Goal: Task Accomplishment & Management: Use online tool/utility

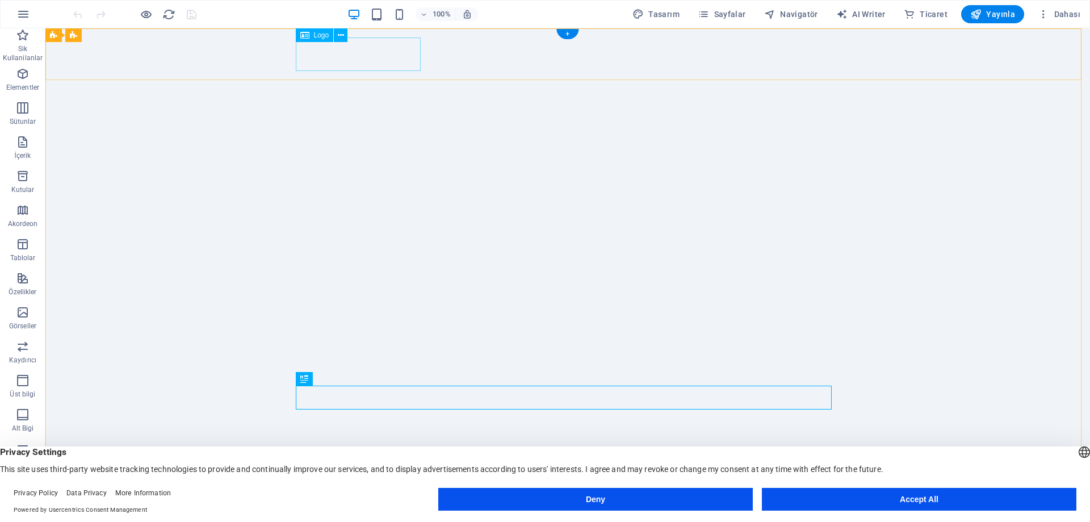
click at [388, 512] on div "[DOMAIN_NAME]" at bounding box center [568, 528] width 536 height 33
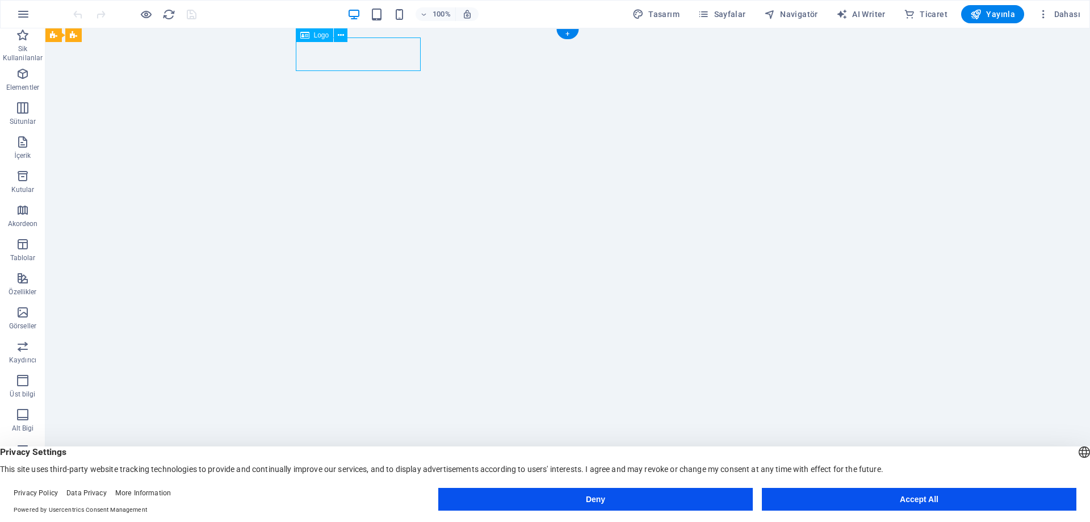
drag, startPoint x: 374, startPoint y: 56, endPoint x: 344, endPoint y: 56, distance: 30.1
click at [344, 512] on div "[DOMAIN_NAME]" at bounding box center [568, 528] width 536 height 33
drag, startPoint x: 348, startPoint y: 56, endPoint x: 376, endPoint y: 57, distance: 27.3
click at [376, 512] on div "[DOMAIN_NAME]" at bounding box center [568, 528] width 536 height 33
click at [357, 512] on div "[DOMAIN_NAME]" at bounding box center [568, 528] width 536 height 33
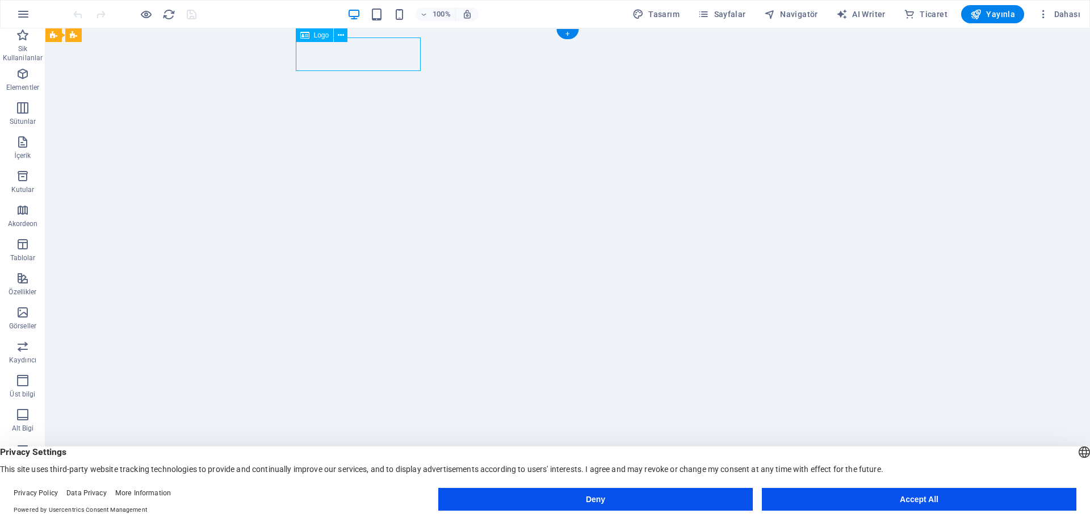
click at [357, 512] on div "[DOMAIN_NAME]" at bounding box center [568, 528] width 536 height 33
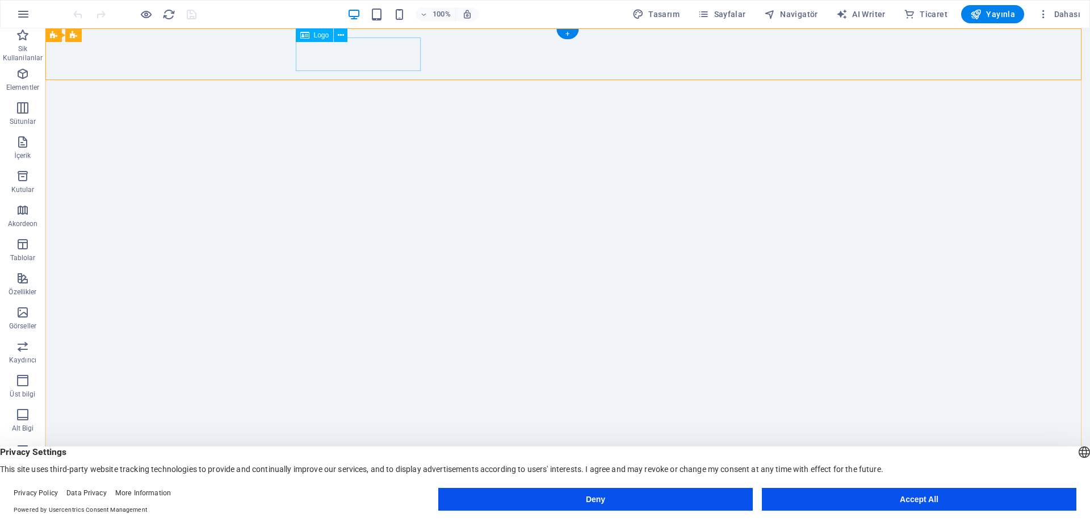
click at [393, 512] on div "[DOMAIN_NAME]" at bounding box center [568, 528] width 536 height 33
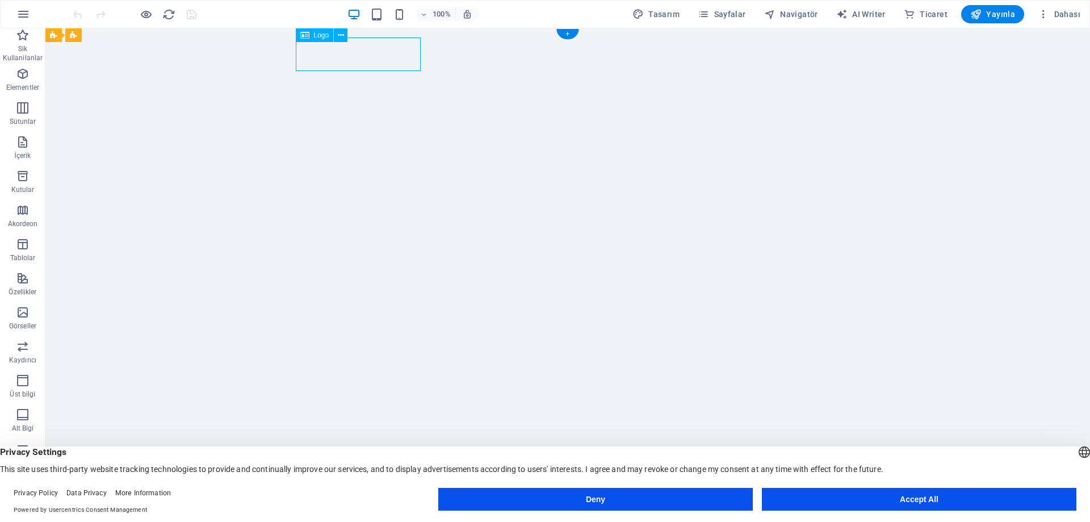
drag, startPoint x: 393, startPoint y: 54, endPoint x: 194, endPoint y: 52, distance: 198.6
click at [393, 512] on div "[DOMAIN_NAME]" at bounding box center [568, 528] width 536 height 33
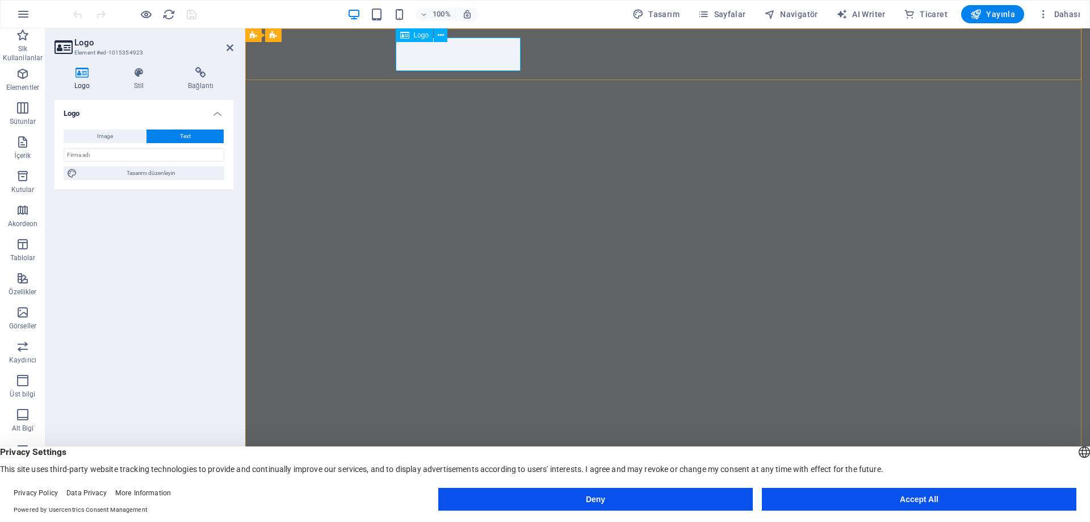
click at [433, 512] on div "[DOMAIN_NAME]" at bounding box center [668, 528] width 536 height 33
click at [447, 512] on div "[DOMAIN_NAME]" at bounding box center [668, 528] width 536 height 33
click at [65, 47] on icon at bounding box center [62, 47] width 17 height 16
click at [106, 136] on span "Image" at bounding box center [105, 136] width 16 height 14
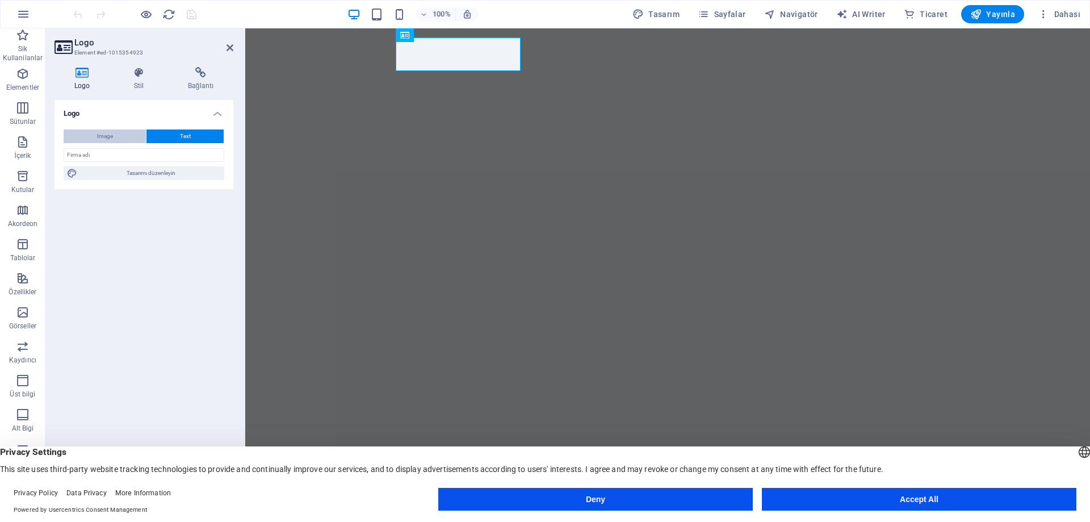
select select "DISABLED_OPTION_VALUE"
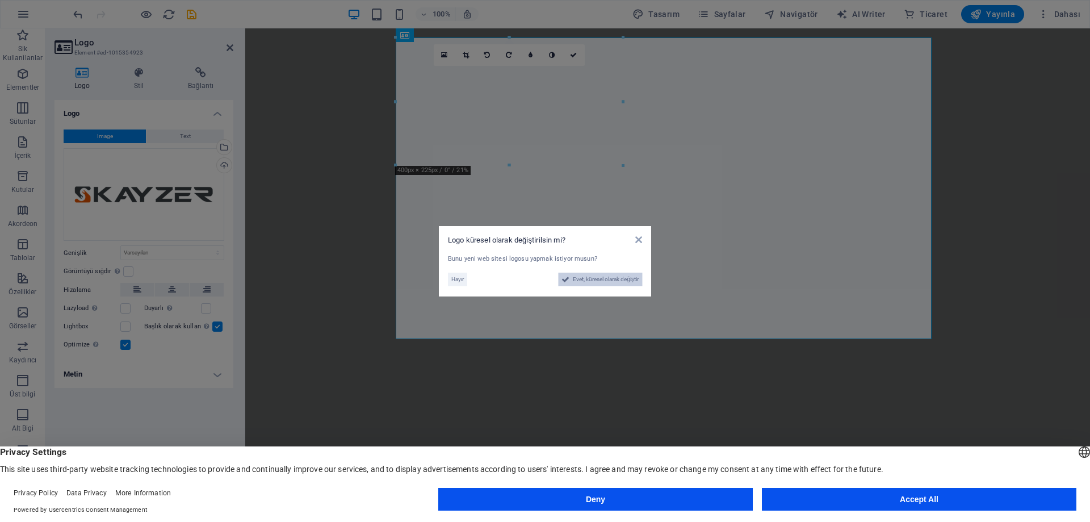
click at [576, 279] on span "Evet, küresel olarak değiştir" at bounding box center [606, 279] width 66 height 14
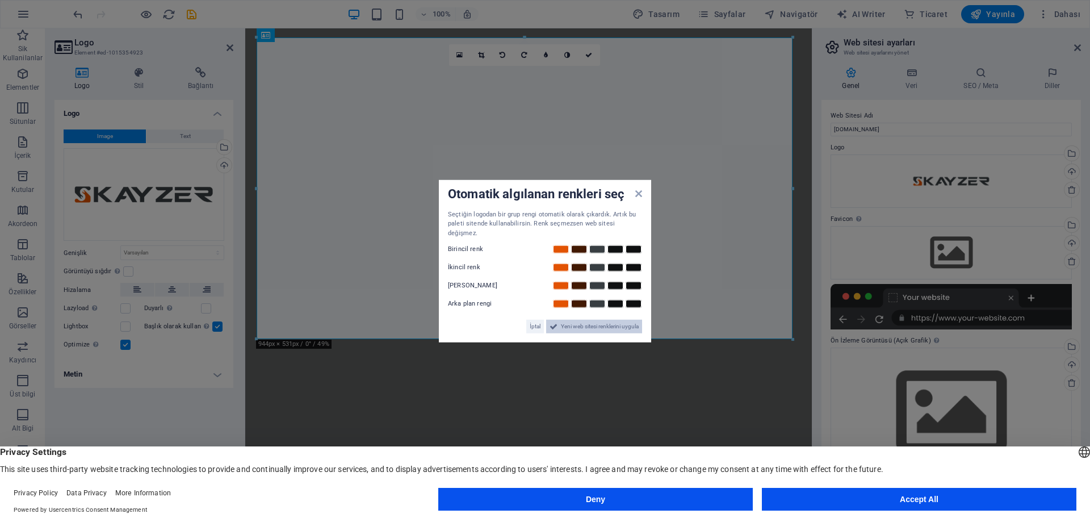
click at [582, 325] on span "Yeni web sitesi renklerini uygula" at bounding box center [600, 327] width 78 height 14
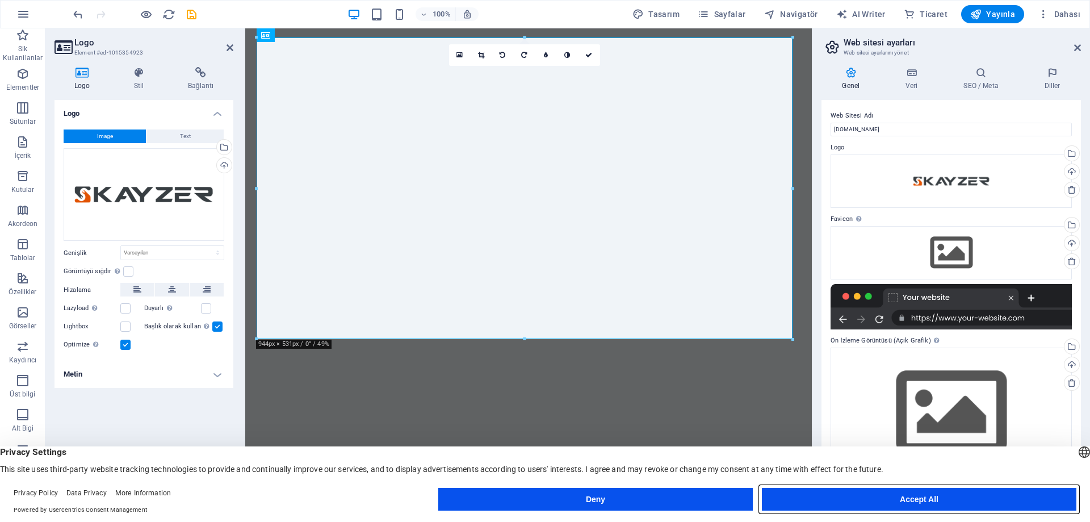
click at [917, 498] on button "Accept All" at bounding box center [919, 498] width 314 height 23
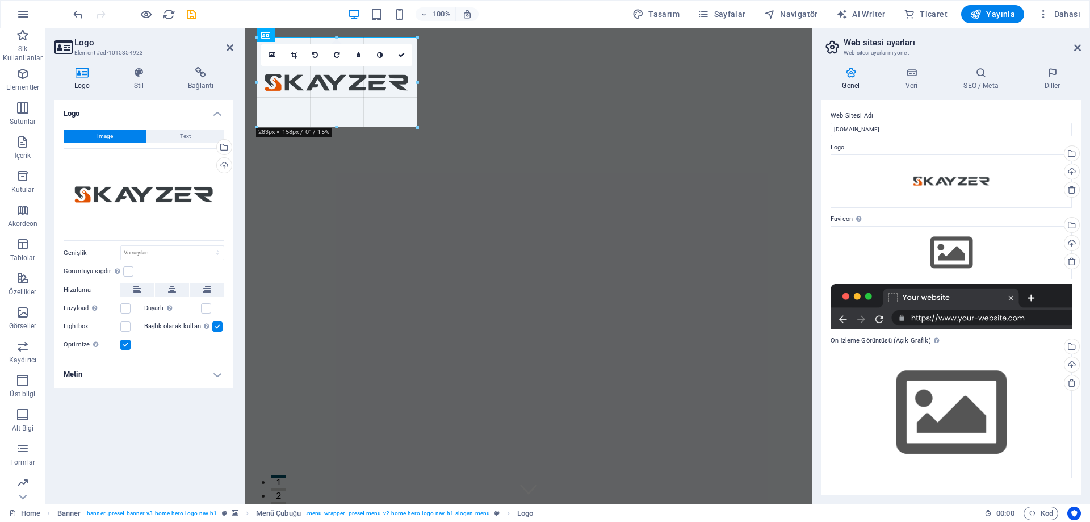
drag, startPoint x: 791, startPoint y: 338, endPoint x: 382, endPoint y: 124, distance: 461.7
type input "285"
select select "px"
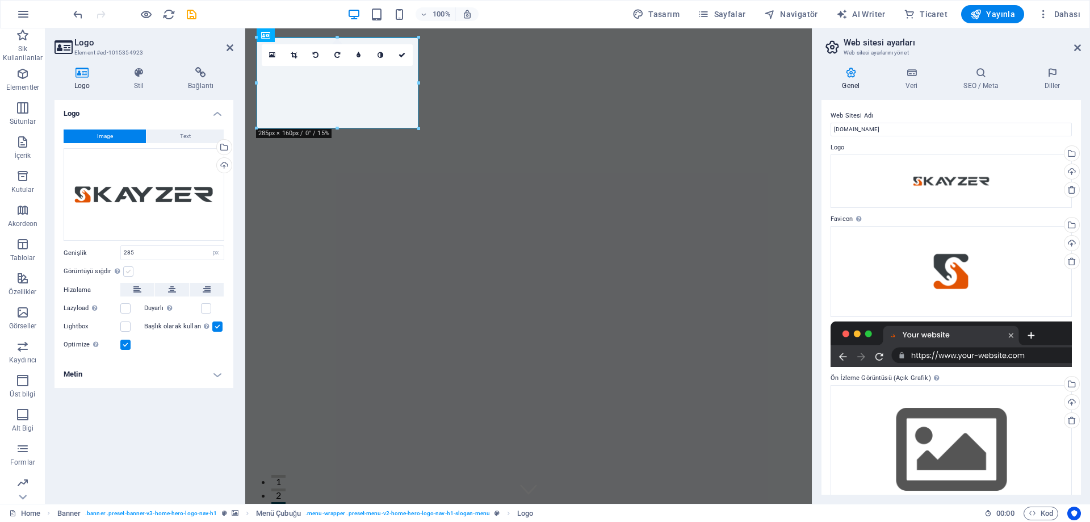
click at [127, 268] on label at bounding box center [128, 271] width 10 height 10
click at [0, 0] on input "Görüntüyü sığdır Görüntüyü otomatik olarak sabit bir genişliğe ve yüksekliğe sı…" at bounding box center [0, 0] width 0 height 0
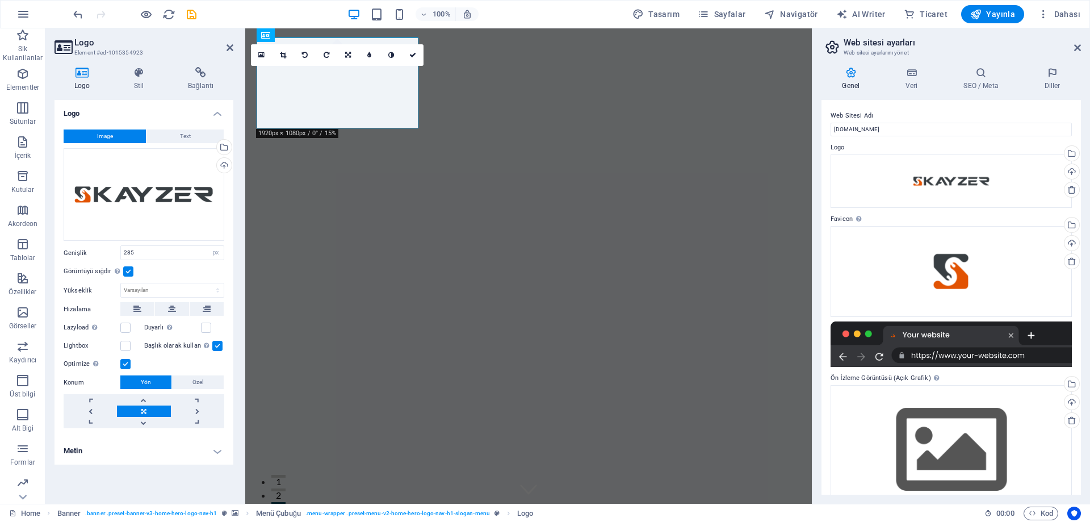
click at [127, 270] on label at bounding box center [128, 271] width 10 height 10
click at [0, 0] on input "Görüntüyü sığdır Görüntüyü otomatik olarak sabit bir genişliğe ve yüksekliğe sı…" at bounding box center [0, 0] width 0 height 0
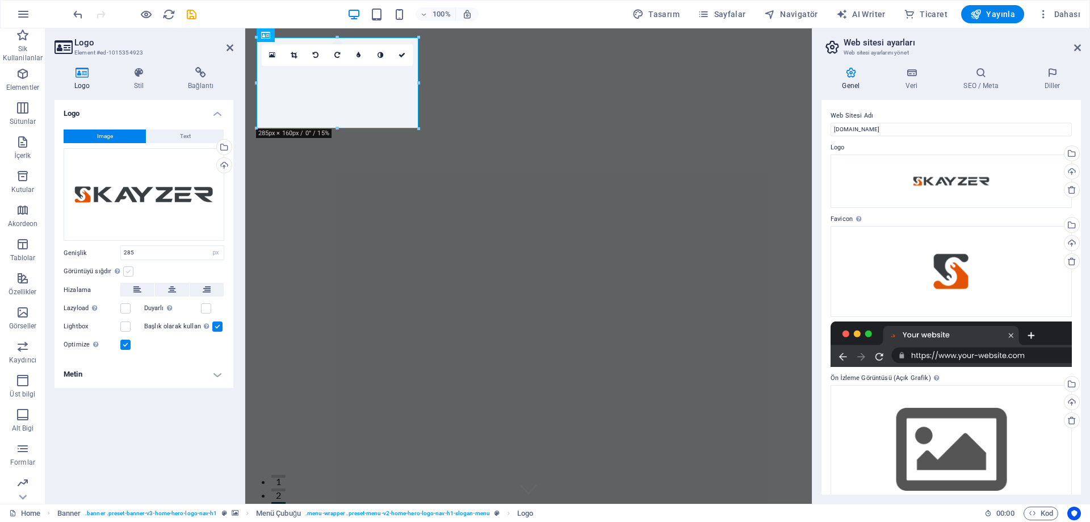
click at [127, 270] on label at bounding box center [128, 271] width 10 height 10
click at [0, 0] on input "Görüntüyü sığdır Görüntüyü otomatik olarak sabit bir genişliğe ve yüksekliğe sı…" at bounding box center [0, 0] width 0 height 0
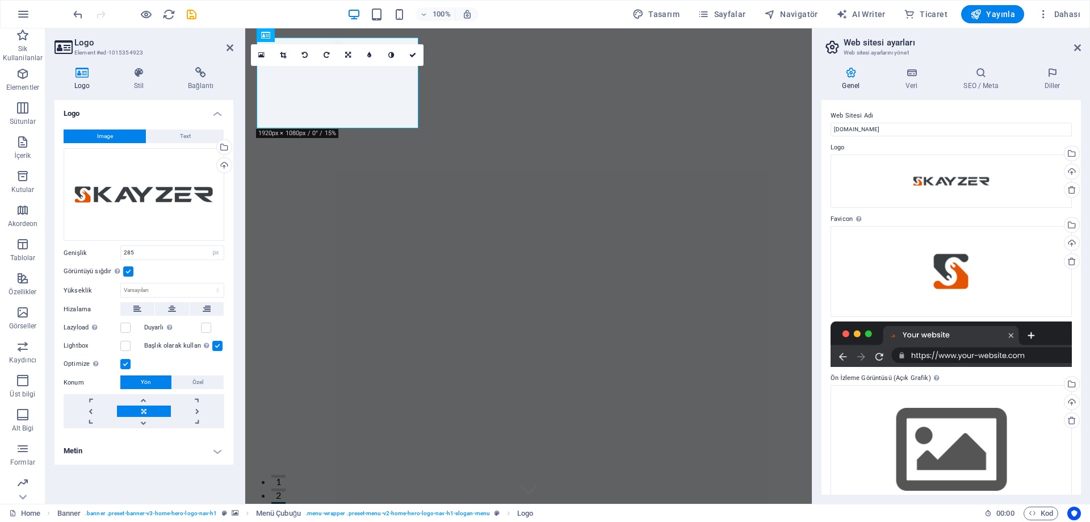
click at [127, 270] on label at bounding box center [128, 271] width 10 height 10
click at [0, 0] on input "Görüntüyü sığdır Görüntüyü otomatik olarak sabit bir genişliğe ve yüksekliğe sı…" at bounding box center [0, 0] width 0 height 0
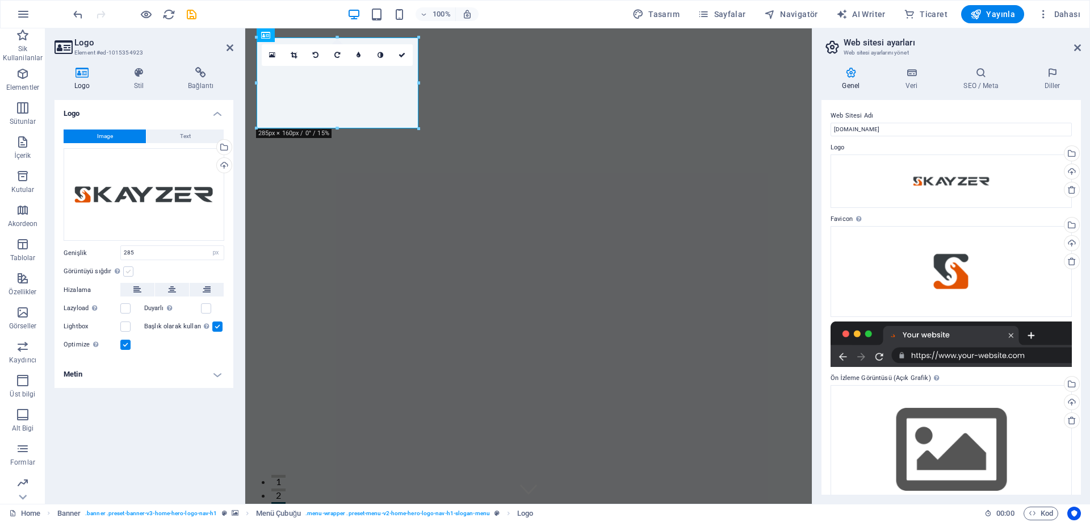
click at [127, 270] on label at bounding box center [128, 271] width 10 height 10
click at [0, 0] on input "Görüntüyü sığdır Görüntüyü otomatik olarak sabit bir genişliğe ve yüksekliğe sı…" at bounding box center [0, 0] width 0 height 0
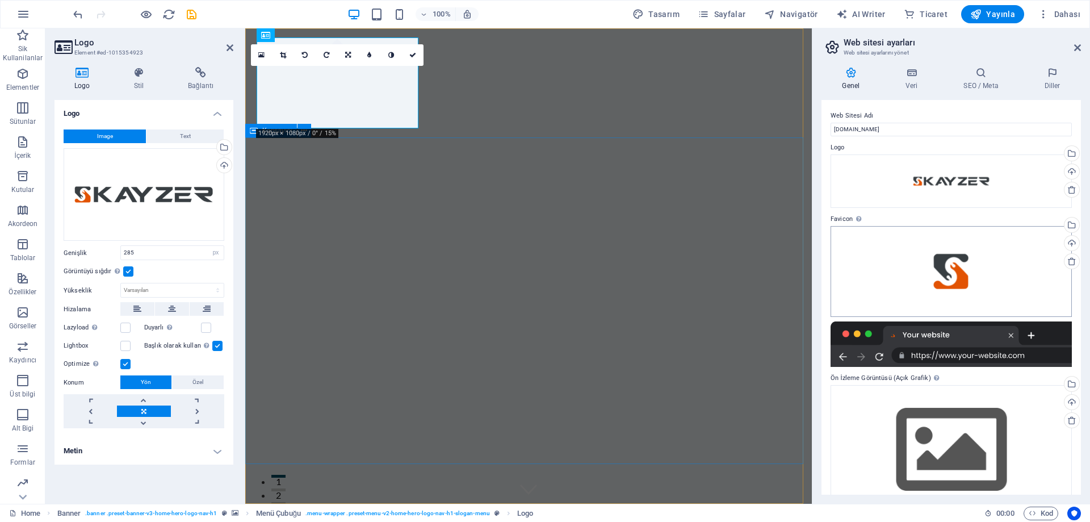
scroll to position [30, 0]
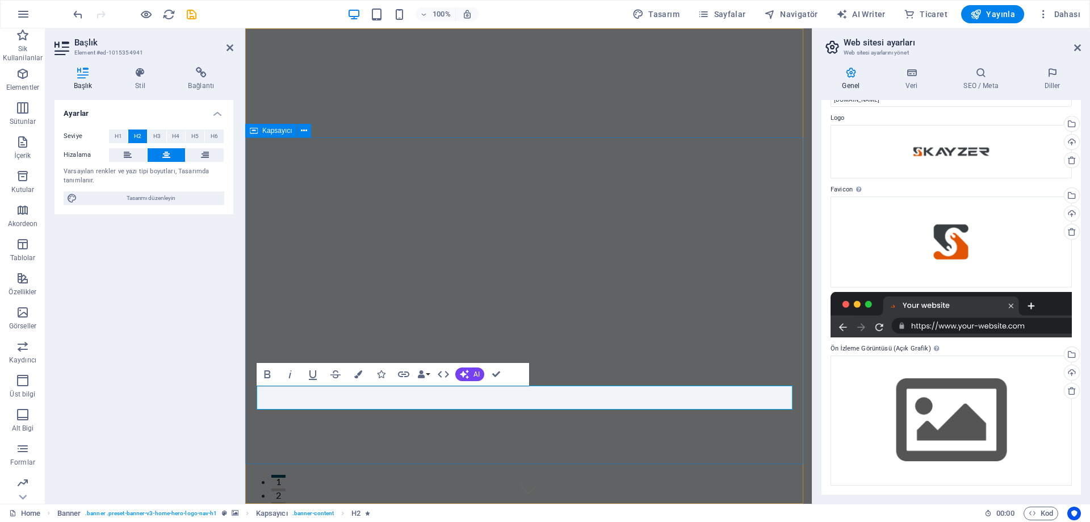
scroll to position [974, 3]
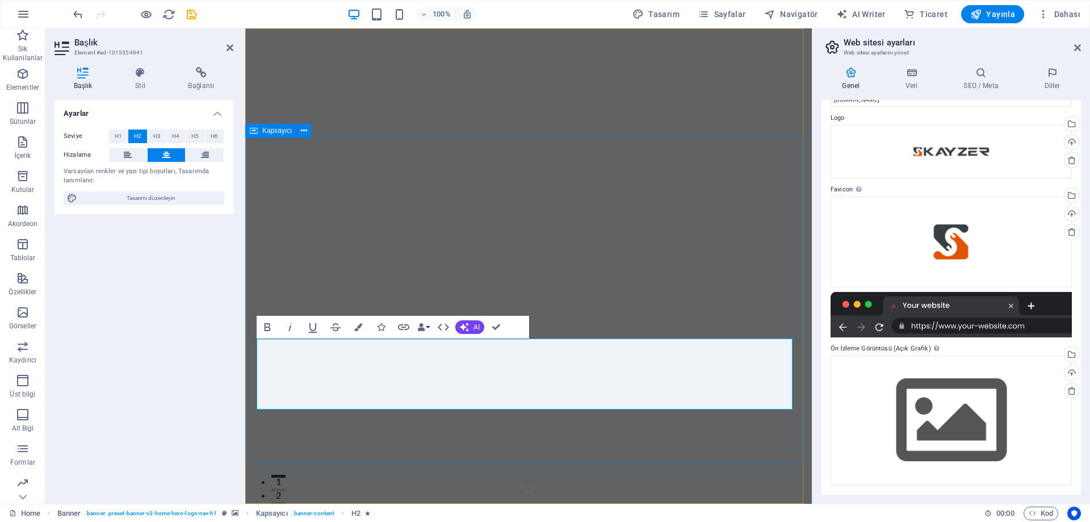
drag, startPoint x: 588, startPoint y: 239, endPoint x: 788, endPoint y: 241, distance: 199.8
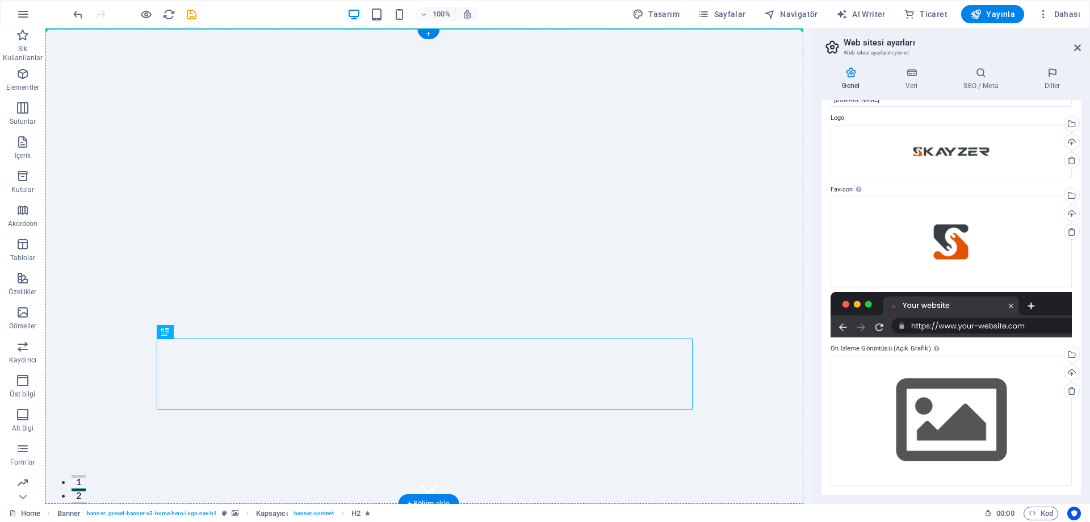
drag, startPoint x: 449, startPoint y: 354, endPoint x: 493, endPoint y: 242, distance: 119.5
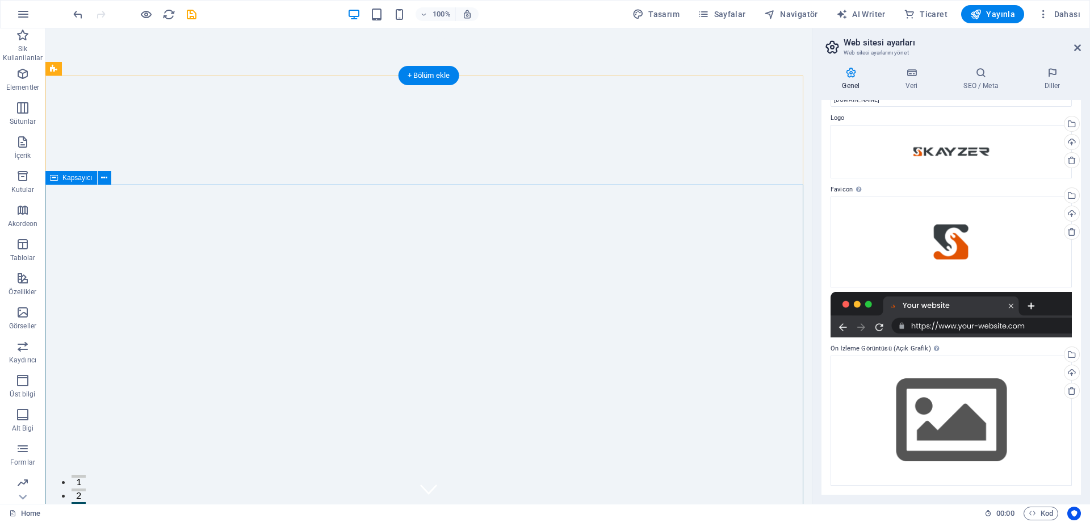
scroll to position [57, 0]
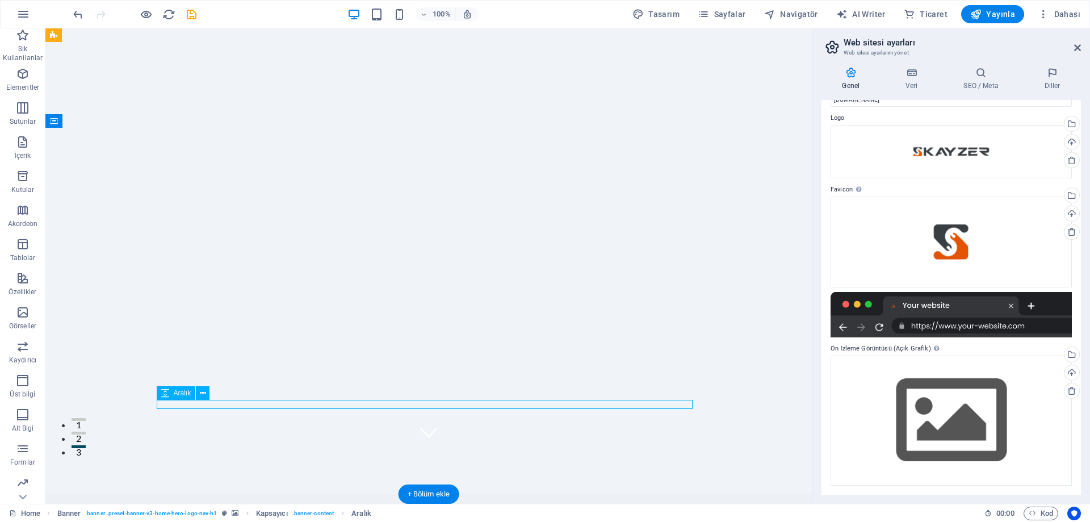
drag, startPoint x: 422, startPoint y: 400, endPoint x: 223, endPoint y: 400, distance: 199.2
select select "px"
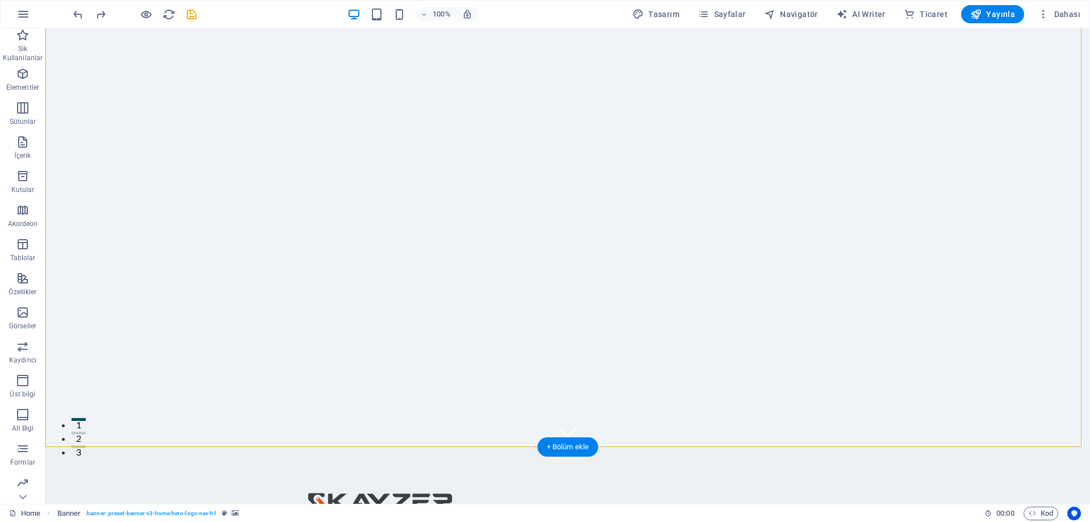
drag, startPoint x: 531, startPoint y: 295, endPoint x: 532, endPoint y: 271, distance: 24.4
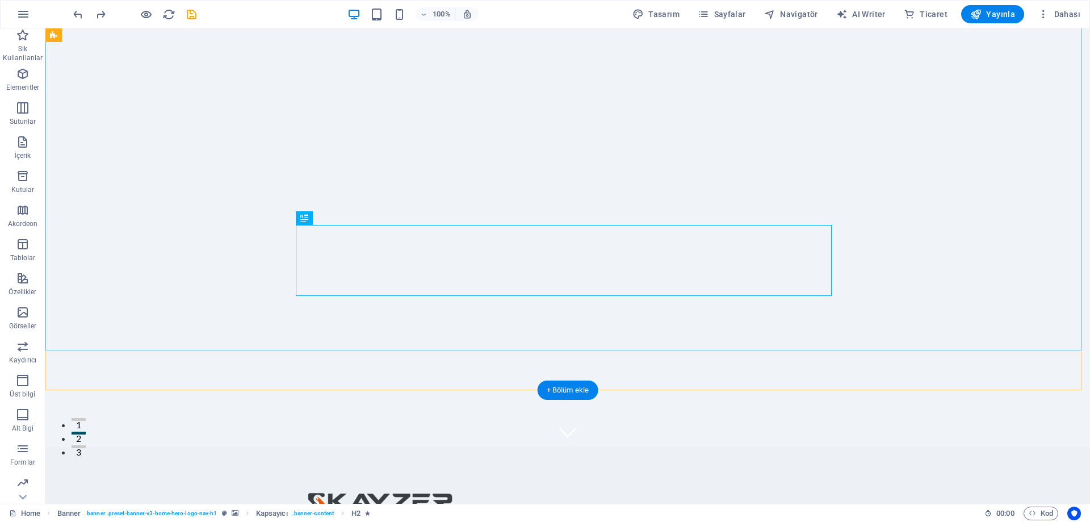
scroll to position [170, 0]
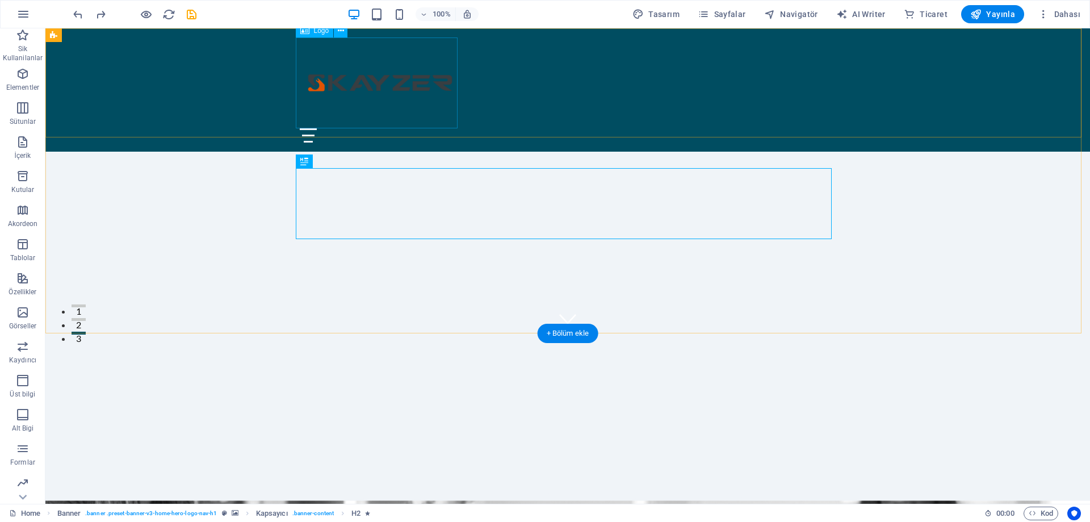
click at [432, 91] on div at bounding box center [568, 82] width 536 height 91
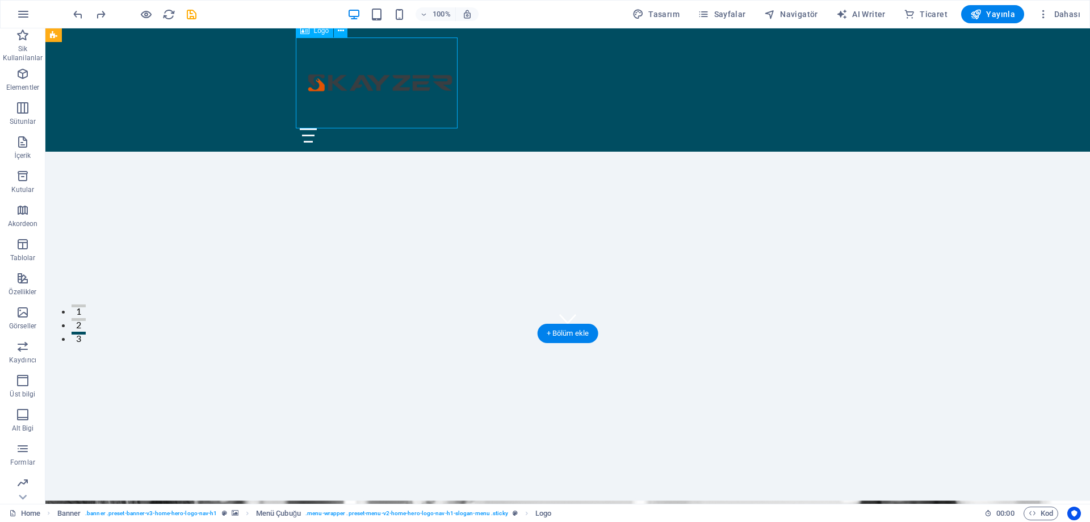
click at [434, 95] on div at bounding box center [568, 82] width 536 height 91
select select "px"
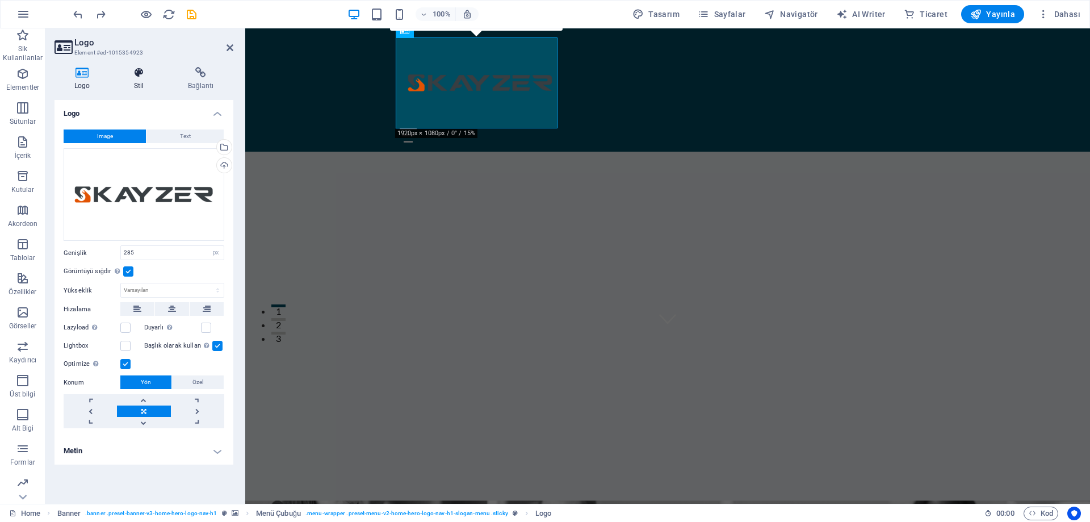
click at [146, 75] on icon at bounding box center [138, 72] width 49 height 11
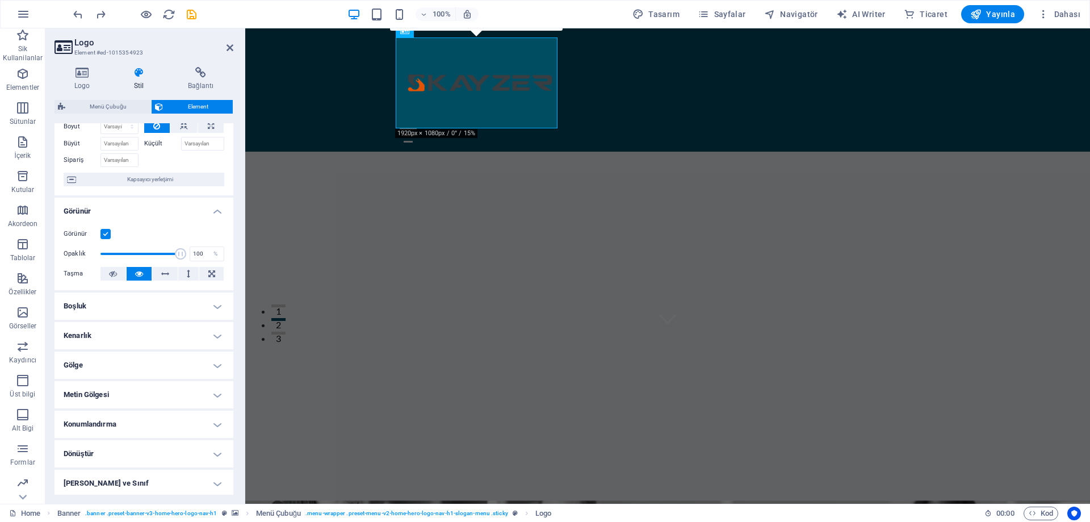
scroll to position [0, 0]
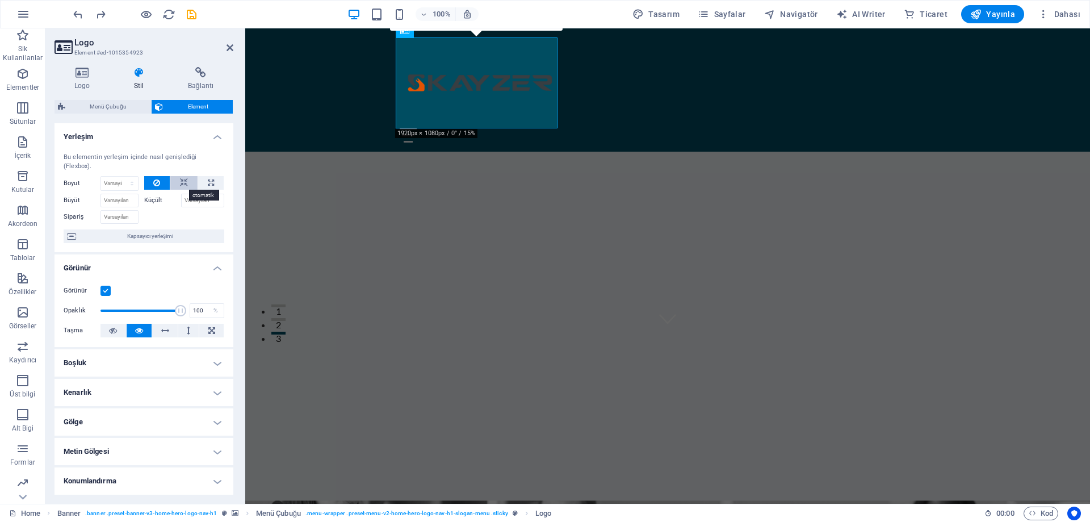
click at [182, 183] on icon at bounding box center [184, 183] width 8 height 14
click at [319, 333] on div "KAYZER | Endüstriyel ÇözümlerGüven, Tasarım Gücü ve Hızlı Aksiyon ile 2011’den …" at bounding box center [667, 473] width 844 height 280
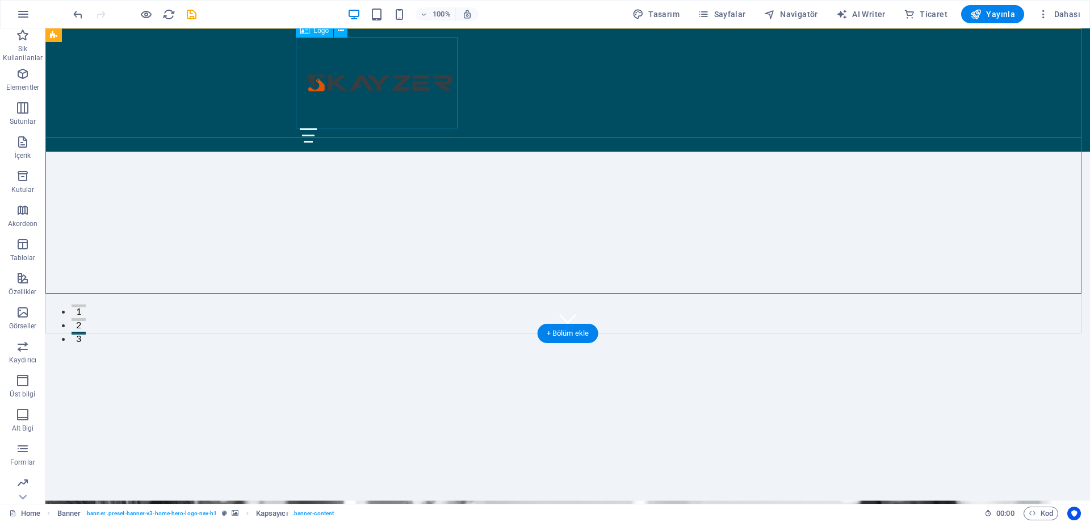
click at [357, 82] on div at bounding box center [568, 82] width 536 height 91
click at [358, 107] on div at bounding box center [568, 82] width 536 height 91
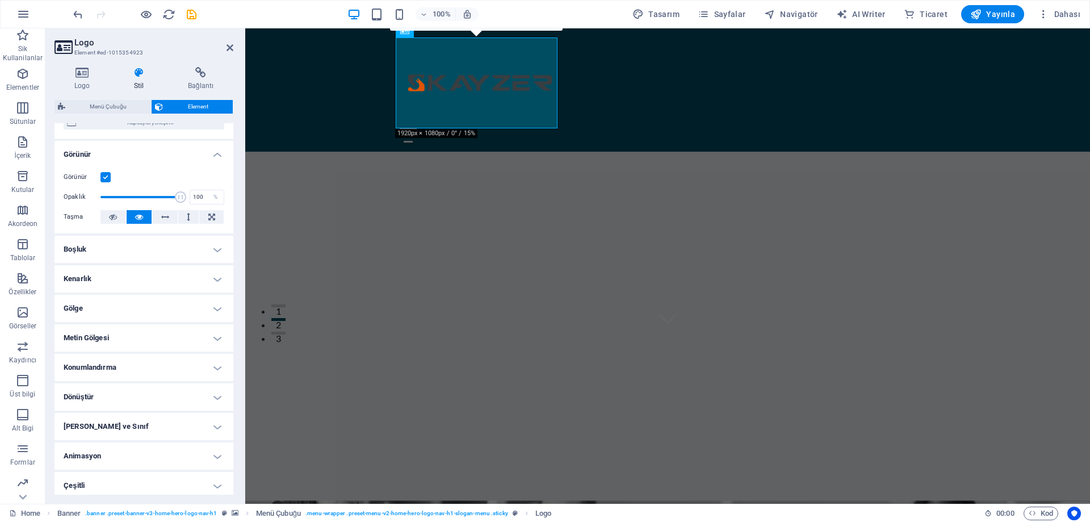
scroll to position [118, 0]
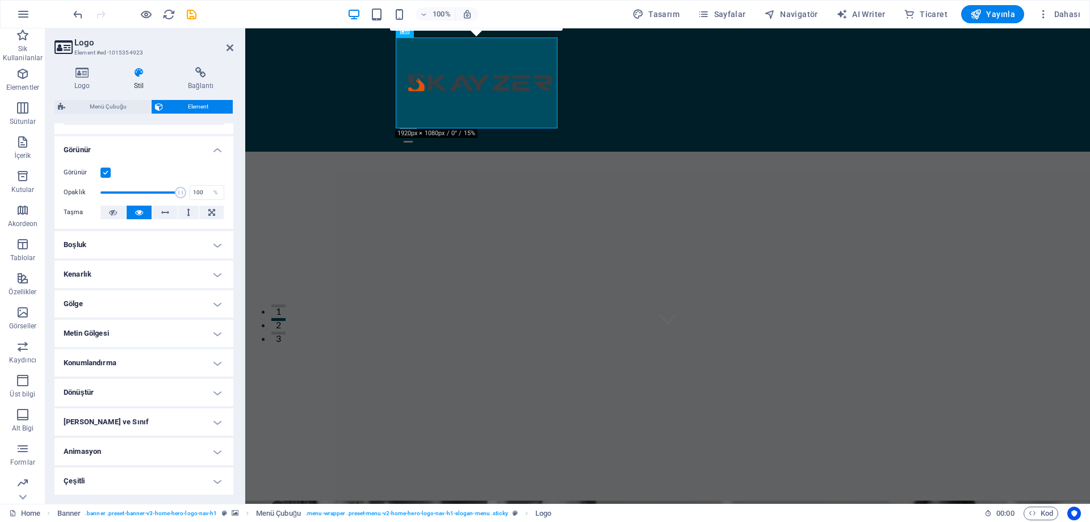
click at [100, 480] on h4 "Çeşitli" at bounding box center [143, 480] width 179 height 27
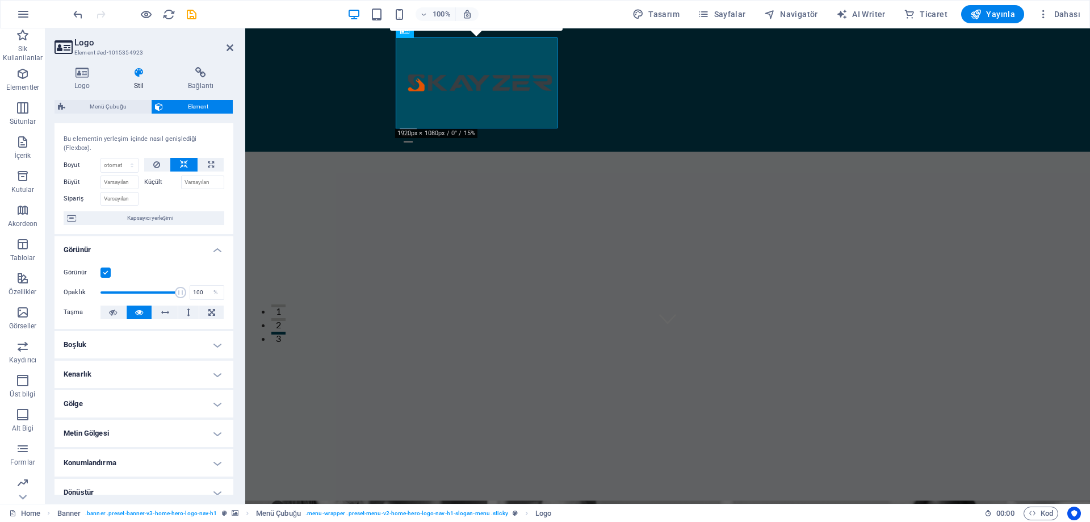
scroll to position [0, 0]
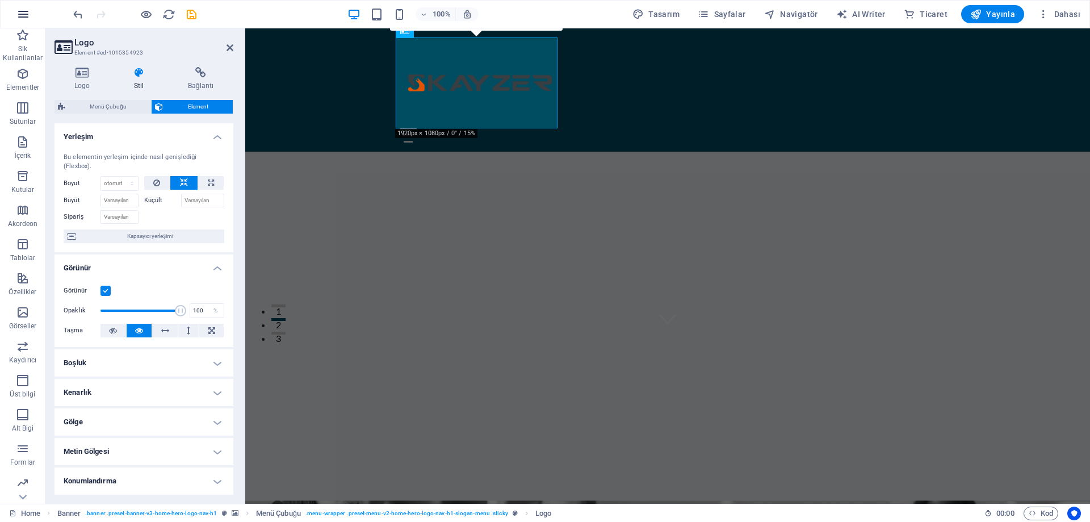
click at [27, 12] on icon "button" at bounding box center [23, 14] width 14 height 14
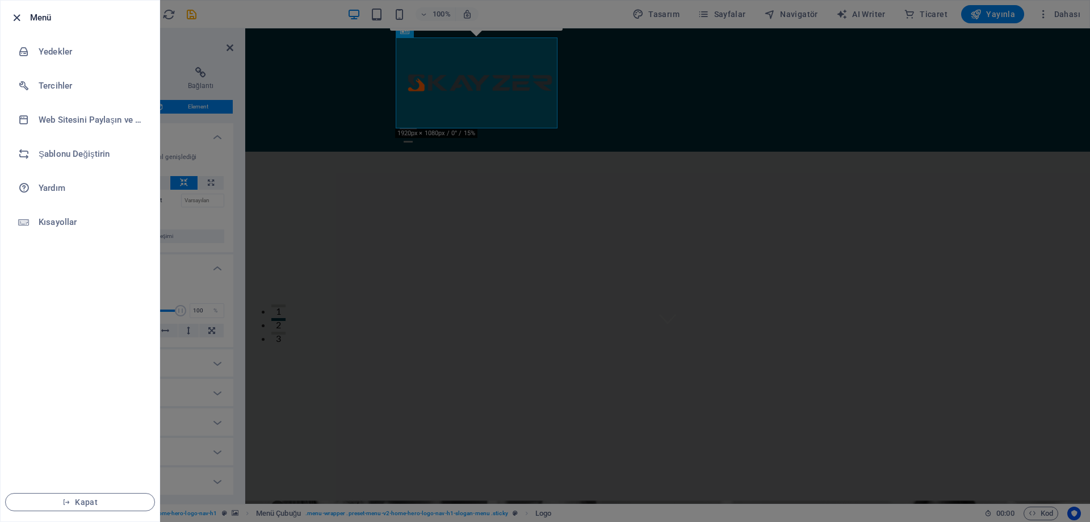
click at [20, 19] on icon "button" at bounding box center [16, 17] width 13 height 13
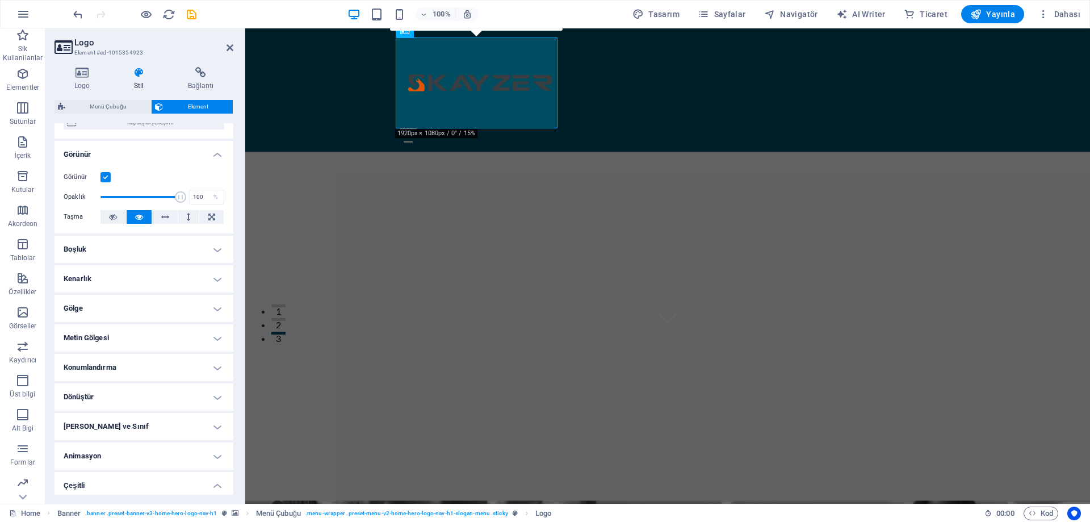
scroll to position [188, 0]
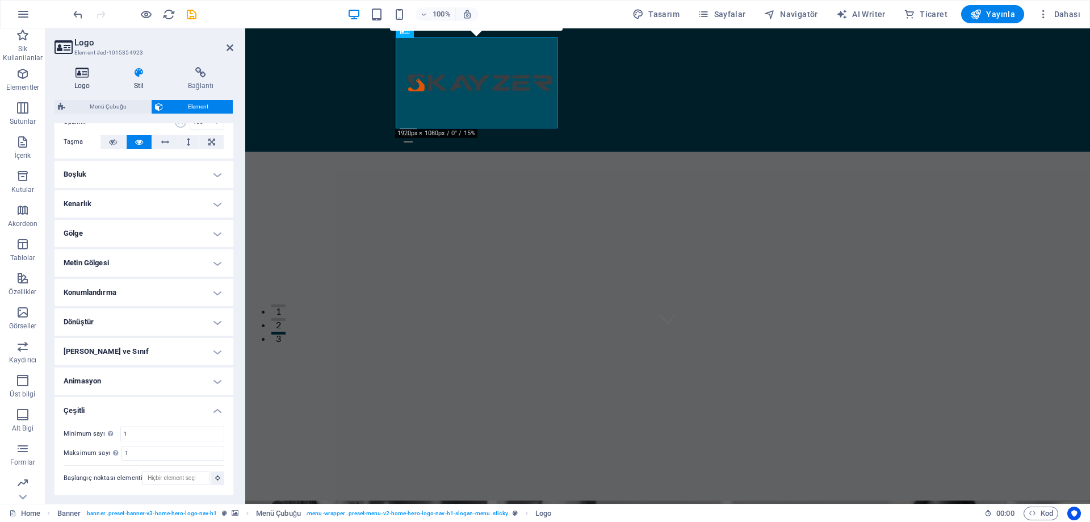
click at [83, 75] on icon at bounding box center [81, 72] width 55 height 11
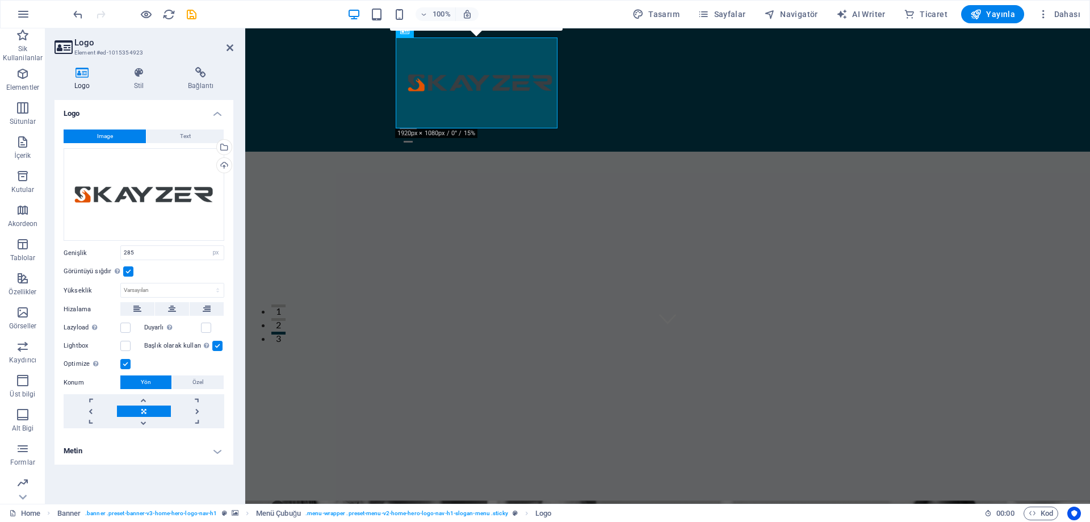
drag, startPoint x: 251, startPoint y: 217, endPoint x: 451, endPoint y: 218, distance: 200.3
click at [451, 333] on div "KAYZER | Endüstriyel ÇözümlerGüven, Tasarım Gücü ve Hızlı Aksiyon ile 2011’den …" at bounding box center [667, 473] width 844 height 280
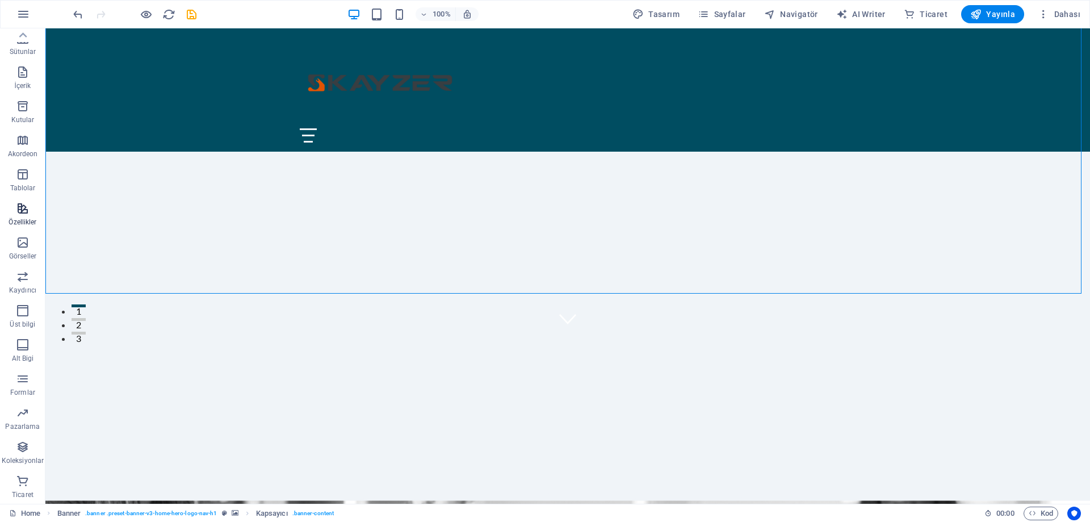
scroll to position [0, 0]
click at [26, 15] on icon "button" at bounding box center [23, 14] width 14 height 14
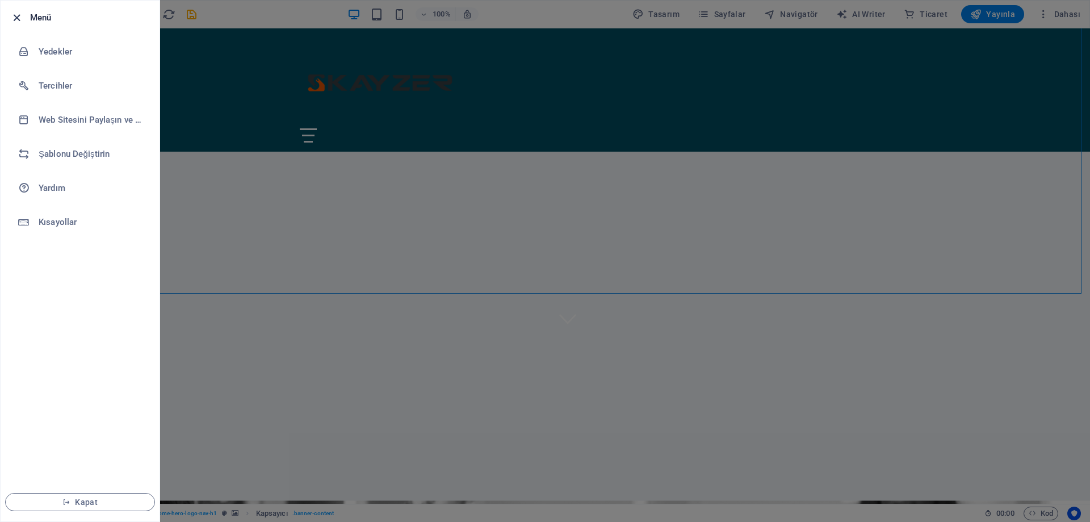
click at [18, 16] on icon "button" at bounding box center [16, 17] width 13 height 13
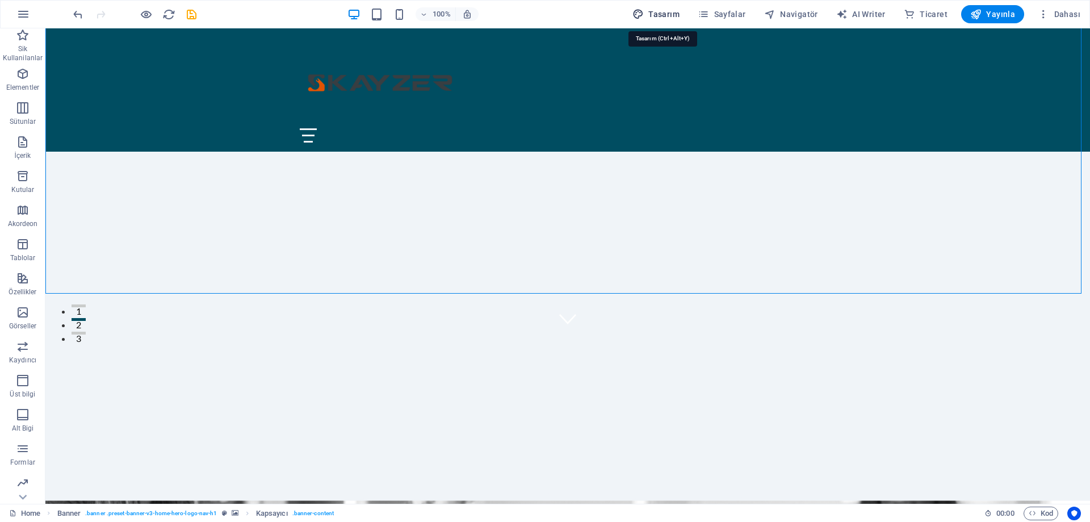
drag, startPoint x: 658, startPoint y: 14, endPoint x: 570, endPoint y: 37, distance: 91.1
click at [658, 14] on span "Tasarım" at bounding box center [655, 14] width 47 height 11
select select "px"
select select "200"
select select "px"
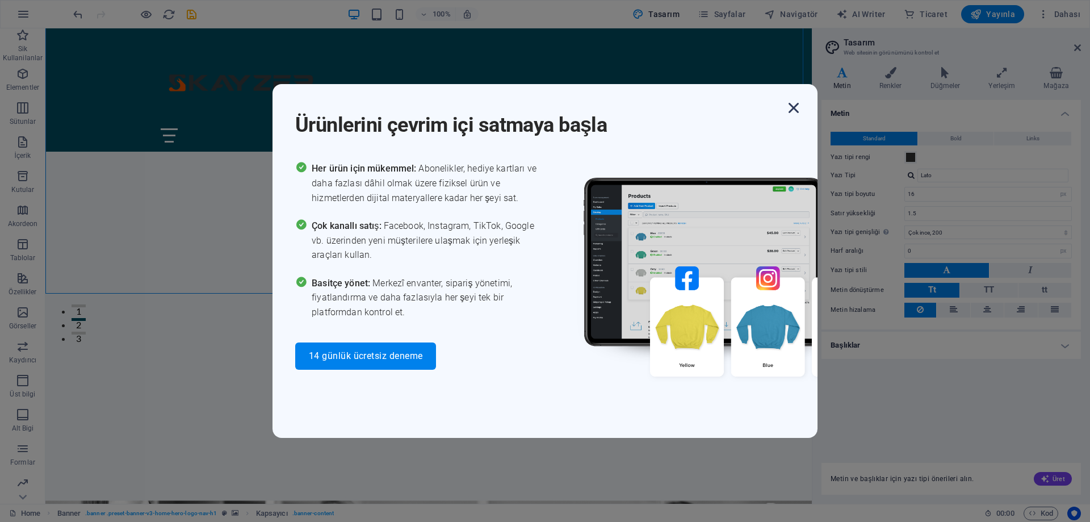
click at [796, 108] on icon "button" at bounding box center [793, 108] width 20 height 20
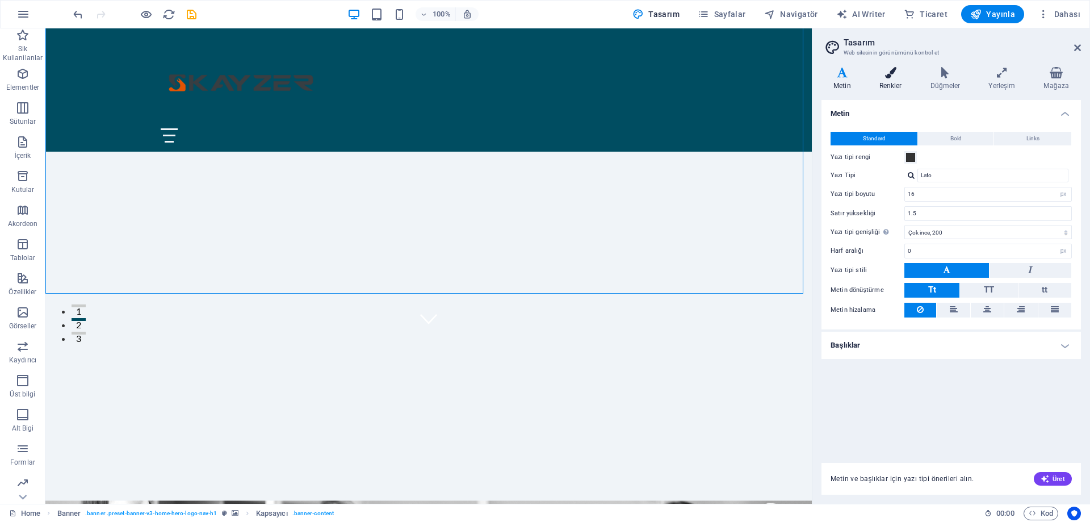
click at [892, 78] on h4 "Renkler" at bounding box center [892, 79] width 51 height 24
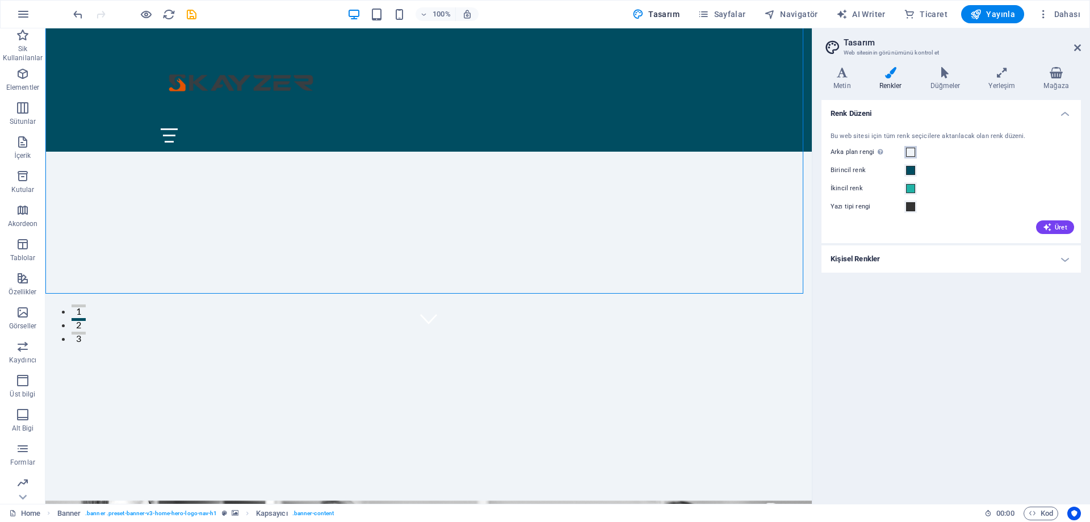
click at [908, 148] on span at bounding box center [910, 152] width 9 height 9
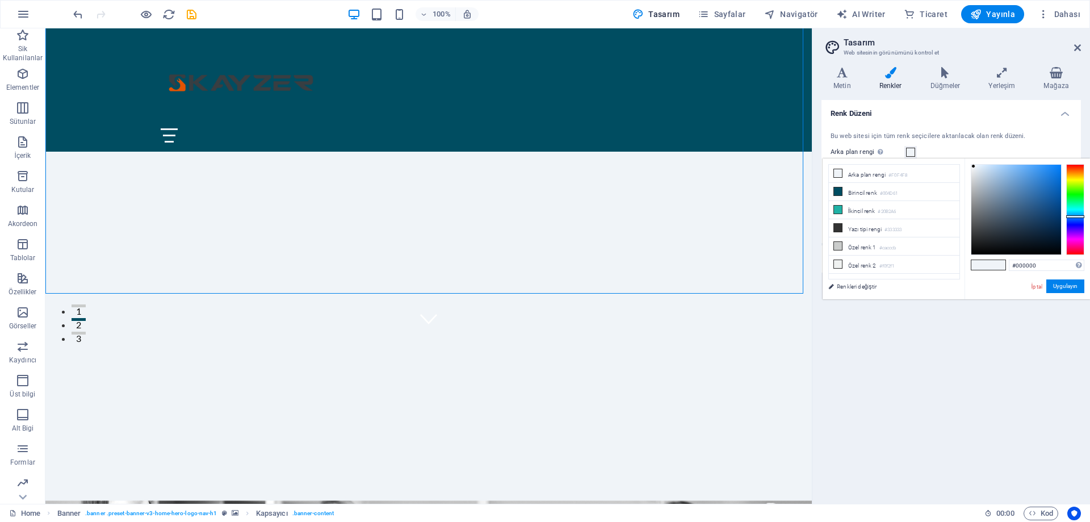
drag, startPoint x: 990, startPoint y: 254, endPoint x: 993, endPoint y: 259, distance: 6.3
click at [991, 257] on div "#000000 Desteklenen biçimler #0852ed rgb(8, 82, 237) rgba(8, 82, 237, %90) hsv(…" at bounding box center [1026, 310] width 125 height 305
click at [994, 259] on div at bounding box center [987, 264] width 35 height 11
click at [1016, 264] on input "#000000" at bounding box center [1045, 264] width 75 height 11
drag, startPoint x: 1037, startPoint y: 266, endPoint x: 998, endPoint y: 264, distance: 39.2
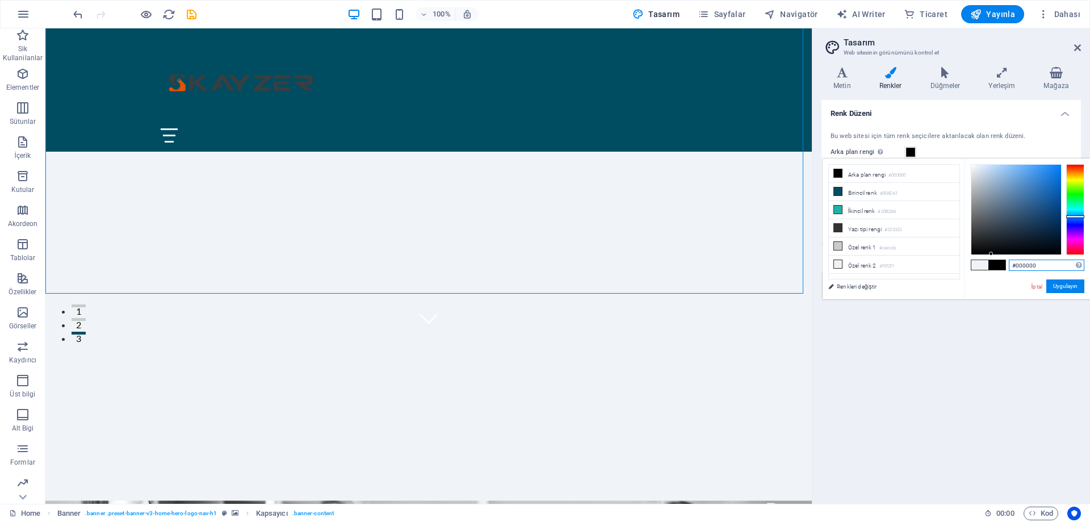
click at [998, 264] on div "#000000 Desteklenen biçimler #0852ed rgb(8, 82, 237) rgba(8, 82, 237, %90) hsv(…" at bounding box center [1026, 310] width 125 height 305
paste input "E25303"
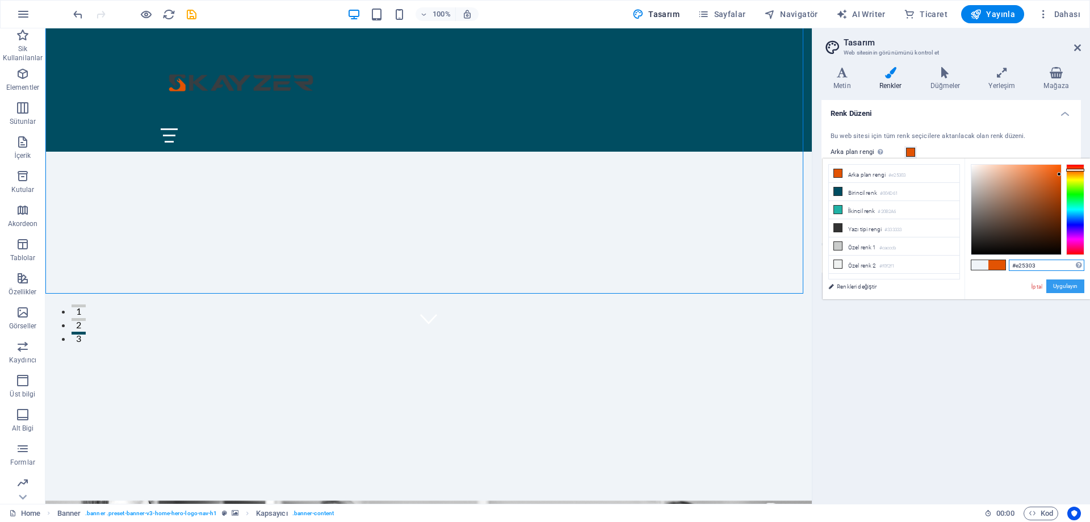
type input "#e25303"
click at [1069, 286] on button "Uygulayın" at bounding box center [1065, 286] width 38 height 14
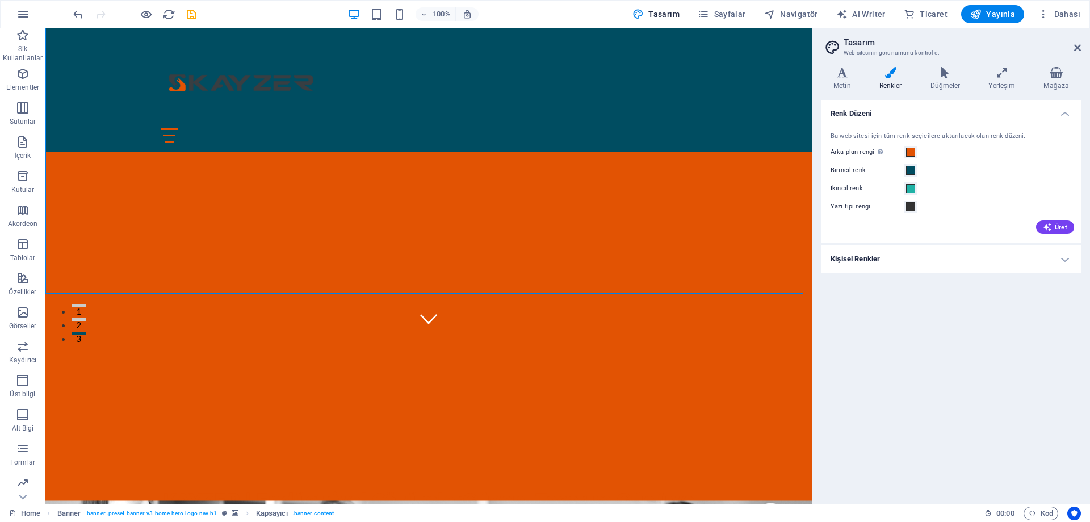
click at [937, 166] on div "Birincil renk" at bounding box center [950, 170] width 241 height 14
click at [911, 171] on span at bounding box center [910, 170] width 9 height 9
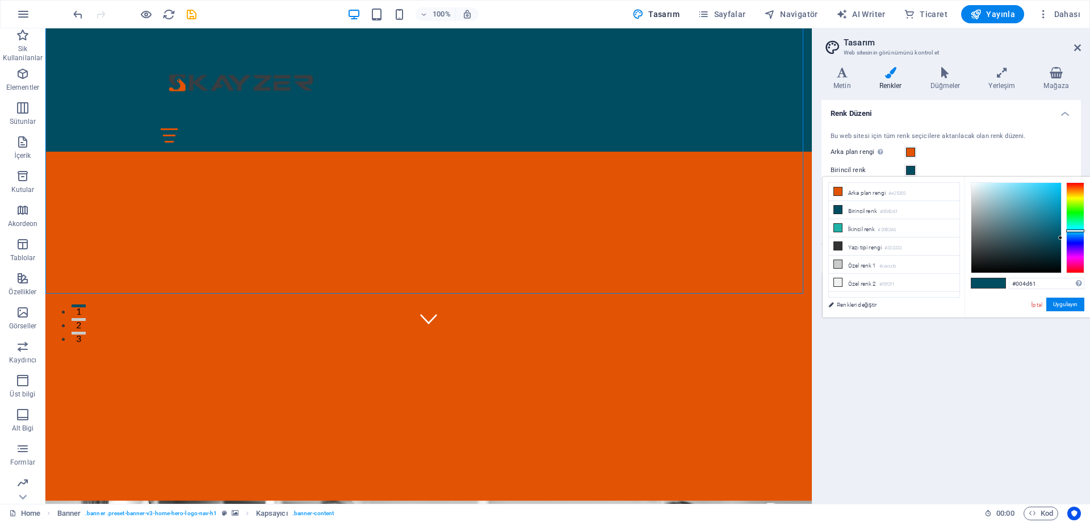
click at [961, 360] on div "Renk Düzeni Bu web sitesi için tüm renk seçicilere aktarılacak olan renk düzeni…" at bounding box center [950, 297] width 259 height 394
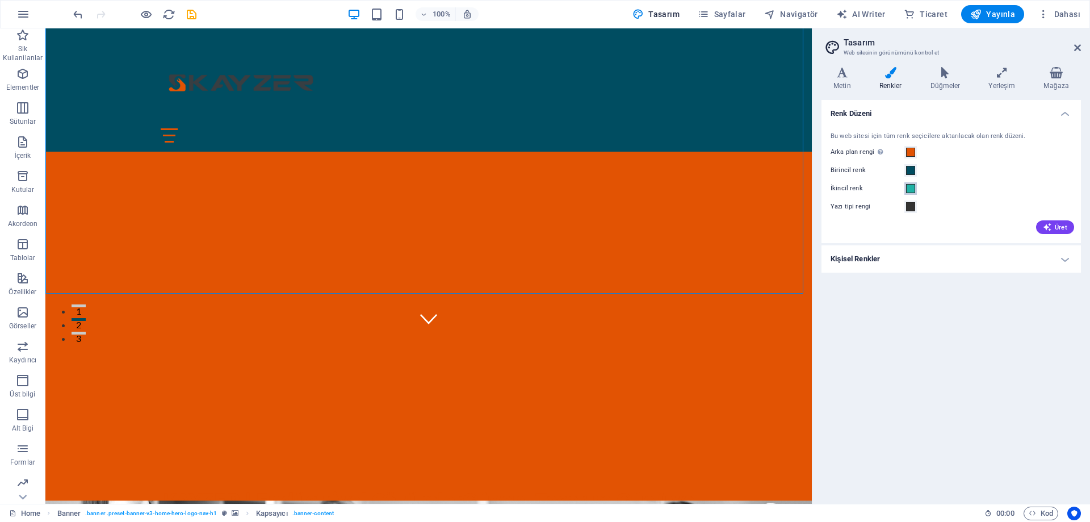
click at [909, 189] on span at bounding box center [910, 188] width 9 height 9
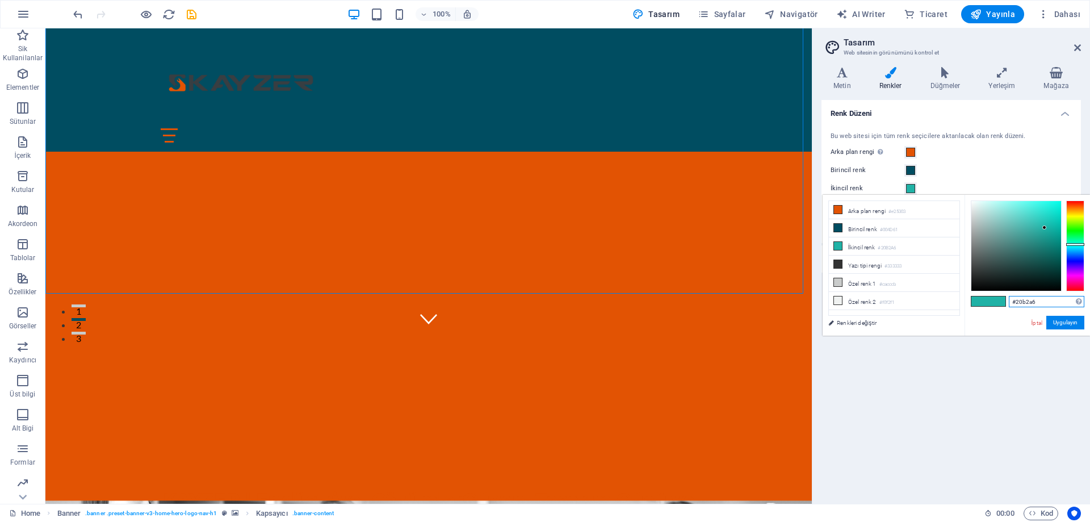
drag, startPoint x: 1035, startPoint y: 300, endPoint x: 984, endPoint y: 299, distance: 51.1
click at [984, 299] on div "#20b2a6 Desteklenen biçimler #0852ed rgb(8, 82, 237) rgba(8, 82, 237, %90) hsv(…" at bounding box center [1026, 347] width 125 height 305
paste input "383E42"
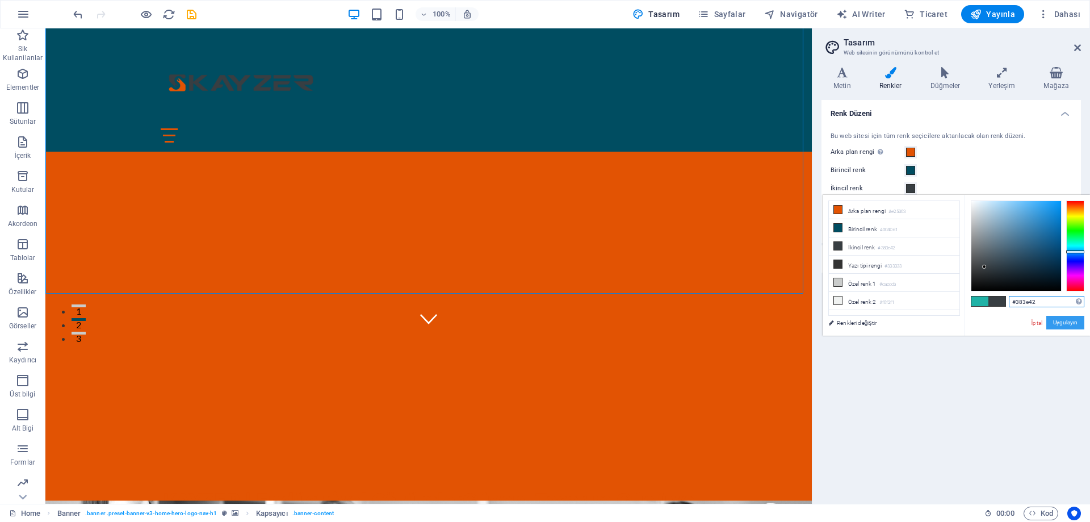
type input "#383e42"
click at [1063, 324] on button "Uygulayın" at bounding box center [1065, 323] width 38 height 14
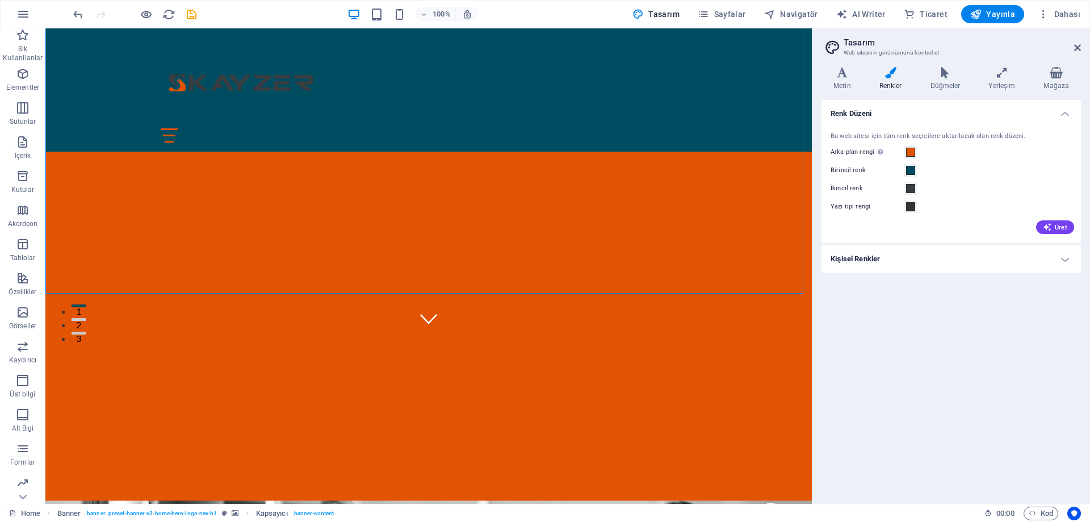
click at [877, 272] on h4 "Kişisel Renkler" at bounding box center [950, 258] width 259 height 27
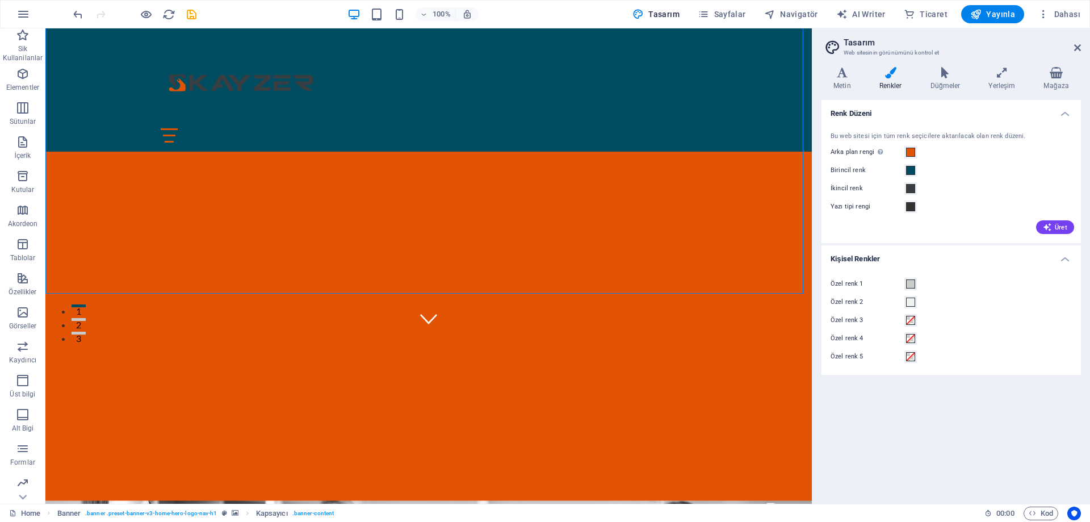
click at [918, 134] on div "Bu web sitesi için tüm renk seçicilere aktarılacak olan renk düzeni." at bounding box center [950, 137] width 241 height 10
click at [1050, 226] on icon "button" at bounding box center [1046, 226] width 9 height 9
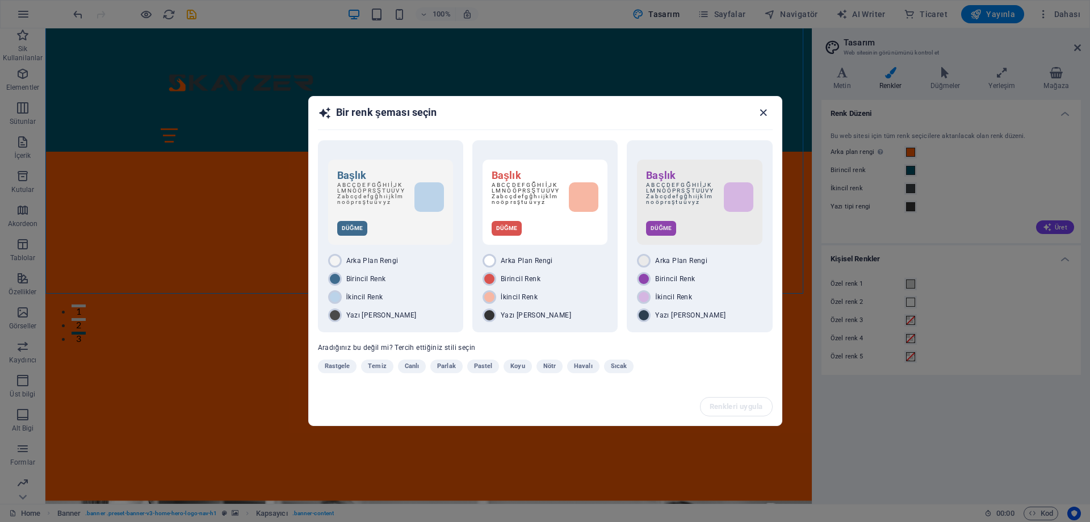
click at [763, 111] on icon "button" at bounding box center [762, 112] width 13 height 13
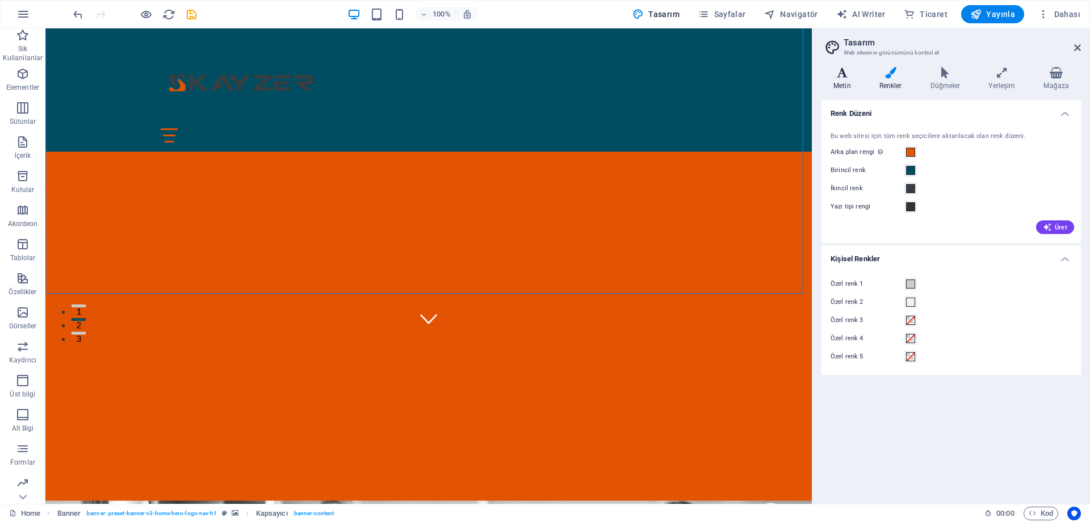
click at [849, 81] on h4 "Metin" at bounding box center [844, 79] width 46 height 24
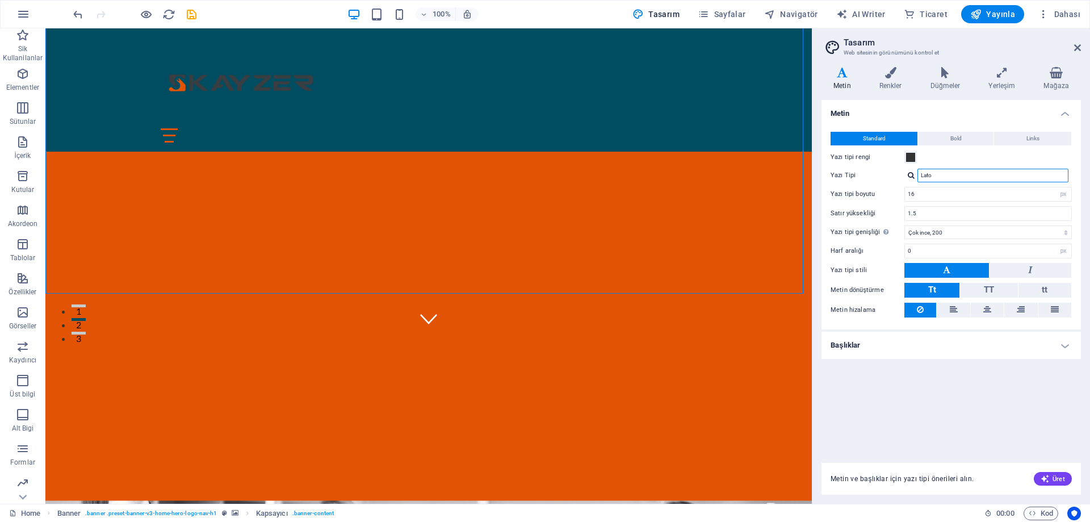
click at [949, 175] on input "Lato" at bounding box center [992, 176] width 151 height 14
click at [951, 192] on div "Montserrat" at bounding box center [995, 190] width 150 height 12
type input "Montserrat"
click at [919, 212] on input "1.5" at bounding box center [988, 214] width 166 height 14
type input "1.6"
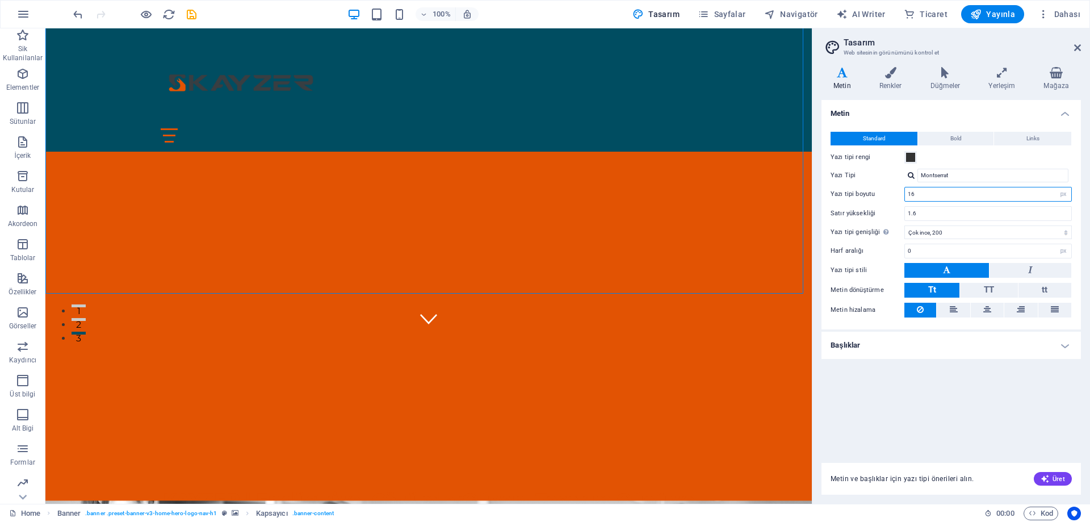
drag, startPoint x: 931, startPoint y: 200, endPoint x: 857, endPoint y: 199, distance: 73.2
click at [857, 199] on div "Yazı tipi boyutu 16 rem px" at bounding box center [950, 194] width 241 height 15
type input "17"
click at [931, 229] on select "İncecik, 100 Çok ince, 200 İnce, 300 Normal, 400 Orta, 500 Yarı kalın, 600 Kalı…" at bounding box center [987, 232] width 167 height 14
select select "400"
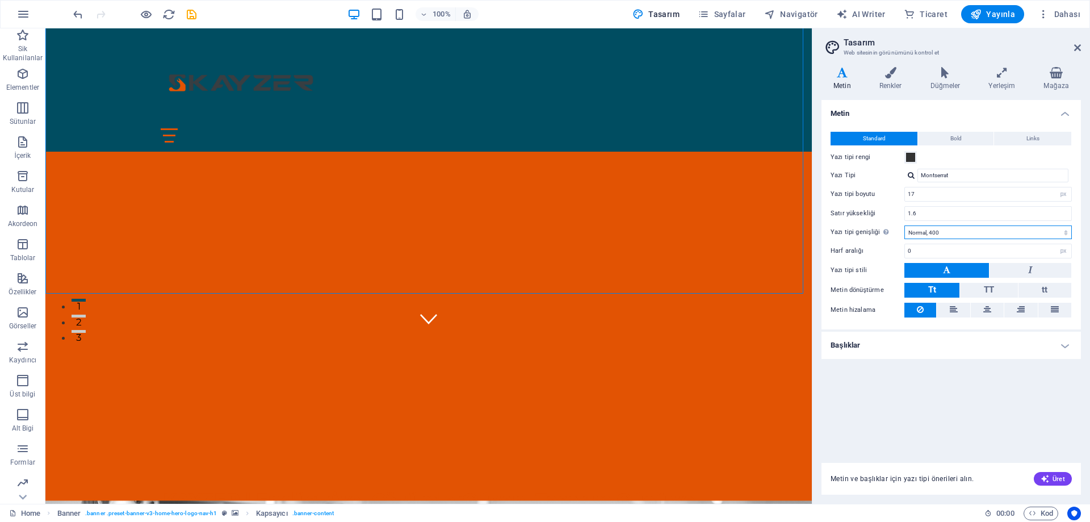
click at [904, 225] on select "İncecik, 100 Çok ince, 200 İnce, 300 Normal, 400 Orta, 500 Yarı kalın, 600 Kalı…" at bounding box center [987, 232] width 167 height 14
click at [940, 253] on input "0" at bounding box center [988, 251] width 166 height 14
type input "02"
click at [955, 309] on icon at bounding box center [953, 309] width 8 height 14
click at [909, 154] on span at bounding box center [910, 157] width 9 height 9
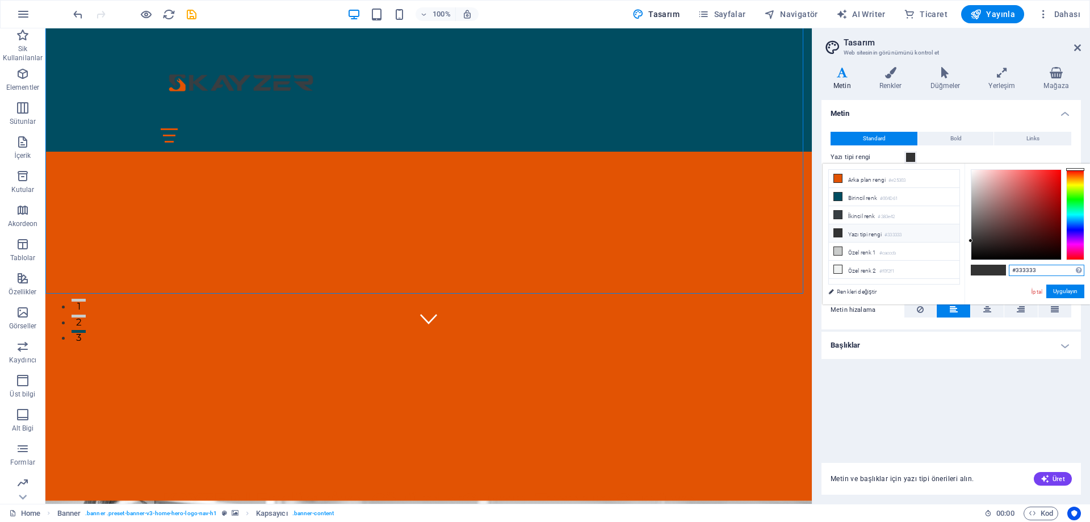
drag, startPoint x: 1027, startPoint y: 271, endPoint x: 983, endPoint y: 270, distance: 43.2
click at [983, 270] on div "#333333 Desteklenen biçimler #0852ed rgb(8, 82, 237) rgba(8, 82, 237, %90) hsv(…" at bounding box center [1026, 315] width 125 height 305
paste input "383E42"
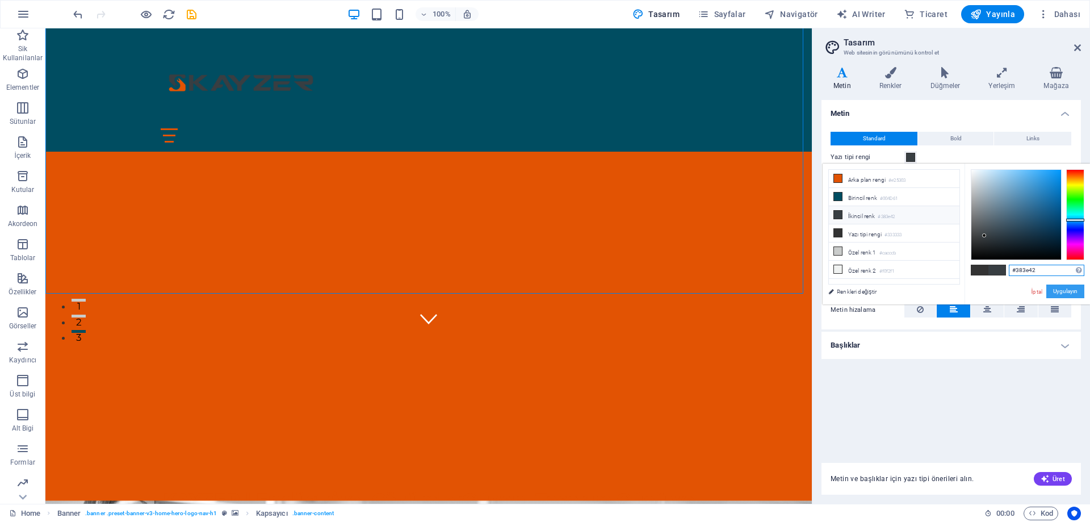
type input "#383e42"
click at [1064, 291] on button "Uygulayın" at bounding box center [1065, 291] width 38 height 14
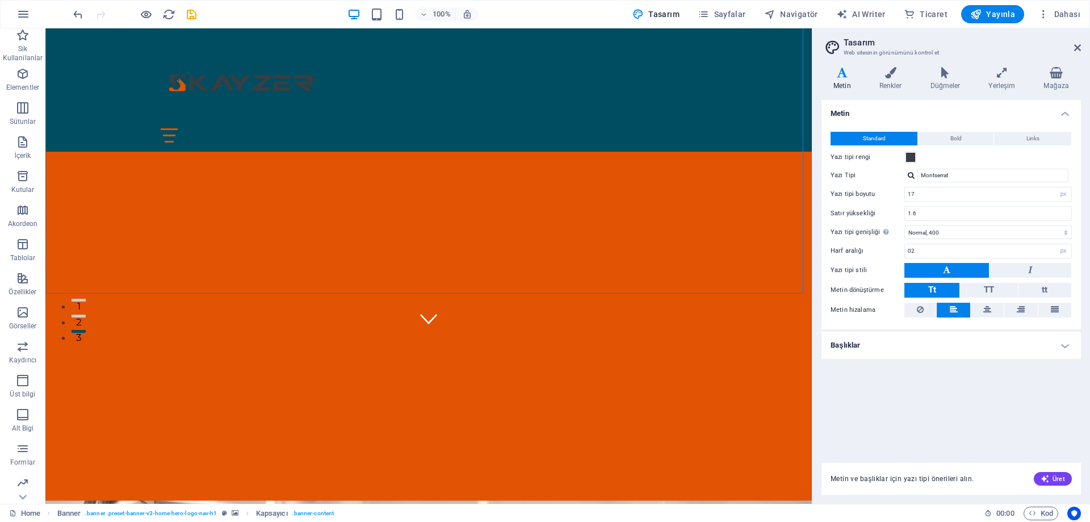
click at [930, 386] on div "Metin Standard Bold Links Yazı tipi rengi Yazı Tipi Montserrat Yazı tiplerini y…" at bounding box center [950, 274] width 259 height 349
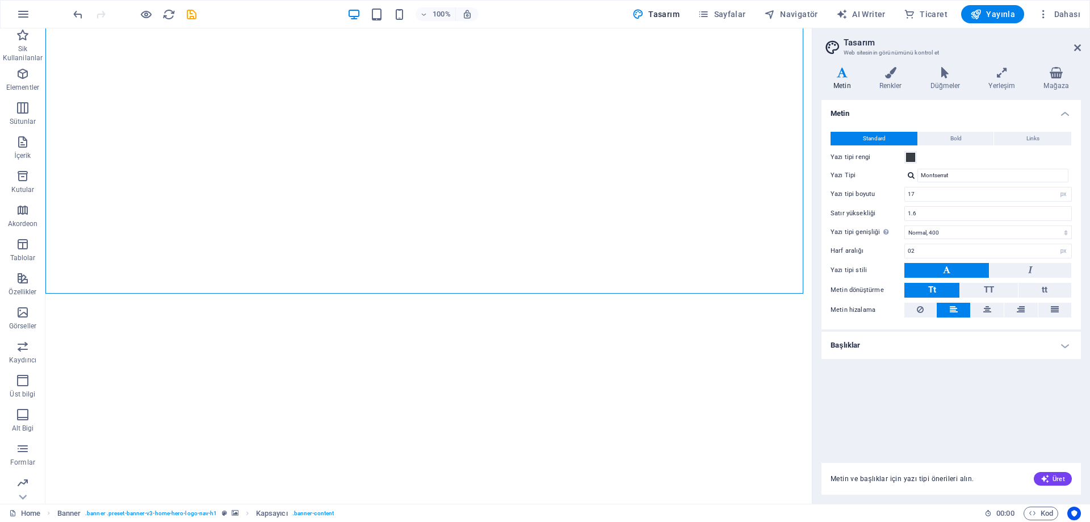
select select "px"
select select "400"
select select "px"
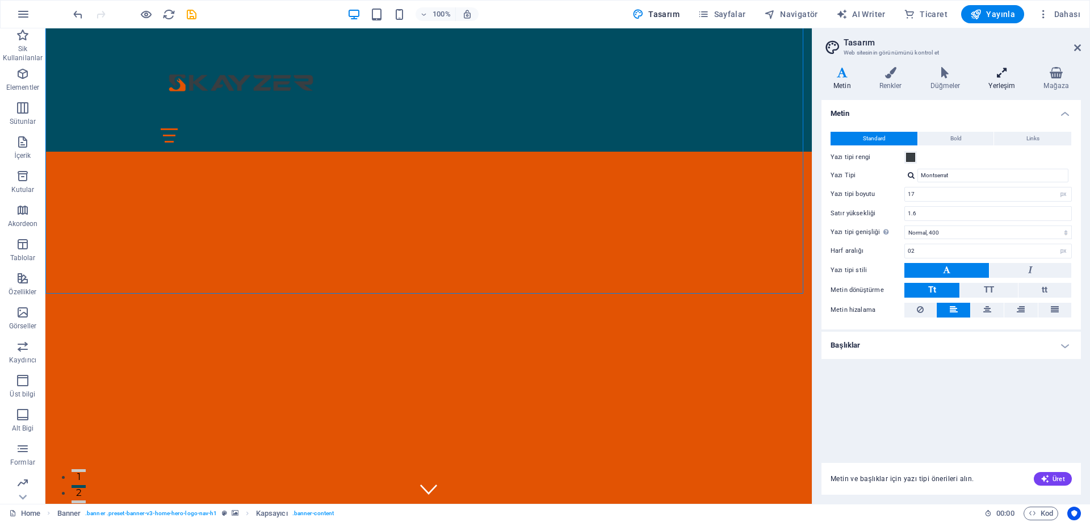
scroll to position [170, 0]
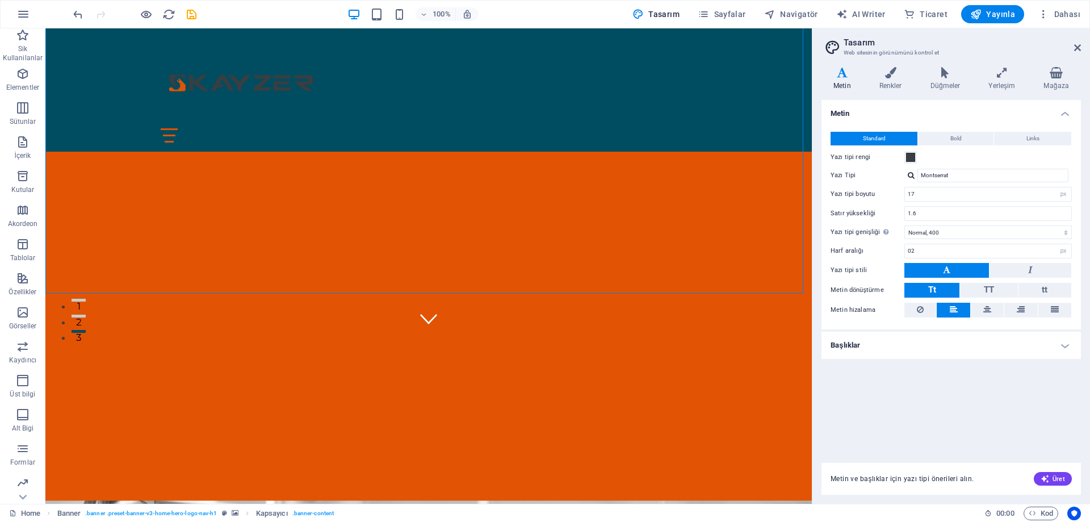
click at [1047, 344] on h4 "Başlıklar" at bounding box center [950, 344] width 259 height 27
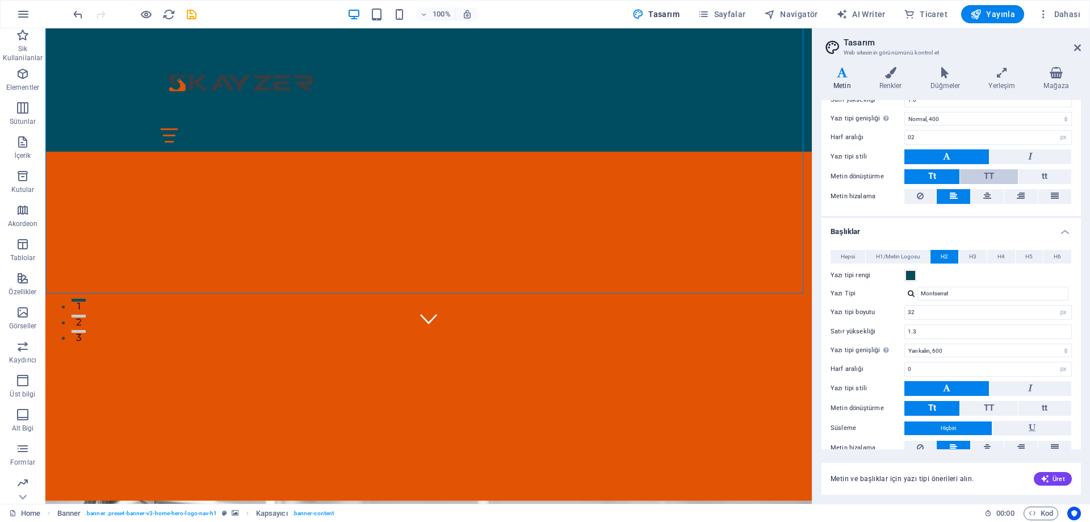
scroll to position [151, 0]
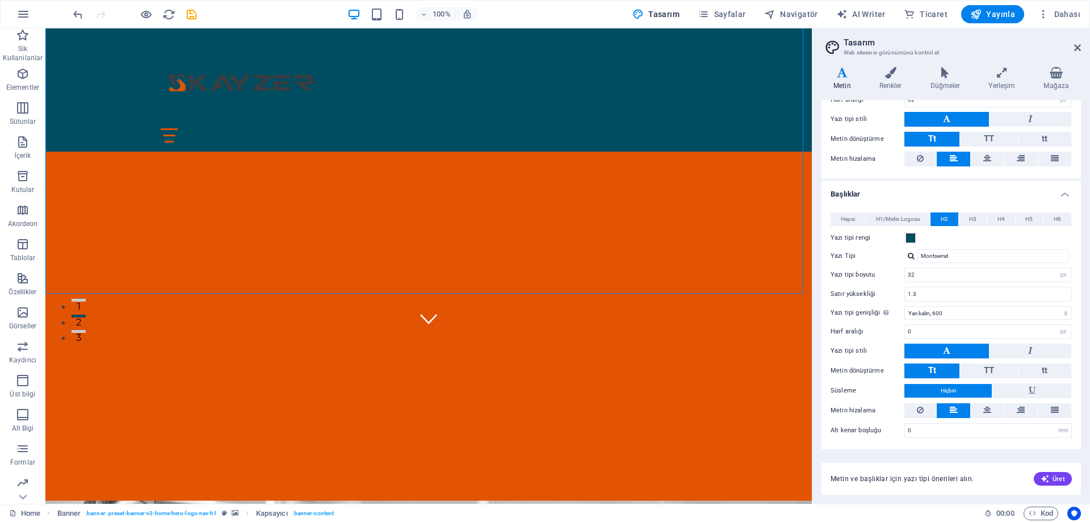
click at [983, 266] on div "Hepsi H1/Metin Logosu H2 H3 H4 H5 H6 Yazı tipi rengi Yazı Tipi Montserrat Satır…" at bounding box center [951, 325] width 264 height 248
click at [981, 257] on input "Montserrat" at bounding box center [992, 256] width 151 height 14
click at [817, 286] on div "Varyantlar Metin Renkler Düğmeler Yerleşim Mağaza Metin Standard Bold Links Yaz…" at bounding box center [951, 280] width 278 height 445
click at [907, 218] on span "H1/Metin Logosu" at bounding box center [898, 219] width 44 height 14
click at [935, 278] on input "2.9333" at bounding box center [988, 275] width 166 height 14
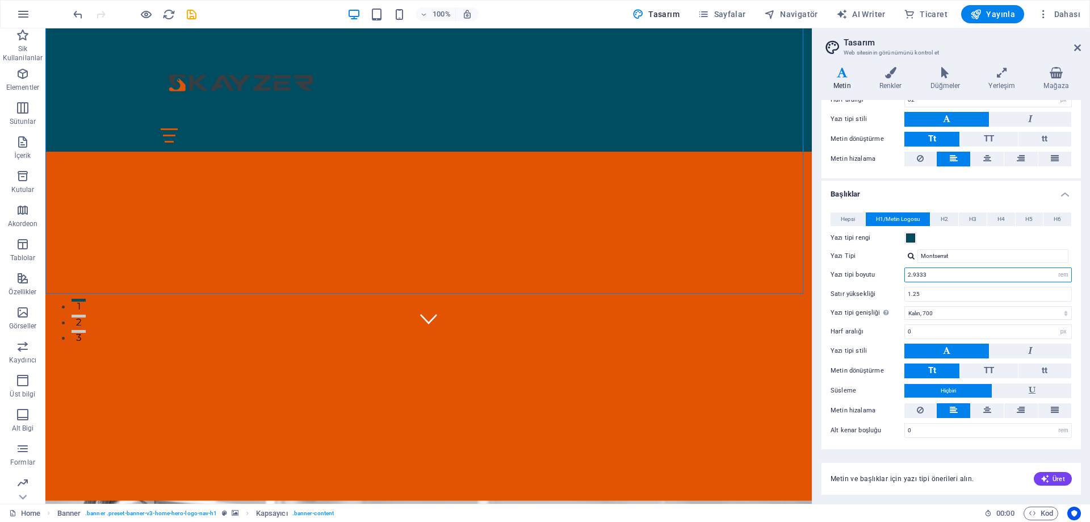
drag, startPoint x: 937, startPoint y: 278, endPoint x: 858, endPoint y: 273, distance: 79.0
click at [858, 273] on div "Yazı tipi boyutu 2.9333 rem px em %" at bounding box center [950, 274] width 241 height 15
type input "42"
click at [934, 294] on input "1.25" at bounding box center [988, 294] width 166 height 14
drag, startPoint x: 926, startPoint y: 297, endPoint x: 887, endPoint y: 293, distance: 39.4
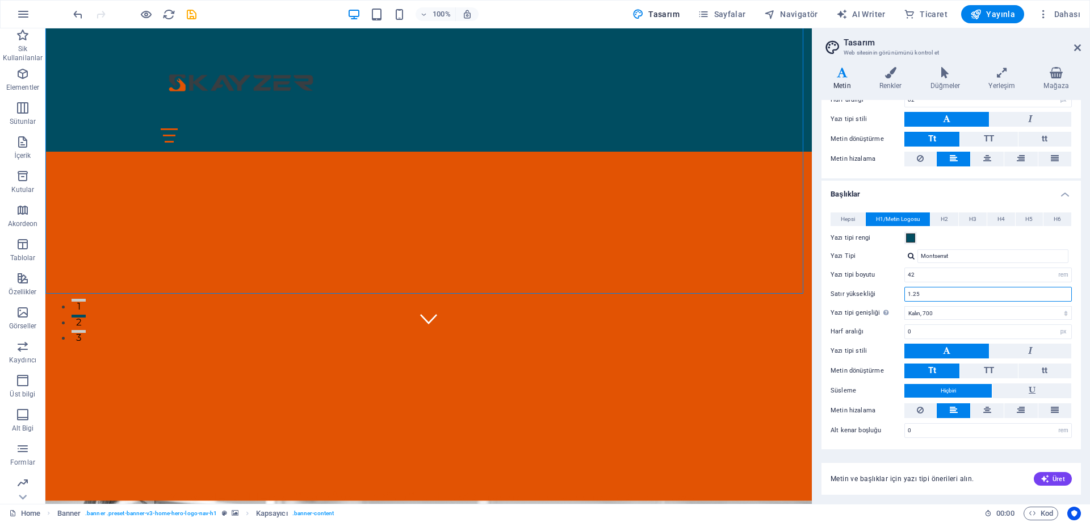
click at [887, 293] on div "Satır yüksekliği 1.25" at bounding box center [950, 294] width 241 height 15
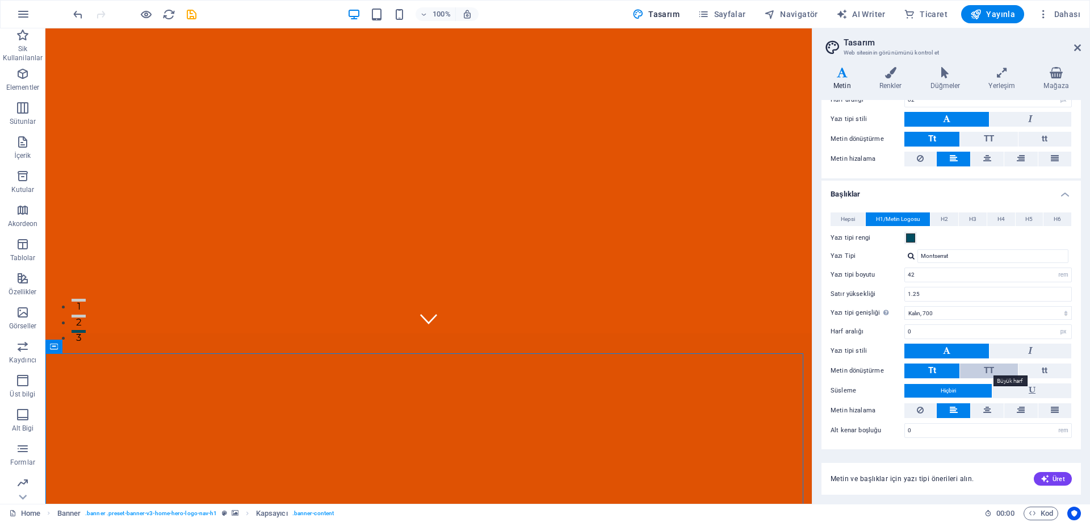
click at [990, 367] on span "TT" at bounding box center [988, 370] width 10 height 10
click at [934, 312] on select "İncecik, 100 Çok ince, 200 İnce, 300 Normal, 400 Orta, 500 Yarı kalın, 600 Kalı…" at bounding box center [987, 313] width 167 height 14
select select "400"
click at [904, 306] on select "İncecik, 100 Çok ince, 200 İnce, 300 Normal, 400 Orta, 500 Yarı kalın, 600 Kalı…" at bounding box center [987, 313] width 167 height 14
click at [913, 237] on span at bounding box center [910, 237] width 9 height 9
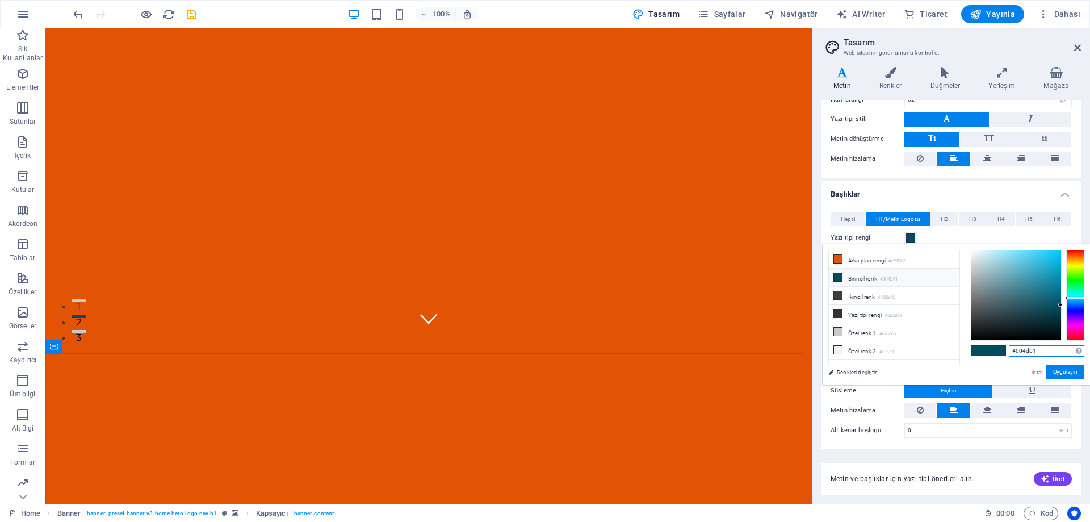
drag, startPoint x: 1041, startPoint y: 349, endPoint x: 995, endPoint y: 347, distance: 46.0
click at [995, 347] on div "#004d61 Desteklenen biçimler #0852ed rgb(8, 82, 237) rgba(8, 82, 237, %90) hsv(…" at bounding box center [1026, 396] width 125 height 305
paste input "E25303"
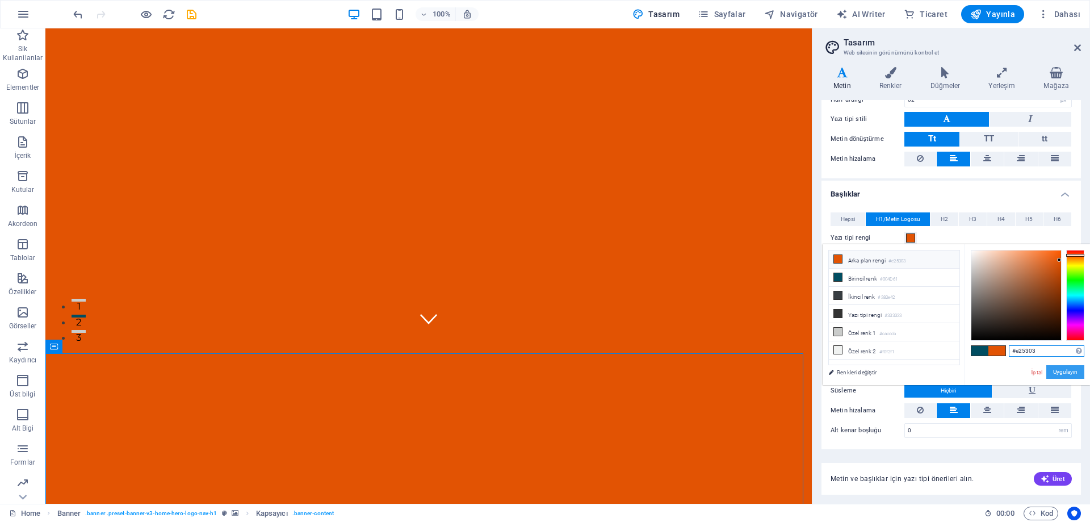
type input "#e25303"
click at [1067, 369] on button "Uygulayın" at bounding box center [1065, 372] width 38 height 14
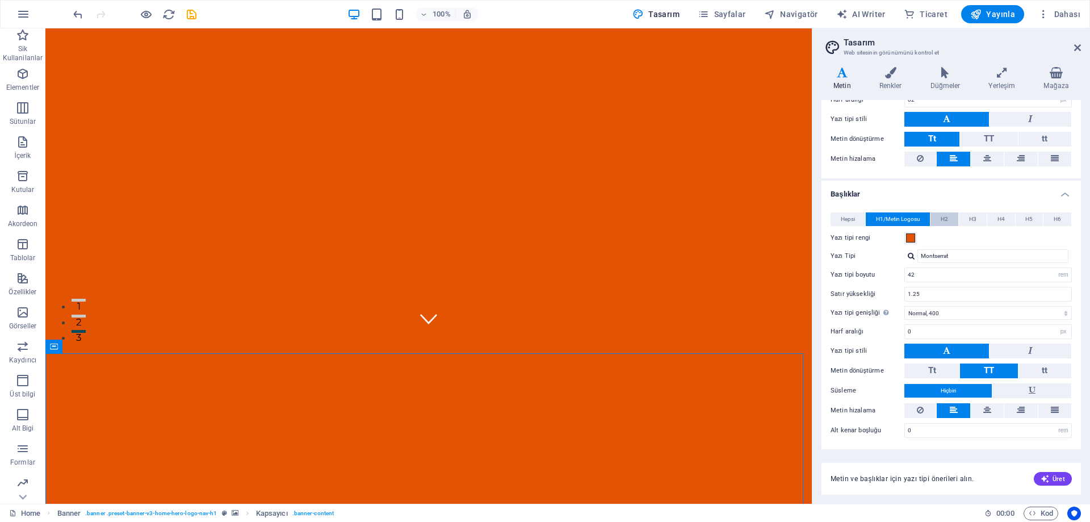
click at [945, 217] on span "H2" at bounding box center [943, 219] width 7 height 14
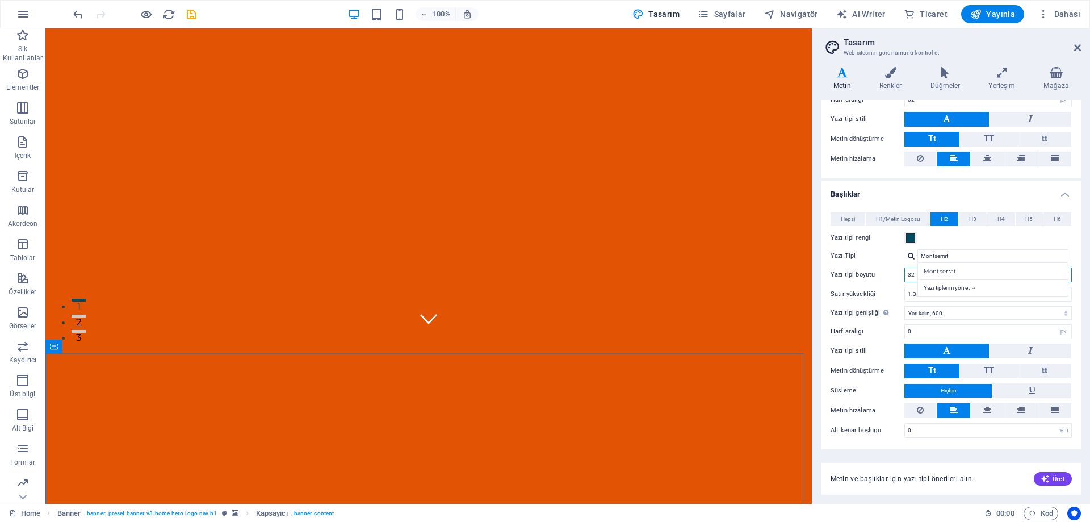
click at [910, 274] on input "32" at bounding box center [988, 275] width 166 height 14
drag, startPoint x: 914, startPoint y: 273, endPoint x: 888, endPoint y: 271, distance: 26.7
click at [888, 271] on div "Yazı tipi boyutu 32 rem px em %" at bounding box center [950, 274] width 241 height 15
click at [949, 269] on div "Montserrat" at bounding box center [995, 271] width 150 height 12
type input "28"
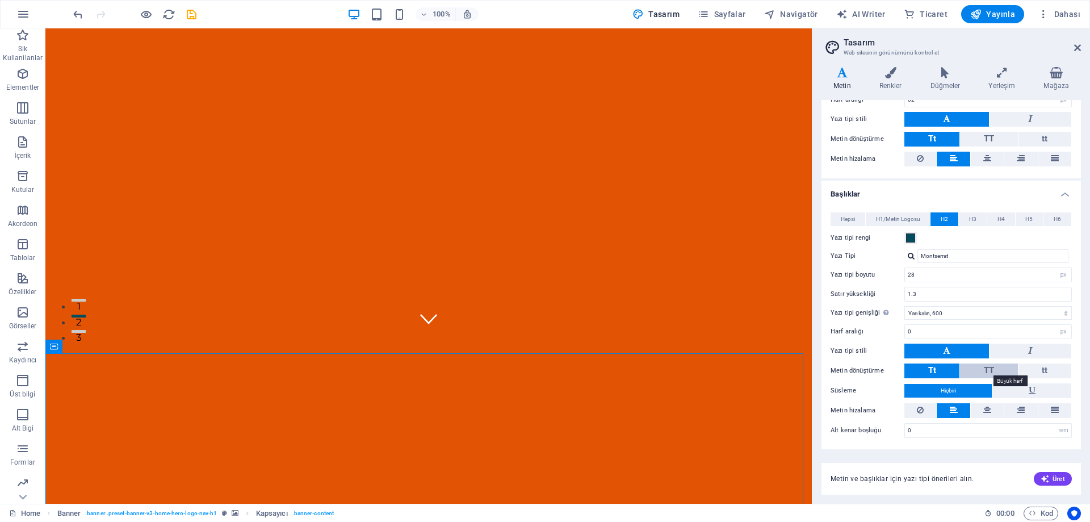
click at [993, 369] on span "TT" at bounding box center [988, 370] width 10 height 10
click at [947, 307] on select "İncecik, 100 Çok ince, 200 İnce, 300 Normal, 400 Orta, 500 Yarı kalın, 600 Kalı…" at bounding box center [987, 313] width 167 height 14
select select "400"
click at [904, 306] on select "İncecik, 100 Çok ince, 200 İnce, 300 Normal, 400 Orta, 500 Yarı kalın, 600 Kalı…" at bounding box center [987, 313] width 167 height 14
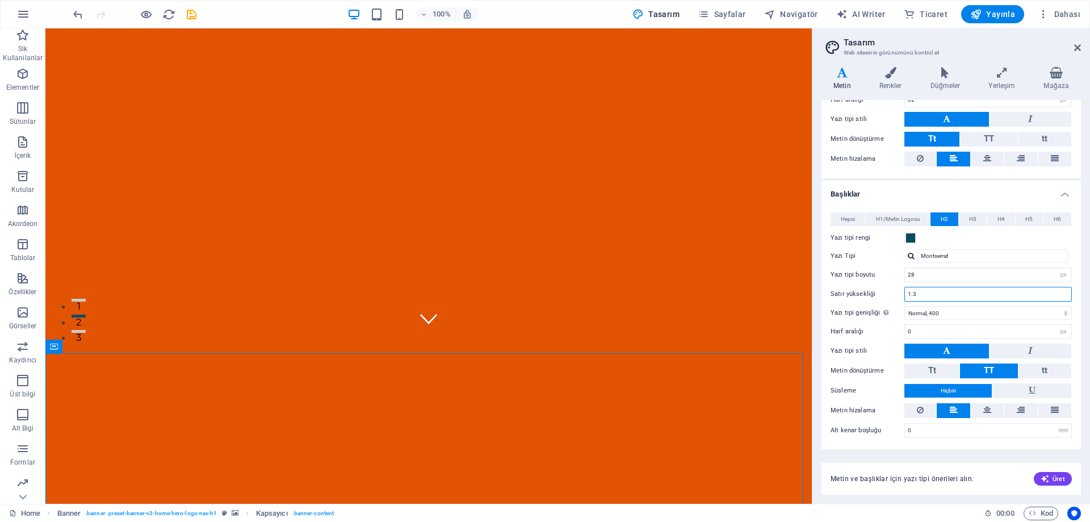
drag, startPoint x: 931, startPoint y: 294, endPoint x: 944, endPoint y: 293, distance: 13.1
click at [932, 294] on input "1.3" at bounding box center [988, 294] width 166 height 14
click at [944, 295] on input "1.3" at bounding box center [988, 294] width 166 height 14
type input "1.2"
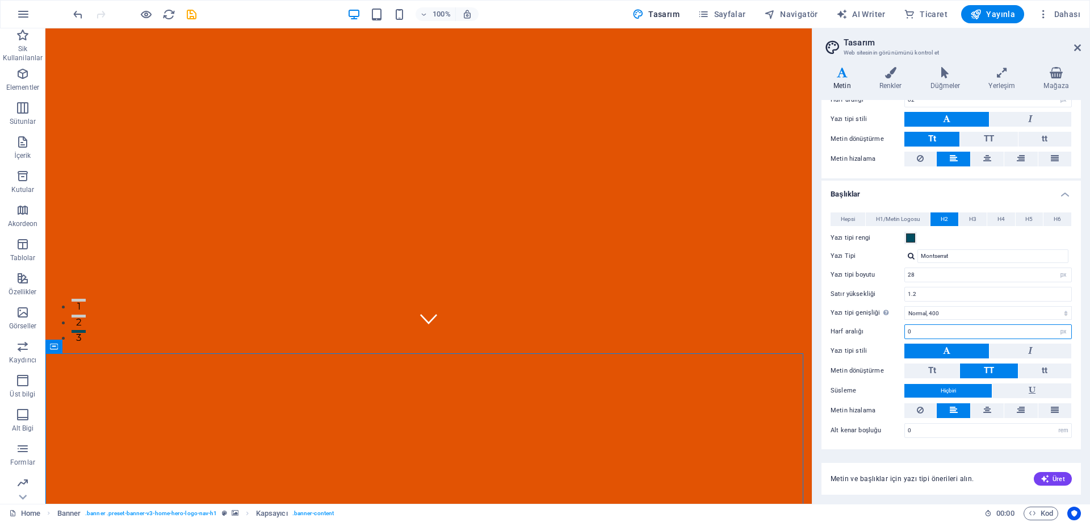
click at [931, 325] on input "0" at bounding box center [988, 332] width 166 height 14
type input "02"
click at [973, 217] on span "H3" at bounding box center [972, 219] width 7 height 14
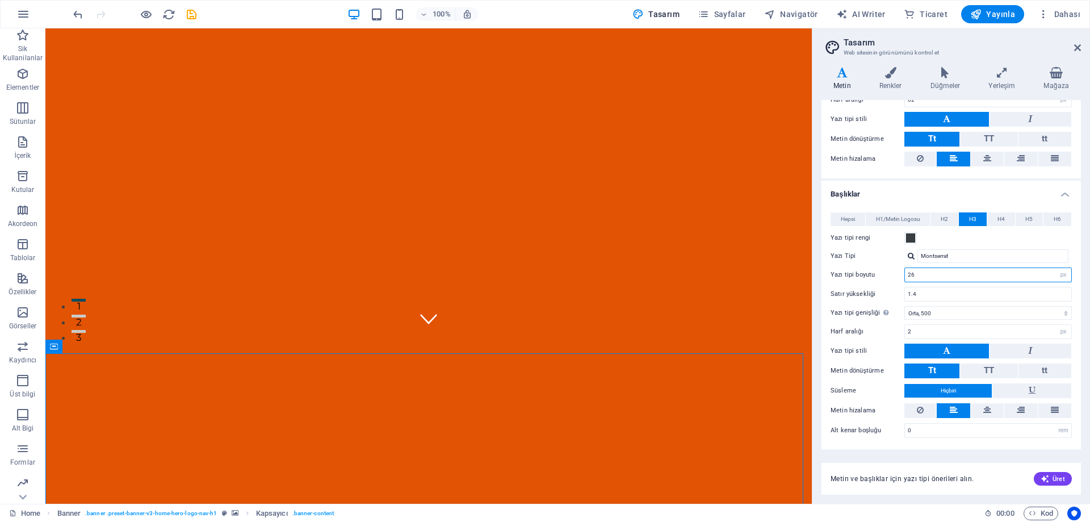
drag, startPoint x: 927, startPoint y: 275, endPoint x: 867, endPoint y: 273, distance: 60.2
click at [867, 273] on div "Yazı tipi boyutu 26 rem px em %" at bounding box center [950, 274] width 241 height 15
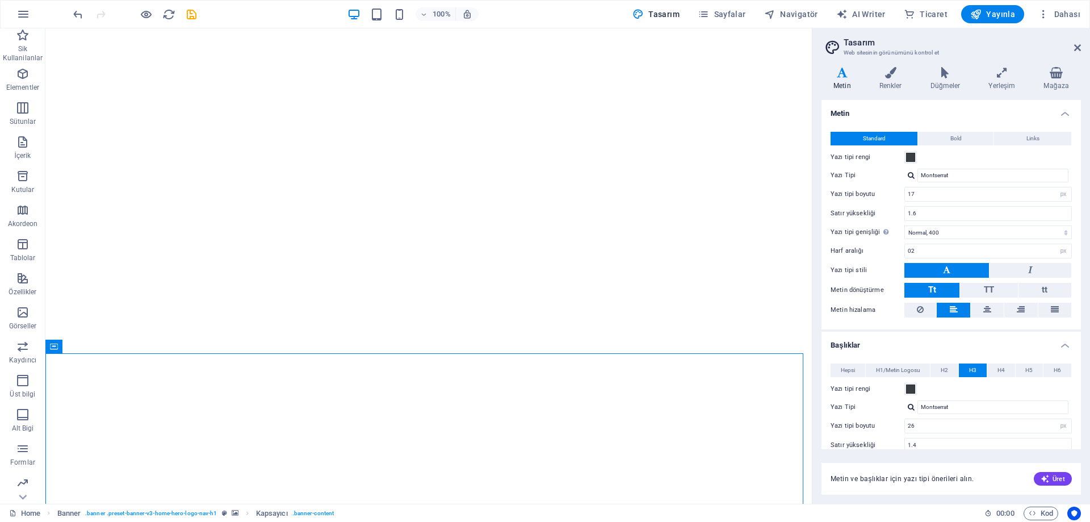
select select "px"
select select "400"
select select "px"
select select "500"
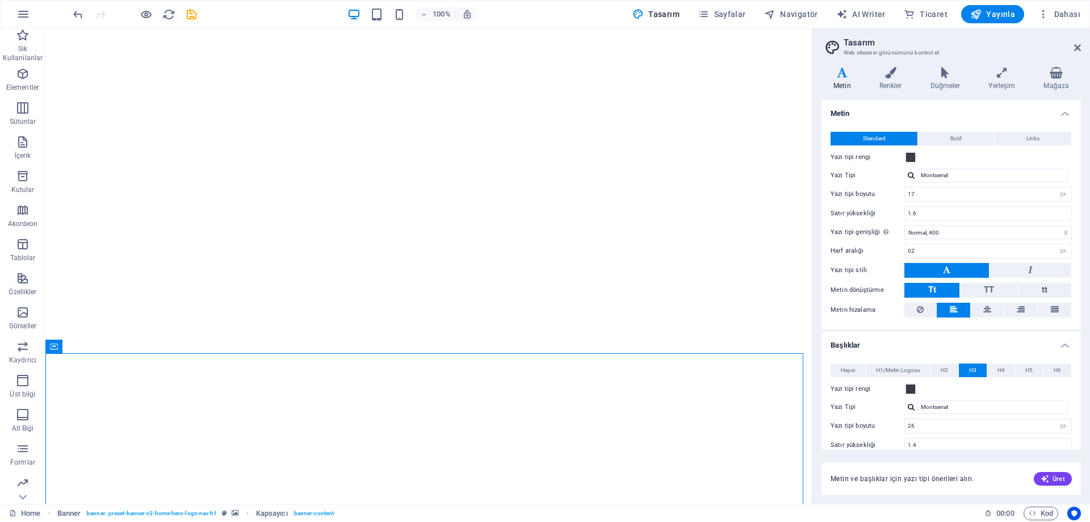
select select "px"
select select "rem"
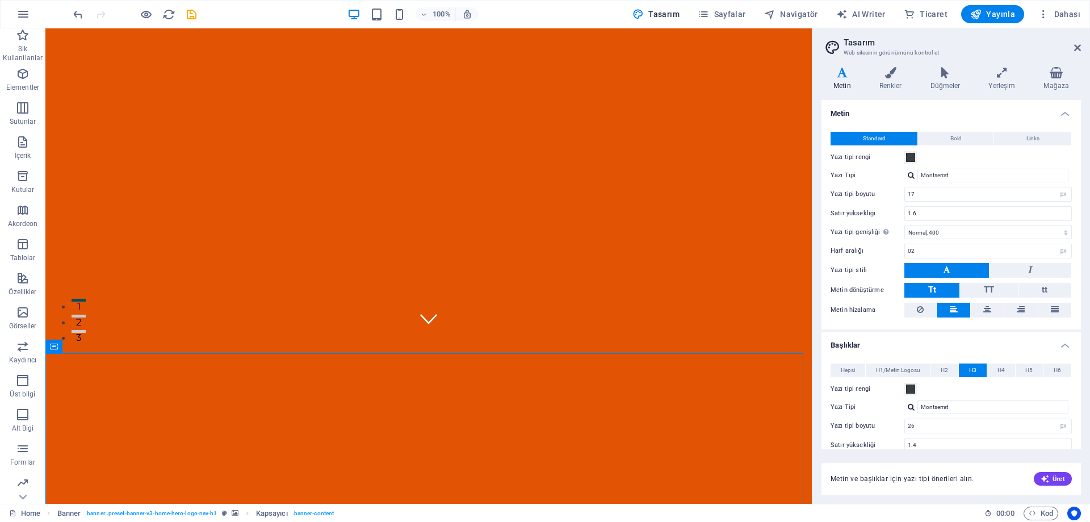
scroll to position [151, 0]
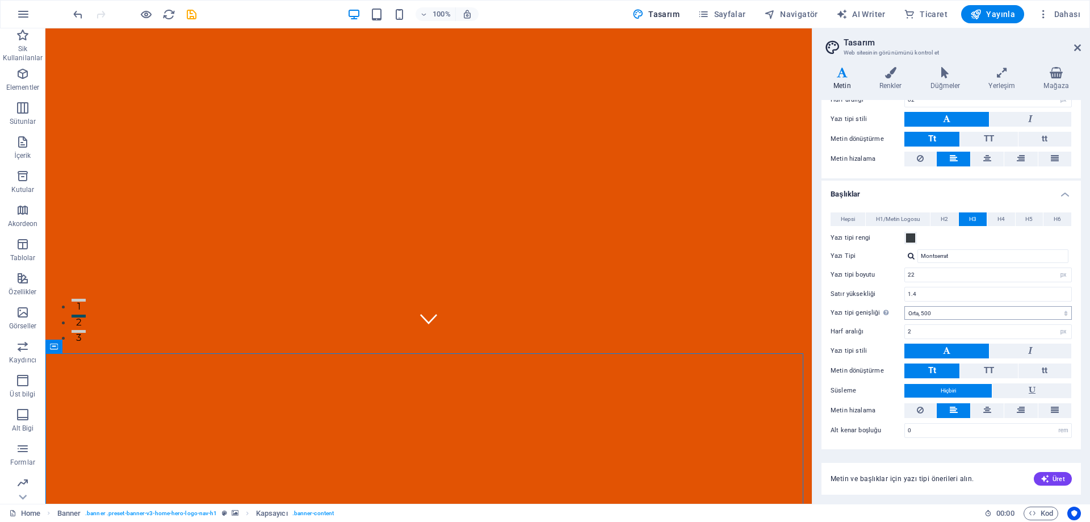
type input "22"
click at [977, 313] on select "İncecik, 100 Çok ince, 200 İnce, 300 Normal, 400 Orta, 500 Yarı kalın, 600 Kalı…" at bounding box center [987, 313] width 167 height 14
select select "400"
click at [904, 306] on select "İncecik, 100 Çok ince, 200 İnce, 300 Normal, 400 Orta, 500 Yarı kalın, 600 Kalı…" at bounding box center [987, 313] width 167 height 14
click at [936, 333] on input "2" at bounding box center [988, 332] width 166 height 14
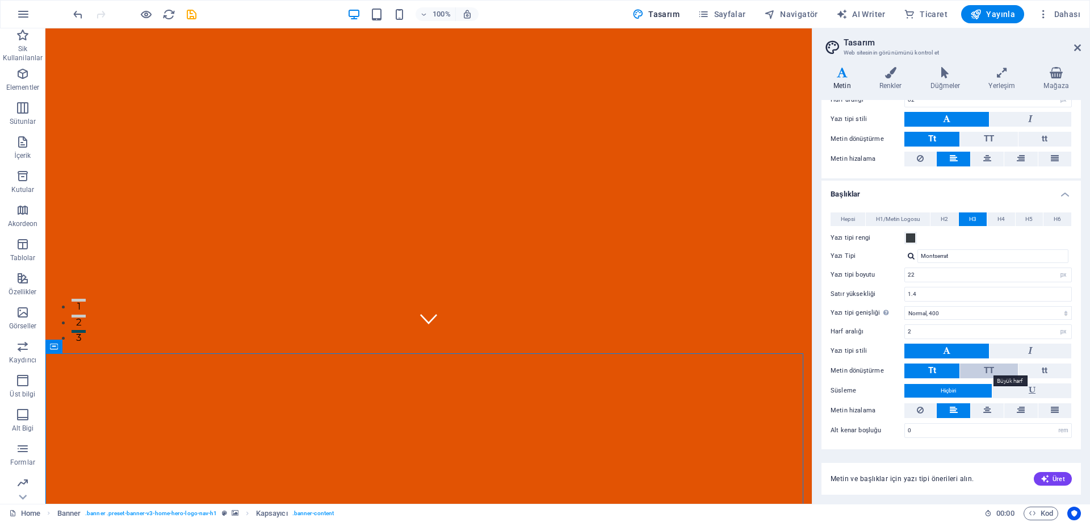
click at [987, 373] on span "TT" at bounding box center [988, 370] width 10 height 10
click at [891, 78] on icon at bounding box center [890, 72] width 47 height 11
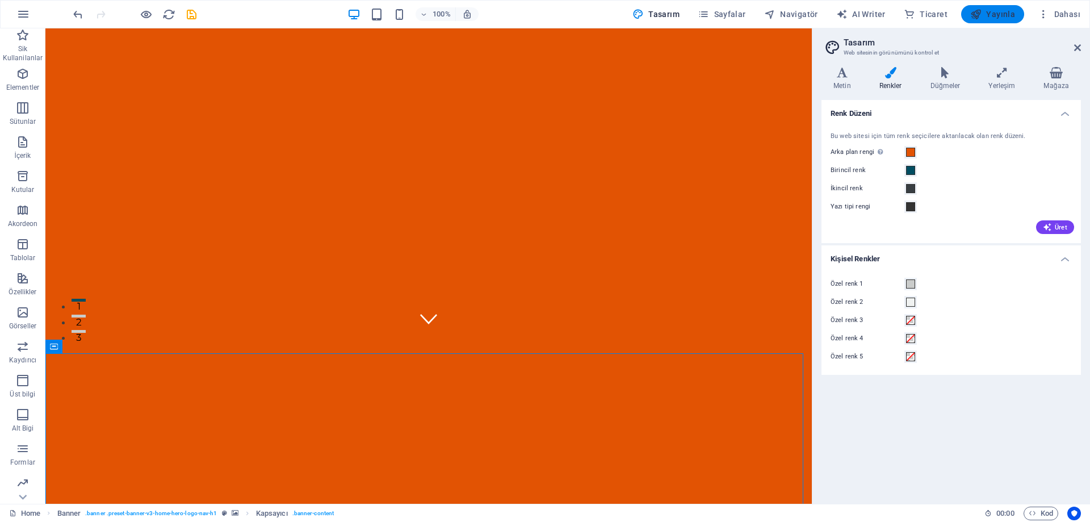
click at [989, 18] on span "Yayınla" at bounding box center [992, 14] width 45 height 11
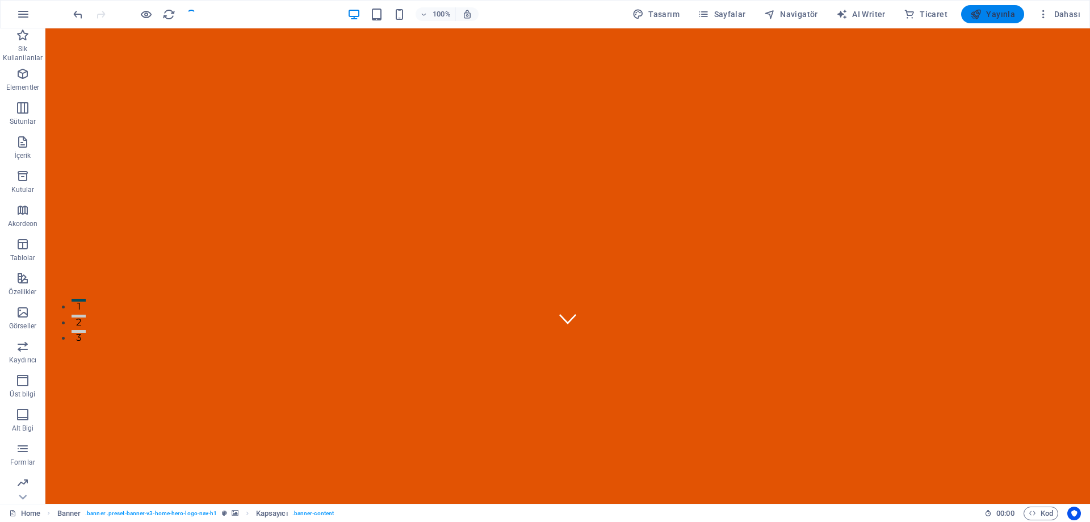
checkbox input "false"
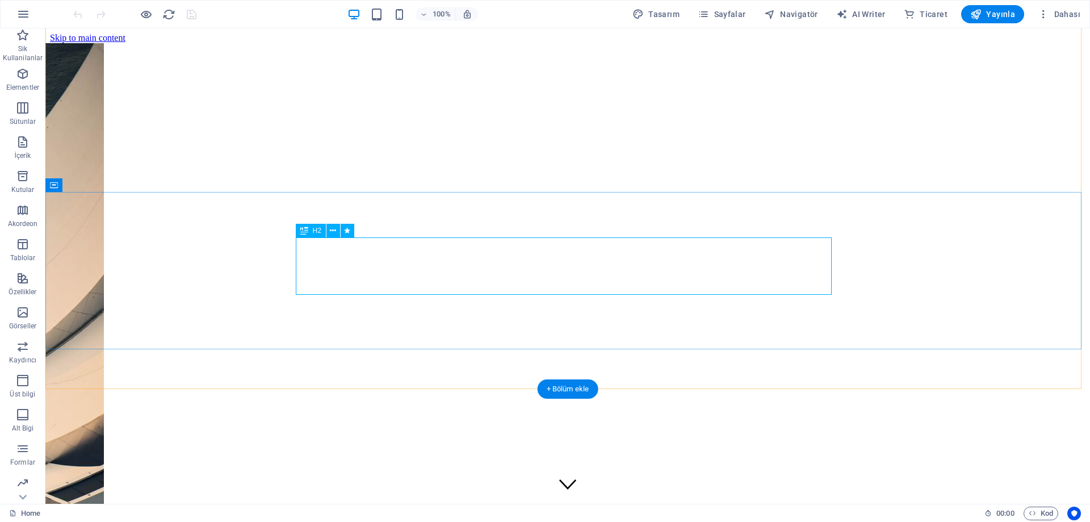
scroll to position [331, 0]
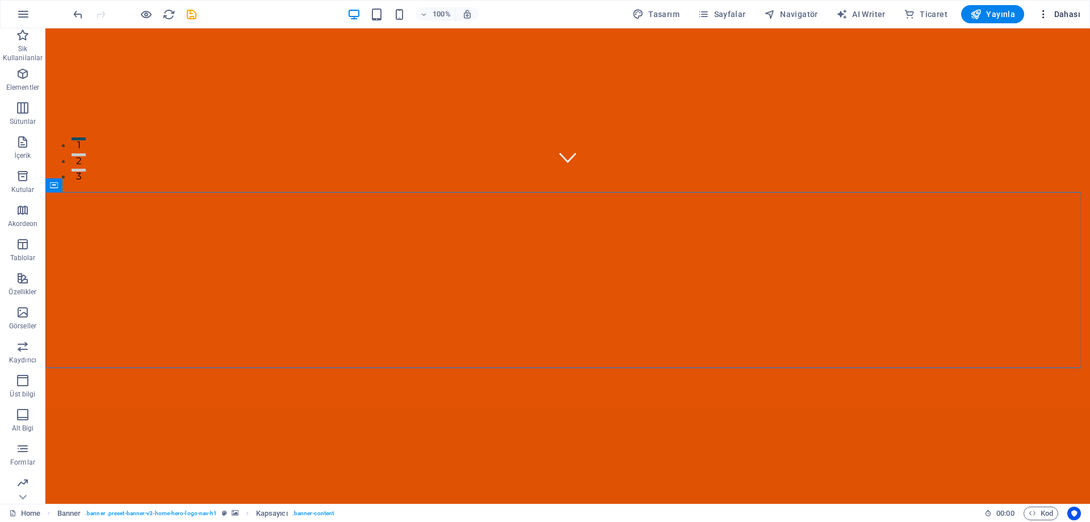
click at [1065, 14] on span "Dahası" at bounding box center [1058, 14] width 43 height 11
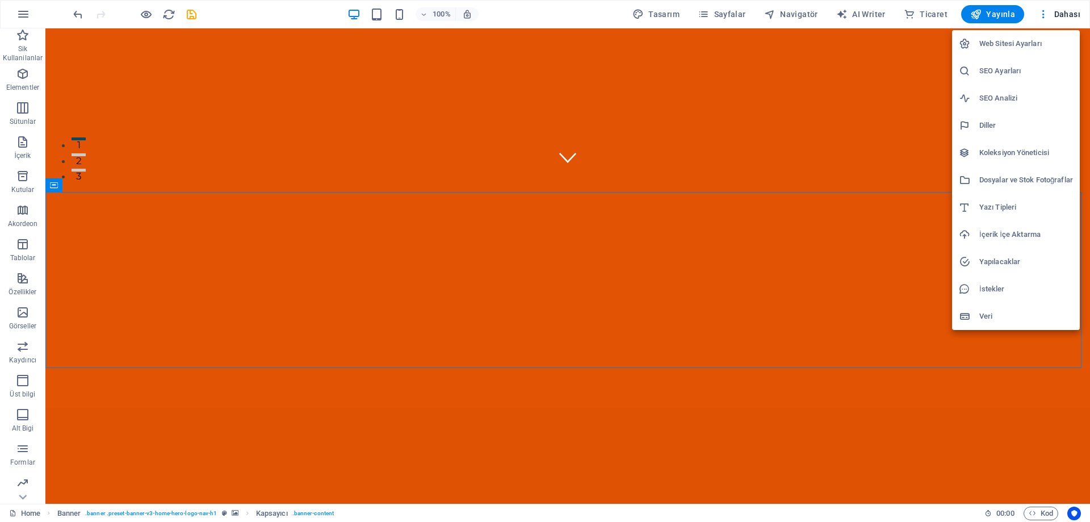
drag, startPoint x: 1059, startPoint y: 12, endPoint x: 1019, endPoint y: 22, distance: 40.9
click at [1060, 12] on div at bounding box center [545, 261] width 1090 height 522
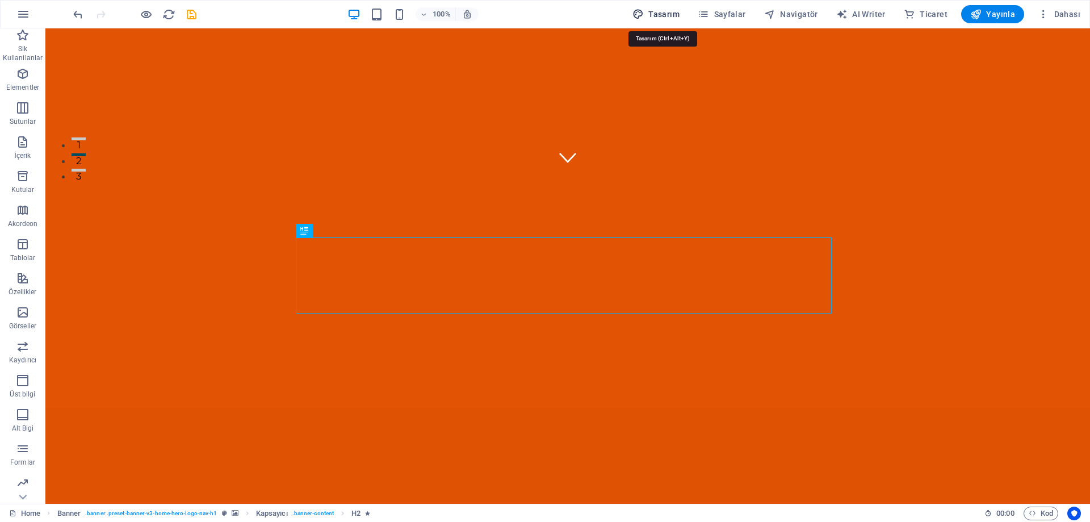
drag, startPoint x: 662, startPoint y: 15, endPoint x: 731, endPoint y: 55, distance: 79.6
click at [662, 15] on span "Tasarım" at bounding box center [655, 14] width 47 height 11
select select "px"
select select "400"
select select "px"
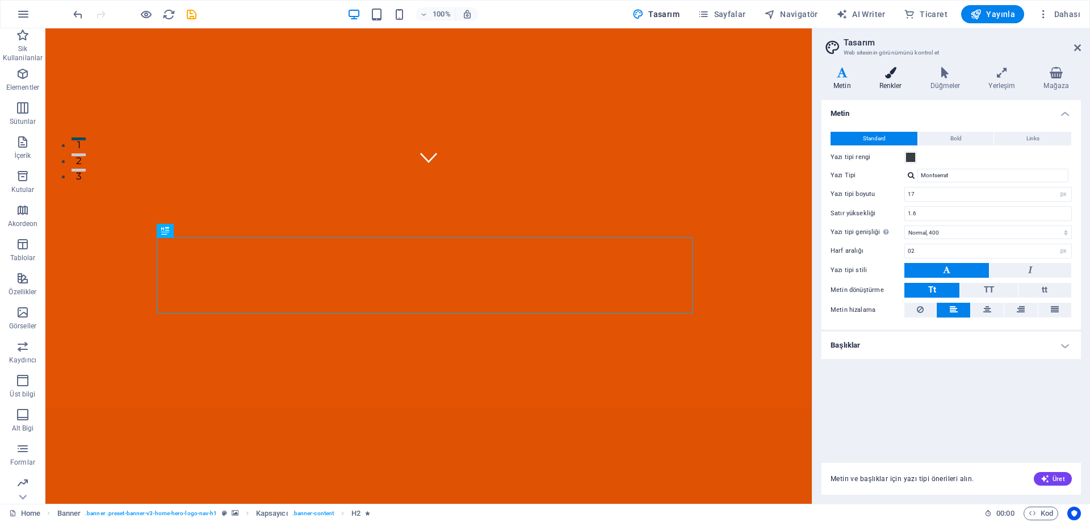
click at [893, 79] on h4 "Renkler" at bounding box center [892, 79] width 51 height 24
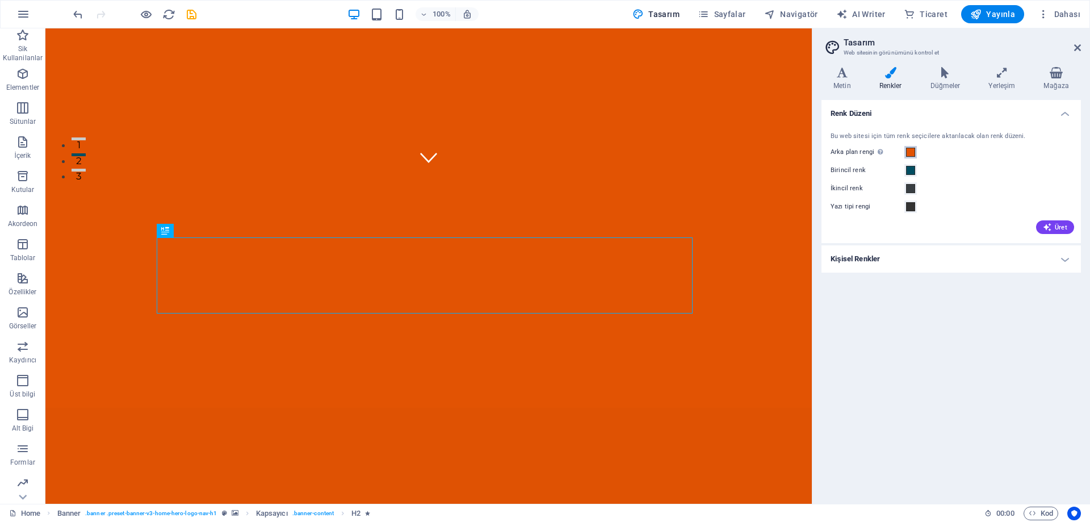
click at [914, 149] on span at bounding box center [910, 152] width 9 height 9
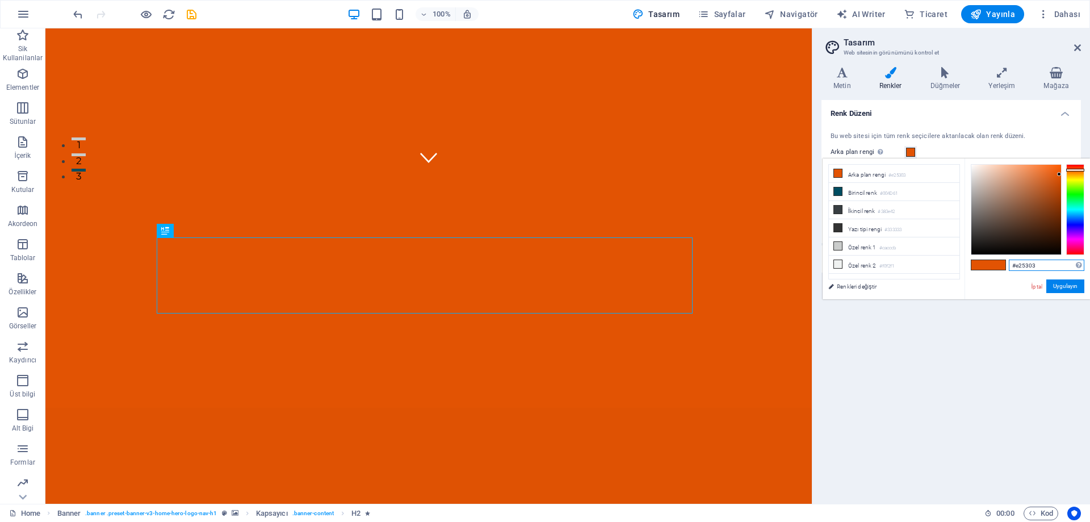
drag, startPoint x: 1039, startPoint y: 262, endPoint x: 1006, endPoint y: 262, distance: 33.5
click at [1006, 262] on div "#e25303 Desteklenen biçimler #0852ed rgb(8, 82, 237) rgba(8, 82, 237, %90) hsv(…" at bounding box center [1026, 310] width 125 height 305
paste input "F8F8F8"
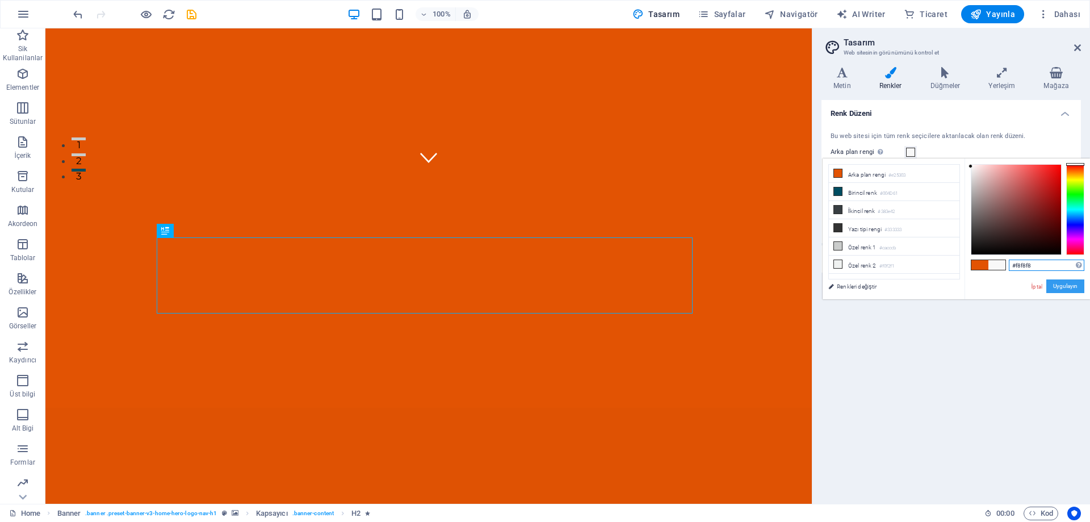
type input "#f8f8f8"
click at [1061, 284] on button "Uygulayın" at bounding box center [1065, 286] width 38 height 14
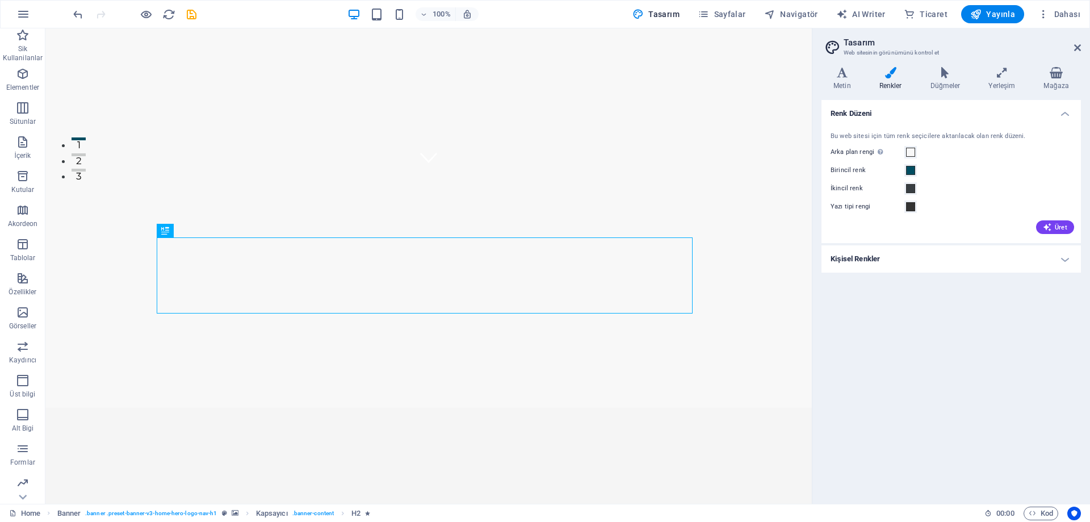
click at [935, 175] on div "Birincil renk" at bounding box center [950, 170] width 241 height 14
click at [910, 171] on span at bounding box center [910, 170] width 9 height 9
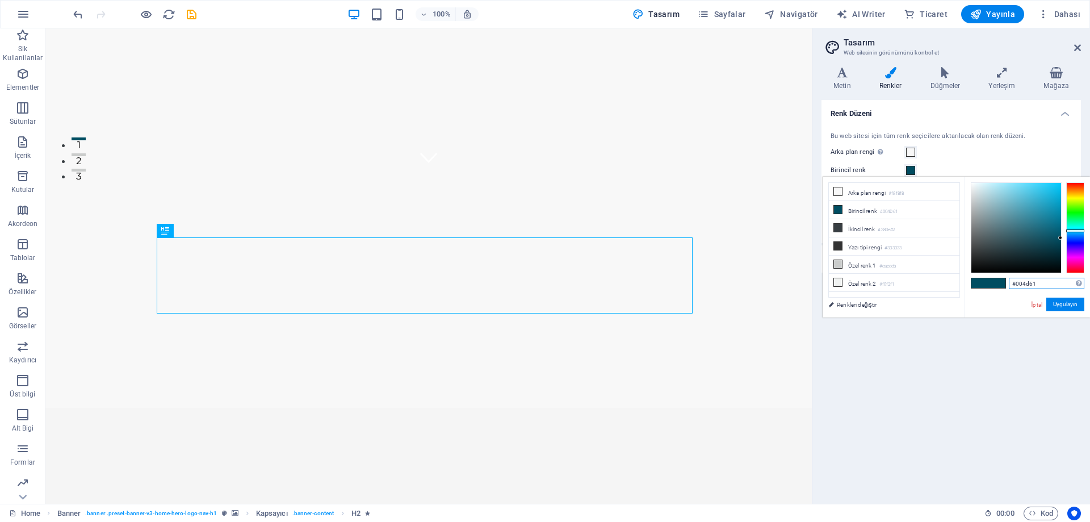
drag, startPoint x: 1034, startPoint y: 284, endPoint x: 1014, endPoint y: 284, distance: 20.4
click at [1014, 284] on input "#004d61" at bounding box center [1045, 283] width 75 height 11
paste input "E25303"
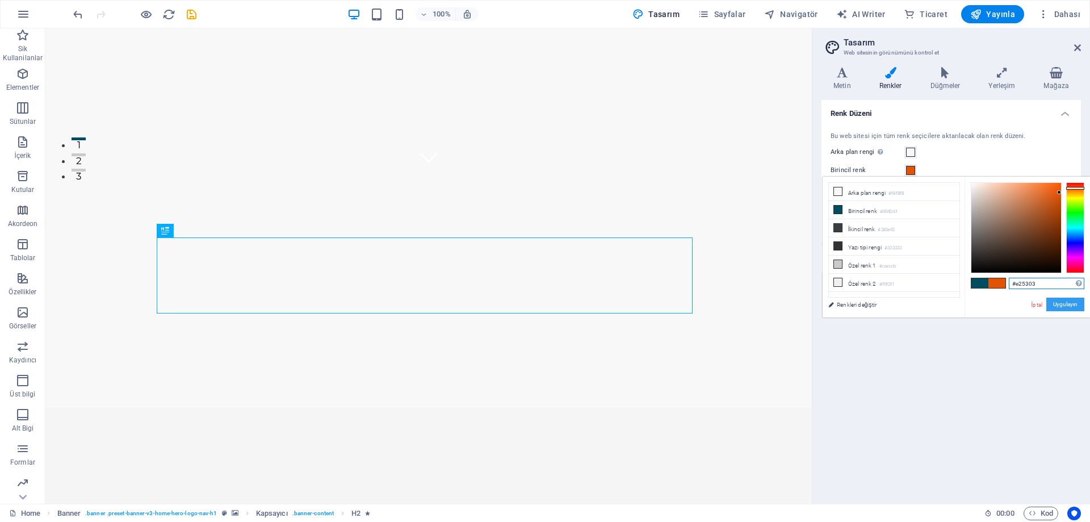
type input "#e25303"
click at [1053, 300] on button "Uygulayın" at bounding box center [1065, 304] width 38 height 14
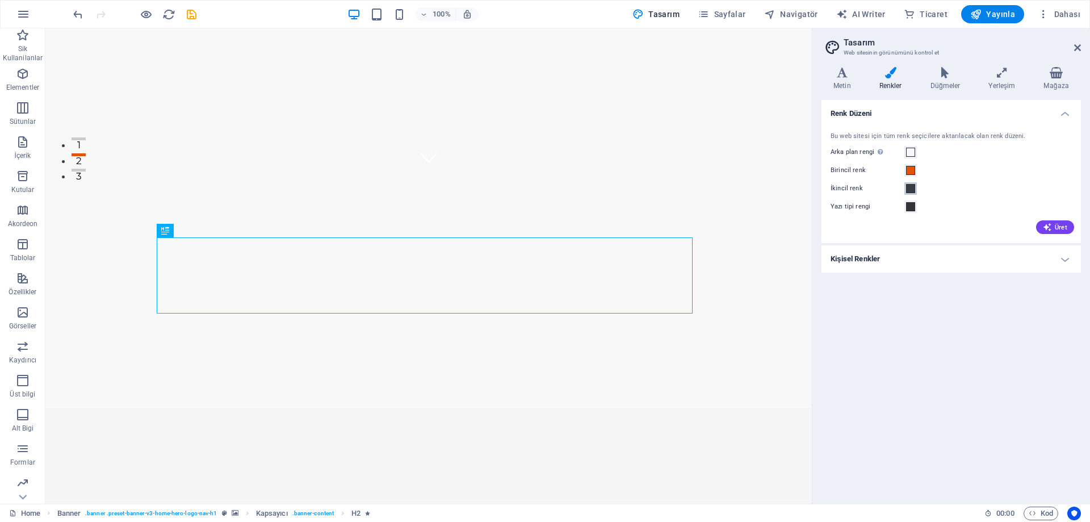
click at [910, 191] on span at bounding box center [910, 188] width 9 height 9
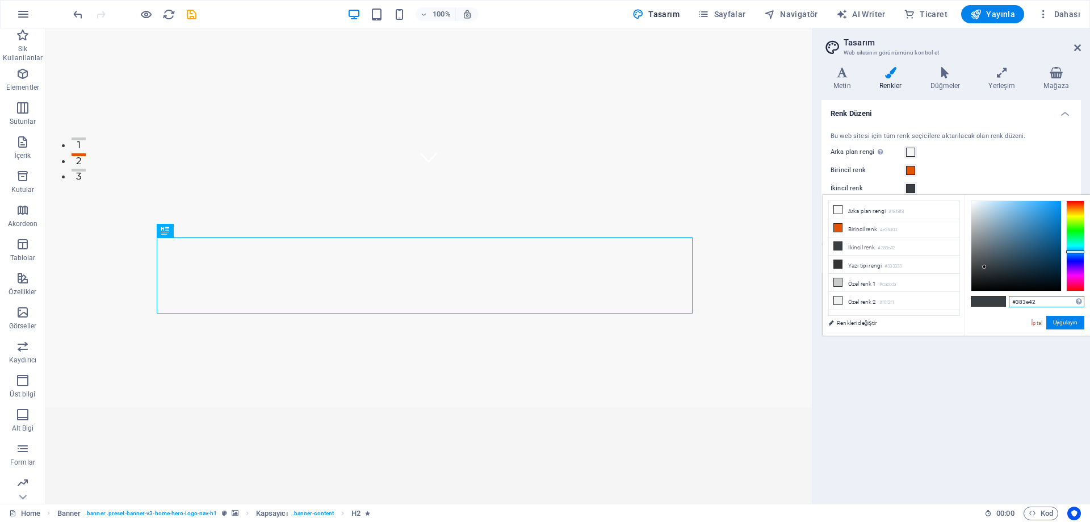
drag, startPoint x: 1043, startPoint y: 301, endPoint x: 1006, endPoint y: 301, distance: 36.9
click at [1006, 301] on div "#383e42 Desteklenen biçimler #0852ed rgb(8, 82, 237) rgba(8, 82, 237, %90) hsv(…" at bounding box center [1026, 347] width 125 height 305
paste input "383E"
type input "#383e42"
click at [1054, 319] on button "Uygulayın" at bounding box center [1065, 323] width 38 height 14
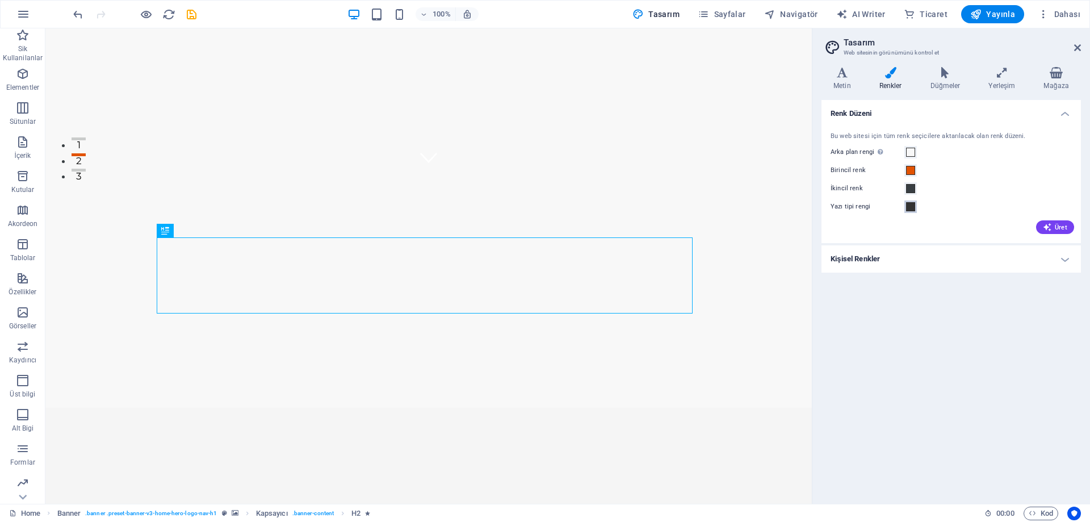
click at [906, 206] on span at bounding box center [910, 206] width 9 height 9
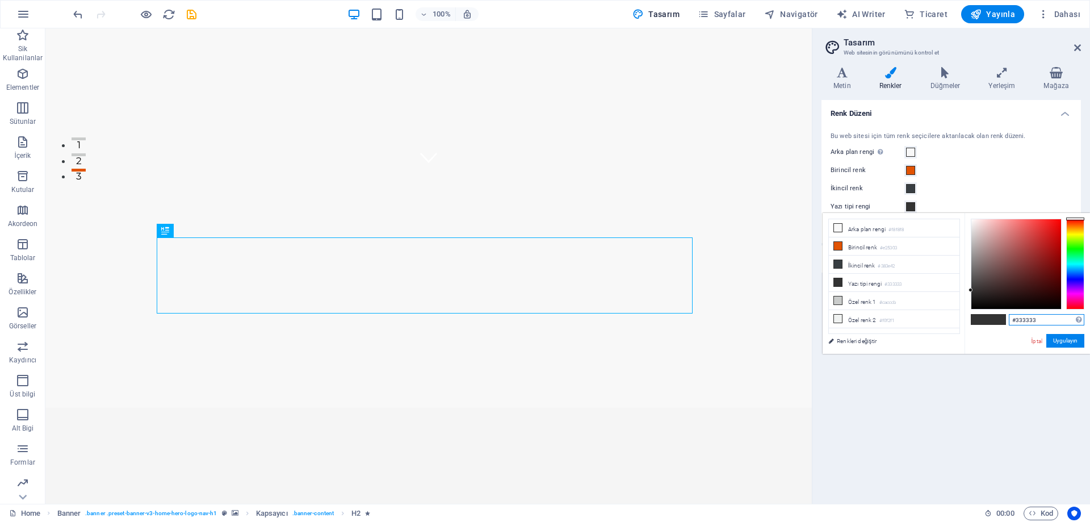
drag, startPoint x: 1039, startPoint y: 321, endPoint x: 1007, endPoint y: 323, distance: 31.3
click at [1007, 323] on div "#333333 Desteklenen biçimler #0852ed rgb(8, 82, 237) rgba(8, 82, 237, %90) hsv(…" at bounding box center [1026, 365] width 125 height 305
paste input "2E2E2E"
type input "#2e2e2e"
click at [1056, 339] on button "Uygulayın" at bounding box center [1065, 341] width 38 height 14
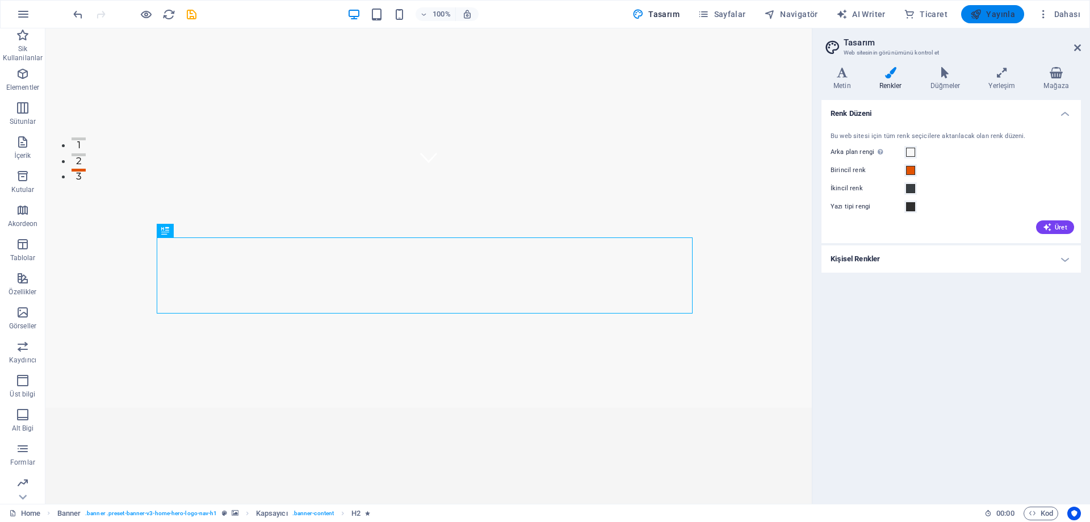
click at [987, 17] on span "Yayınla" at bounding box center [992, 14] width 45 height 11
checkbox input "false"
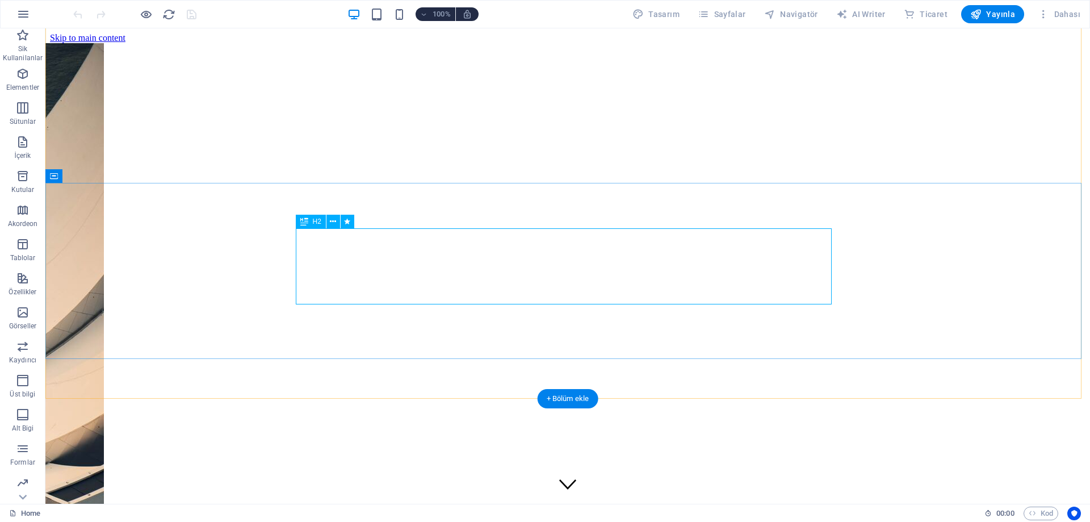
scroll to position [340, 0]
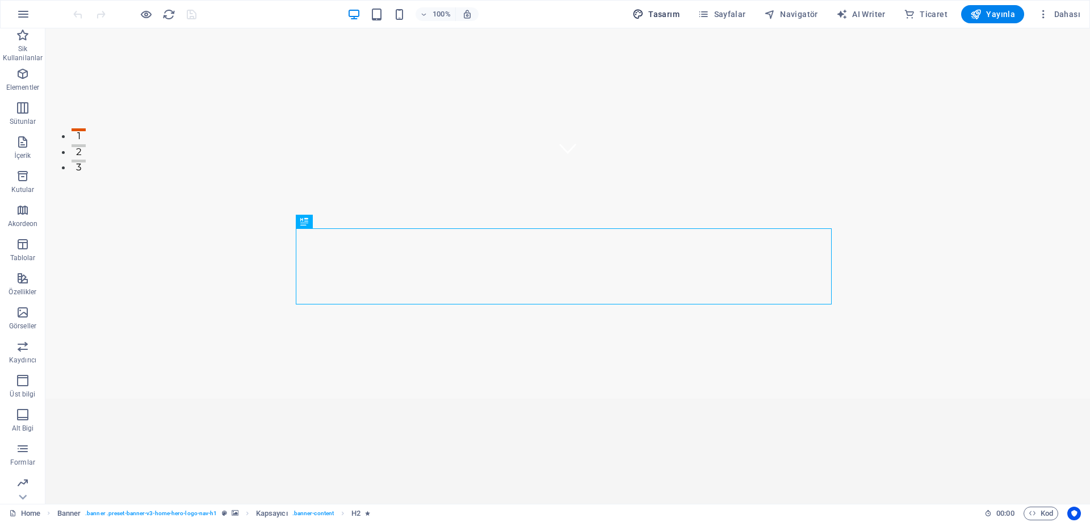
click at [662, 8] on button "Tasarım" at bounding box center [656, 14] width 56 height 18
select select "px"
select select "400"
select select "px"
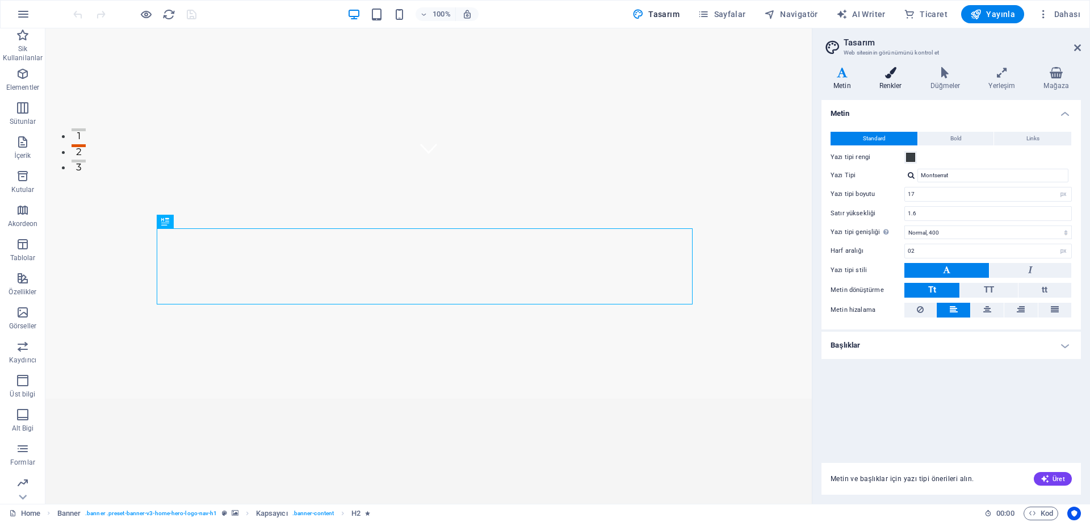
click at [894, 73] on icon at bounding box center [890, 72] width 47 height 11
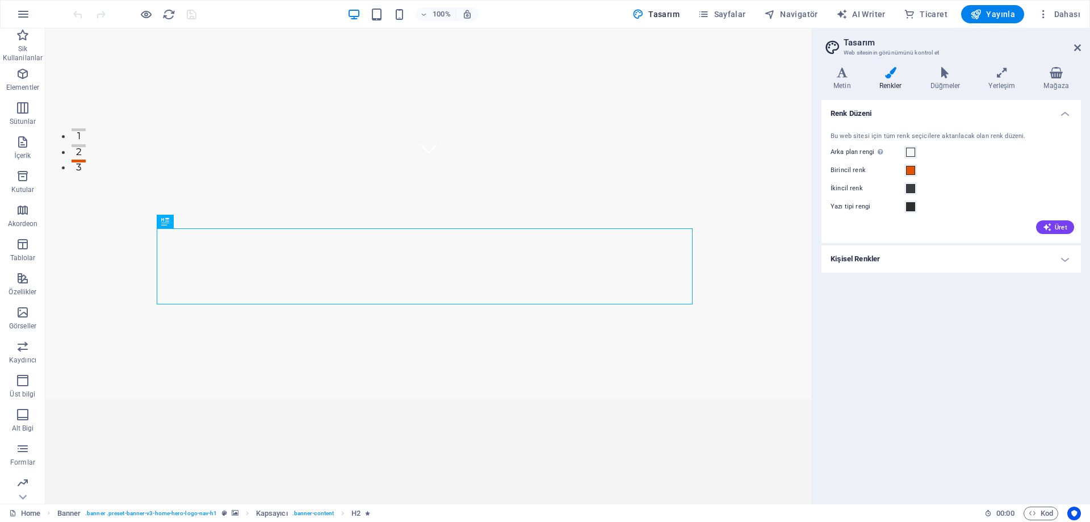
click at [866, 253] on h4 "Kişisel Renkler" at bounding box center [950, 258] width 259 height 27
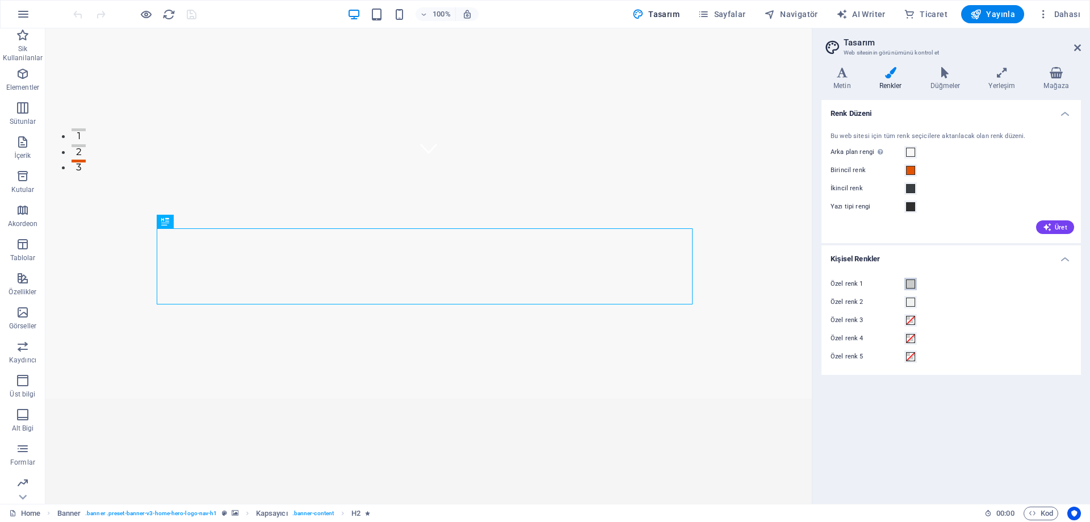
click at [908, 284] on span at bounding box center [910, 283] width 9 height 9
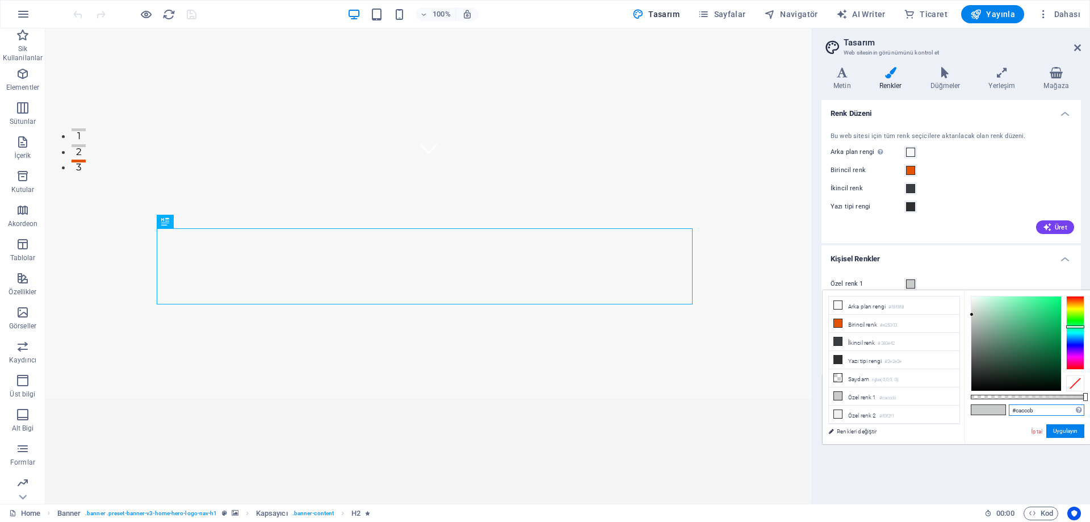
drag, startPoint x: 1049, startPoint y: 411, endPoint x: 998, endPoint y: 406, distance: 51.3
click at [998, 406] on div "#cacccb Desteklenen biçimler #0852ed rgb(8, 82, 237) rgba(8, 82, 237, %90) hsv(…" at bounding box center [1026, 449] width 125 height 318
paste input "FF6F00"
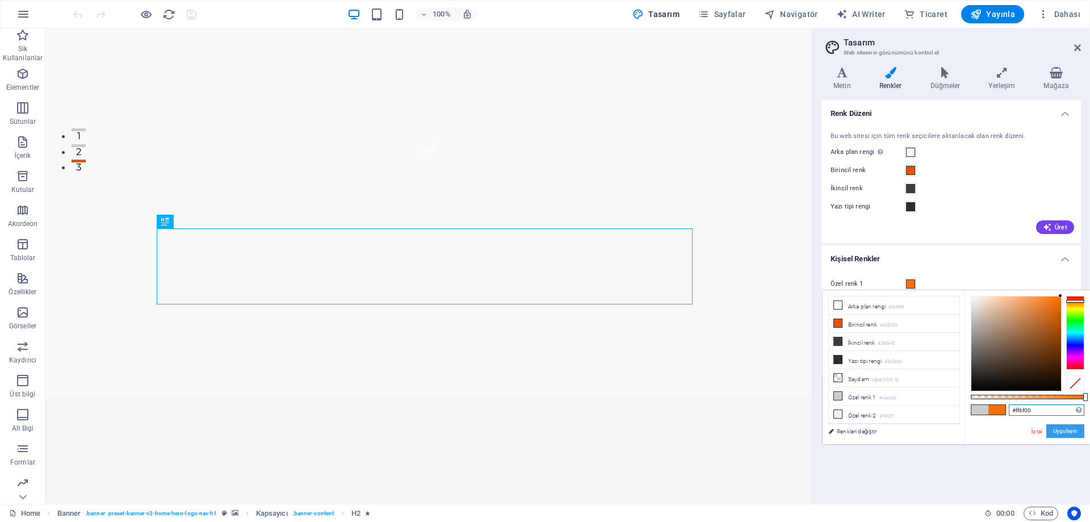
type input "#ff6f00"
click at [1067, 430] on button "Uygulayın" at bounding box center [1065, 431] width 38 height 14
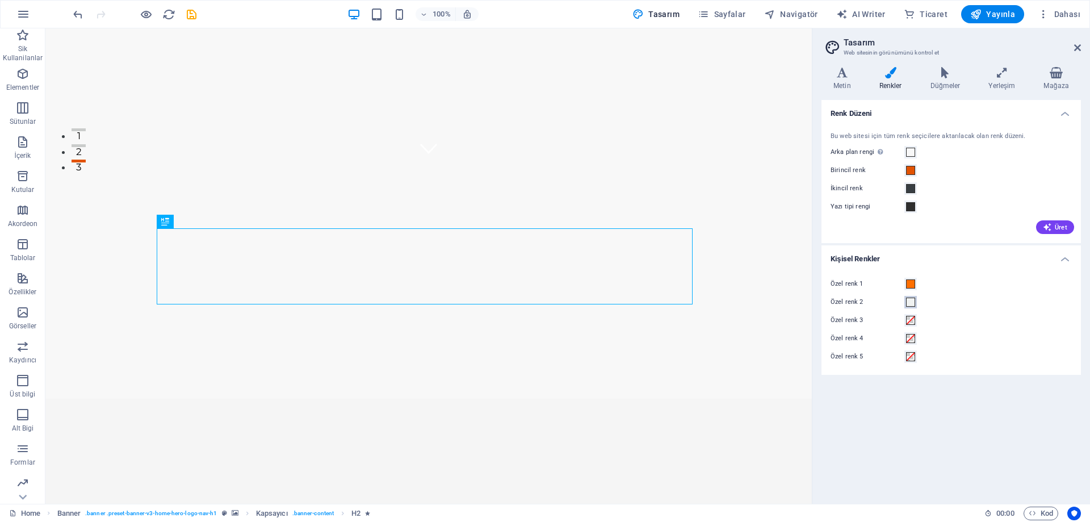
click at [907, 301] on span at bounding box center [910, 301] width 9 height 9
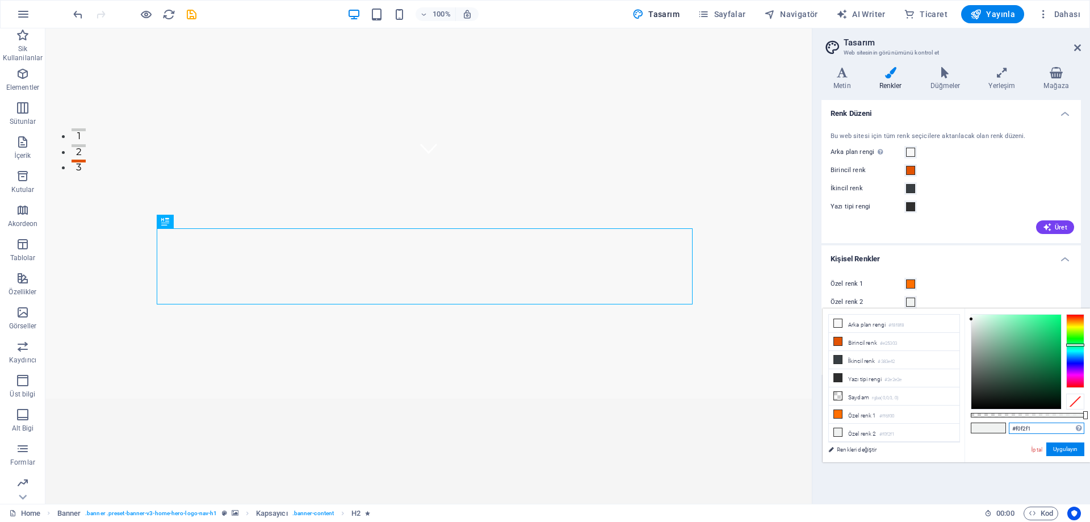
drag, startPoint x: 1033, startPoint y: 431, endPoint x: 1004, endPoint y: 438, distance: 29.9
click at [998, 435] on div "#f0f2f1 Desteklenen biçimler #0852ed rgb(8, 82, 237) rgba(8, 82, 237, %90) hsv(…" at bounding box center [1026, 467] width 125 height 318
paste input "F3F3F3"
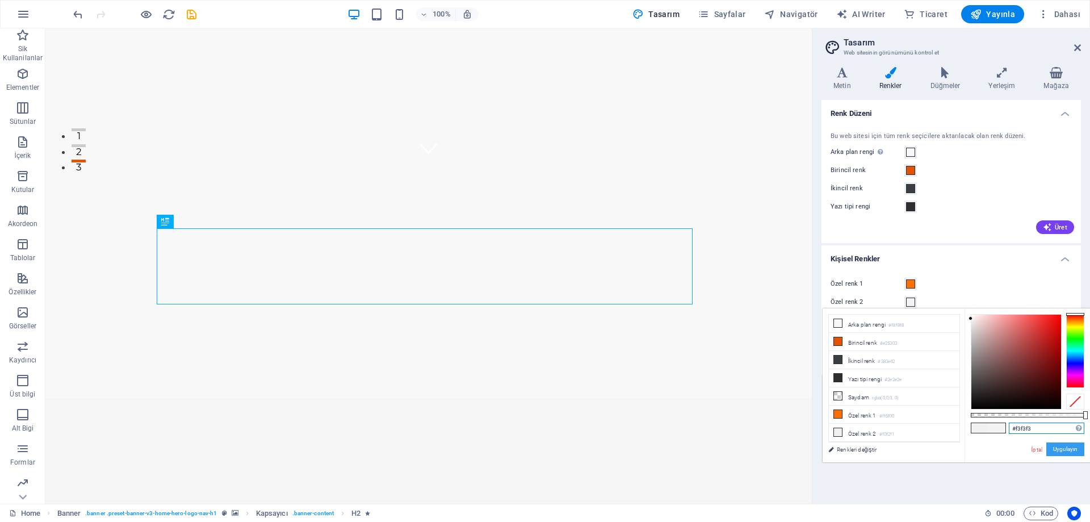
type input "#f3f3f3"
drag, startPoint x: 1059, startPoint y: 446, endPoint x: 1050, endPoint y: 445, distance: 8.5
click at [1058, 446] on button "Uygulayın" at bounding box center [1065, 449] width 38 height 14
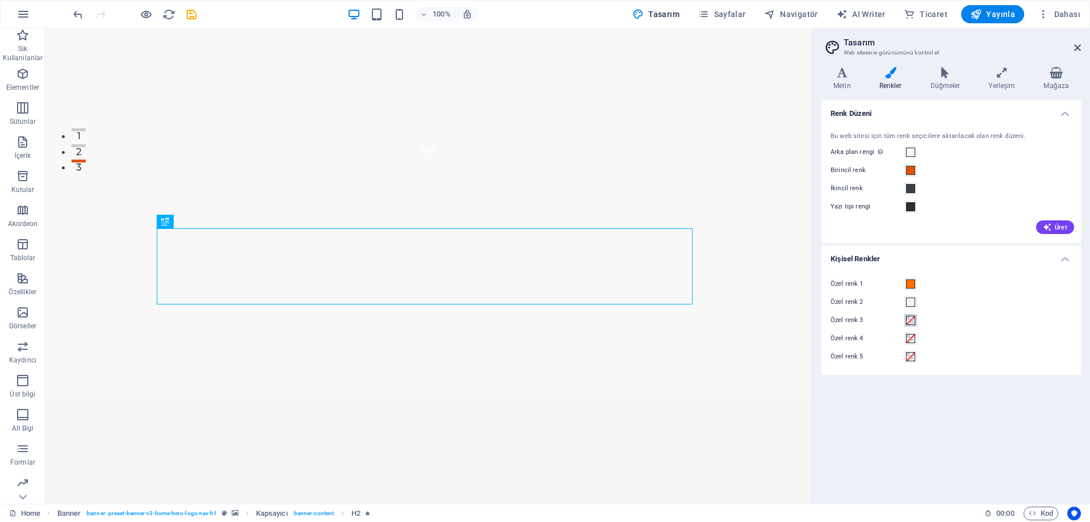
click at [910, 318] on span at bounding box center [910, 320] width 9 height 9
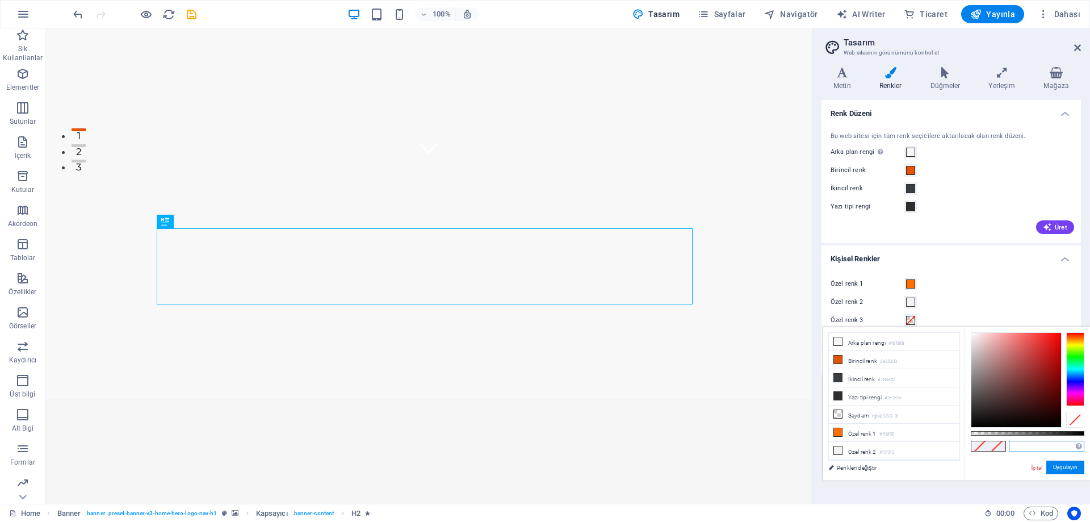
click at [1026, 448] on input "text" at bounding box center [1045, 445] width 75 height 11
paste input "FFFFFF"
type input "#ffffff"
click at [1059, 473] on button "Uygulayın" at bounding box center [1065, 467] width 38 height 14
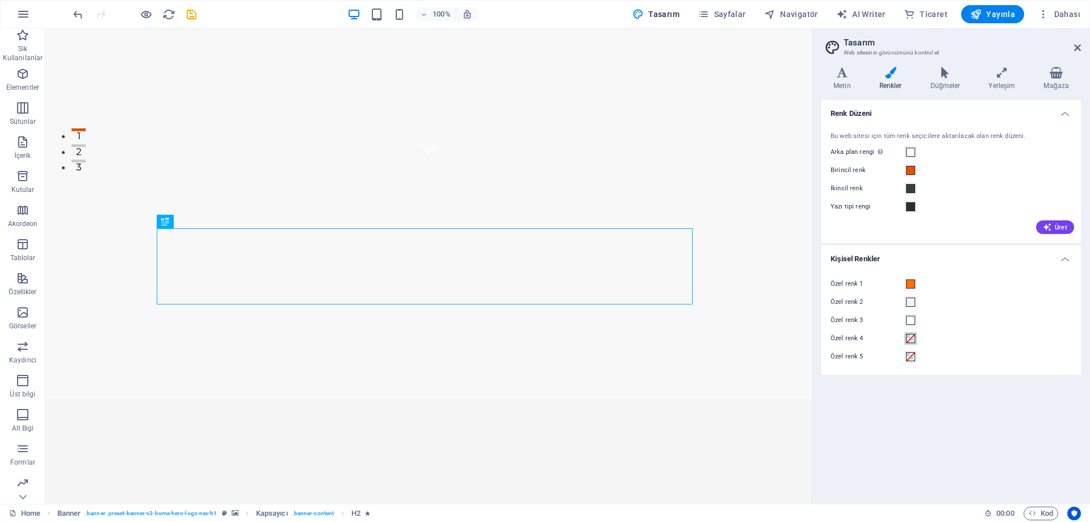
click at [910, 336] on span at bounding box center [910, 338] width 9 height 9
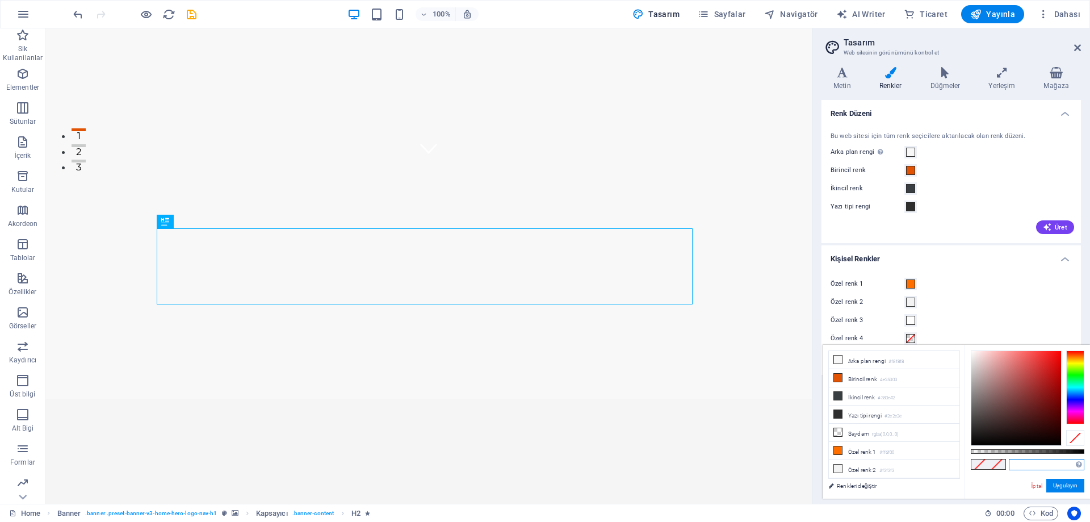
click at [1024, 463] on input "text" at bounding box center [1045, 464] width 75 height 11
paste input "#E25303"
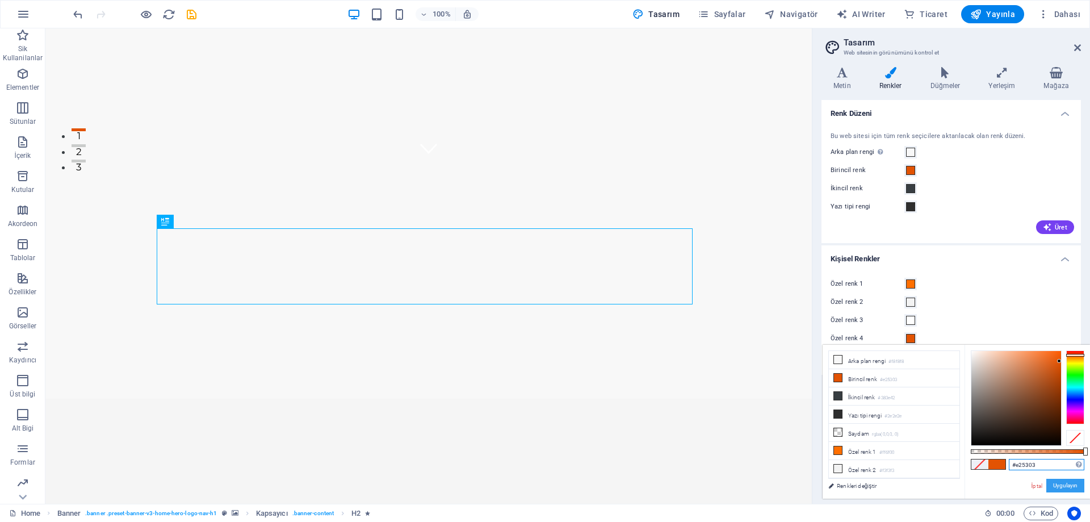
type input "#e25303"
click at [1065, 489] on button "Uygulayın" at bounding box center [1065, 485] width 38 height 14
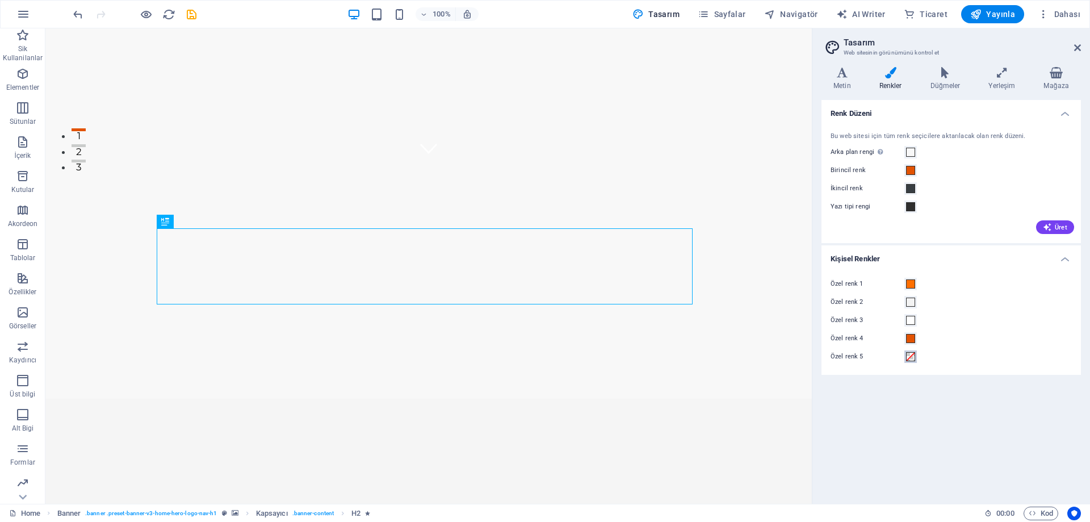
click at [911, 356] on span at bounding box center [910, 356] width 9 height 9
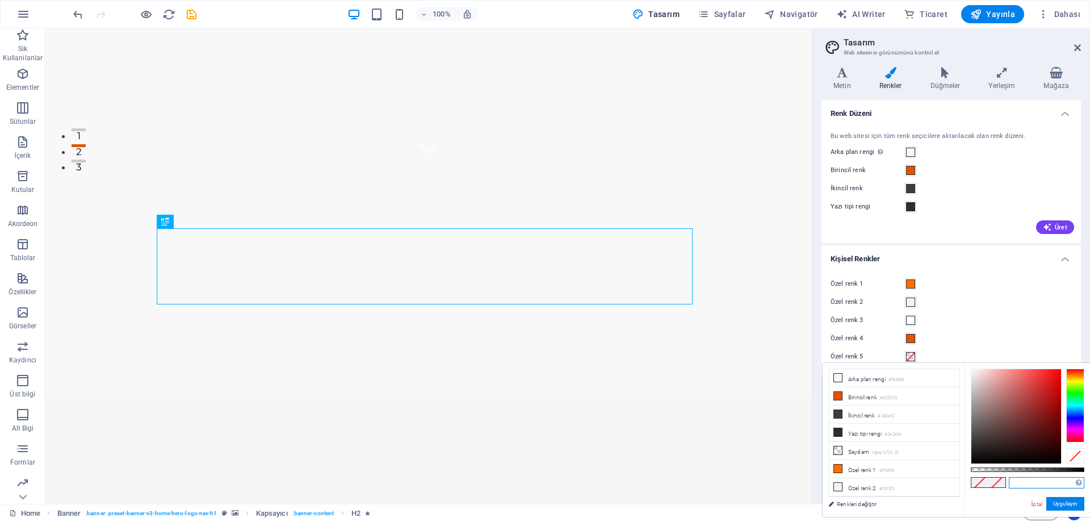
click at [1021, 479] on input "text" at bounding box center [1045, 482] width 75 height 11
paste input "383E42"
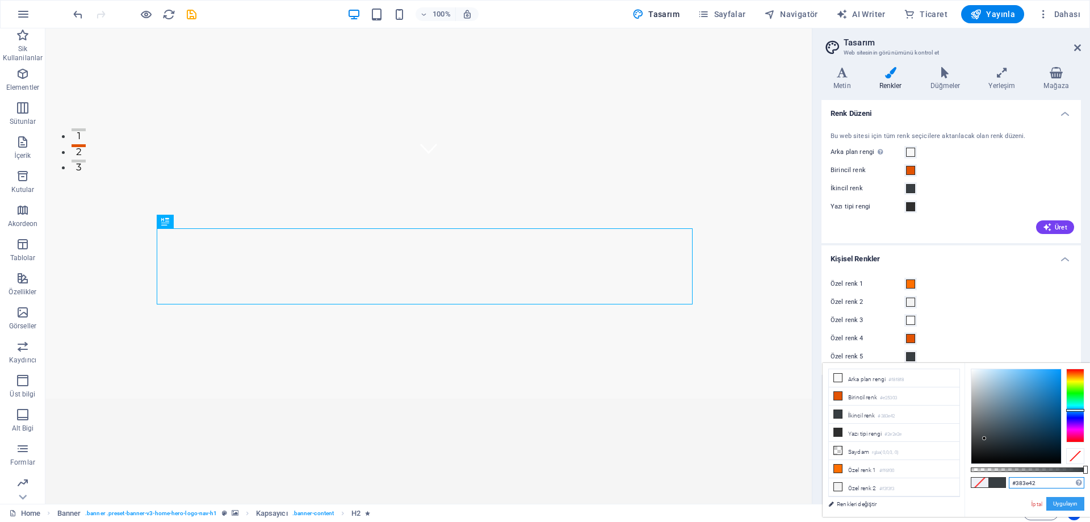
type input "#383e42"
click at [1071, 502] on button "Uygulayın" at bounding box center [1065, 504] width 38 height 14
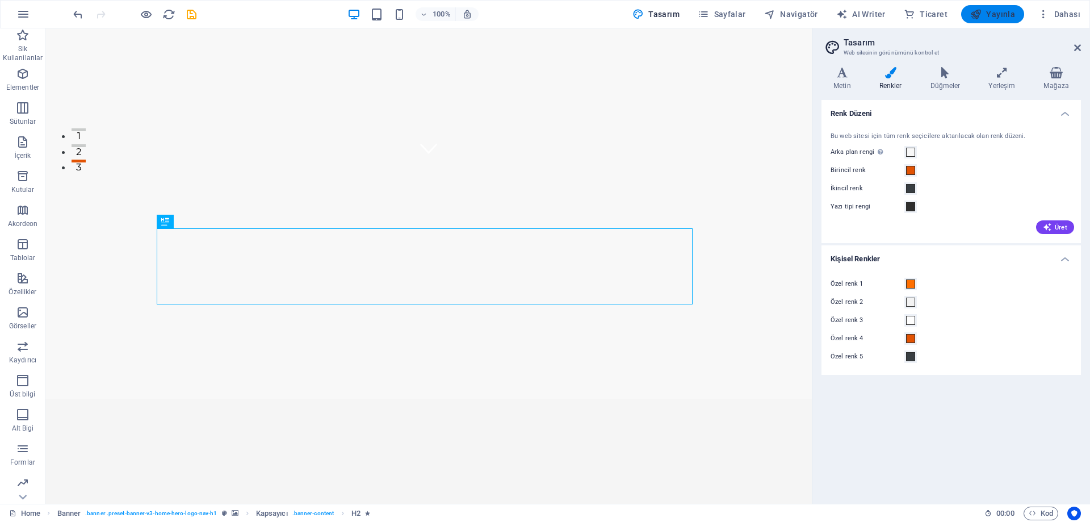
click at [991, 20] on button "Yayınla" at bounding box center [992, 14] width 63 height 18
checkbox input "false"
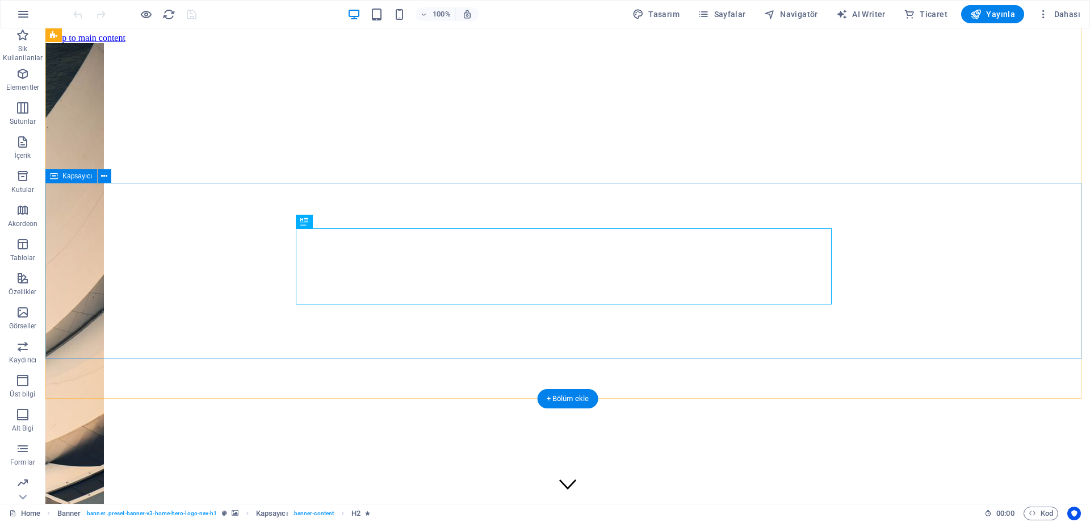
scroll to position [340, 0]
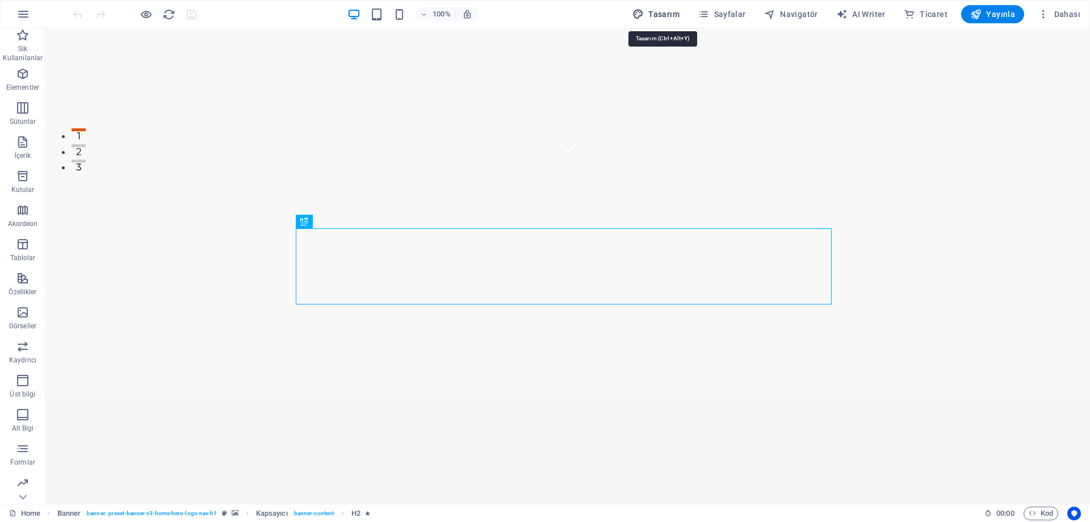
click at [670, 14] on span "Tasarım" at bounding box center [655, 14] width 47 height 11
select select "px"
select select "400"
select select "px"
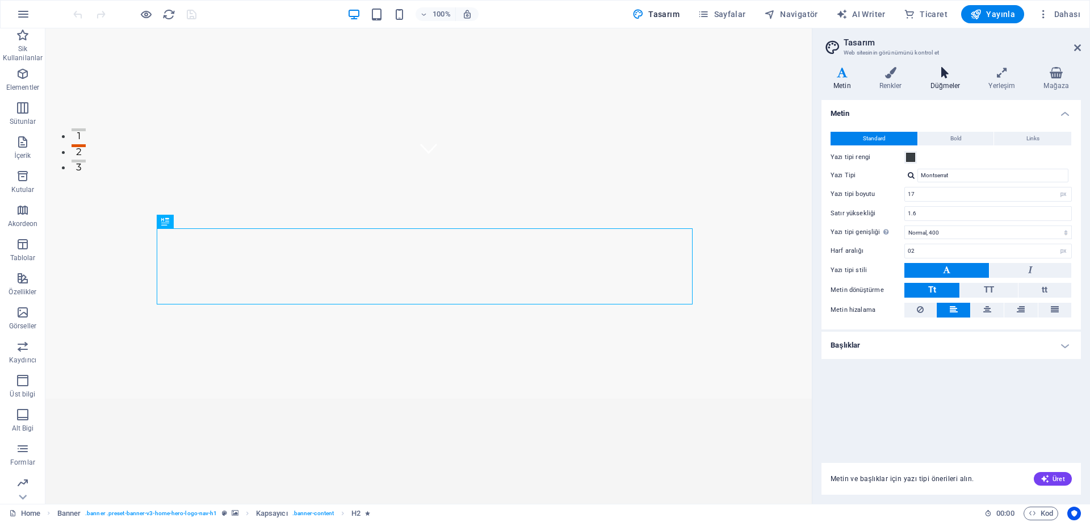
click at [939, 77] on icon at bounding box center [945, 72] width 54 height 11
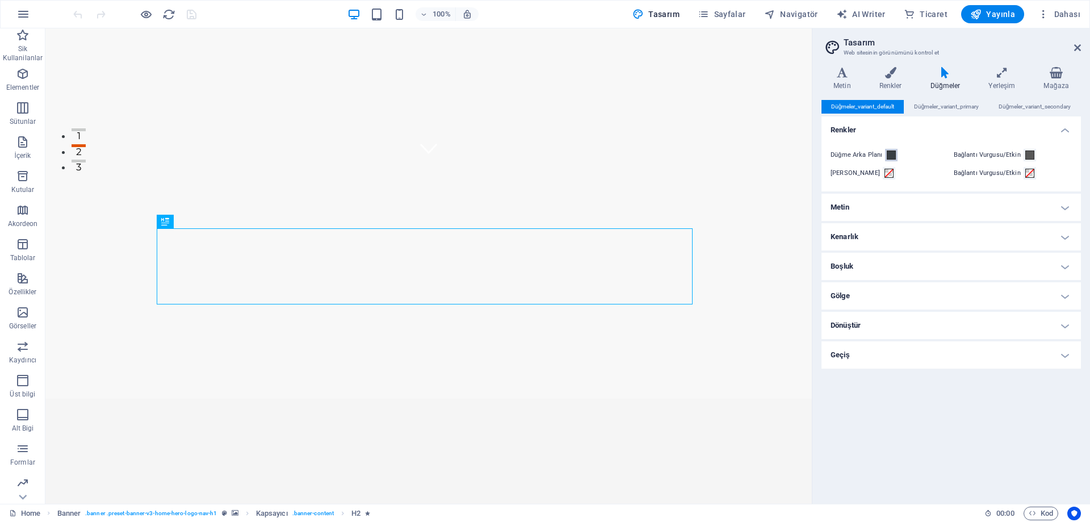
click at [888, 153] on span at bounding box center [890, 154] width 9 height 9
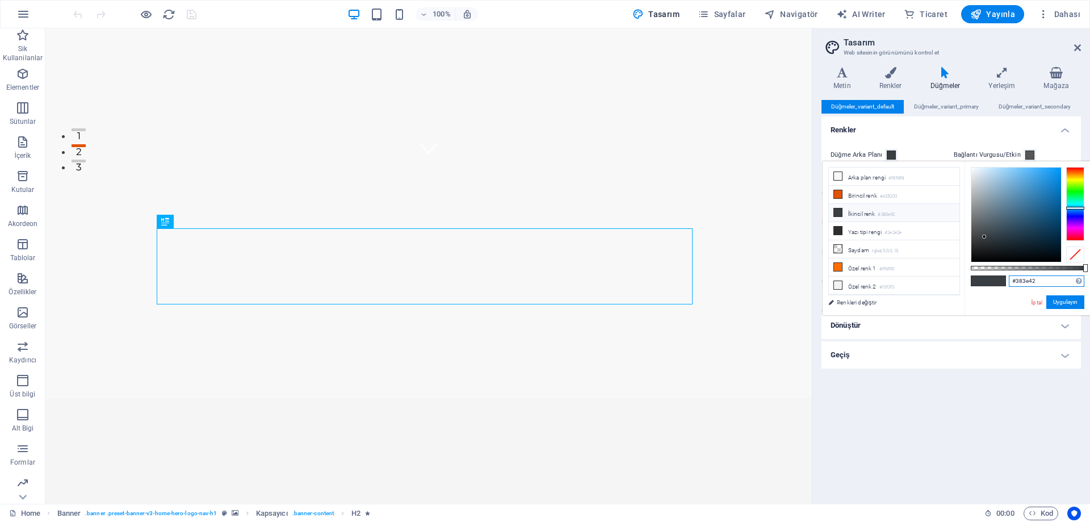
drag, startPoint x: 1043, startPoint y: 276, endPoint x: 993, endPoint y: 275, distance: 50.0
click at [990, 275] on div "#383e42 Desteklenen biçimler #0852ed rgb(8, 82, 237) rgba(8, 82, 237, %90) hsv(…" at bounding box center [1026, 320] width 125 height 318
paste input "E25303"
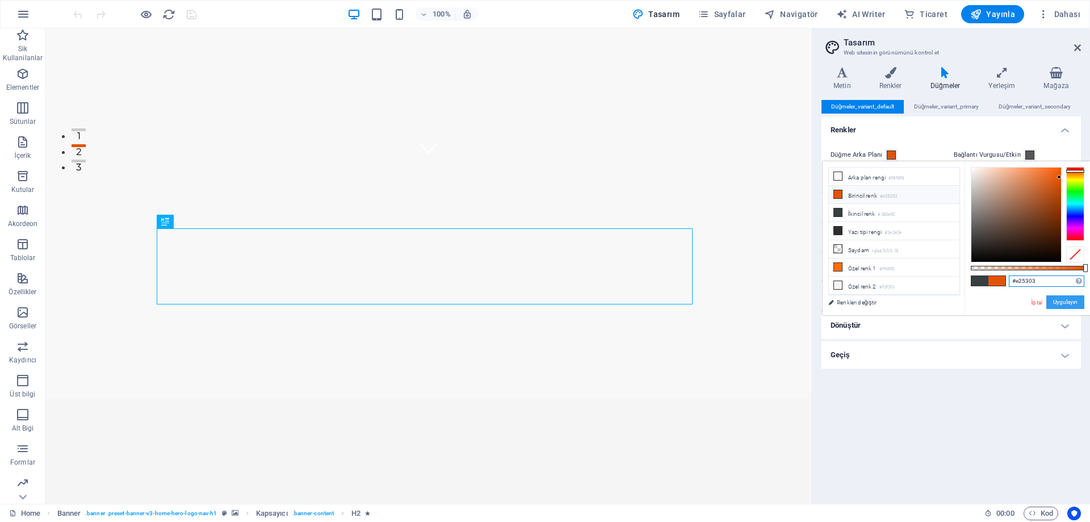
type input "#e25303"
click at [1061, 304] on button "Uygulayın" at bounding box center [1065, 302] width 38 height 14
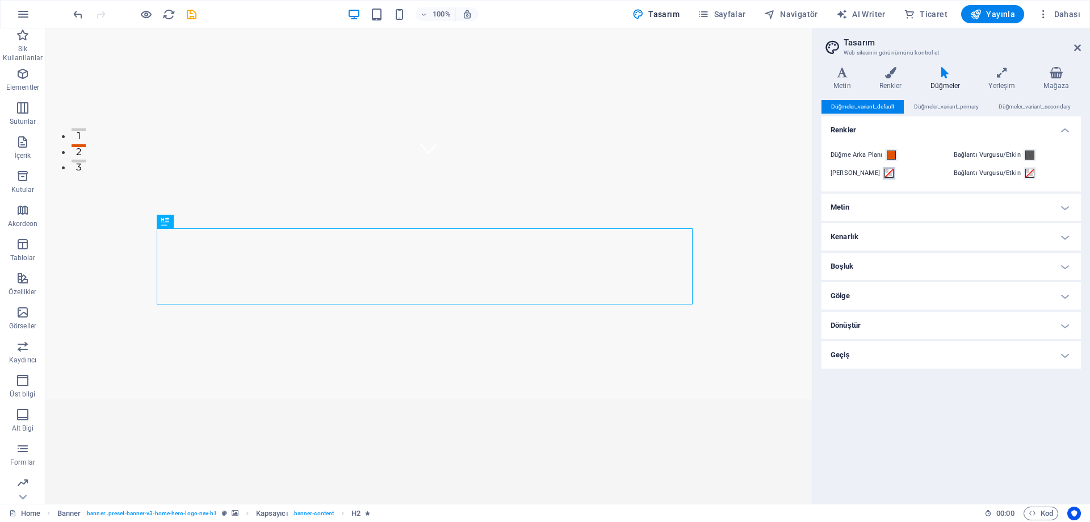
click at [884, 171] on span at bounding box center [888, 173] width 9 height 9
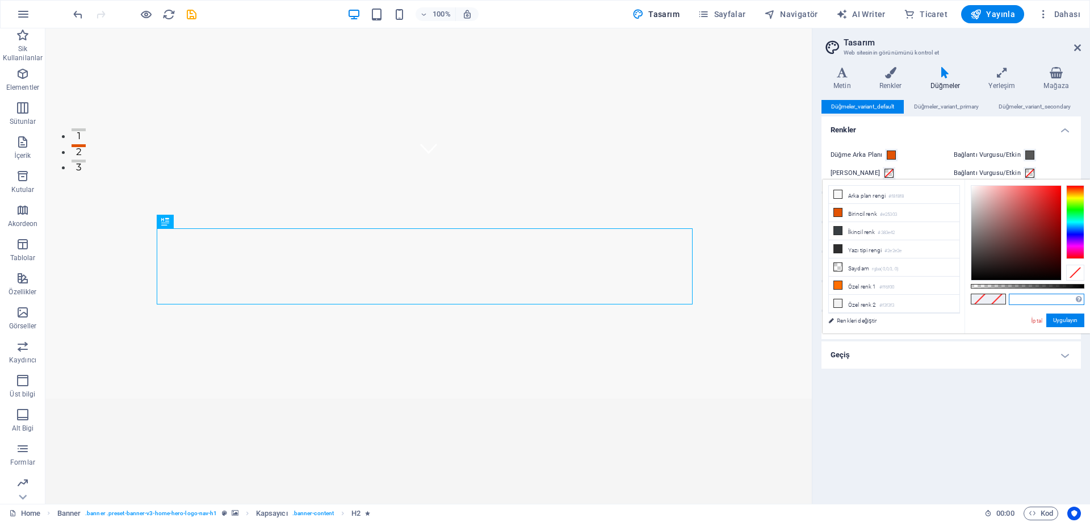
click at [1029, 298] on input "text" at bounding box center [1045, 298] width 75 height 11
paste input "FFFFFF"
type input "#ffffff"
click at [1056, 318] on button "Uygulayın" at bounding box center [1065, 320] width 38 height 14
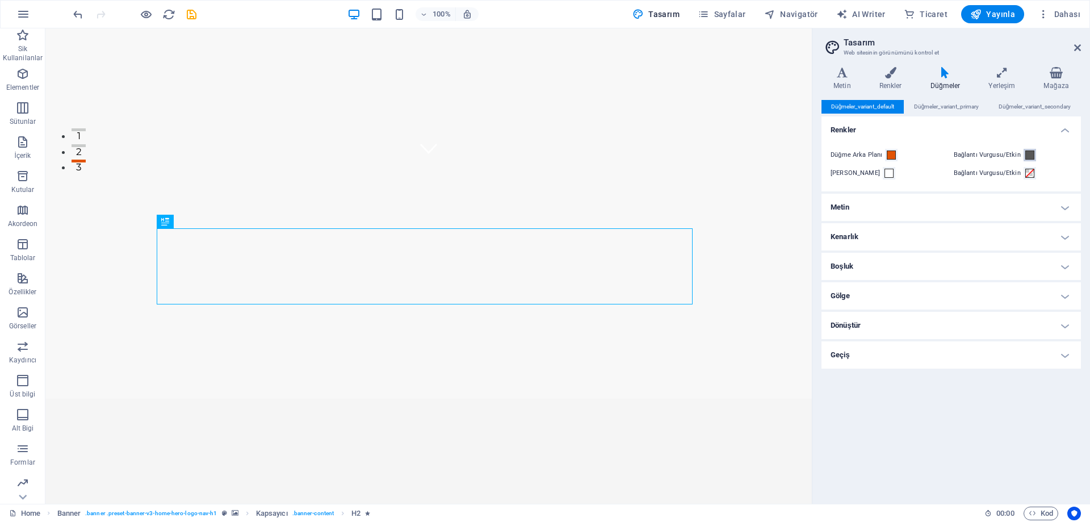
click at [1028, 156] on span at bounding box center [1029, 154] width 9 height 9
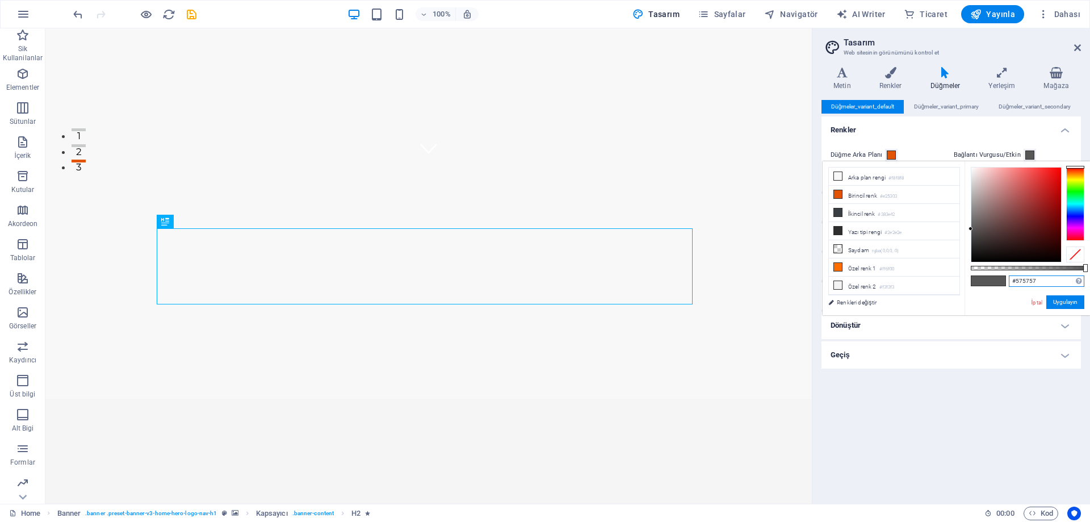
drag, startPoint x: 1041, startPoint y: 279, endPoint x: 994, endPoint y: 276, distance: 47.7
click at [994, 276] on div "#575757 Desteklenen biçimler #0852ed rgb(8, 82, 237) rgba(8, 82, 237, %90) hsv(…" at bounding box center [1026, 320] width 125 height 318
paste input "383E42"
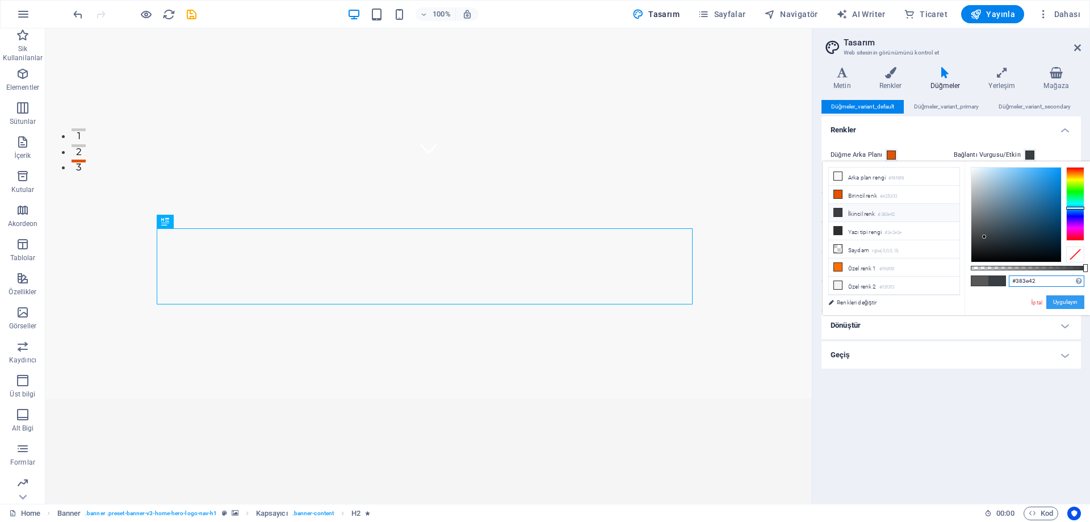
type input "#383e42"
click at [1063, 299] on button "Uygulayın" at bounding box center [1065, 302] width 38 height 14
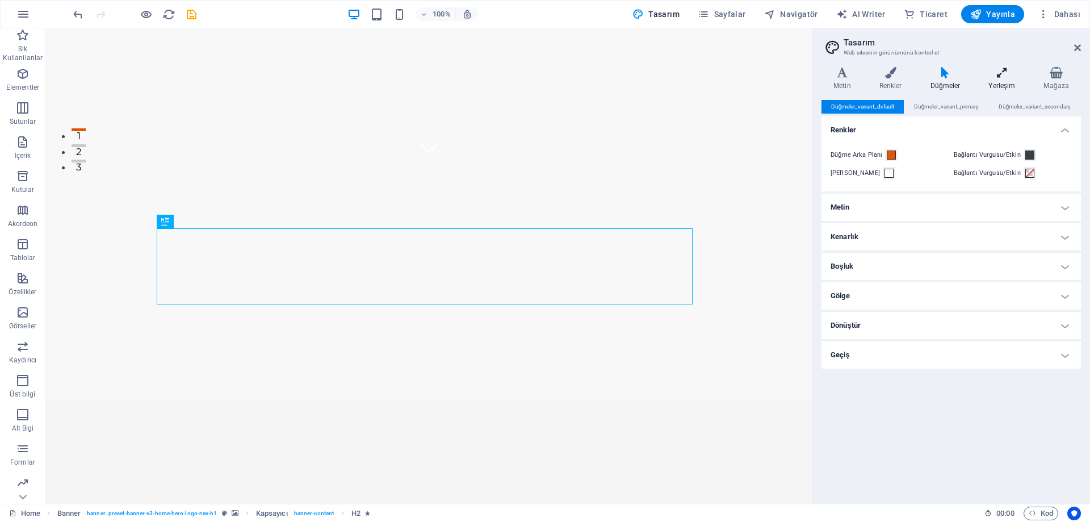
click at [997, 75] on icon at bounding box center [1001, 72] width 51 height 11
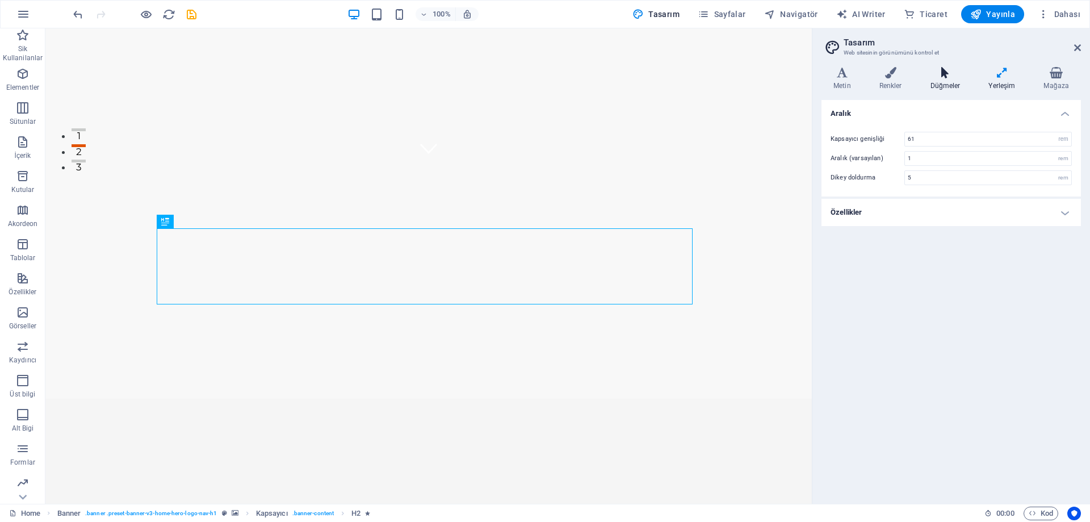
click at [952, 73] on icon at bounding box center [945, 72] width 54 height 11
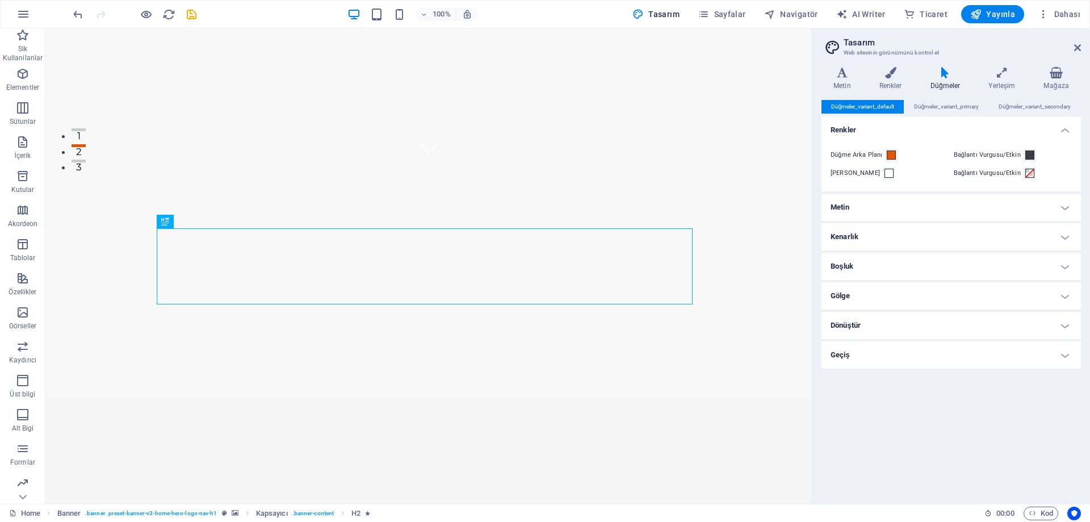
click at [859, 207] on h4 "Metin" at bounding box center [950, 207] width 259 height 27
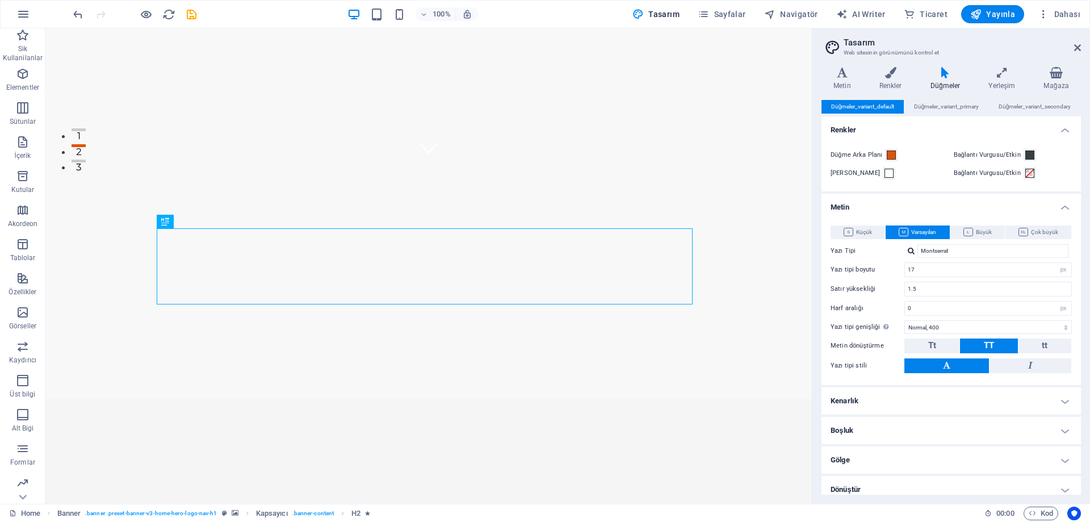
scroll to position [38, 0]
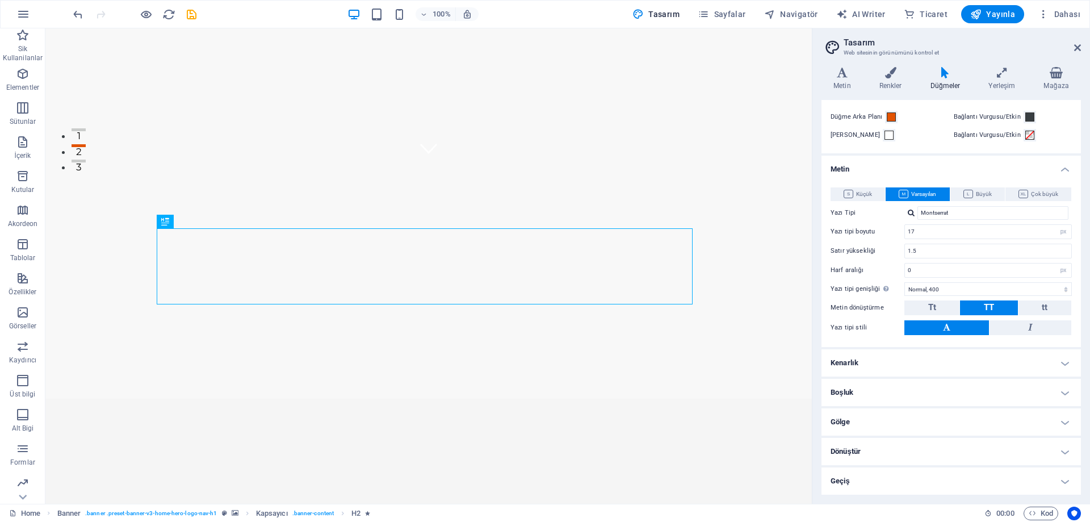
click at [868, 357] on h4 "Kenarlık" at bounding box center [950, 362] width 259 height 27
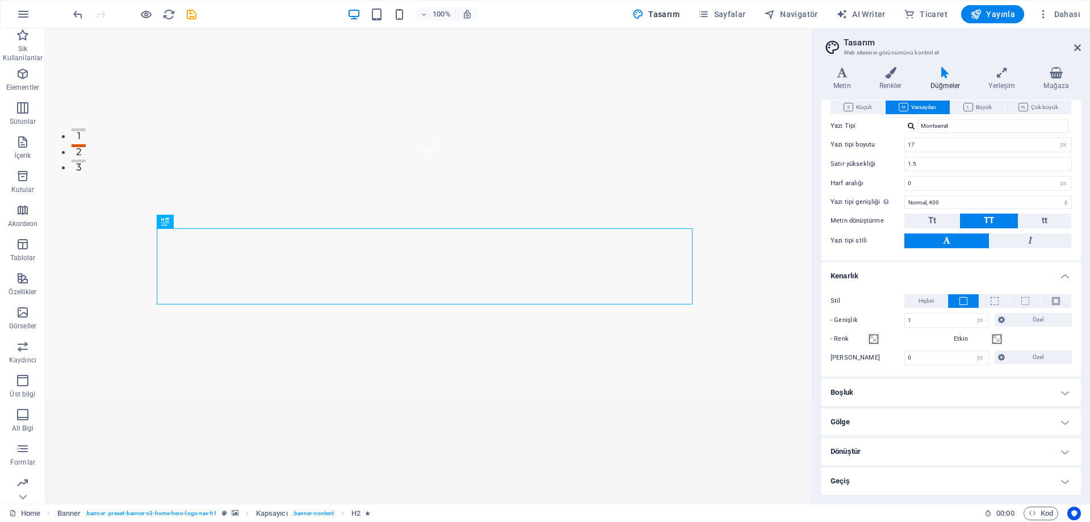
scroll to position [68, 0]
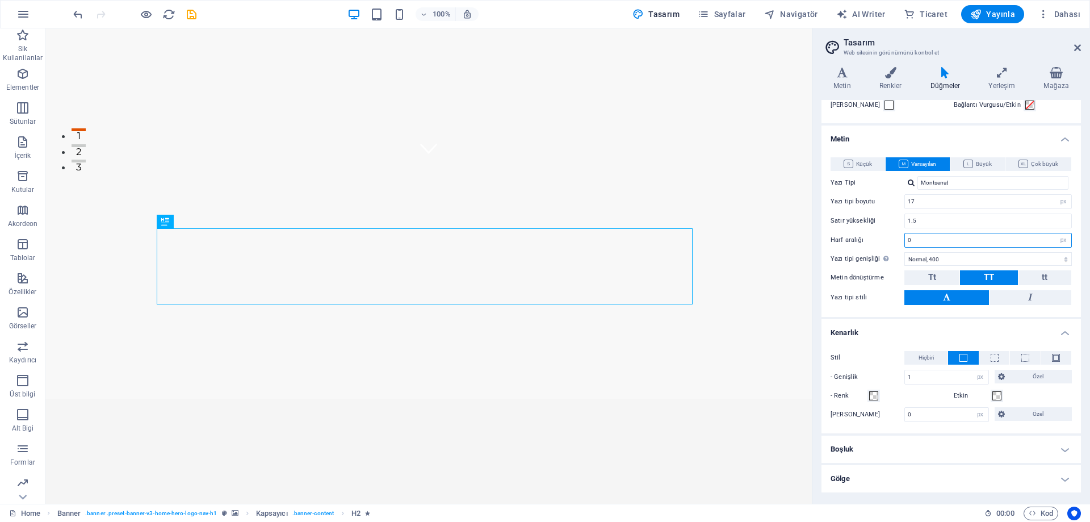
drag, startPoint x: 915, startPoint y: 239, endPoint x: 872, endPoint y: 240, distance: 42.6
click at [872, 240] on div "Harf aralığı 0 rem px" at bounding box center [950, 240] width 241 height 15
type input "1"
click at [922, 222] on input "1.5" at bounding box center [988, 221] width 166 height 14
type input "1.4"
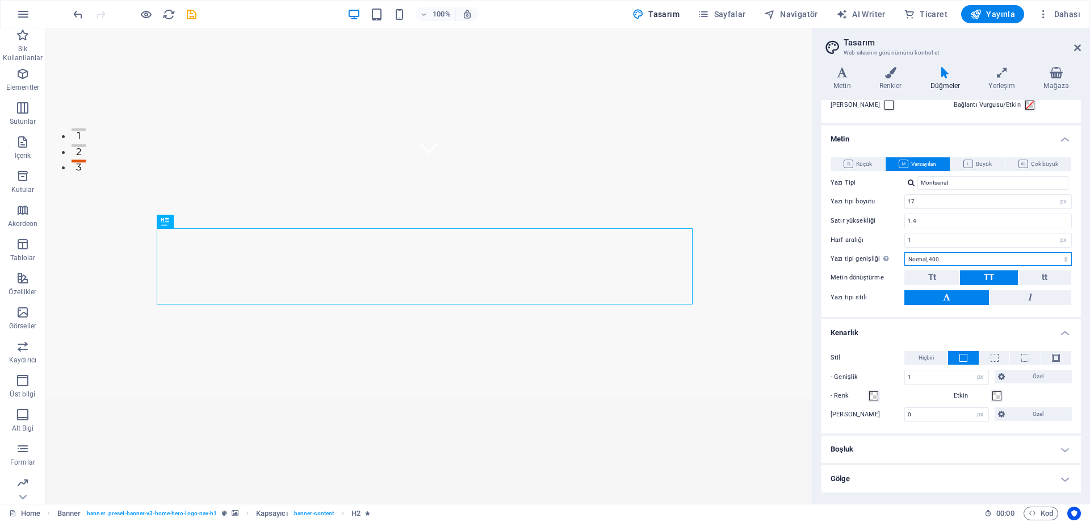
click at [939, 259] on select "İncecik, 100 Çok ince, 200 İnce, 300 Normal, 400 Orta, 500 Yarı kalın, 600 Kalı…" at bounding box center [987, 259] width 167 height 14
select select "600"
click at [904, 252] on select "İncecik, 100 Çok ince, 200 İnce, 300 Normal, 400 Orta, 500 Yarı kalın, 600 Kalı…" at bounding box center [987, 259] width 167 height 14
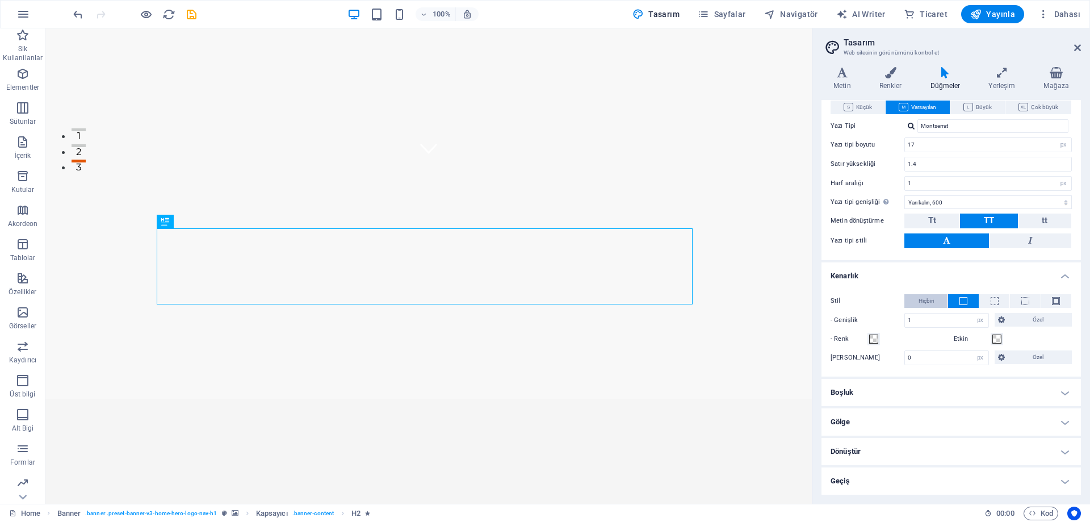
click at [937, 298] on button "Hiçbiri" at bounding box center [925, 301] width 43 height 14
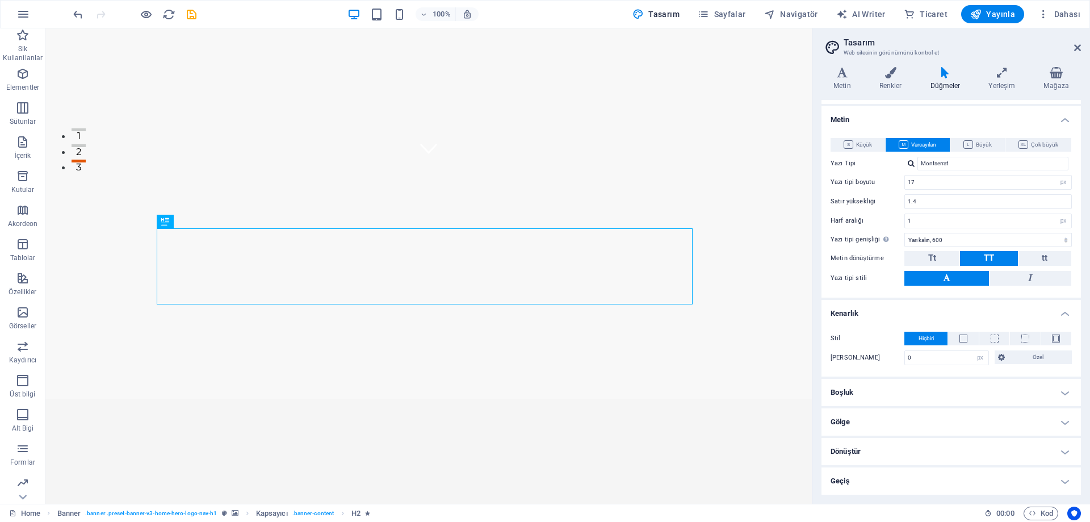
scroll to position [87, 0]
click at [941, 359] on input "0" at bounding box center [946, 358] width 83 height 14
drag, startPoint x: 943, startPoint y: 359, endPoint x: 876, endPoint y: 355, distance: 66.6
click at [876, 355] on div "Yuvarlak köşeler 0 px rem vh vw [PERSON_NAME]" at bounding box center [950, 357] width 241 height 15
type input "6"
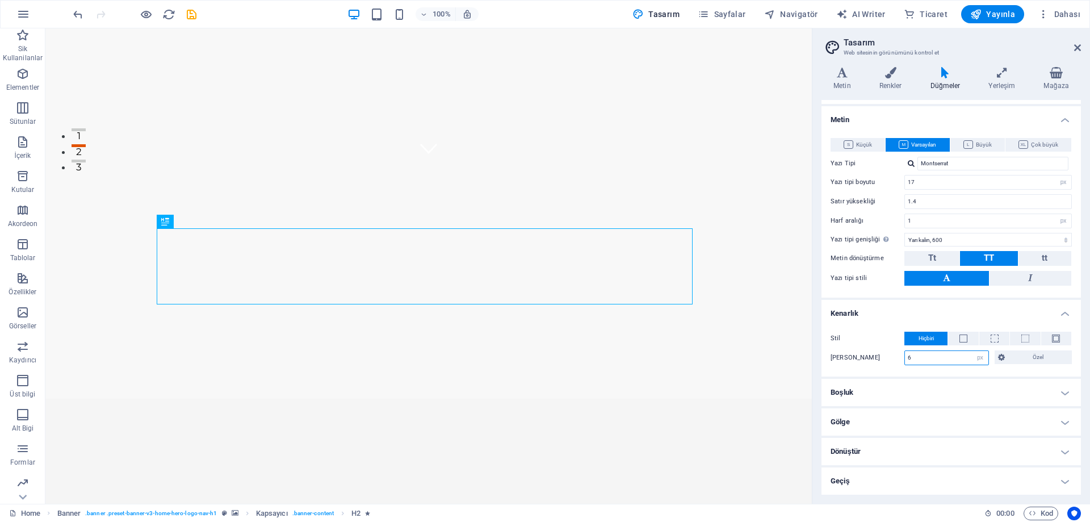
type input "6"
click at [1004, 355] on button "Özel" at bounding box center [1033, 357] width 78 height 14
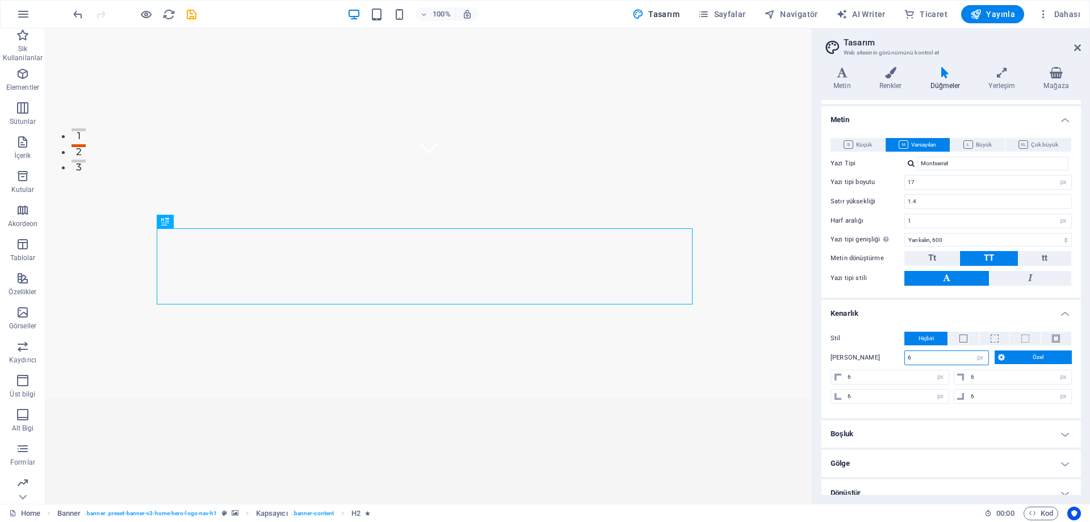
click at [936, 360] on input "6" at bounding box center [946, 358] width 83 height 14
click at [1008, 355] on span "Özel" at bounding box center [1038, 357] width 61 height 14
click at [878, 386] on h4 "Boşluk" at bounding box center [950, 392] width 259 height 27
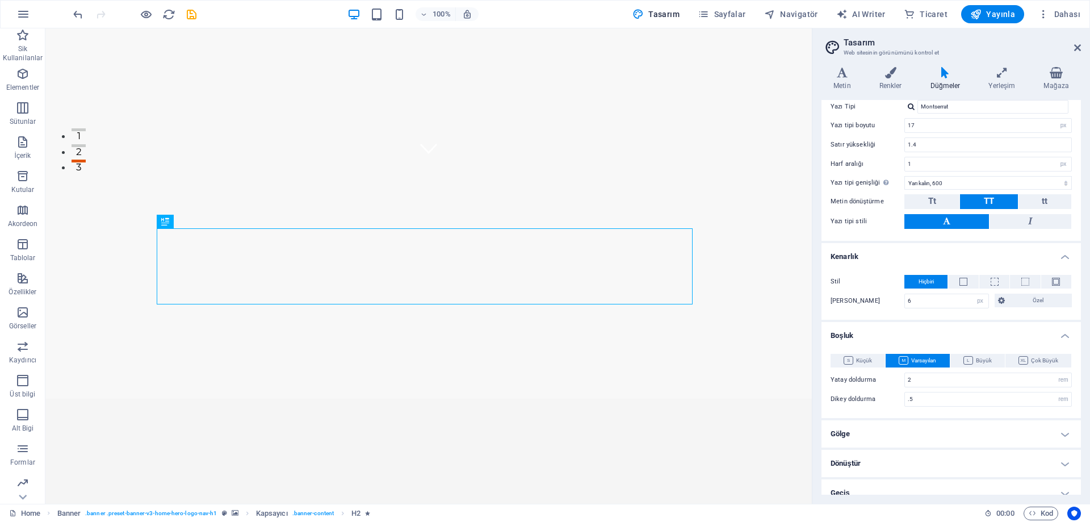
scroll to position [156, 0]
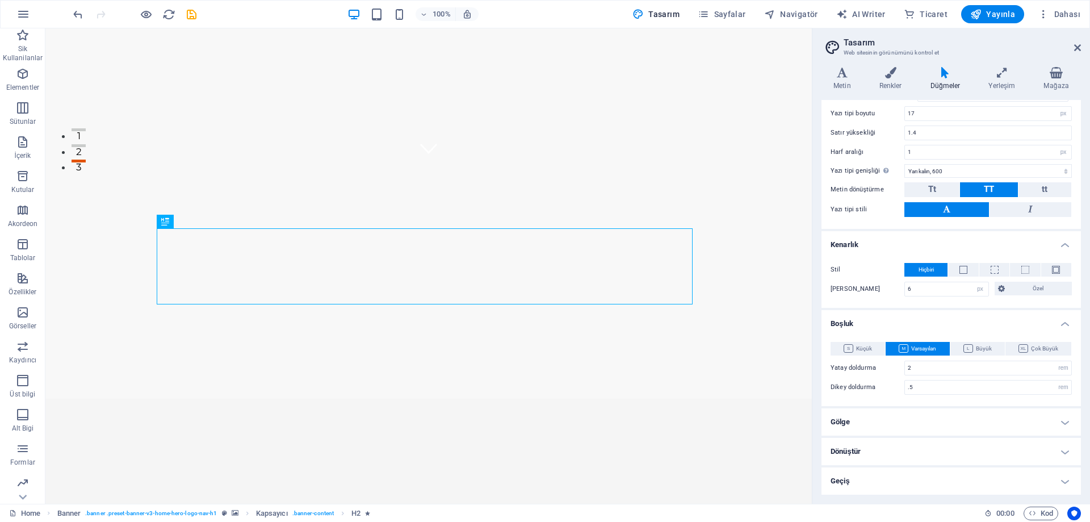
click at [869, 420] on h4 "Gölge" at bounding box center [950, 421] width 259 height 27
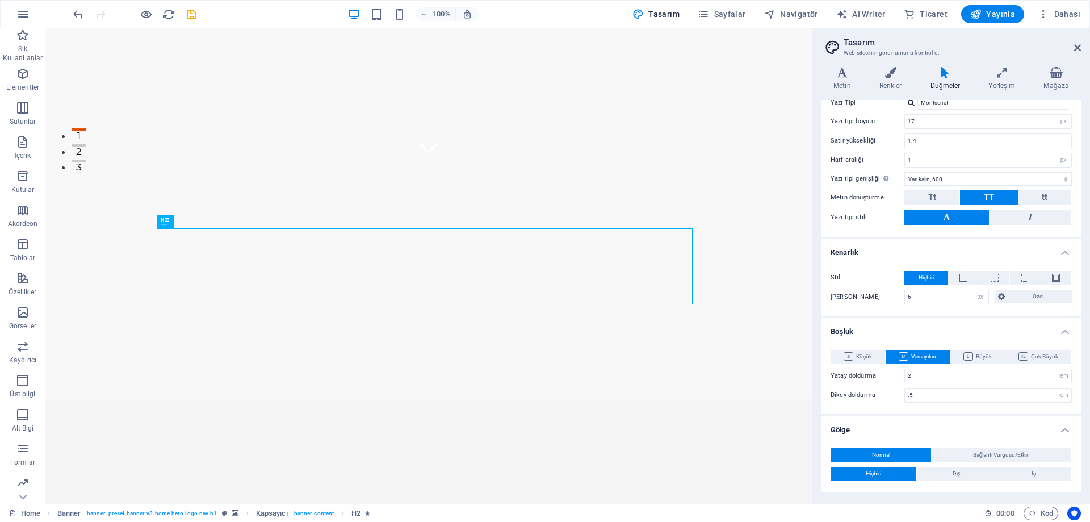
scroll to position [205, 0]
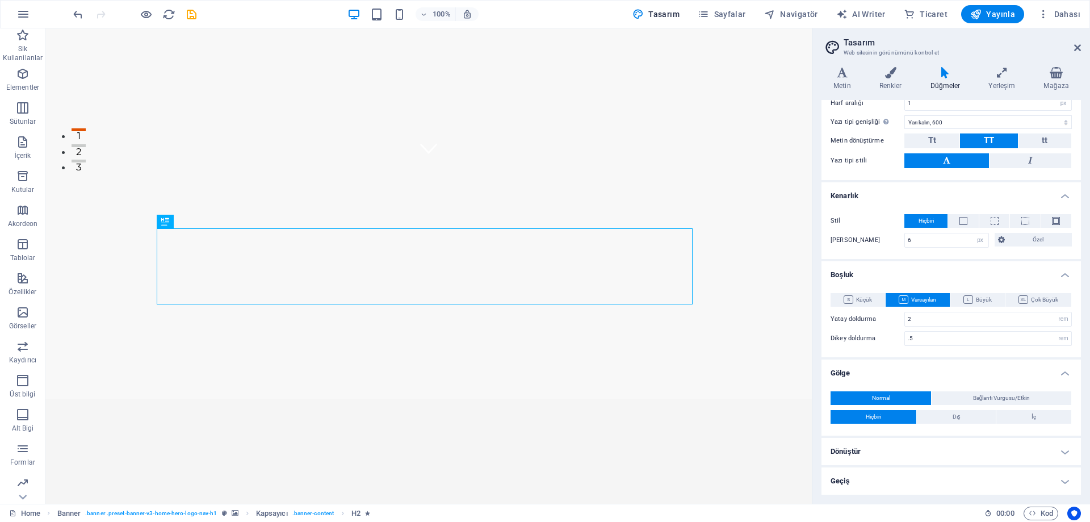
click at [889, 442] on h4 "Dönüştür" at bounding box center [950, 451] width 259 height 27
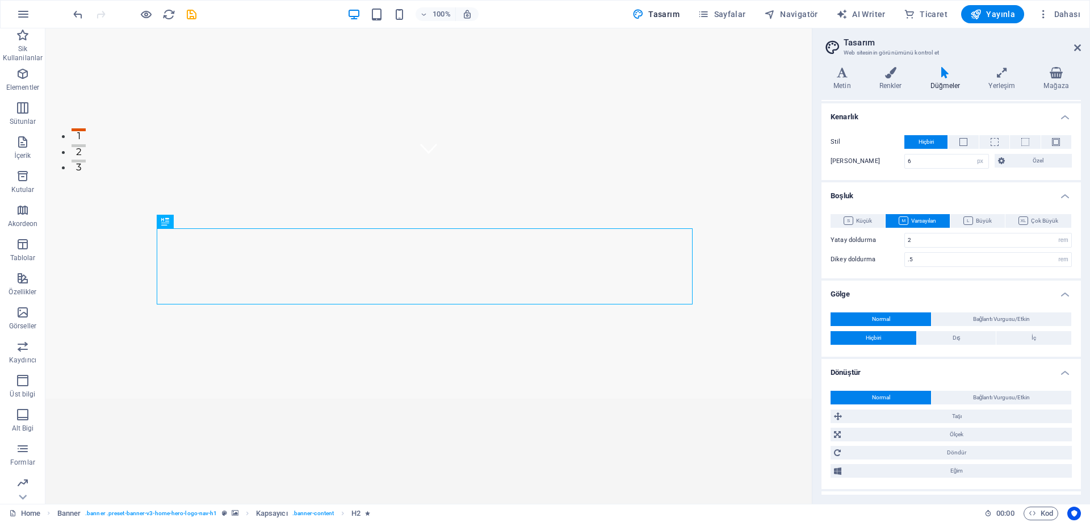
scroll to position [280, 0]
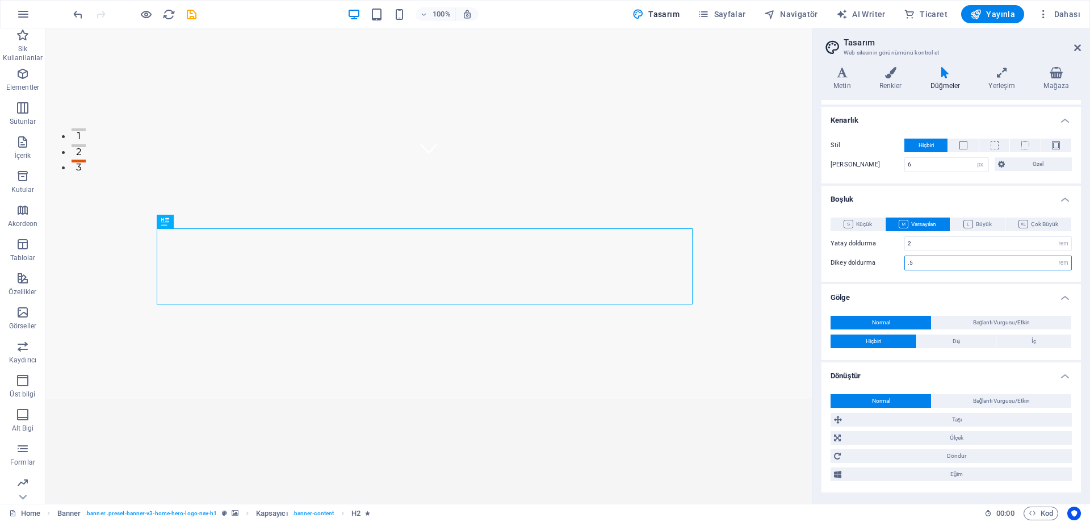
drag, startPoint x: 918, startPoint y: 266, endPoint x: 909, endPoint y: 266, distance: 9.1
click at [909, 266] on input ".5" at bounding box center [988, 263] width 166 height 14
type input ".8"
click at [953, 342] on span "Dış" at bounding box center [956, 341] width 8 height 14
type input "2"
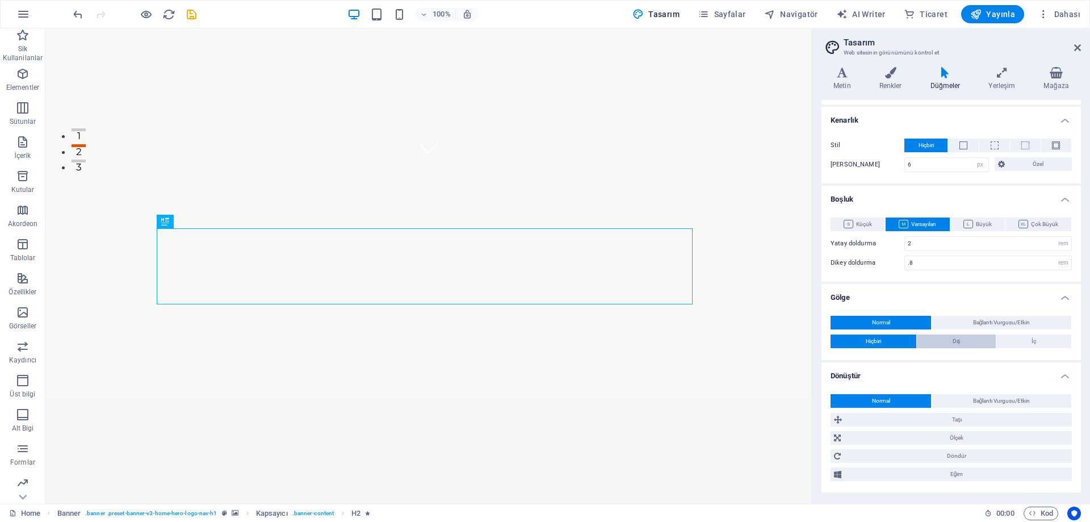
type input "2"
type input "4"
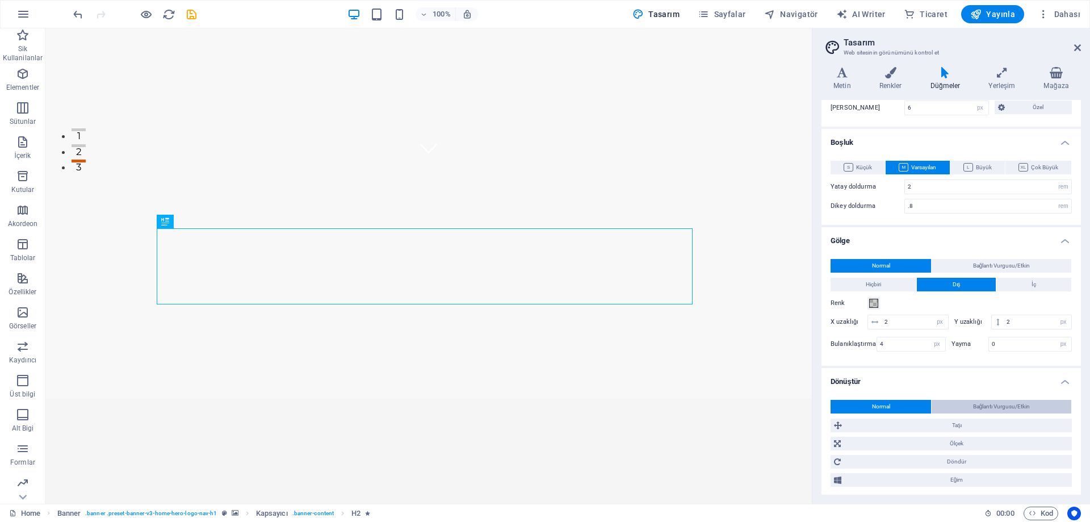
scroll to position [370, 0]
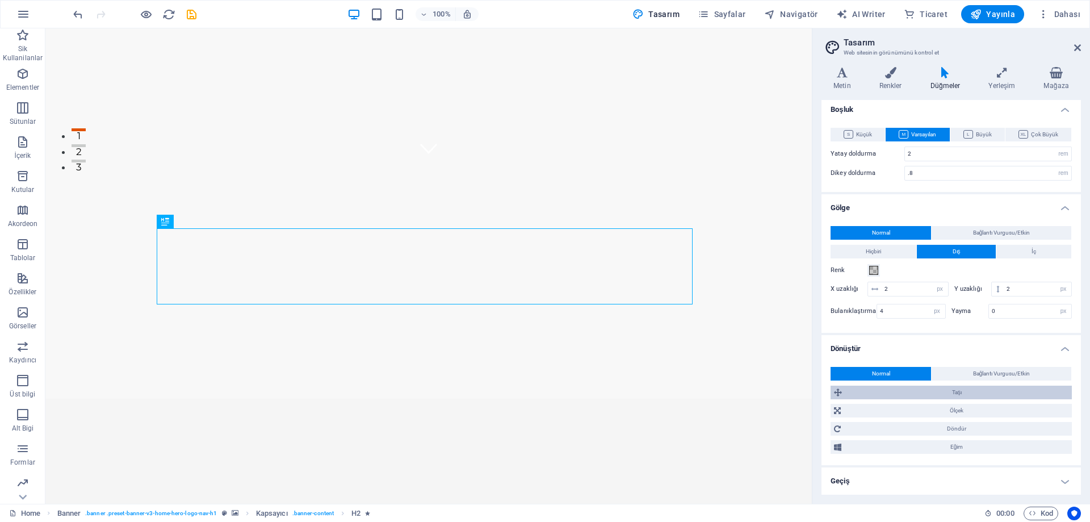
click at [971, 388] on span "Taşı" at bounding box center [956, 392] width 223 height 14
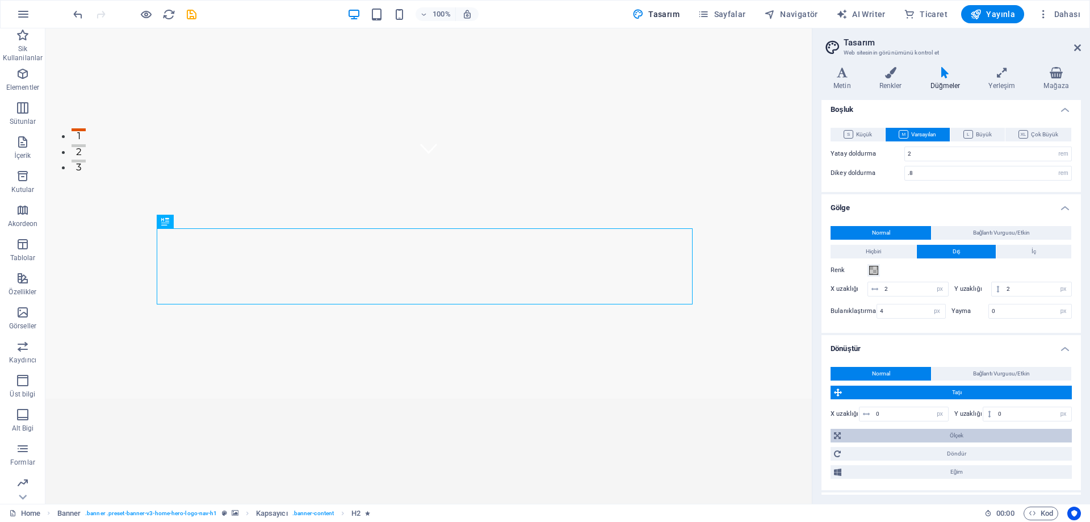
click at [911, 430] on span "Ölçek" at bounding box center [956, 435] width 224 height 14
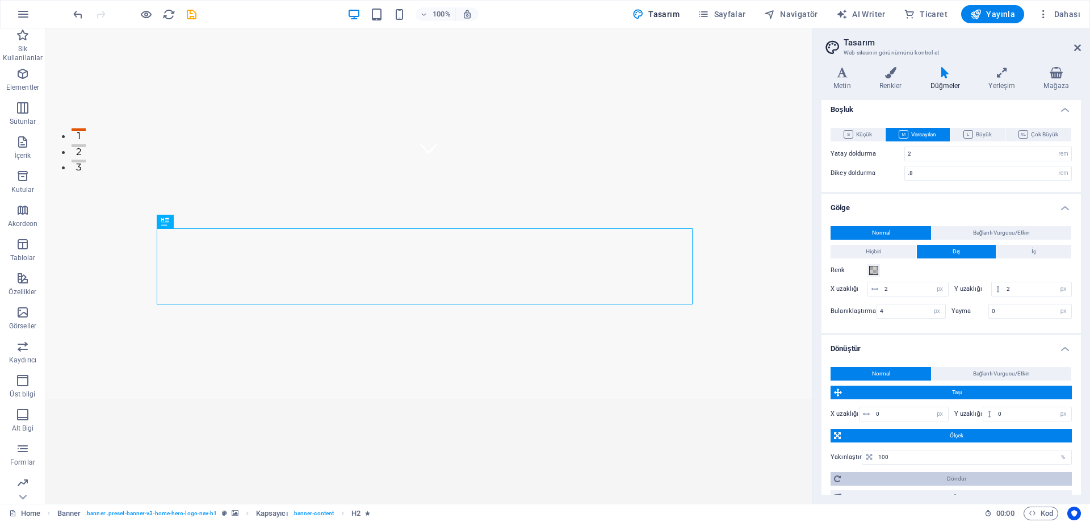
click at [892, 477] on span "Döndür" at bounding box center [956, 479] width 224 height 14
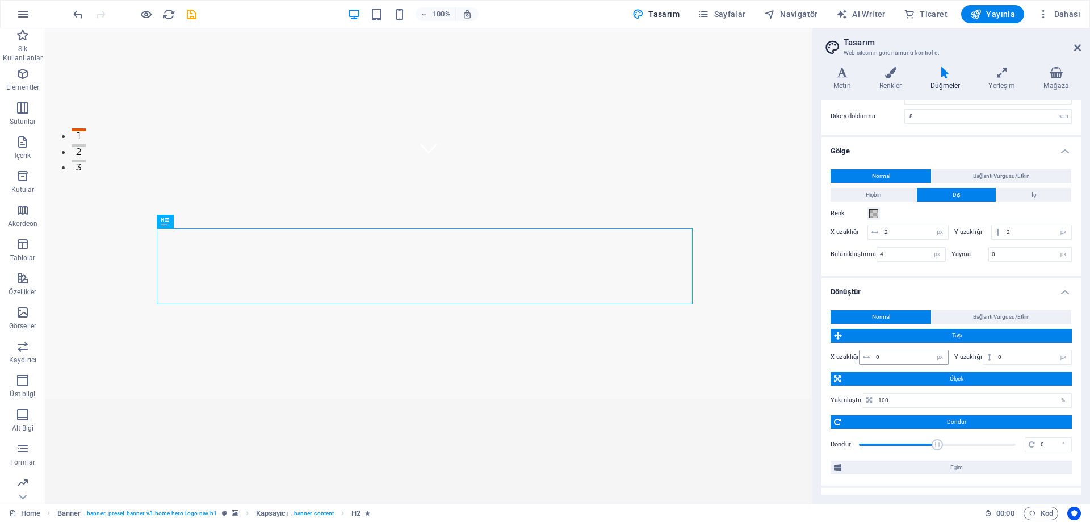
scroll to position [447, 0]
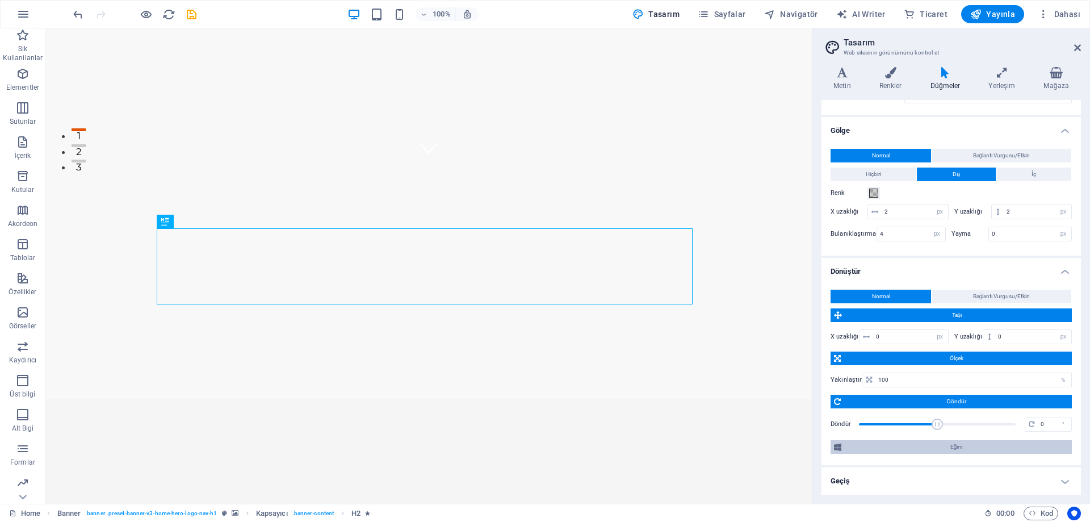
click at [893, 452] on span "Eğim" at bounding box center [956, 447] width 224 height 14
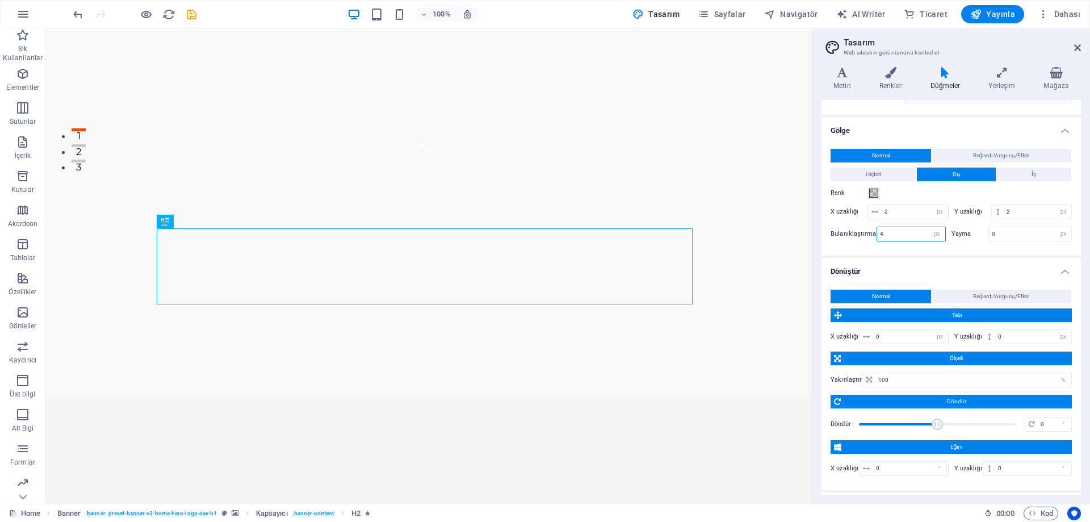
drag, startPoint x: 894, startPoint y: 235, endPoint x: 858, endPoint y: 236, distance: 36.3
click at [858, 236] on div "Bulanıklaştırma 4 px rem % vh vw" at bounding box center [887, 233] width 115 height 15
type input "6"
click at [993, 237] on input "0" at bounding box center [1030, 234] width 83 height 14
click at [871, 192] on span at bounding box center [873, 192] width 9 height 9
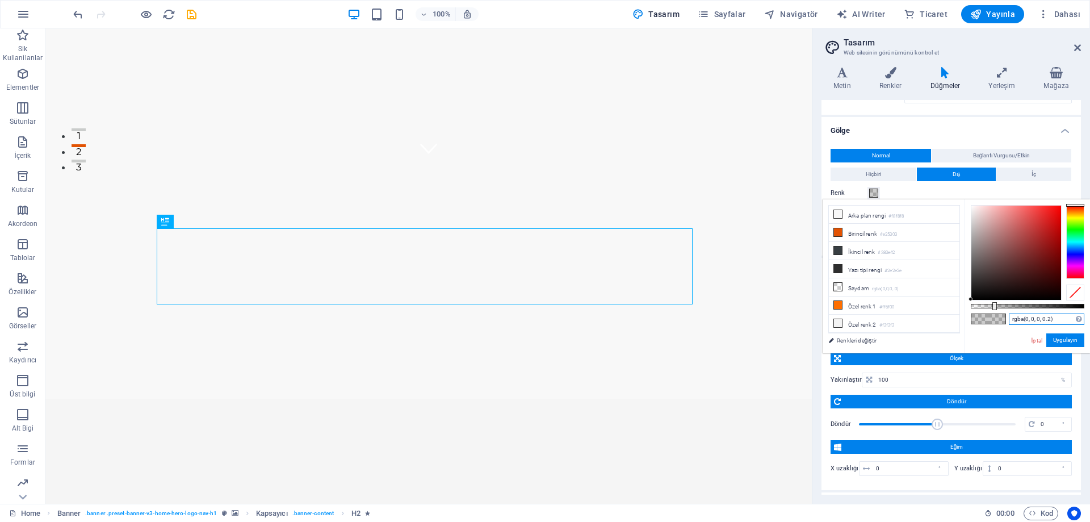
click at [1050, 318] on input "rgba(0, 0, 0, 0.2)" at bounding box center [1045, 318] width 75 height 11
type input "rgba(0, 0, 0, 0.25)"
click at [1069, 342] on button "Uygulayın" at bounding box center [1065, 340] width 38 height 14
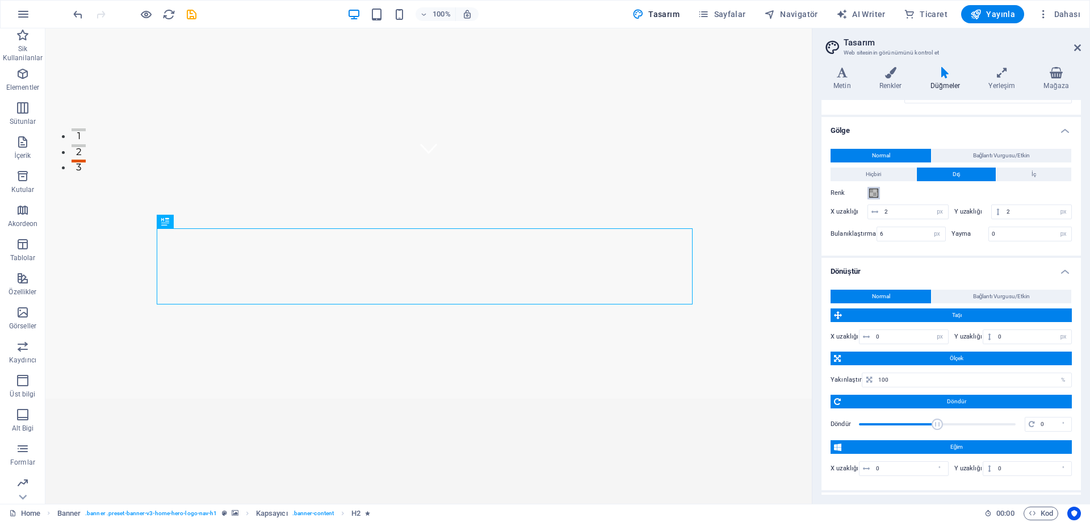
click at [875, 199] on button "Renk" at bounding box center [873, 193] width 12 height 12
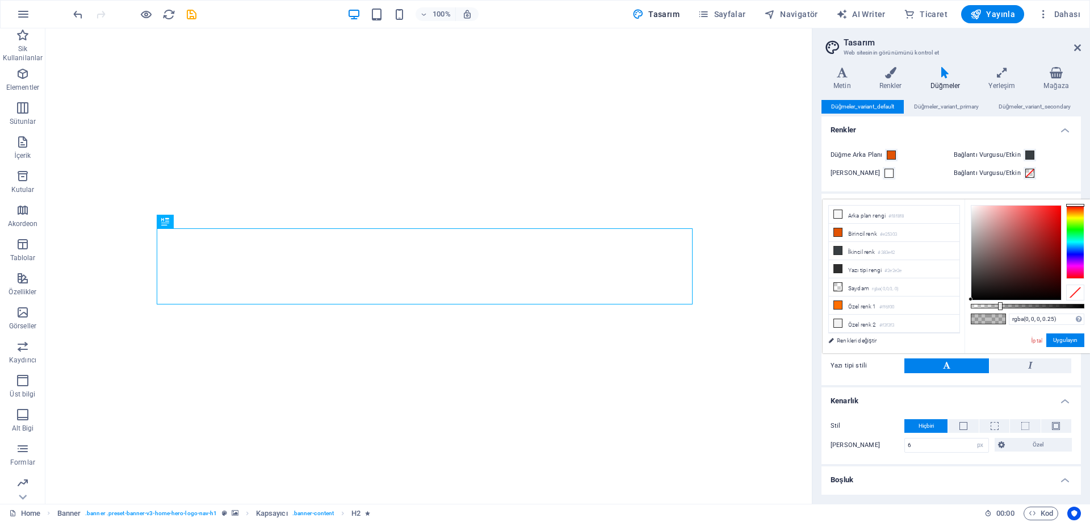
select select "px"
select select "600"
select select "px"
select select "rem"
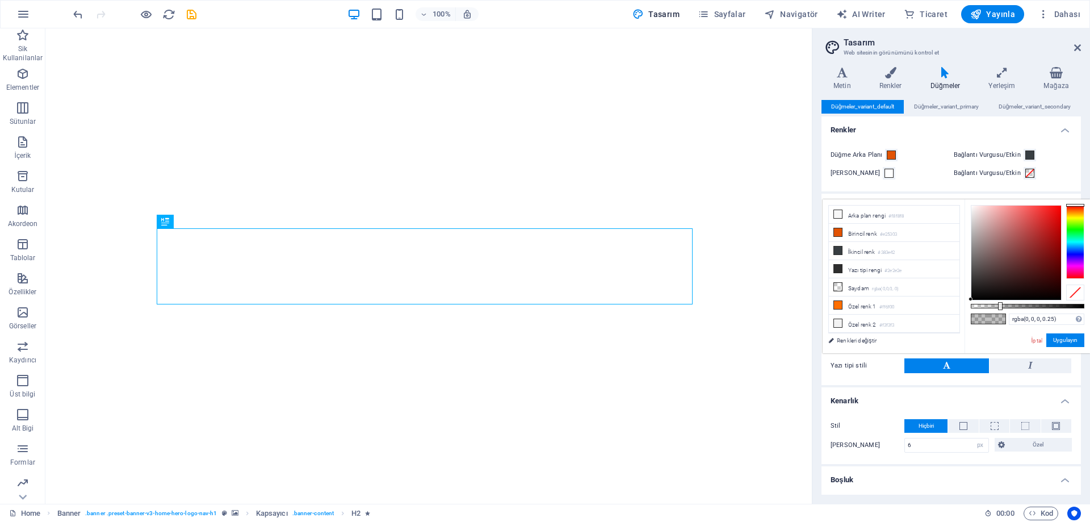
select select "rem"
select select "px"
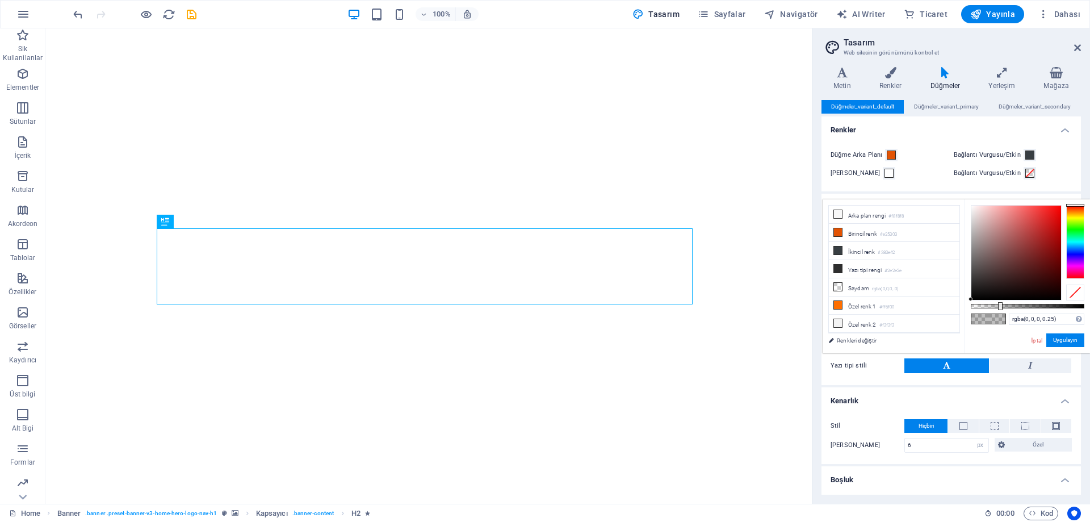
select select "px"
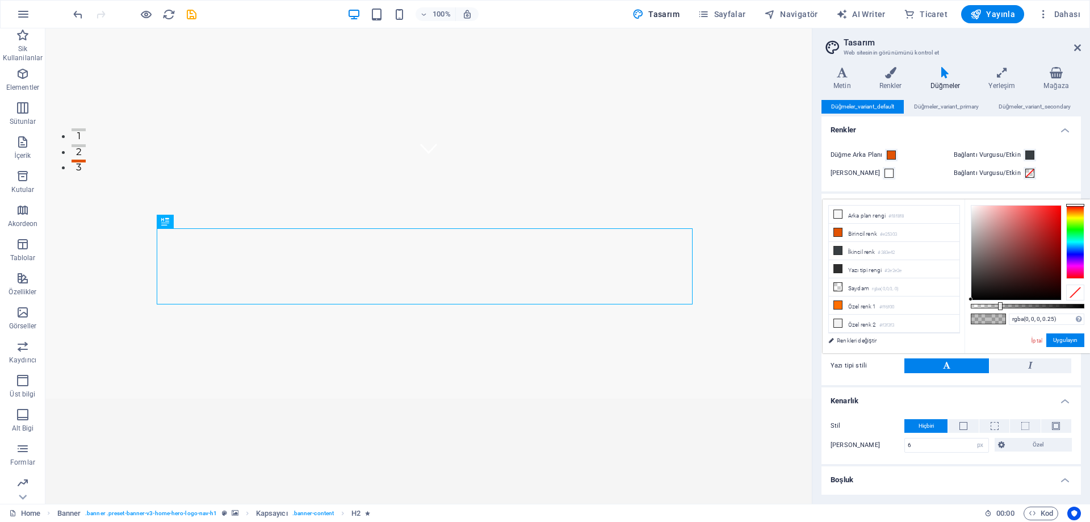
scroll to position [447, 0]
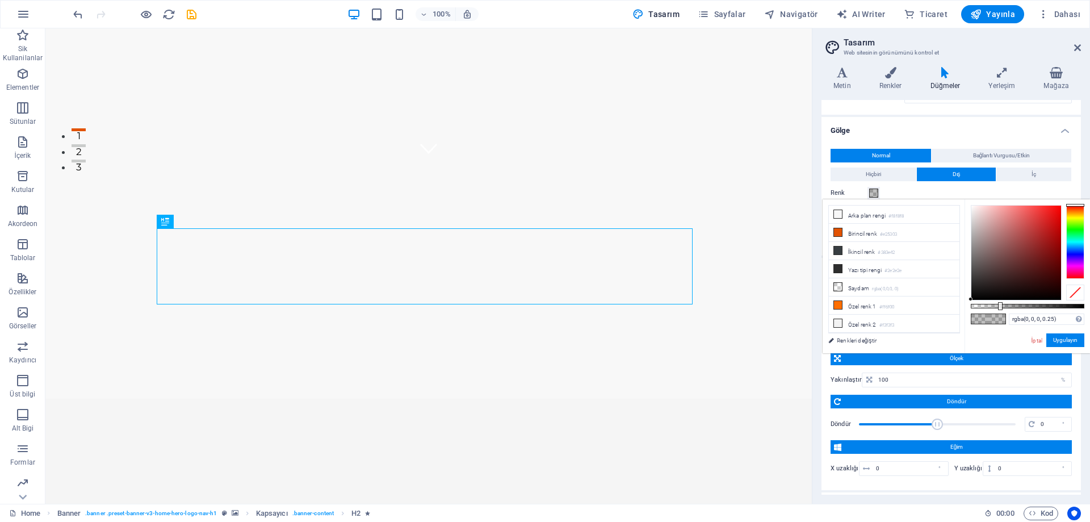
click at [876, 196] on span at bounding box center [873, 192] width 9 height 9
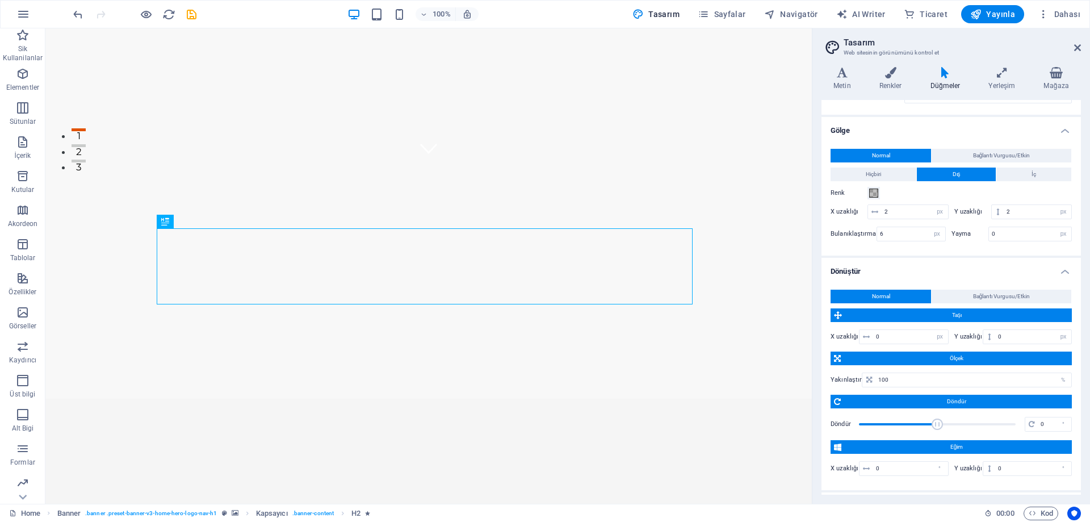
scroll to position [472, 0]
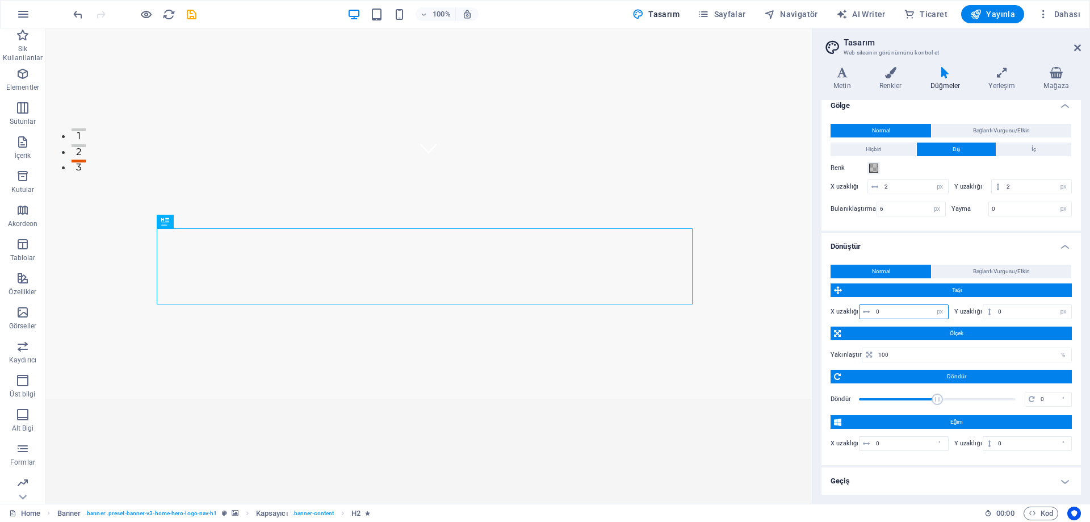
click at [850, 313] on div "X uzaklığı 0 px rem % em vh vw" at bounding box center [889, 311] width 118 height 15
type input "2"
click at [973, 314] on div "Y uzaklığı 0 px rem % em vh vw" at bounding box center [1013, 311] width 118 height 15
type input "2"
click at [899, 484] on h4 "Geçiş" at bounding box center [950, 480] width 259 height 27
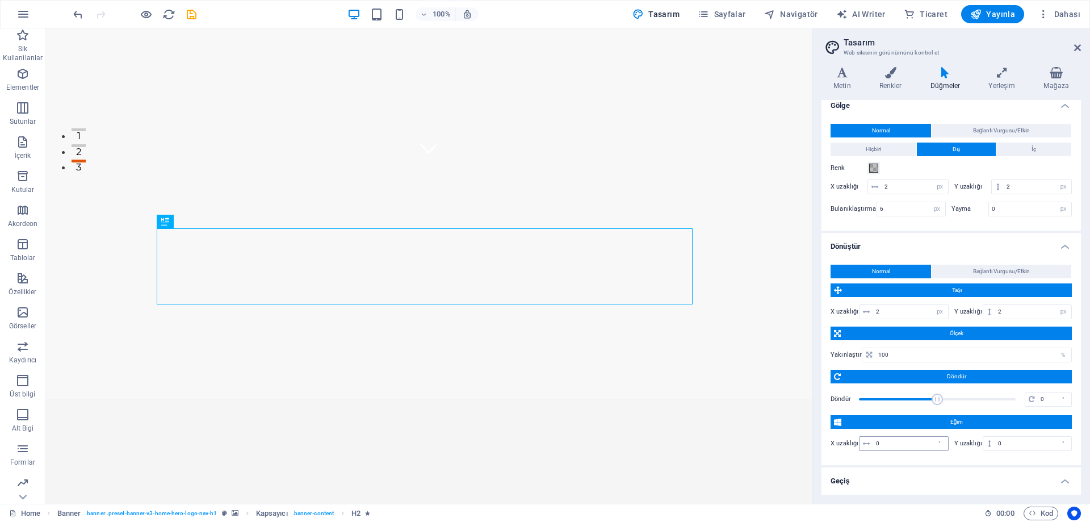
scroll to position [521, 0]
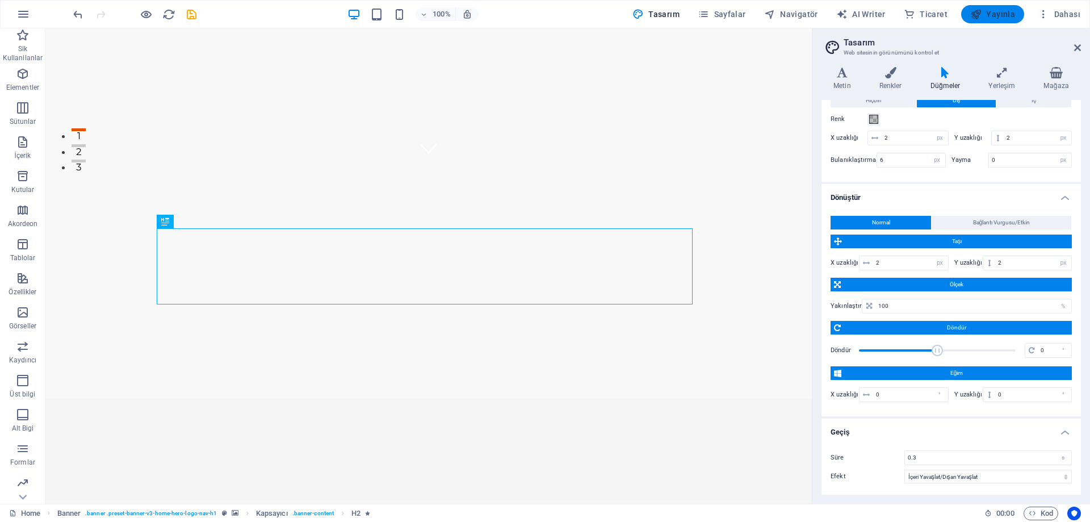
click at [987, 16] on span "Yayınla" at bounding box center [992, 14] width 45 height 11
checkbox input "false"
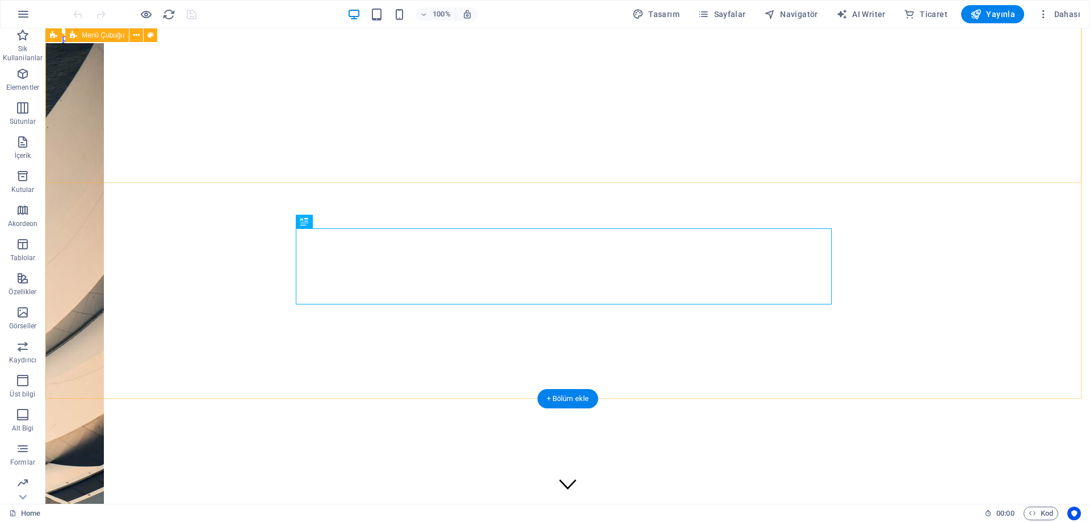
scroll to position [340, 0]
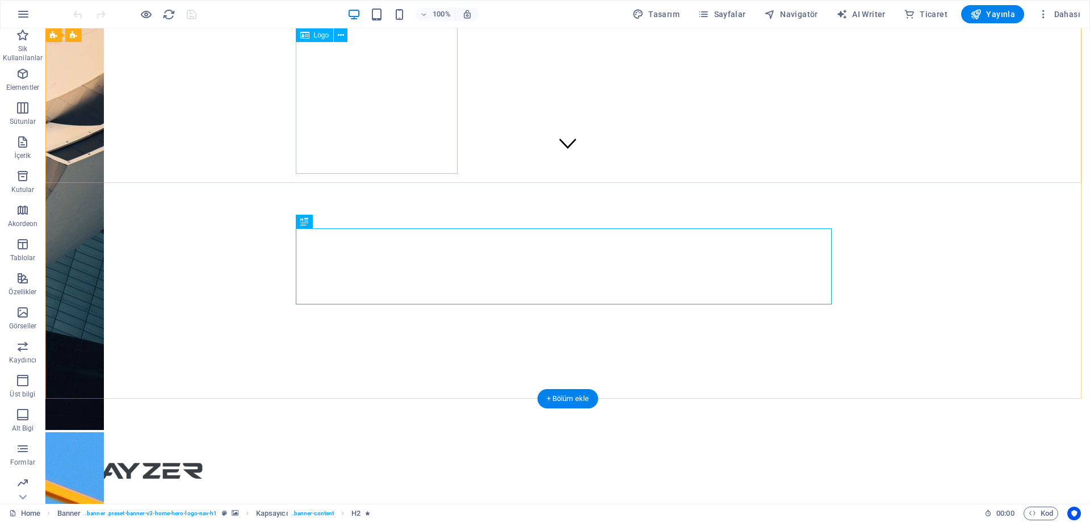
click at [364, 425] on div at bounding box center [567, 472] width 1035 height 95
select select "px"
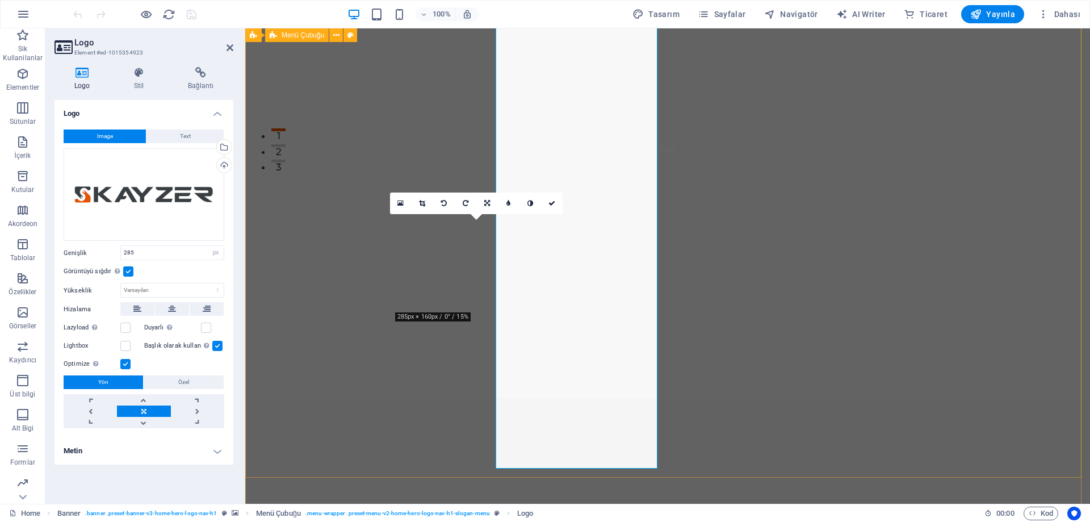
scroll to position [46, 0]
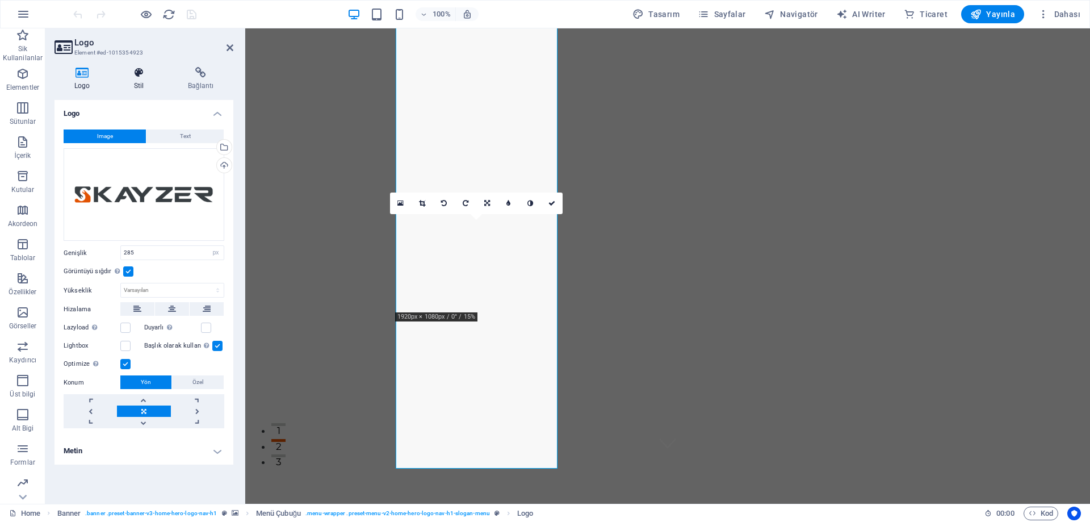
click at [144, 76] on icon at bounding box center [138, 72] width 49 height 11
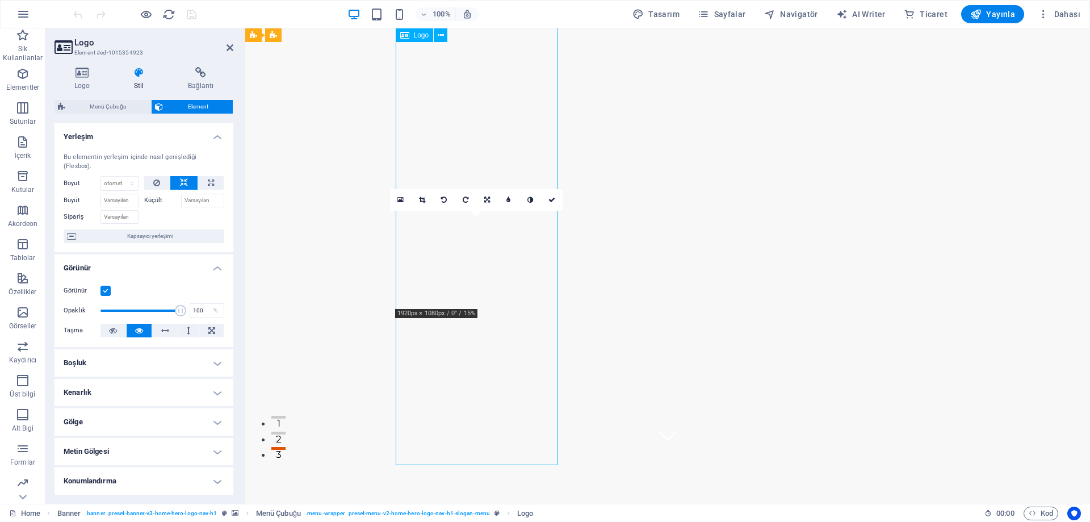
scroll to position [57, 0]
drag, startPoint x: 553, startPoint y: 465, endPoint x: 550, endPoint y: 408, distance: 57.4
click at [485, 192] on icon at bounding box center [487, 192] width 6 height 7
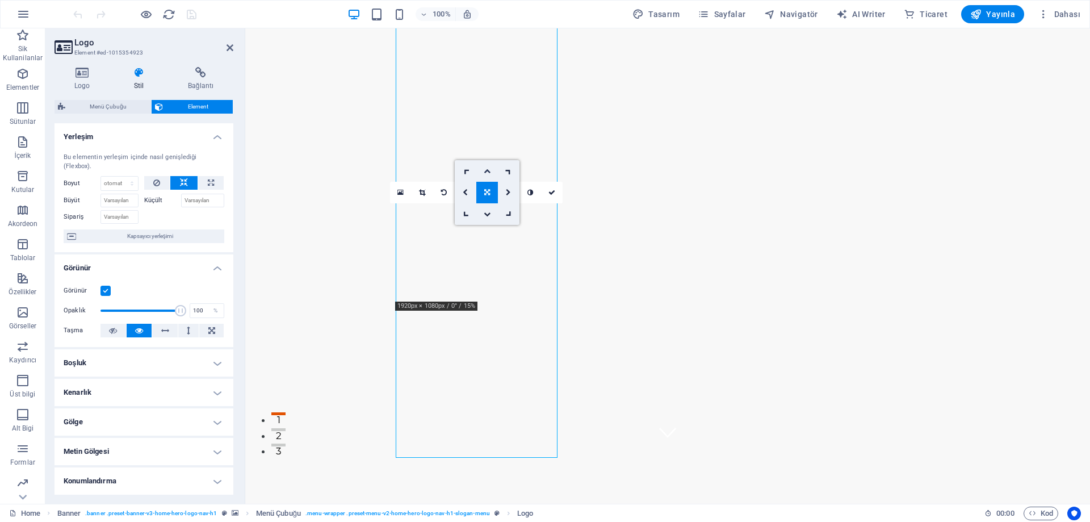
click at [487, 164] on link at bounding box center [487, 171] width 22 height 22
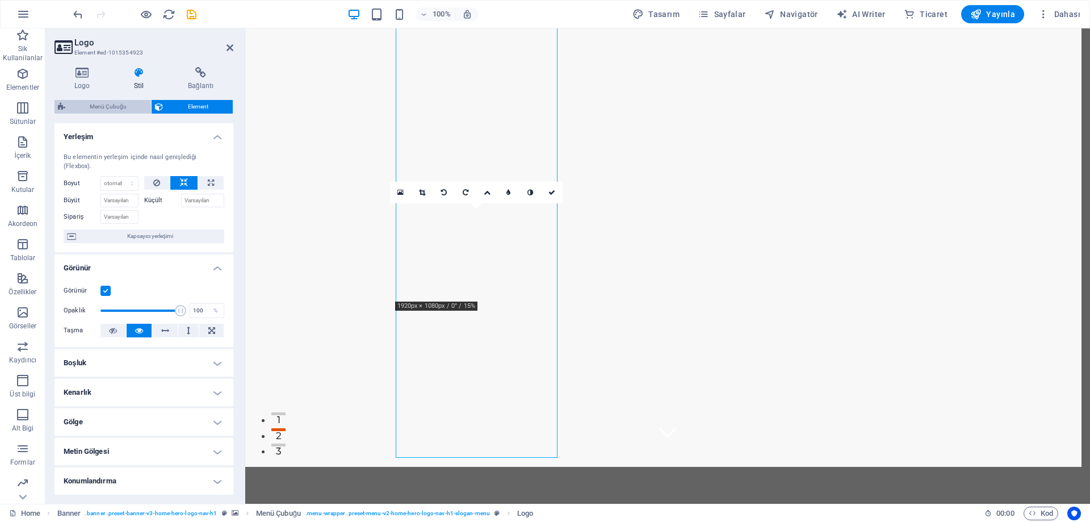
click at [120, 104] on span "Menü Çubuğu" at bounding box center [108, 107] width 79 height 14
select select "rem"
select select "preset-menu-v2-home-hero-logo-nav-h1-slogan-menu"
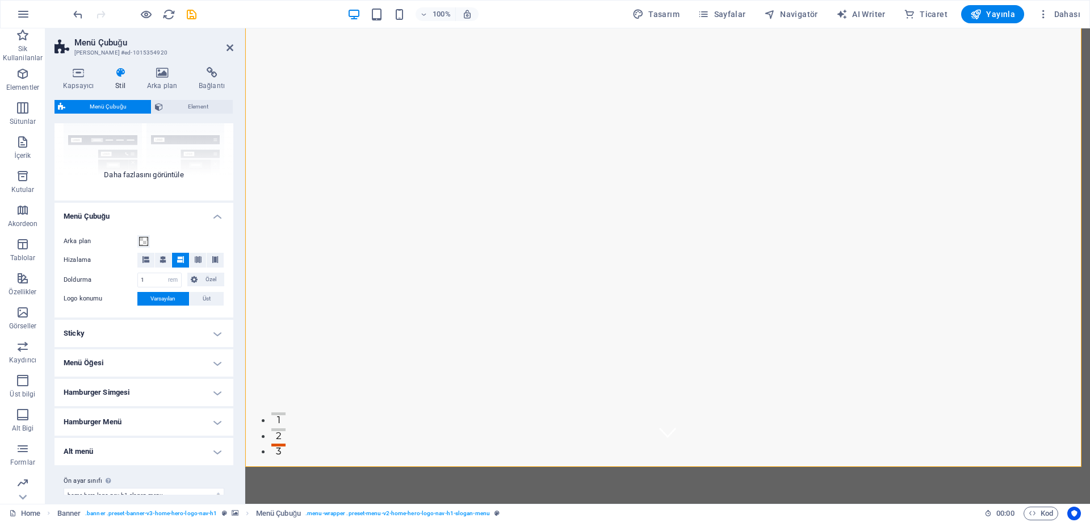
scroll to position [0, 0]
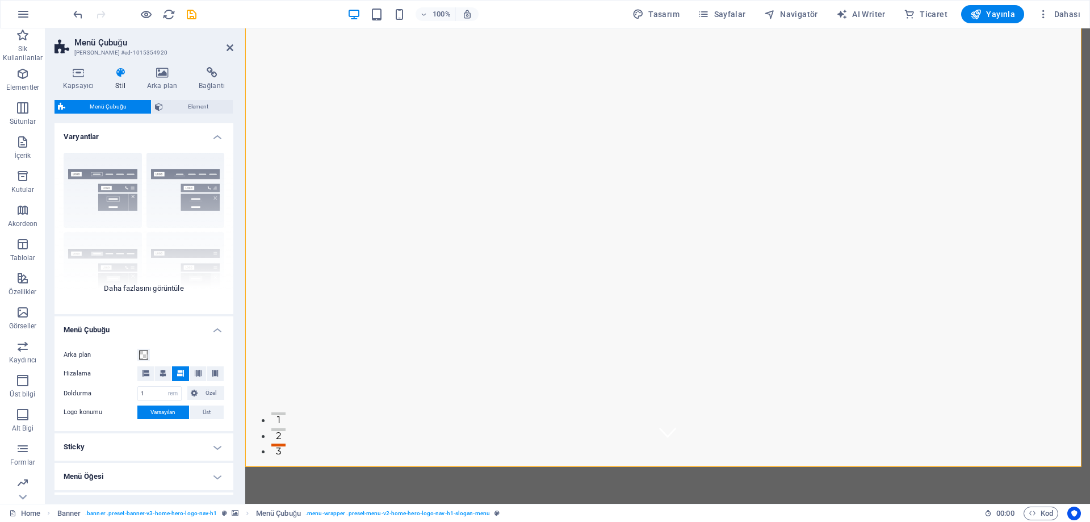
click at [107, 188] on div "Kenarlık Ortalandı Varsayılan Sabit Loki Tetikleyici Geniş XXL" at bounding box center [143, 229] width 179 height 170
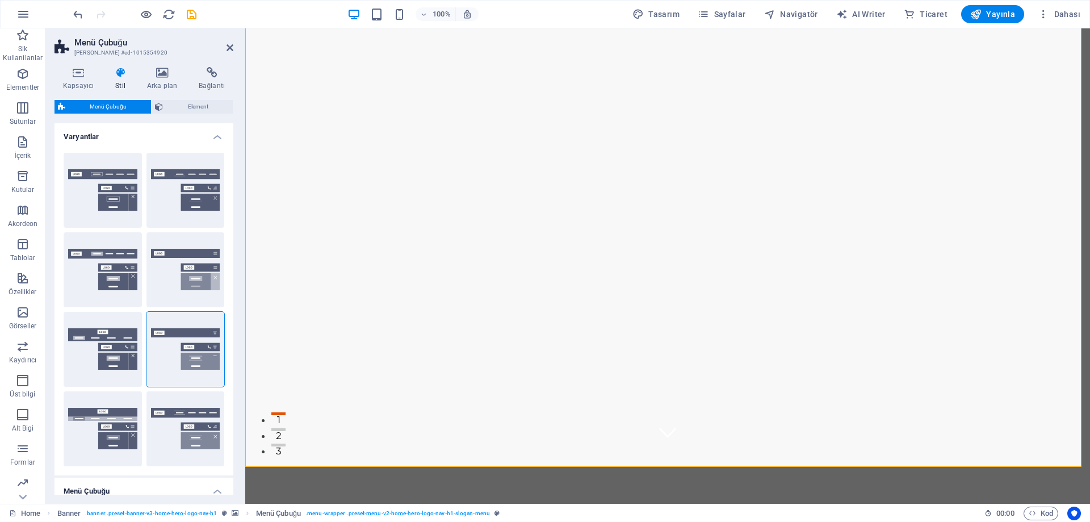
click at [232, 42] on h2 "Menü Çubuğu" at bounding box center [153, 42] width 159 height 10
drag, startPoint x: 230, startPoint y: 43, endPoint x: 186, endPoint y: 19, distance: 50.0
click at [230, 43] on icon at bounding box center [229, 47] width 7 height 9
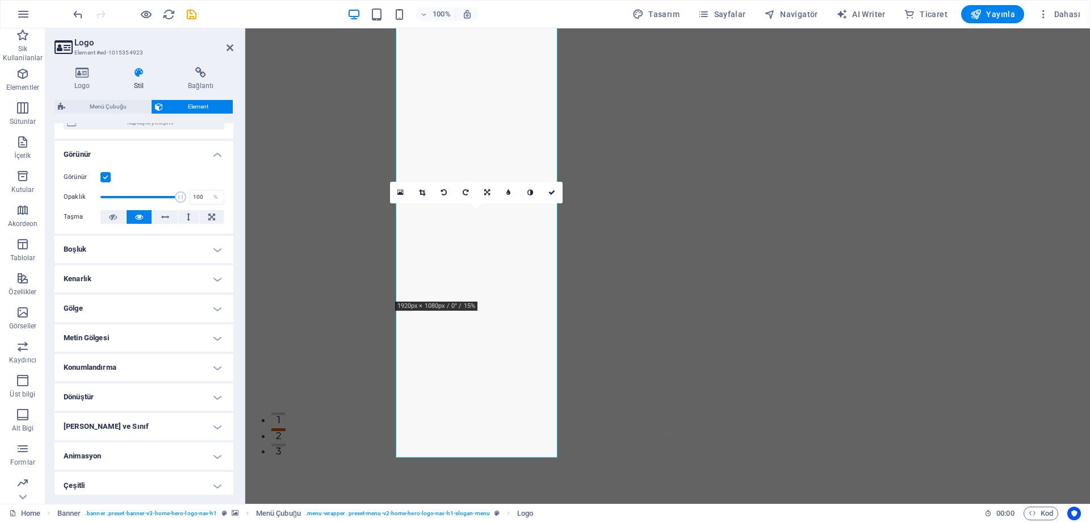
scroll to position [118, 0]
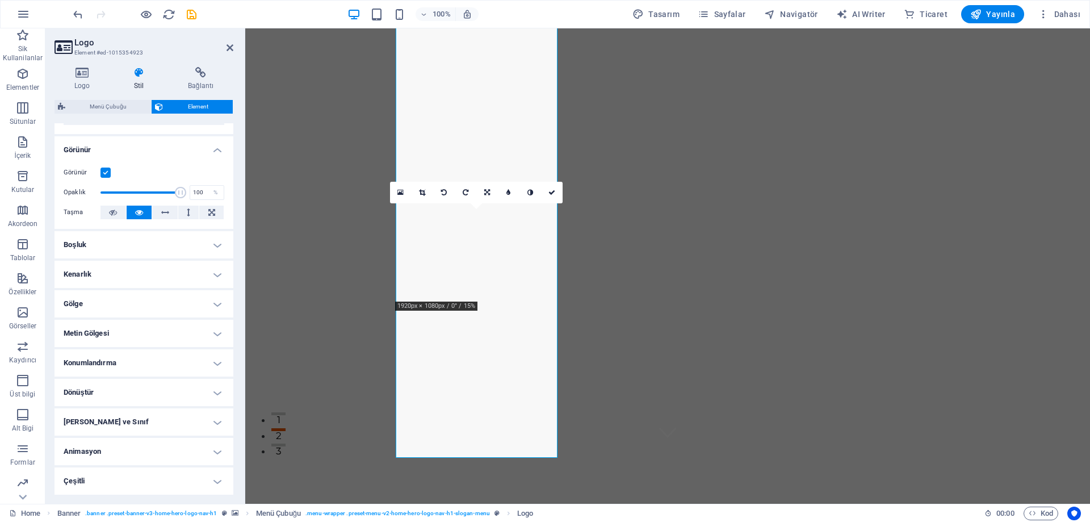
click at [154, 242] on h4 "Boşluk" at bounding box center [143, 244] width 179 height 27
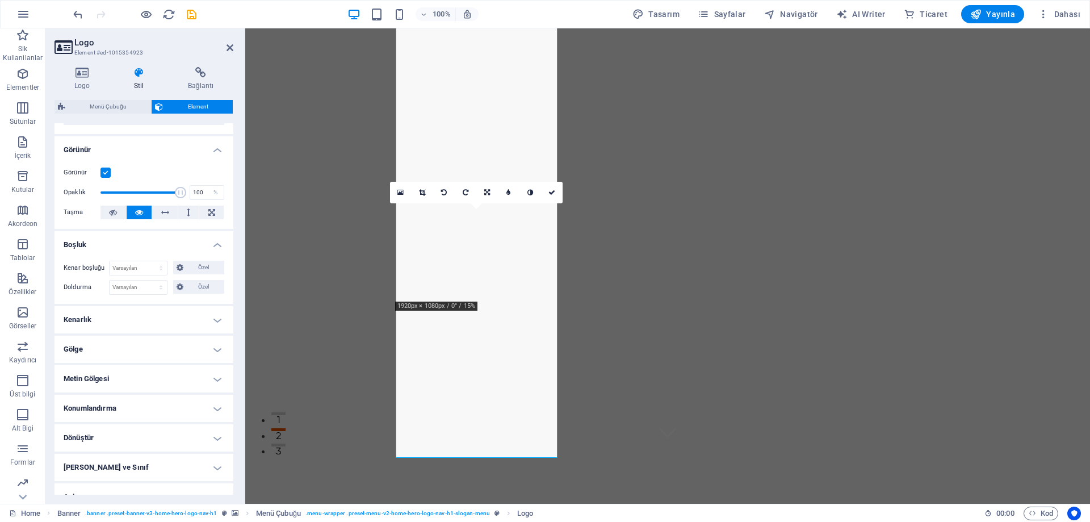
click at [154, 242] on h4 "Boşluk" at bounding box center [143, 241] width 179 height 20
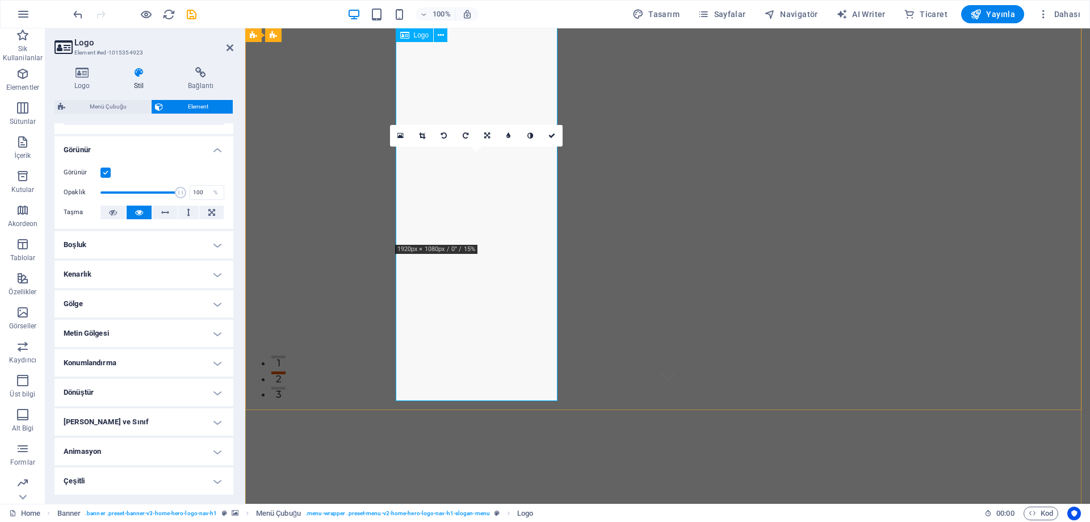
scroll to position [0, 0]
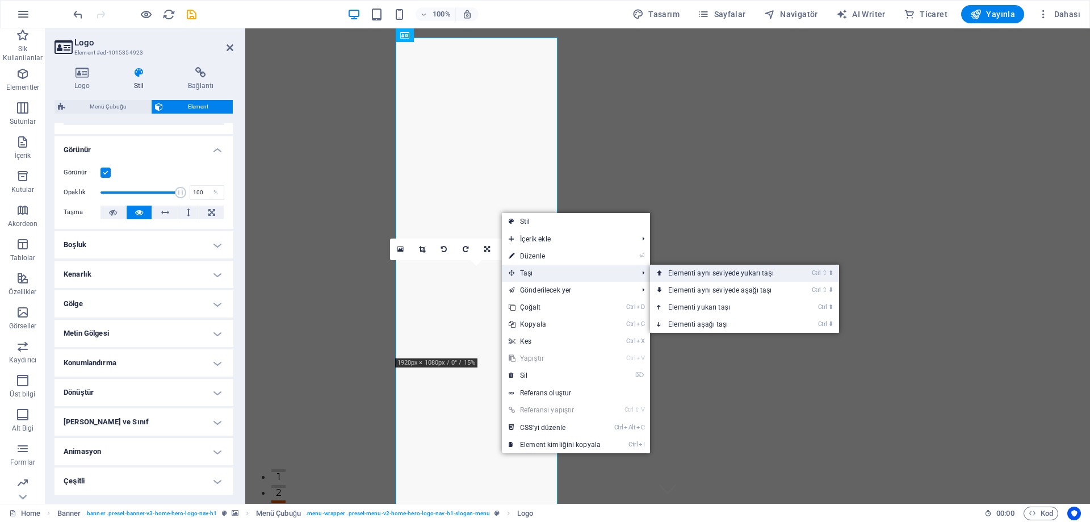
click at [724, 273] on link "Ctrl ⇧ ⬆ Elementi aynı seviyede yukarı taşı" at bounding box center [723, 272] width 146 height 17
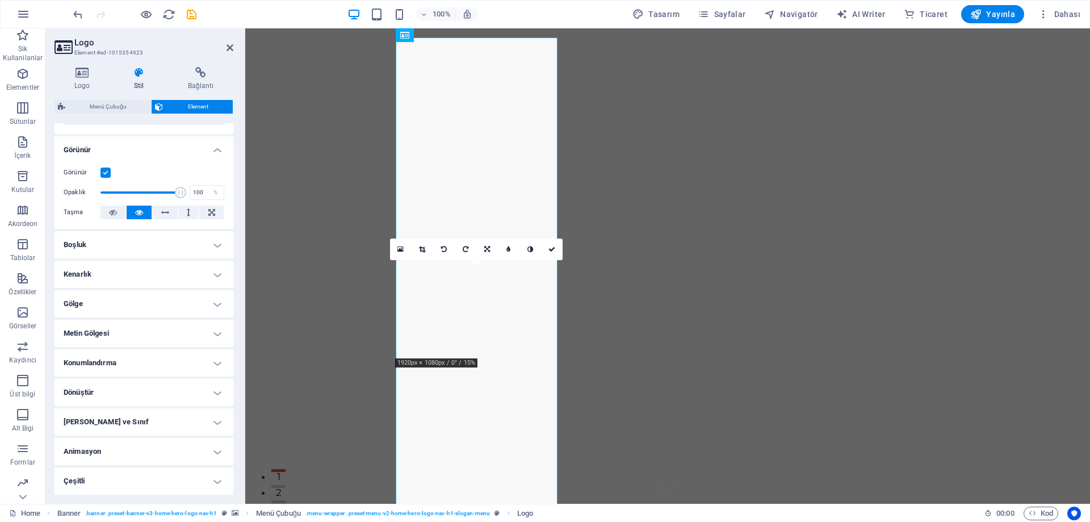
click at [82, 302] on h4 "Gölge" at bounding box center [143, 303] width 179 height 27
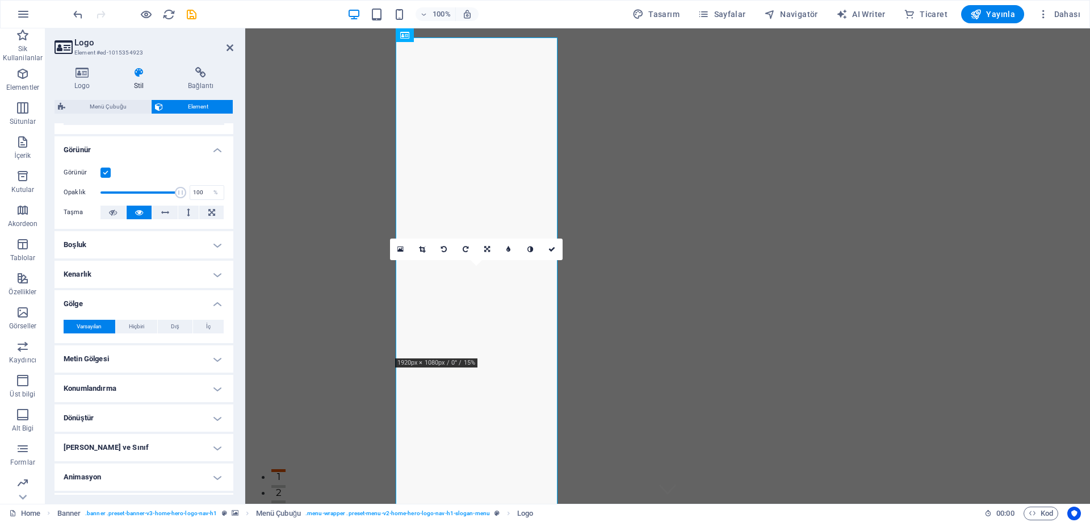
click at [91, 242] on h4 "Boşluk" at bounding box center [143, 244] width 179 height 27
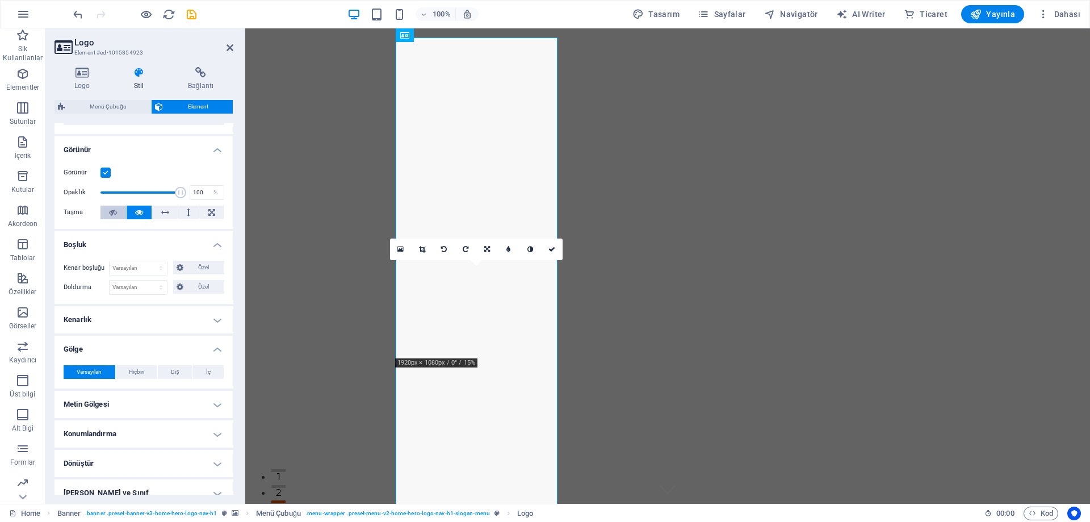
click at [116, 212] on icon at bounding box center [113, 212] width 8 height 14
click at [201, 212] on button at bounding box center [211, 212] width 24 height 14
click at [117, 212] on button at bounding box center [113, 212] width 26 height 14
click at [404, 37] on icon at bounding box center [404, 35] width 9 height 14
click at [438, 37] on icon at bounding box center [441, 36] width 6 height 12
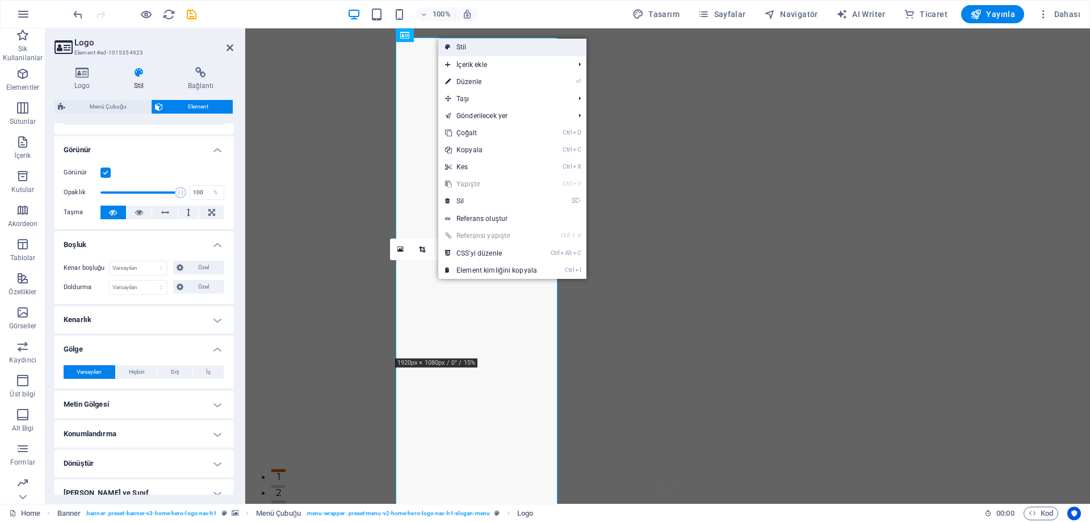
click at [529, 45] on link "Stil" at bounding box center [512, 47] width 148 height 17
select select "rem"
select select "preset-menu-v2-home-hero-logo-nav-h1-slogan-menu"
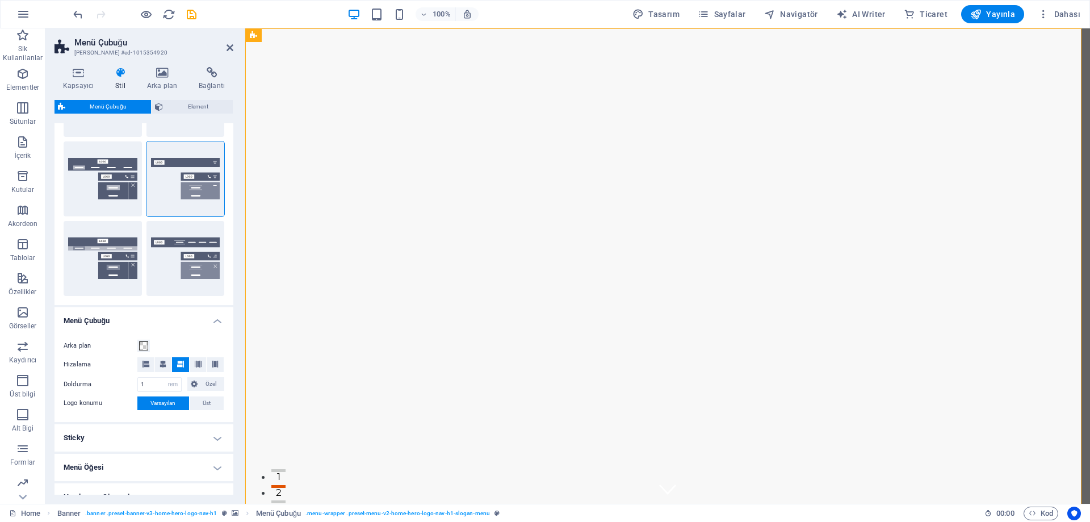
scroll to position [227, 0]
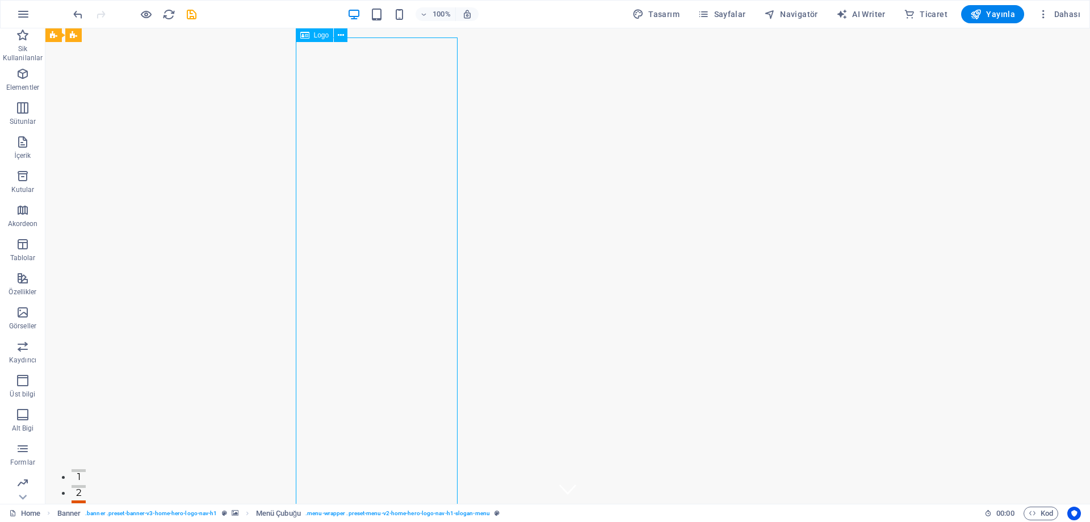
drag, startPoint x: 196, startPoint y: 308, endPoint x: 454, endPoint y: 307, distance: 258.2
drag, startPoint x: 422, startPoint y: 321, endPoint x: 410, endPoint y: 157, distance: 165.0
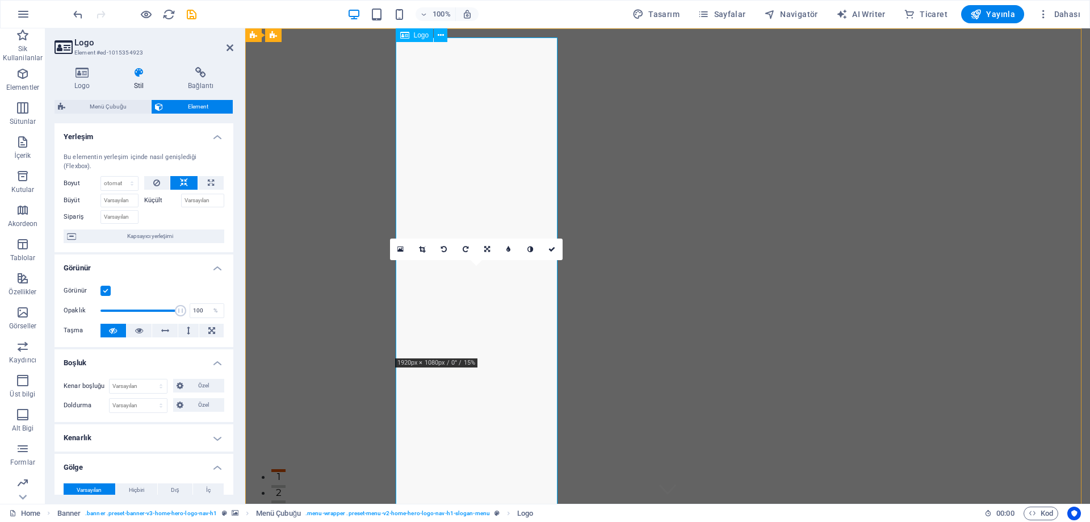
click at [156, 186] on icon at bounding box center [156, 183] width 7 height 14
click at [182, 332] on button at bounding box center [188, 330] width 21 height 14
click at [167, 332] on icon at bounding box center [165, 330] width 8 height 14
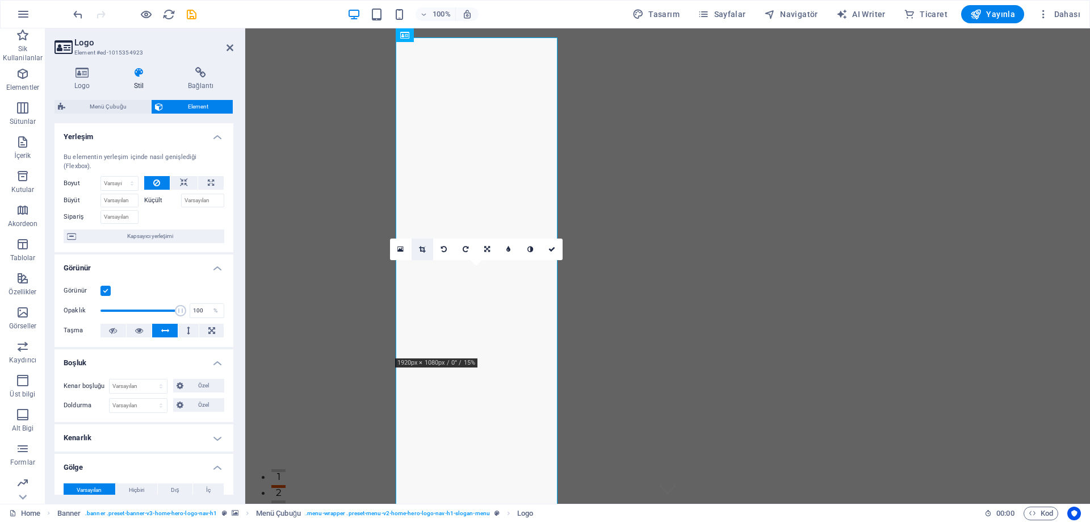
click at [425, 249] on icon at bounding box center [422, 249] width 6 height 7
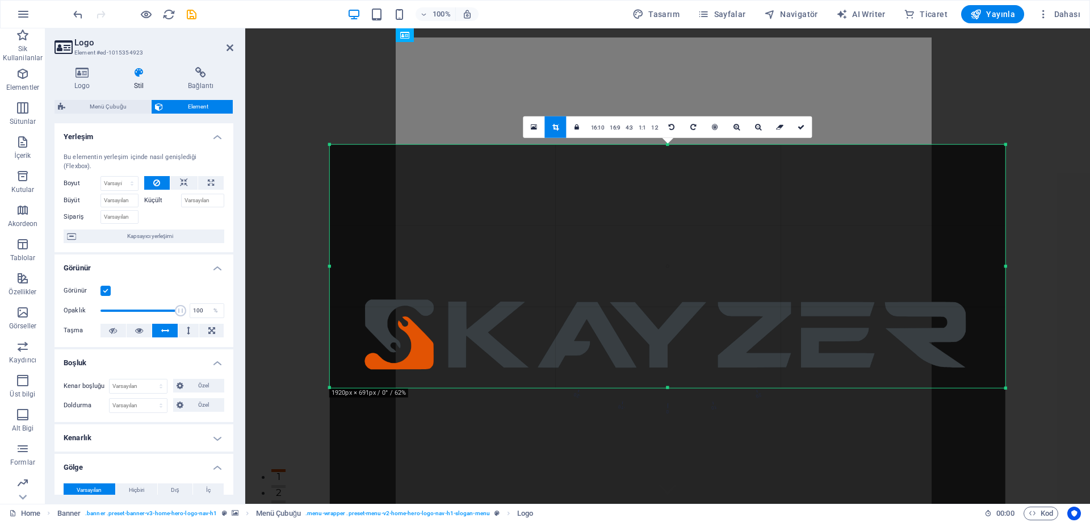
drag, startPoint x: 669, startPoint y: 457, endPoint x: 666, endPoint y: 320, distance: 136.8
click at [666, 320] on div "180 170 160 150 140 130 120 110 100 90 80 70 60 50 40 30 20 10 0 -10 -20 -30 -4…" at bounding box center [667, 265] width 675 height 243
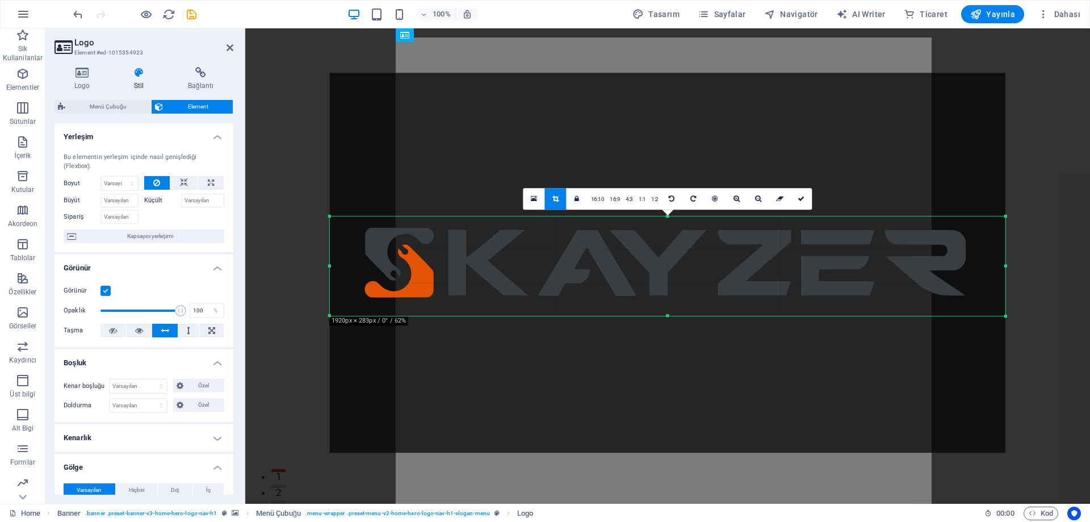
drag, startPoint x: 667, startPoint y: 145, endPoint x: 670, endPoint y: 288, distance: 143.6
click at [670, 288] on div "180 170 160 150 140 130 120 110 100 90 80 70 60 50 40 30 20 10 0 -10 -20 -30 -4…" at bounding box center [667, 266] width 675 height 100
click at [1005, 178] on div at bounding box center [667, 263] width 675 height 380
click at [800, 199] on icon at bounding box center [800, 198] width 7 height 7
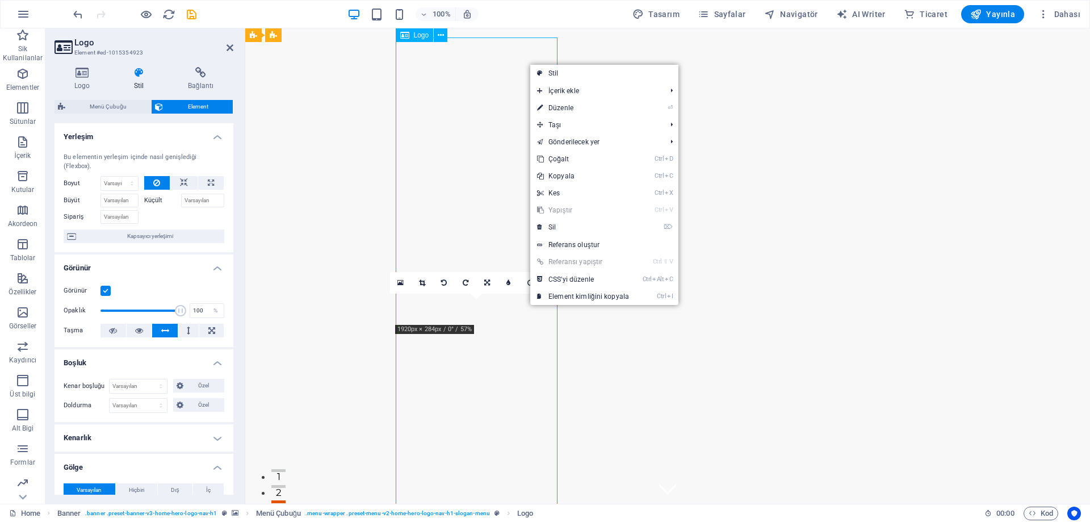
drag, startPoint x: 523, startPoint y: 313, endPoint x: 523, endPoint y: 279, distance: 34.6
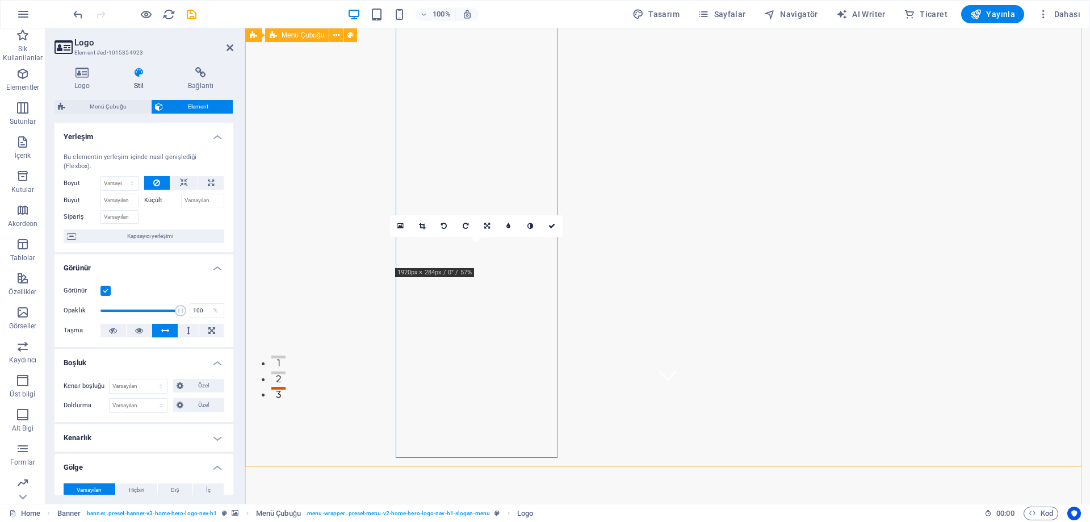
scroll to position [0, 0]
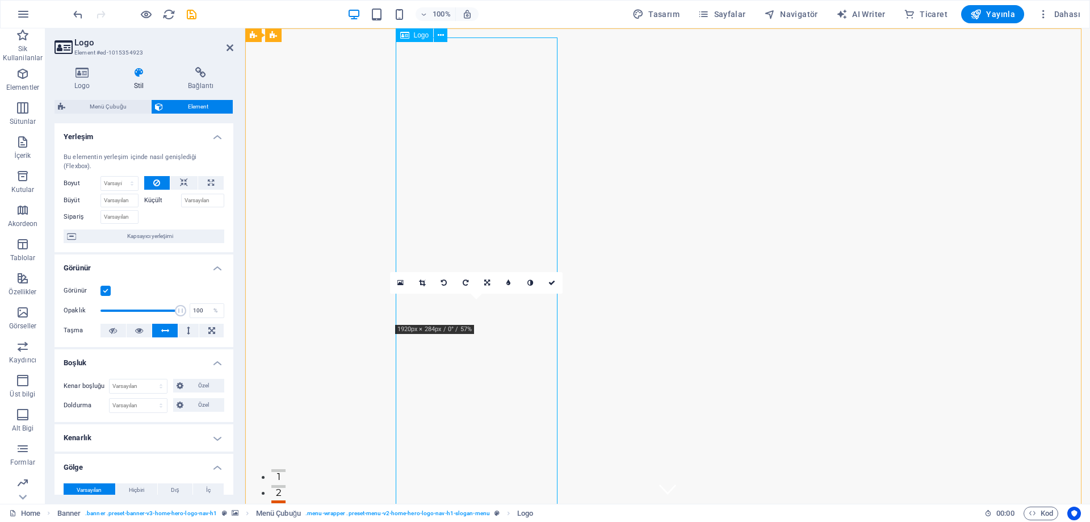
click at [482, 285] on link at bounding box center [487, 283] width 22 height 22
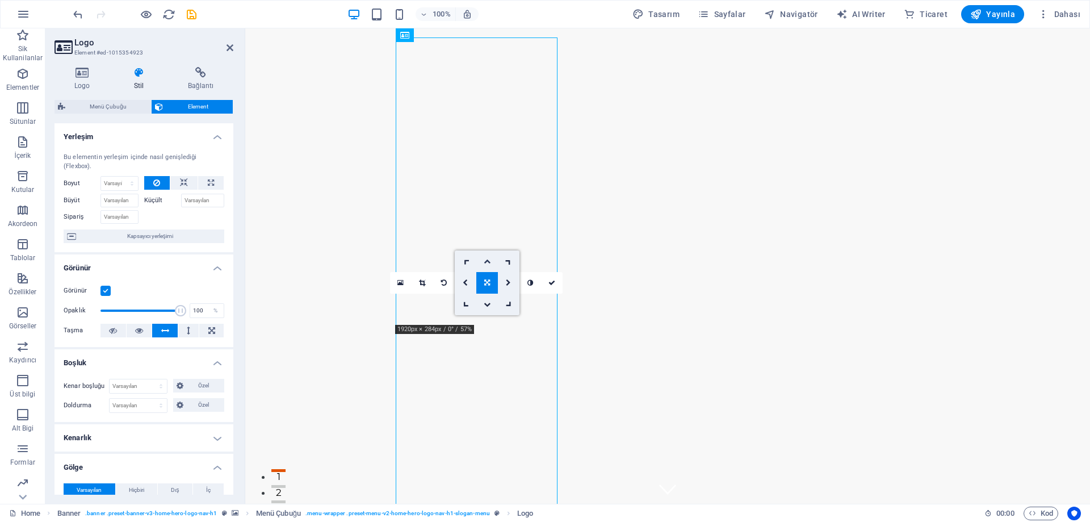
click at [484, 261] on icon at bounding box center [487, 261] width 7 height 7
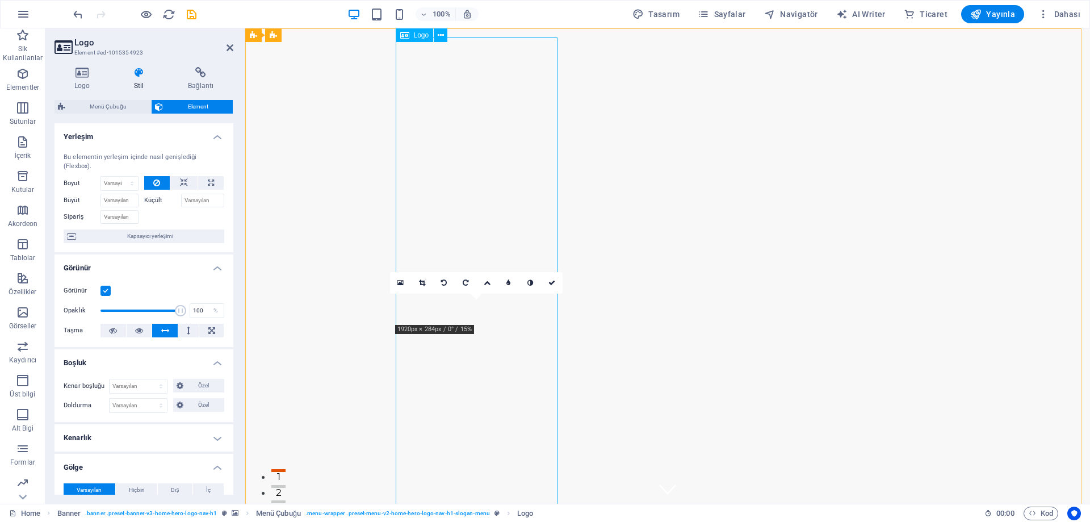
click at [398, 284] on icon at bounding box center [400, 283] width 6 height 8
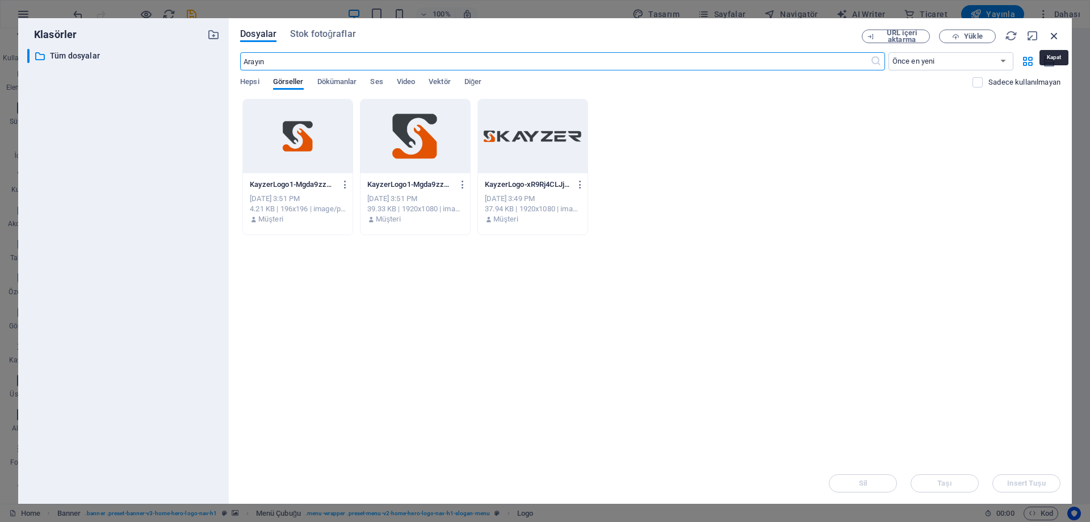
click at [1054, 37] on icon "button" at bounding box center [1054, 36] width 12 height 12
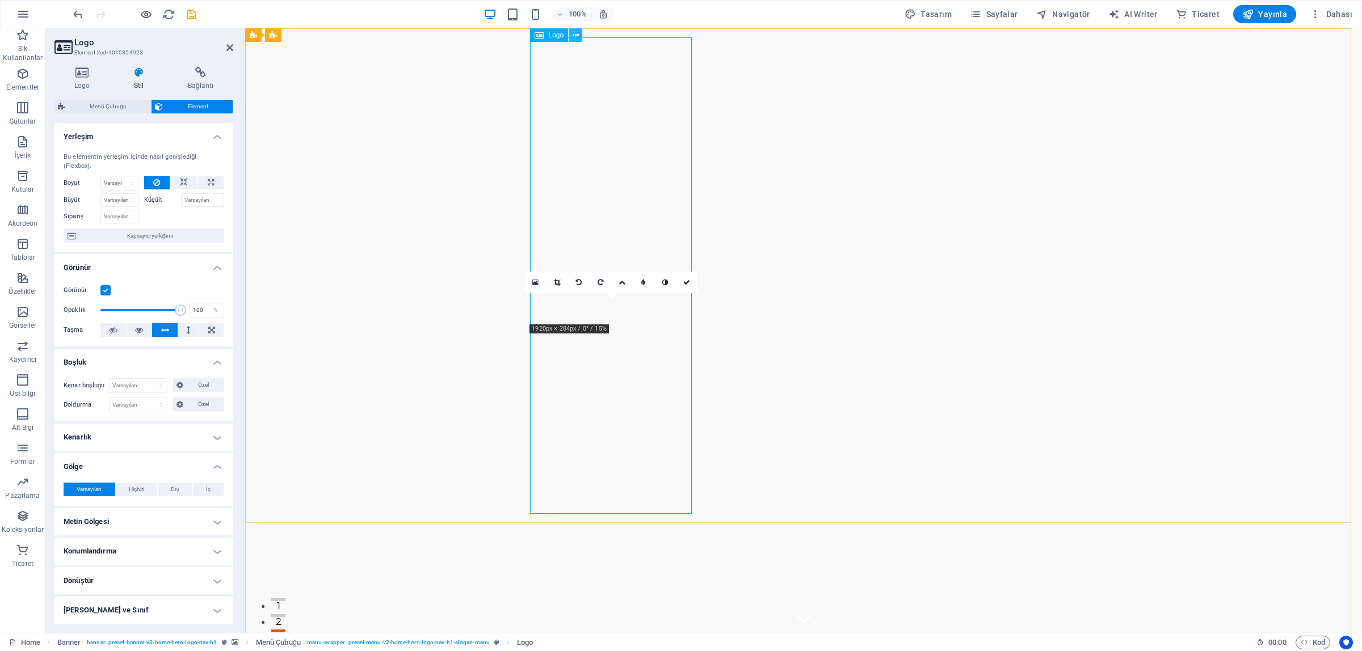
click at [571, 33] on button at bounding box center [576, 35] width 14 height 14
click at [127, 271] on h4 "Görünür" at bounding box center [143, 264] width 179 height 20
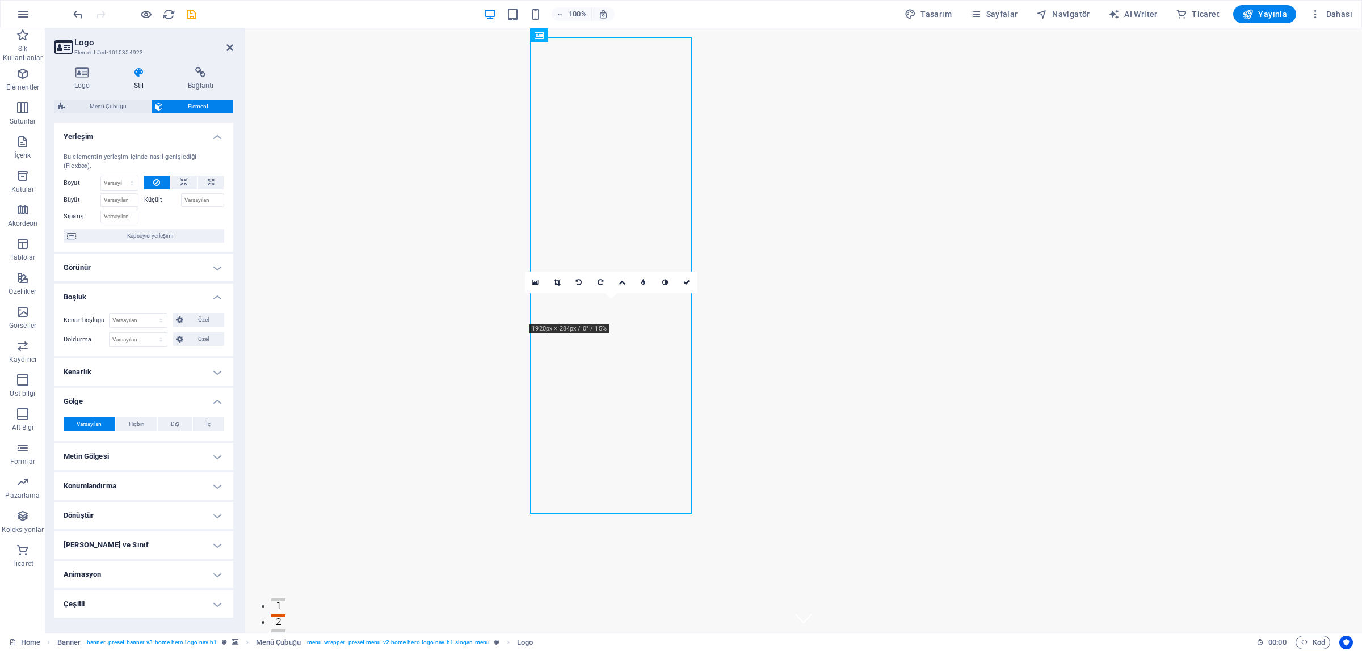
click at [108, 284] on h4 "Boşluk" at bounding box center [143, 294] width 179 height 20
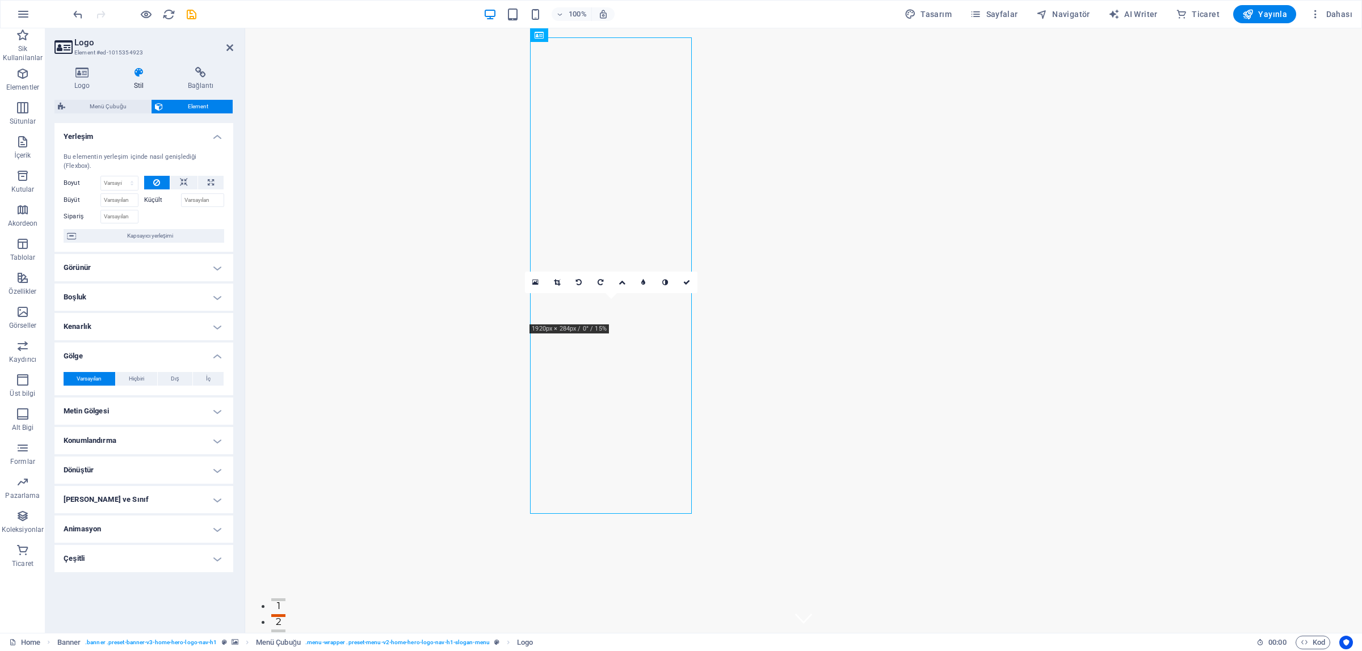
click at [108, 284] on h4 "Boşluk" at bounding box center [143, 297] width 179 height 27
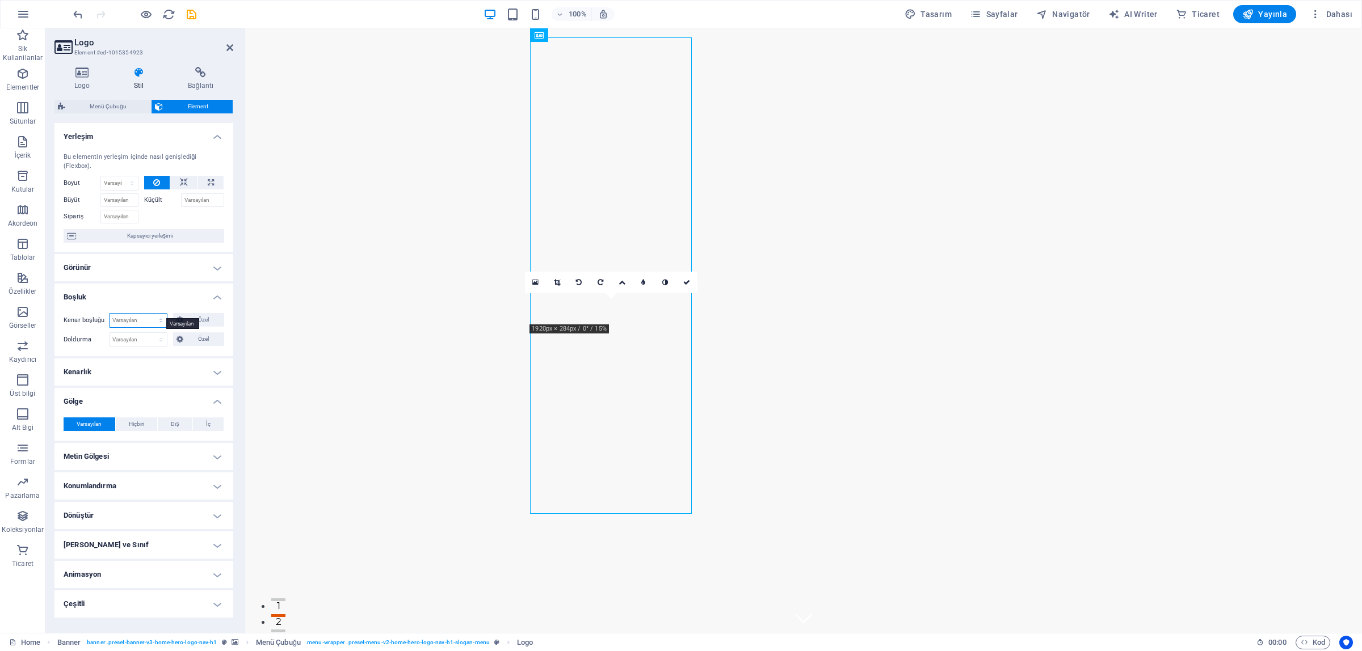
click at [141, 314] on select "Varsayılan otomatik px % rem vw vh Özel" at bounding box center [138, 321] width 57 height 14
select select "px"
click at [150, 314] on select "Varsayılan otomatik px % rem vw vh Özel" at bounding box center [138, 321] width 57 height 14
type input "0"
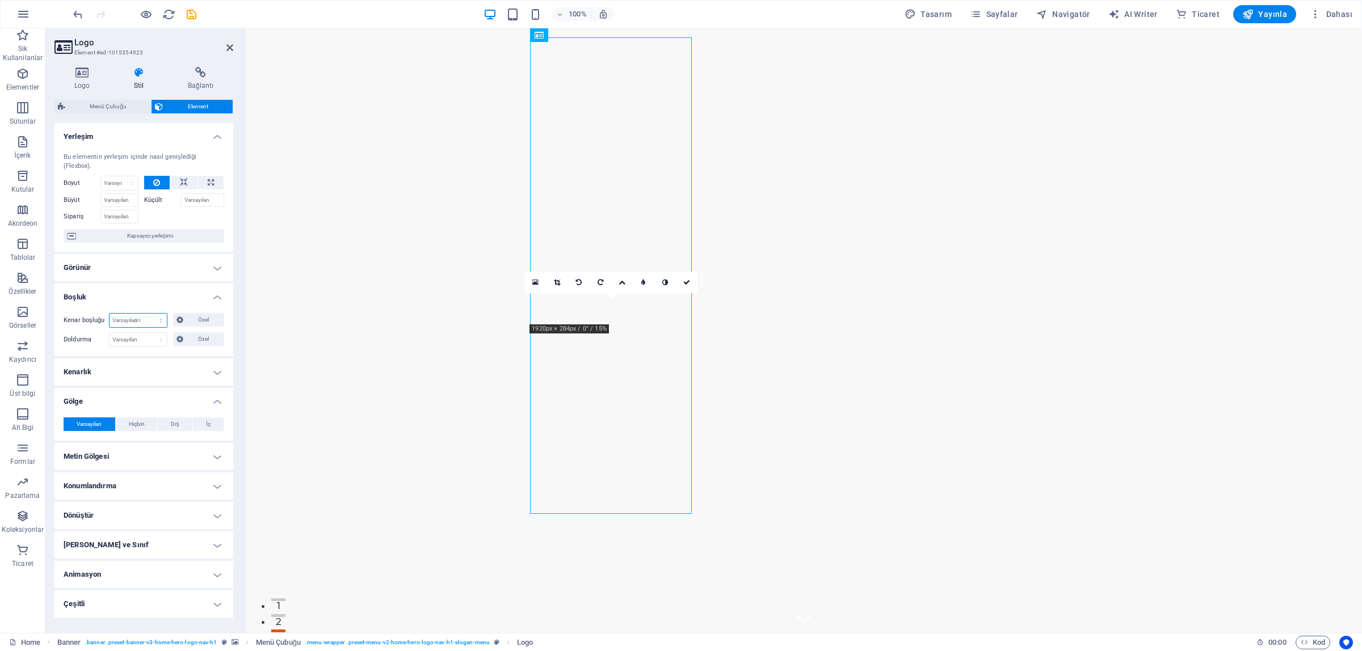
select select "px"
type input "0"
select select "px"
type input "0"
select select "px"
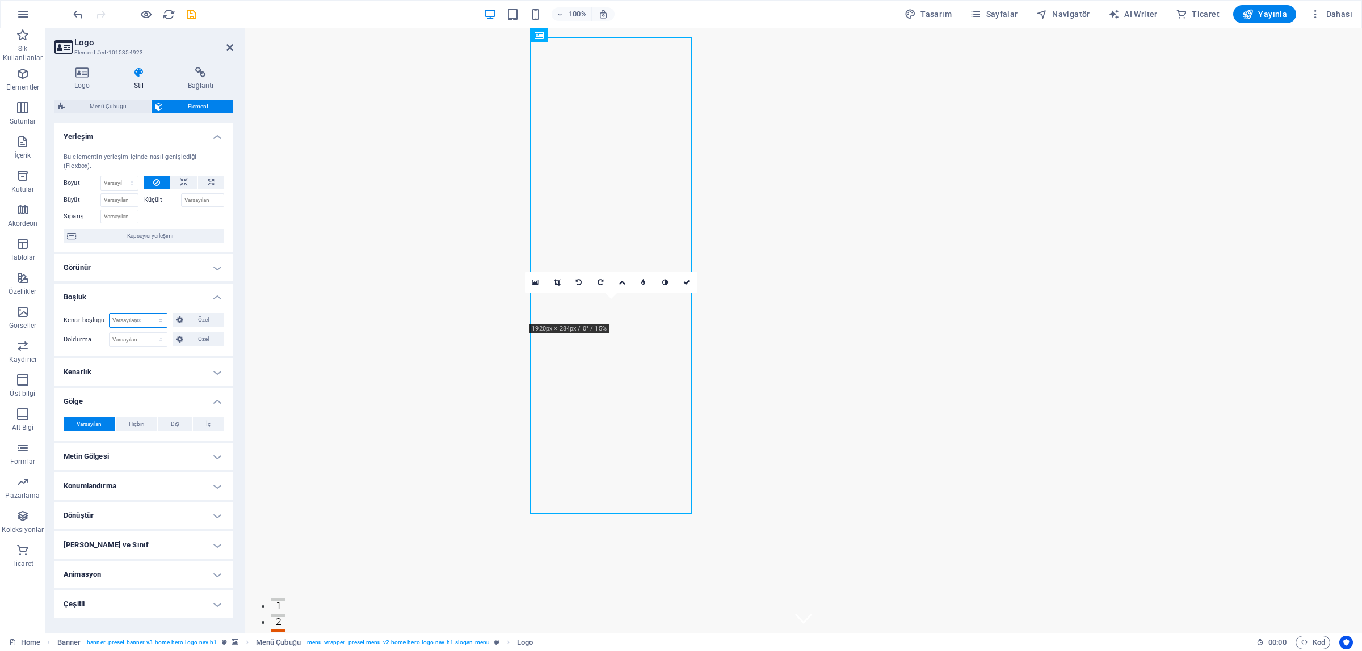
type input "0"
select select "px"
click at [207, 313] on span "Özel" at bounding box center [204, 320] width 35 height 14
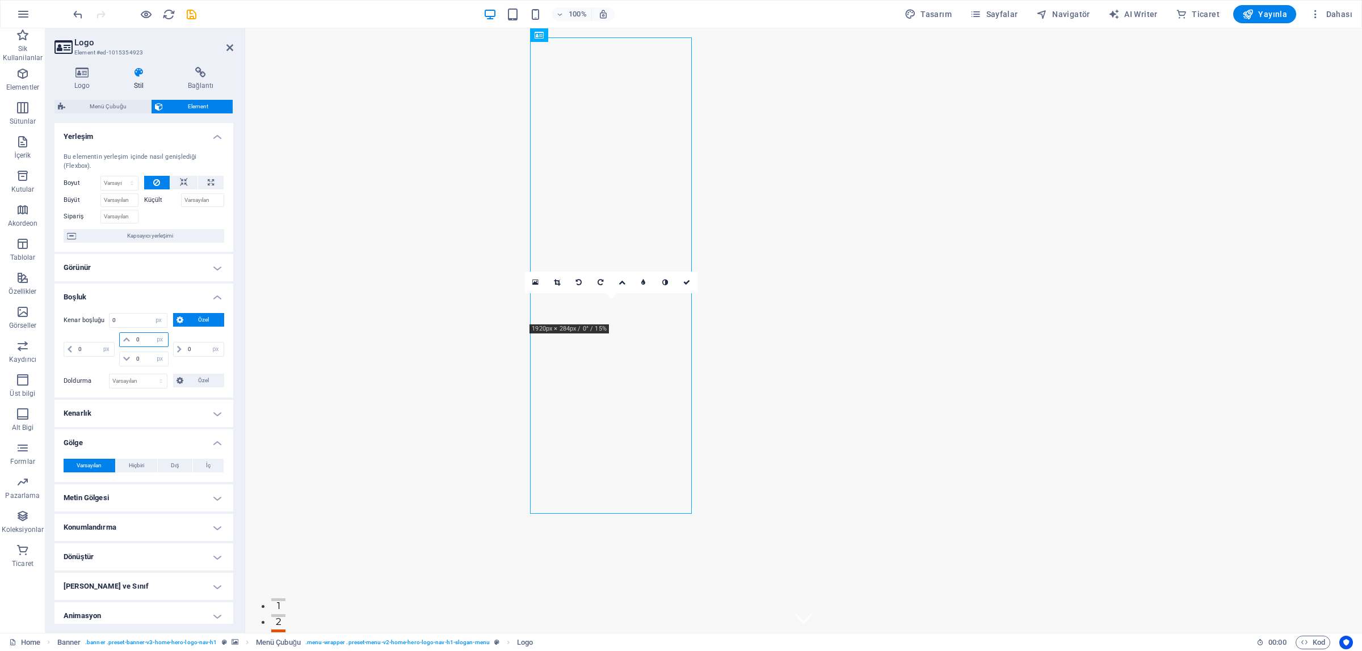
click at [137, 338] on input "0" at bounding box center [150, 340] width 34 height 14
click at [136, 386] on select "Varsayılan px rem % vh vw Özel" at bounding box center [138, 382] width 57 height 14
click at [129, 381] on select "Varsayılan px rem % vh vw Özel" at bounding box center [138, 382] width 57 height 14
click at [158, 379] on select "Varsayılan px rem % vh vw Özel" at bounding box center [138, 382] width 57 height 14
click at [200, 382] on span "Özel" at bounding box center [204, 381] width 35 height 14
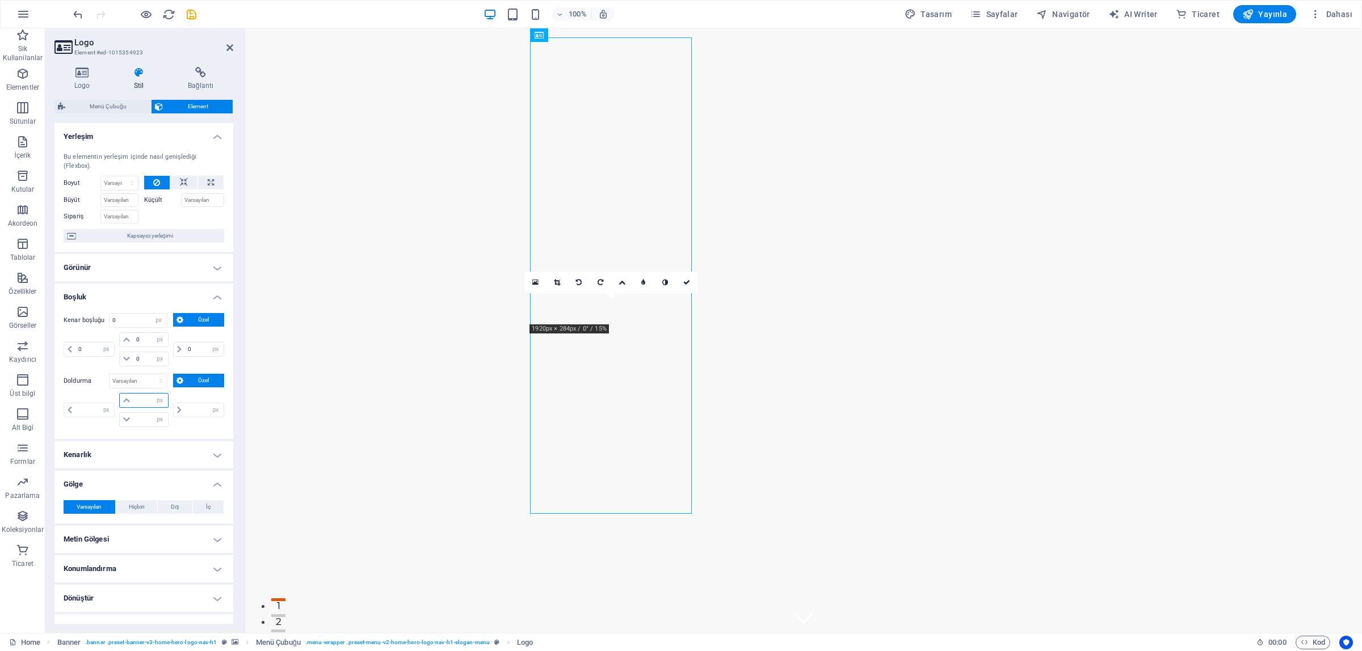
click at [141, 405] on input "number" at bounding box center [150, 401] width 34 height 14
type input "0"
select select "px"
type input "0"
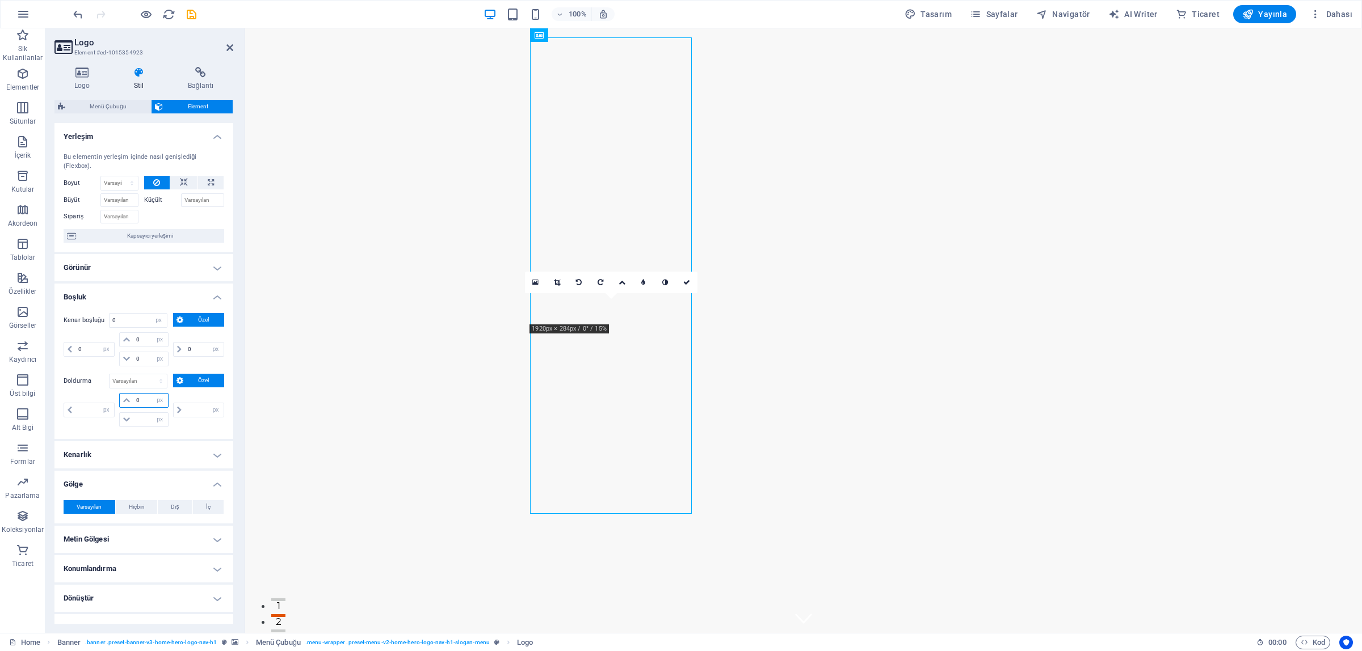
type input "0"
click at [129, 401] on icon at bounding box center [126, 400] width 7 height 7
click at [128, 401] on icon at bounding box center [126, 400] width 7 height 7
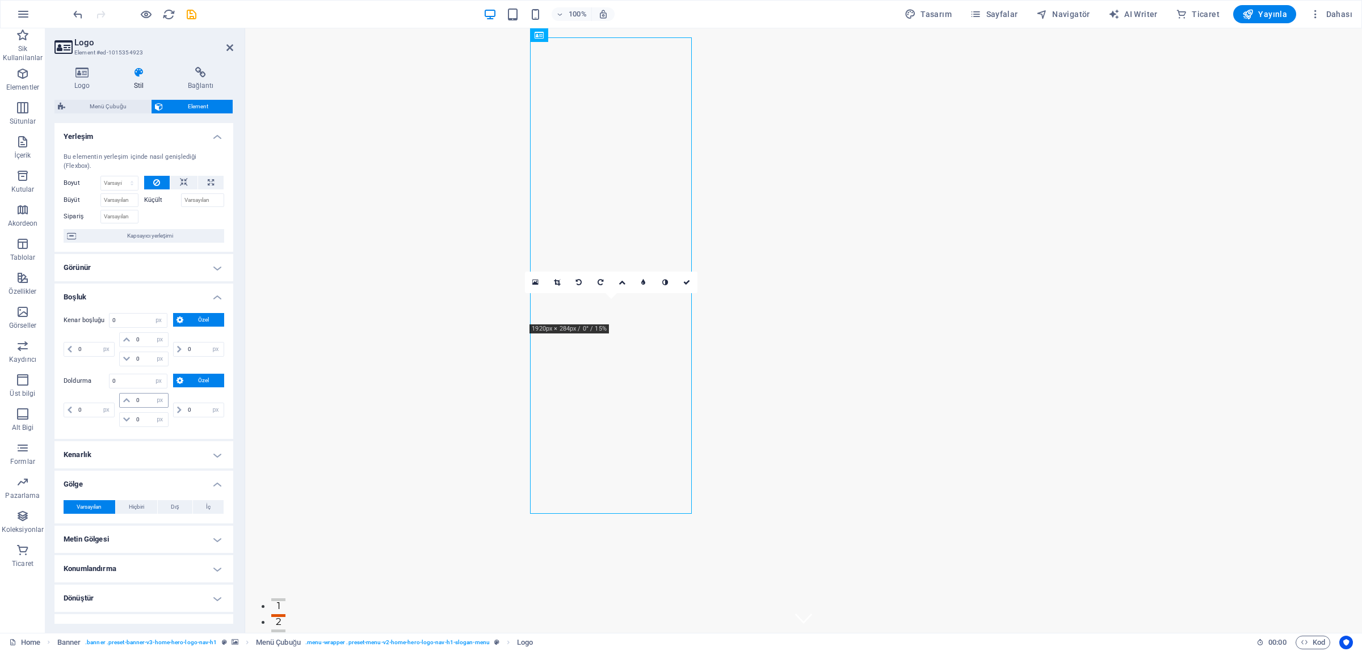
click at [128, 401] on icon at bounding box center [126, 400] width 7 height 7
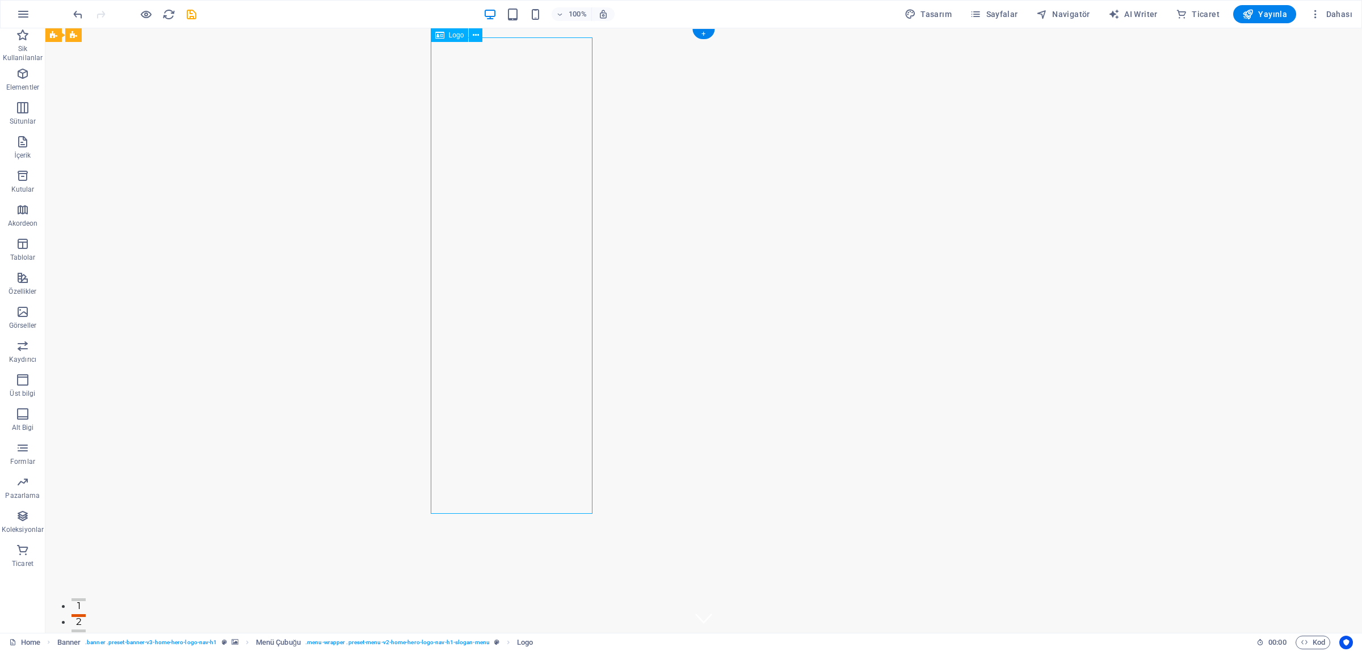
drag, startPoint x: 477, startPoint y: 316, endPoint x: 481, endPoint y: 268, distance: 48.4
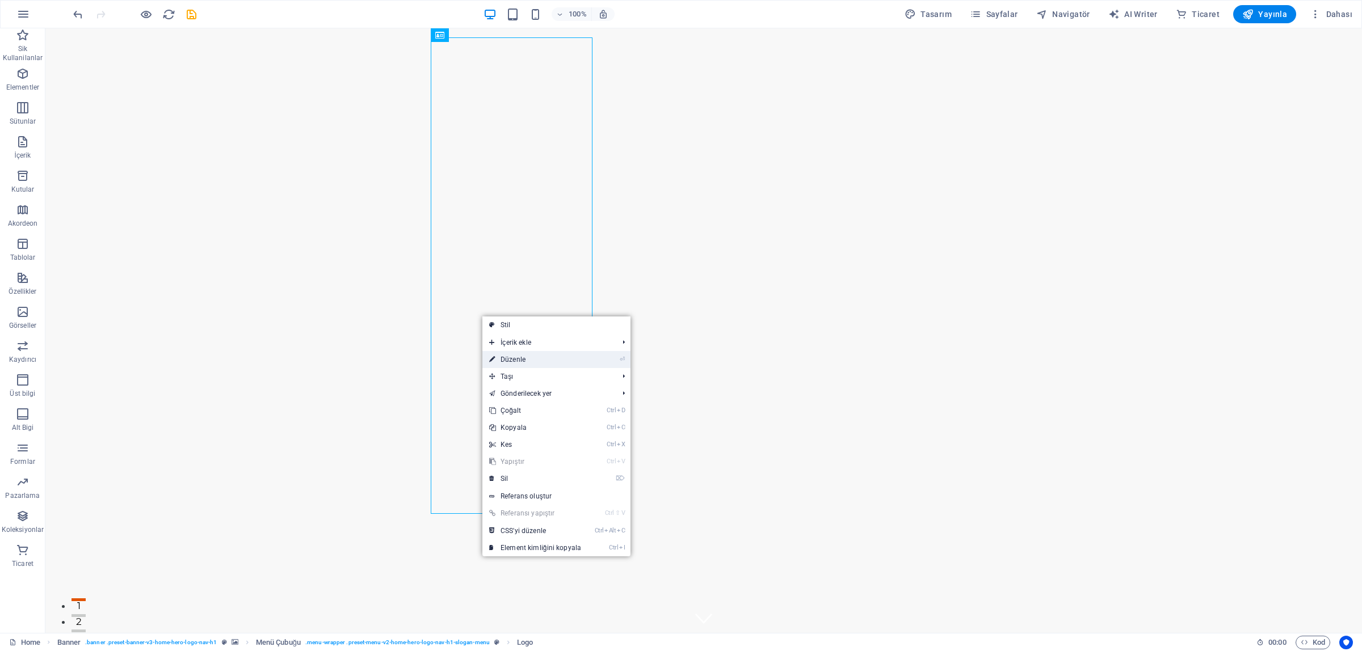
click at [534, 356] on link "⏎ Düzenle" at bounding box center [535, 359] width 106 height 17
select select "px"
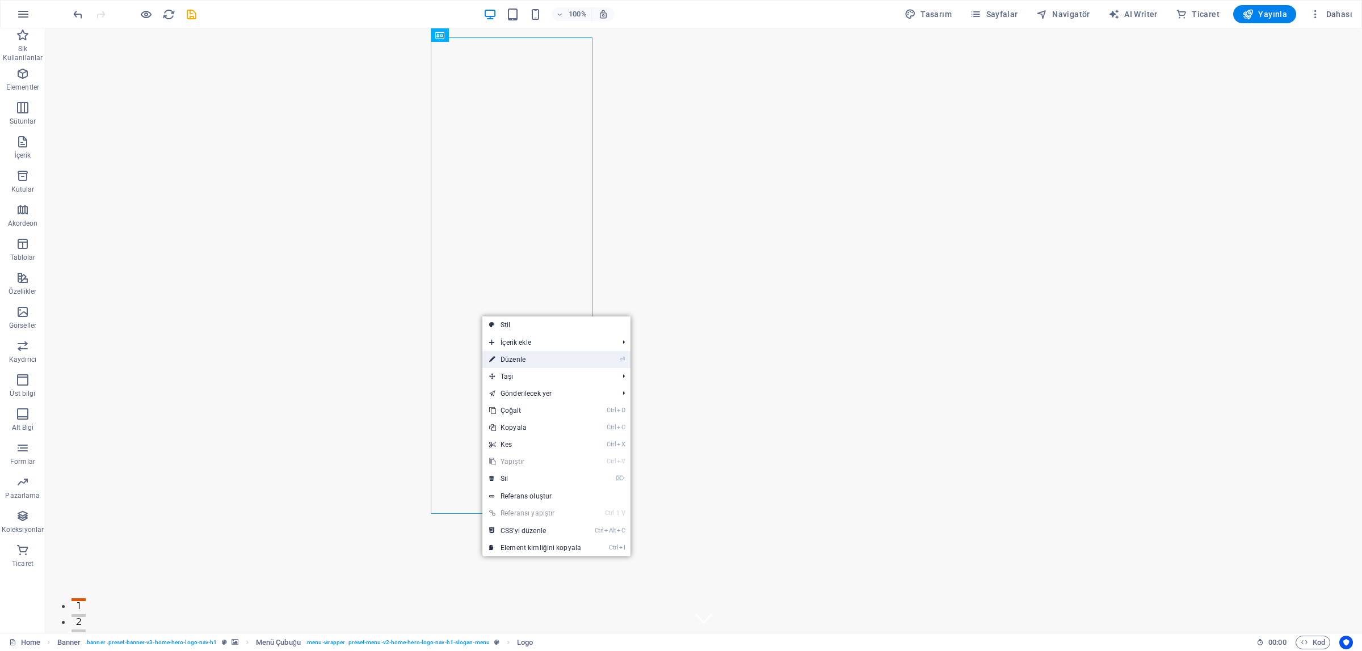
select select "px"
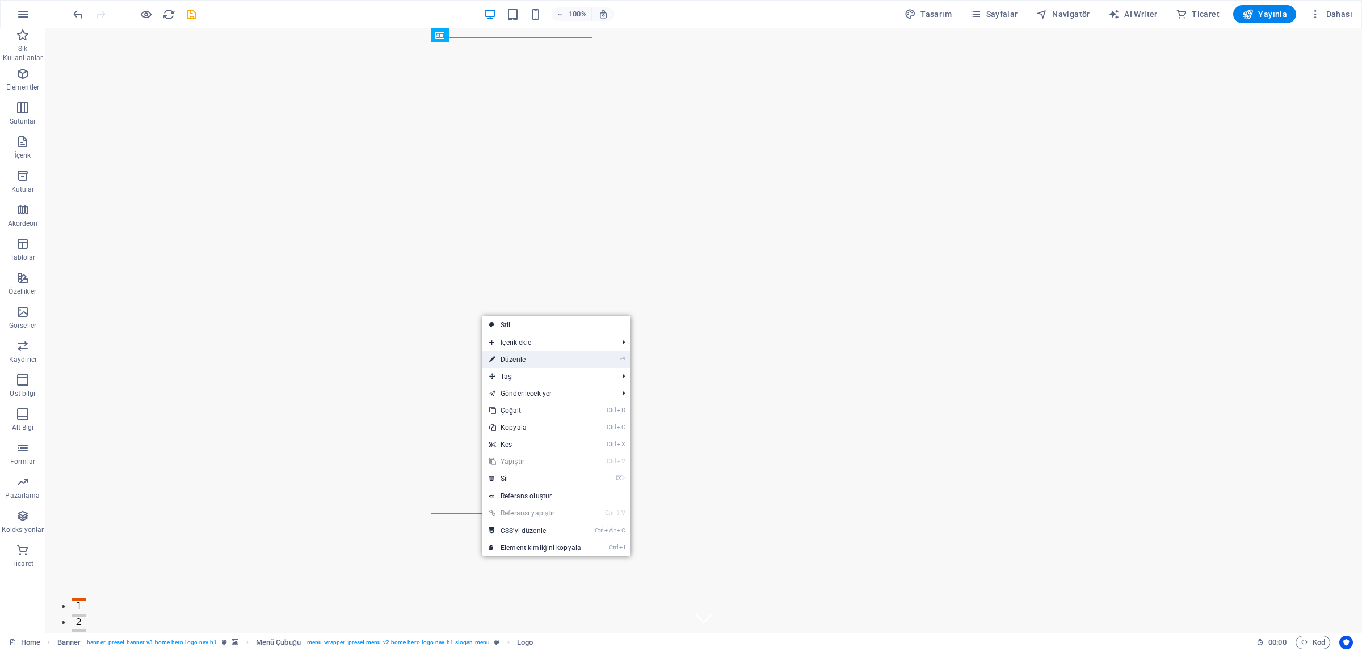
select select "px"
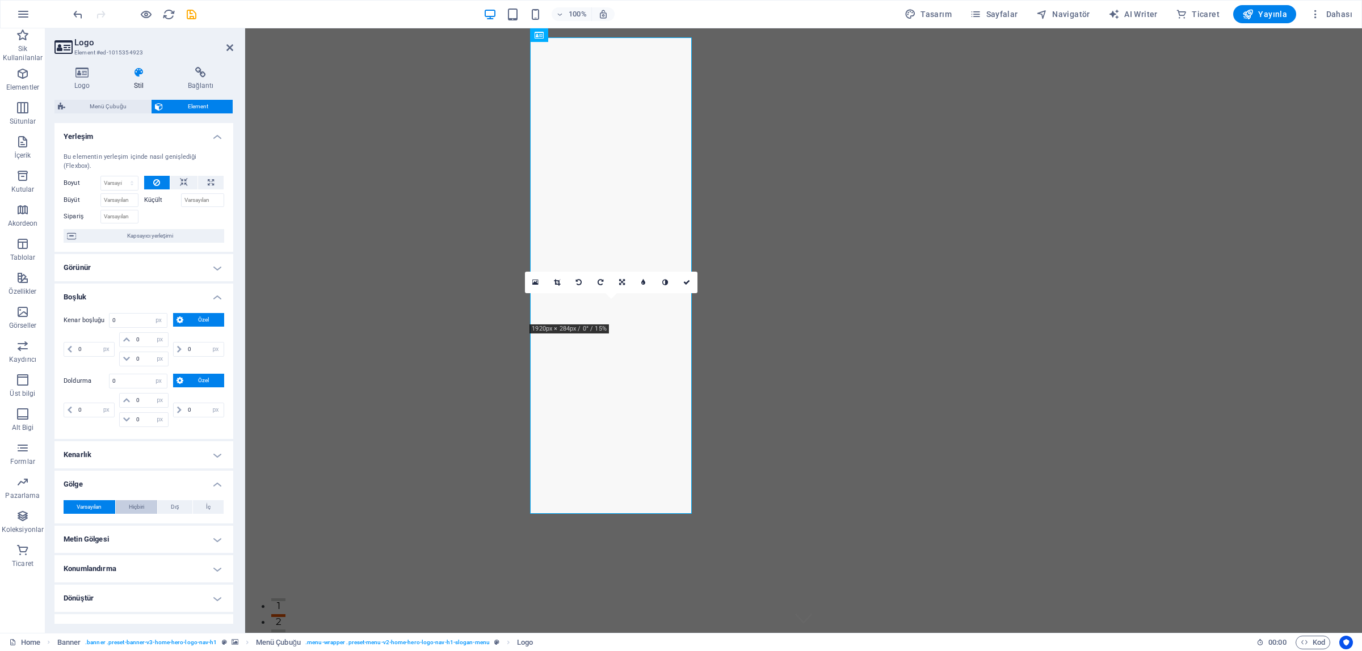
click at [132, 506] on span "Hiçbiri" at bounding box center [136, 508] width 15 height 14
click at [123, 521] on h4 "Metin Gölgesi" at bounding box center [143, 539] width 179 height 27
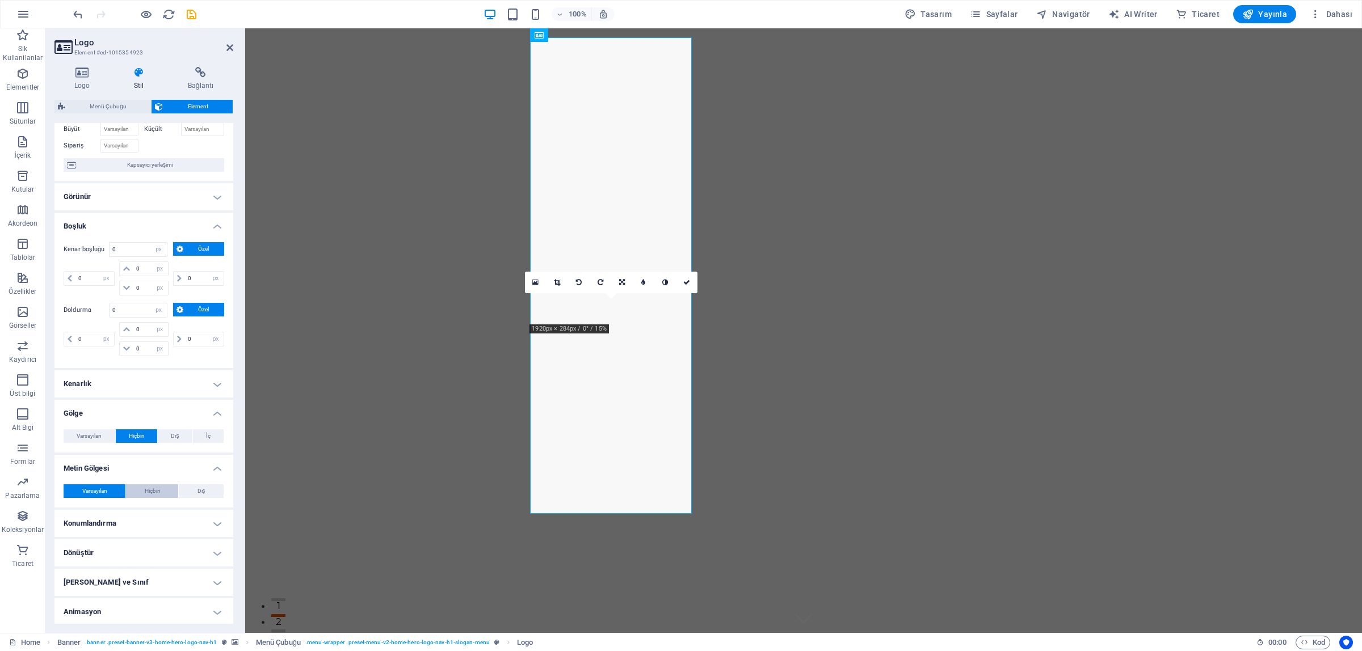
click at [154, 489] on span "Hiçbiri" at bounding box center [152, 492] width 15 height 14
click at [101, 521] on h4 "Konumlandırma" at bounding box center [143, 523] width 179 height 27
click at [111, 521] on span "Statik" at bounding box center [111, 547] width 14 height 14
click at [84, 521] on span "Varsayılan" at bounding box center [81, 547] width 25 height 14
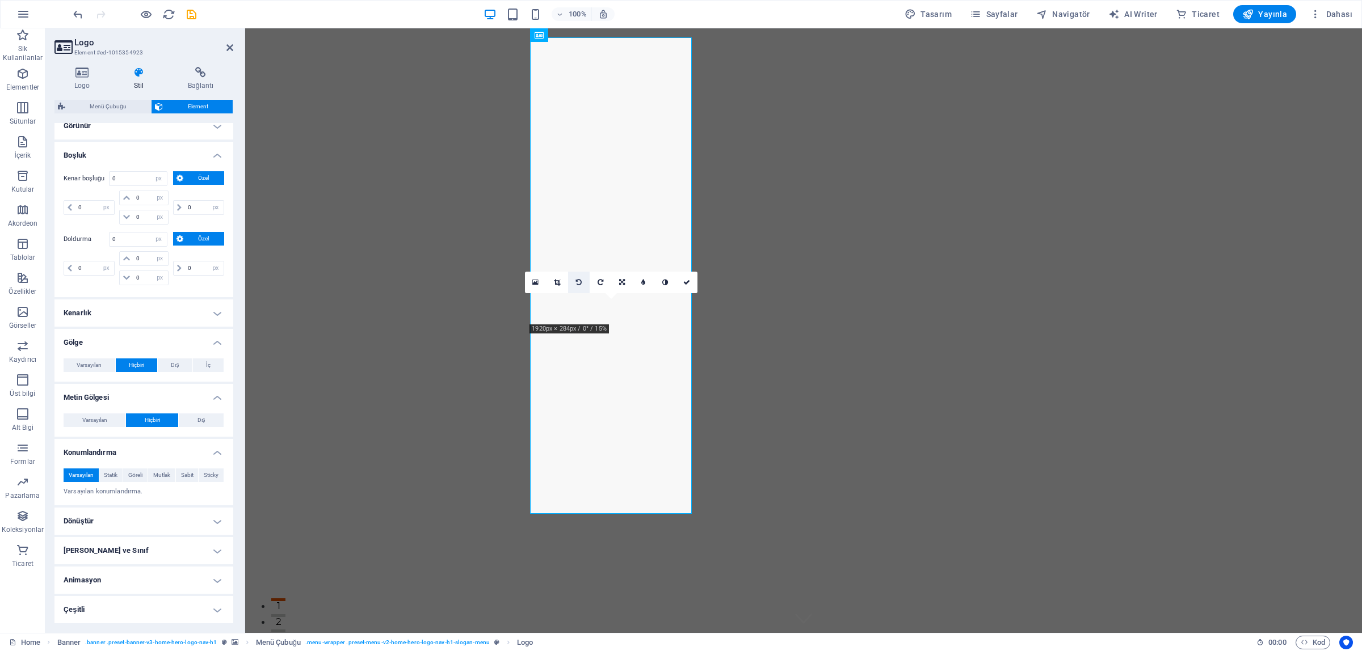
click at [577, 281] on icon at bounding box center [579, 282] width 6 height 7
click at [596, 281] on link at bounding box center [601, 283] width 22 height 22
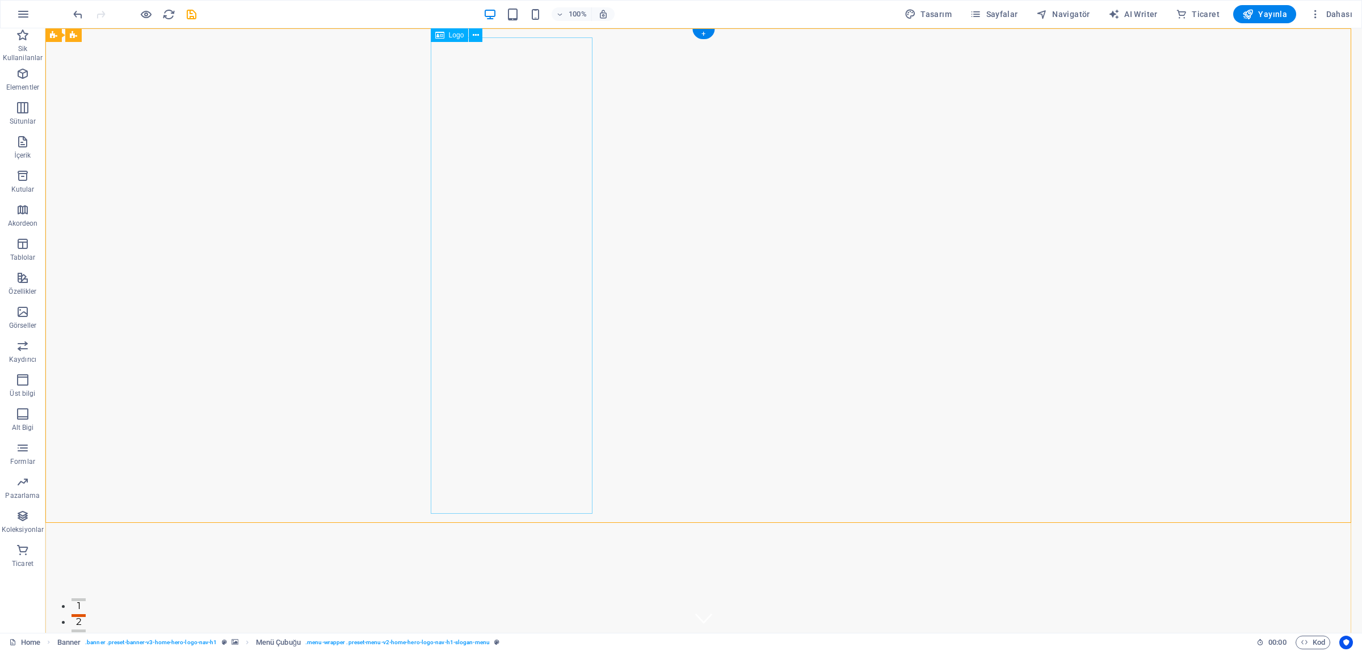
click at [1089, 12] on span "Yayınla" at bounding box center [1264, 14] width 45 height 11
checkbox input "false"
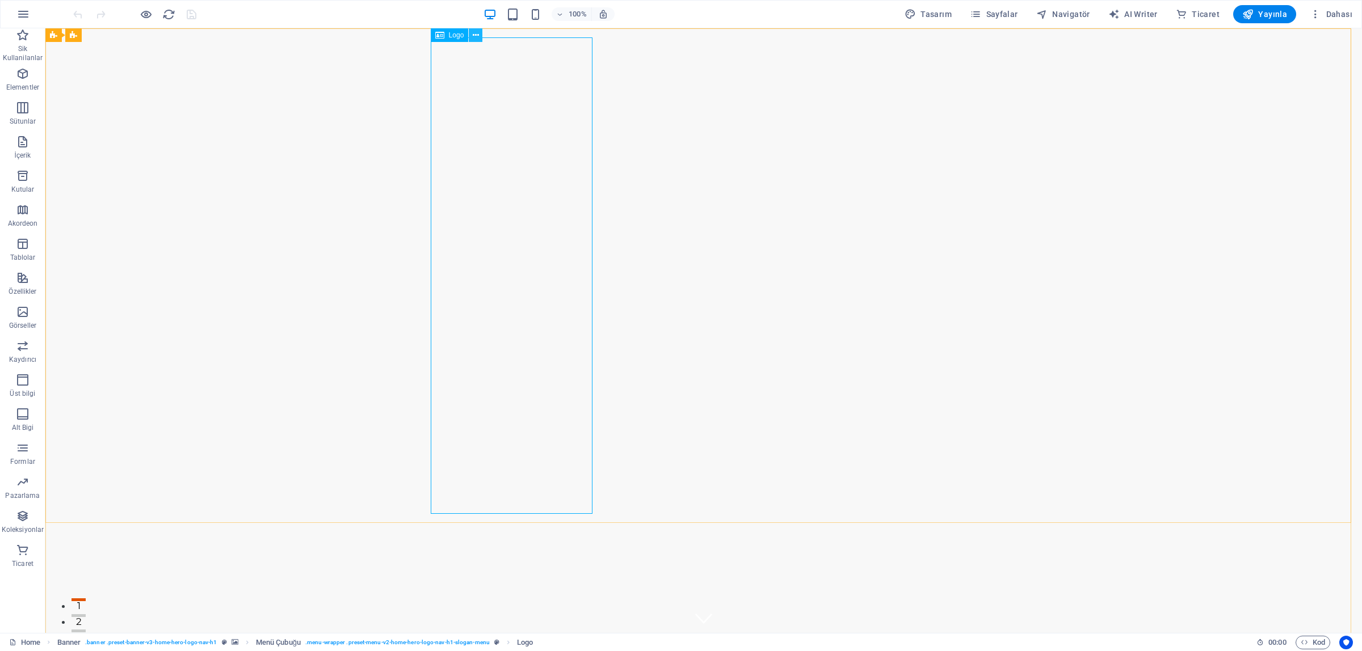
click at [473, 34] on icon at bounding box center [476, 36] width 6 height 12
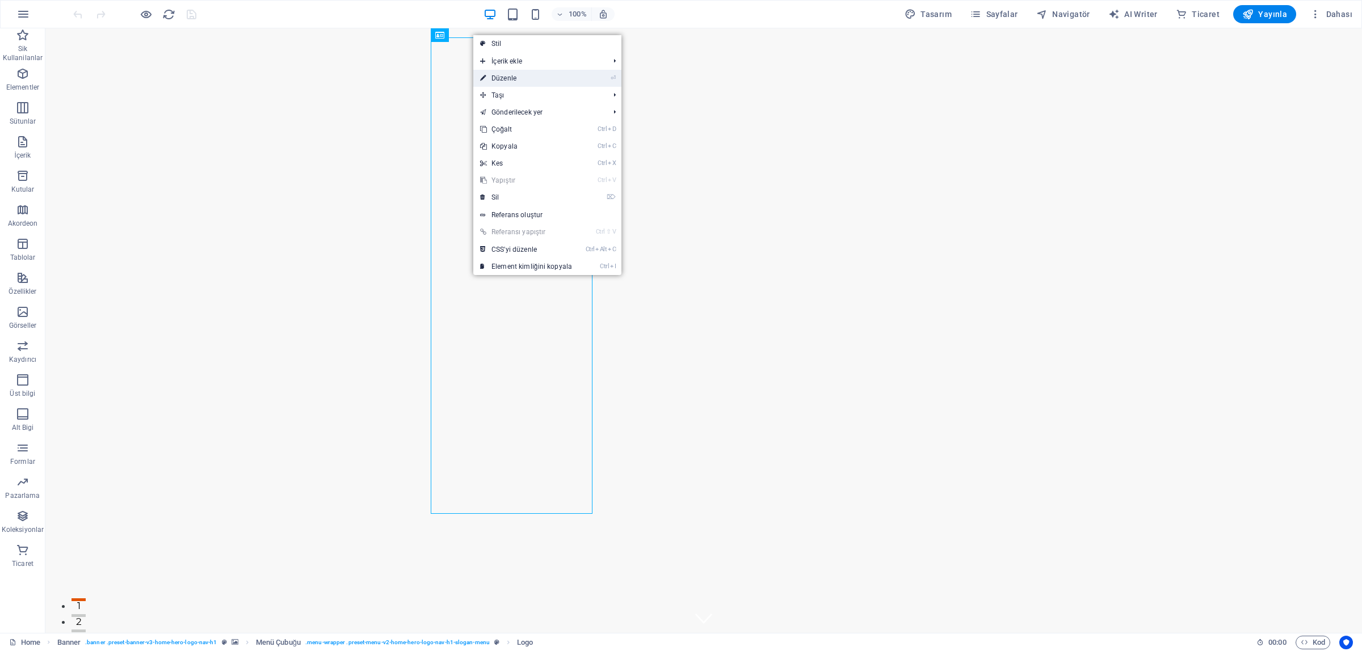
click at [534, 75] on link "⏎ Düzenle" at bounding box center [526, 78] width 106 height 17
select select "px"
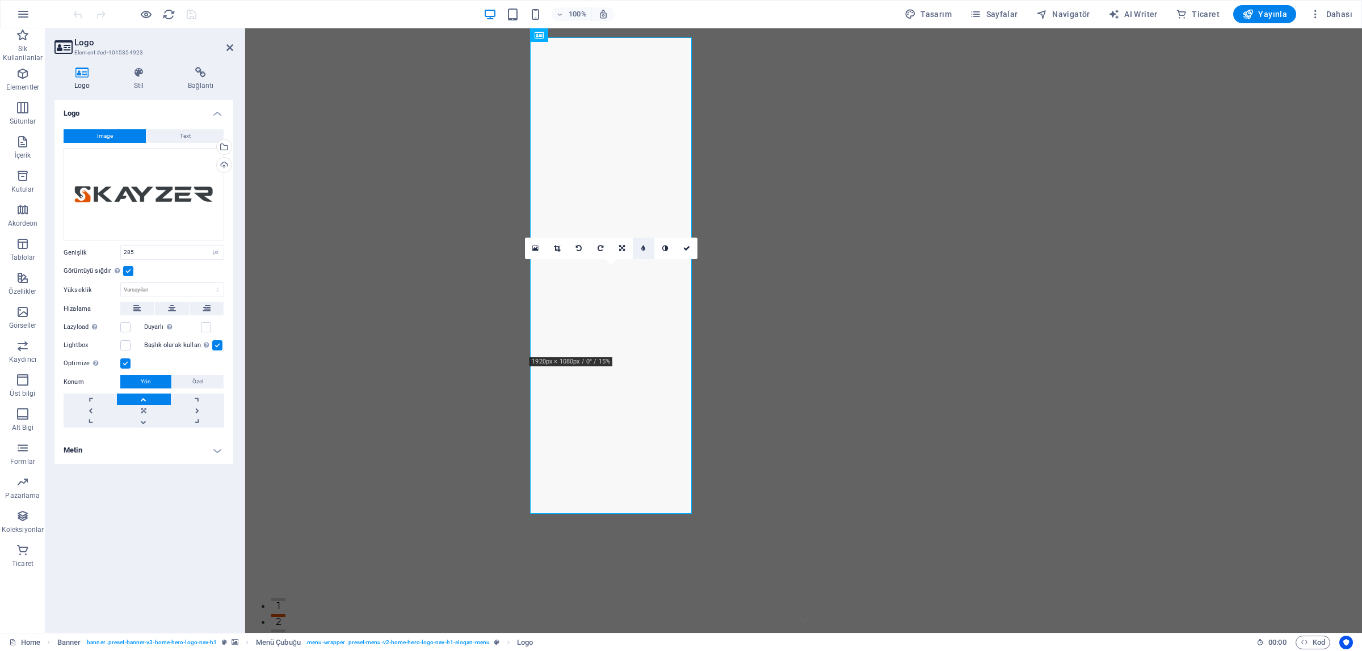
click at [645, 250] on link at bounding box center [644, 249] width 22 height 22
click at [637, 251] on link at bounding box center [635, 249] width 22 height 22
click at [649, 250] on link at bounding box center [644, 249] width 22 height 22
click at [642, 248] on link at bounding box center [635, 249] width 22 height 22
click at [668, 250] on link at bounding box center [665, 249] width 22 height 22
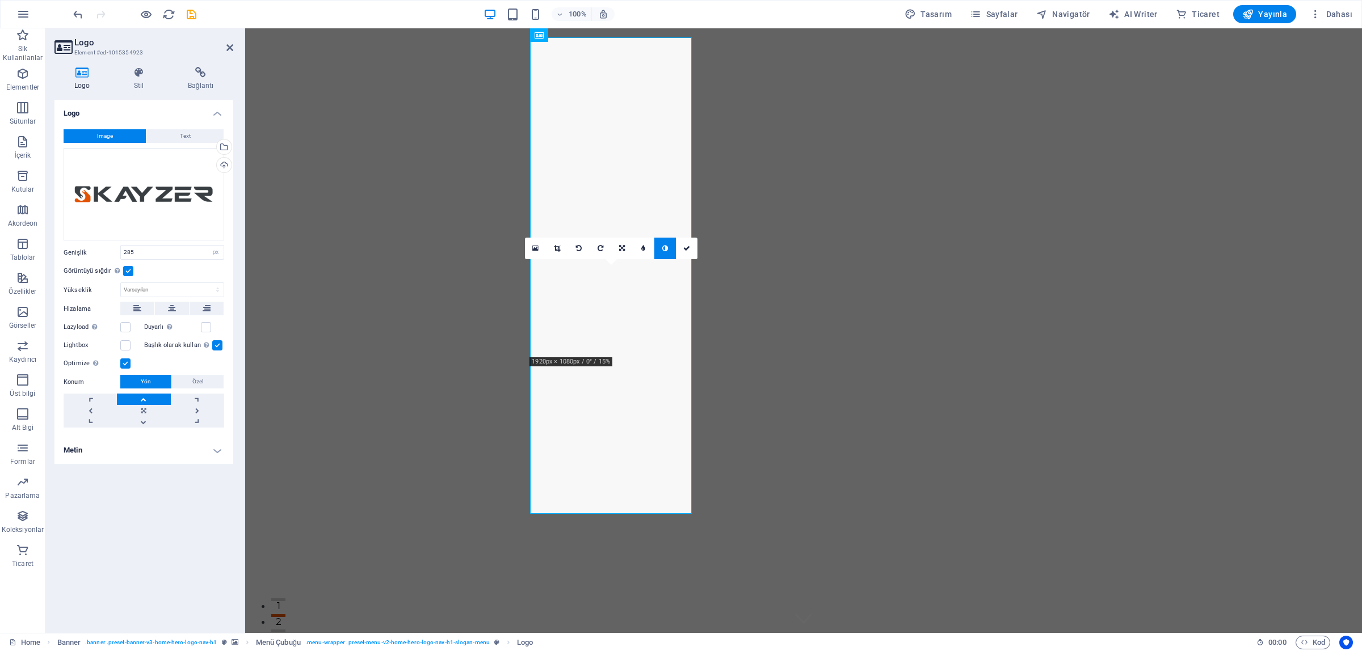
click at [667, 249] on icon at bounding box center [665, 248] width 6 height 7
click at [665, 246] on icon at bounding box center [665, 248] width 6 height 7
click at [665, 245] on icon at bounding box center [665, 248] width 6 height 7
click at [622, 248] on icon at bounding box center [622, 248] width 6 height 7
click at [623, 232] on link at bounding box center [622, 227] width 22 height 22
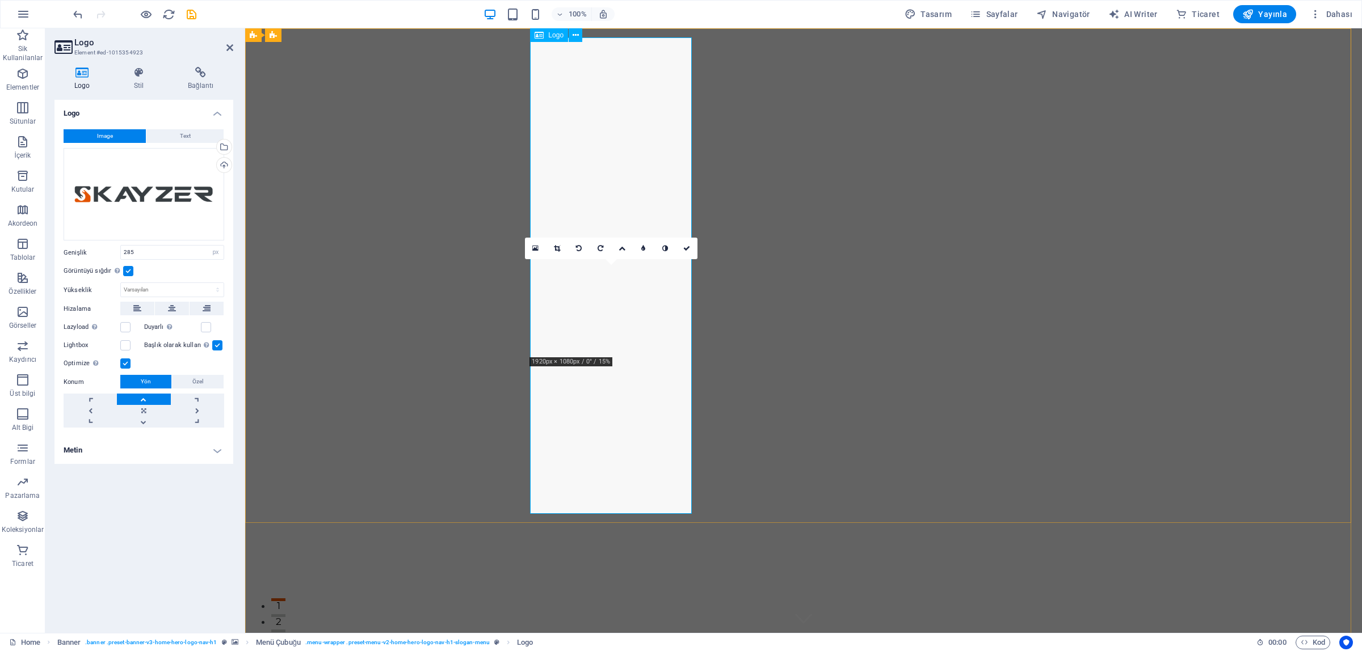
click at [24, 110] on icon "button" at bounding box center [23, 108] width 14 height 14
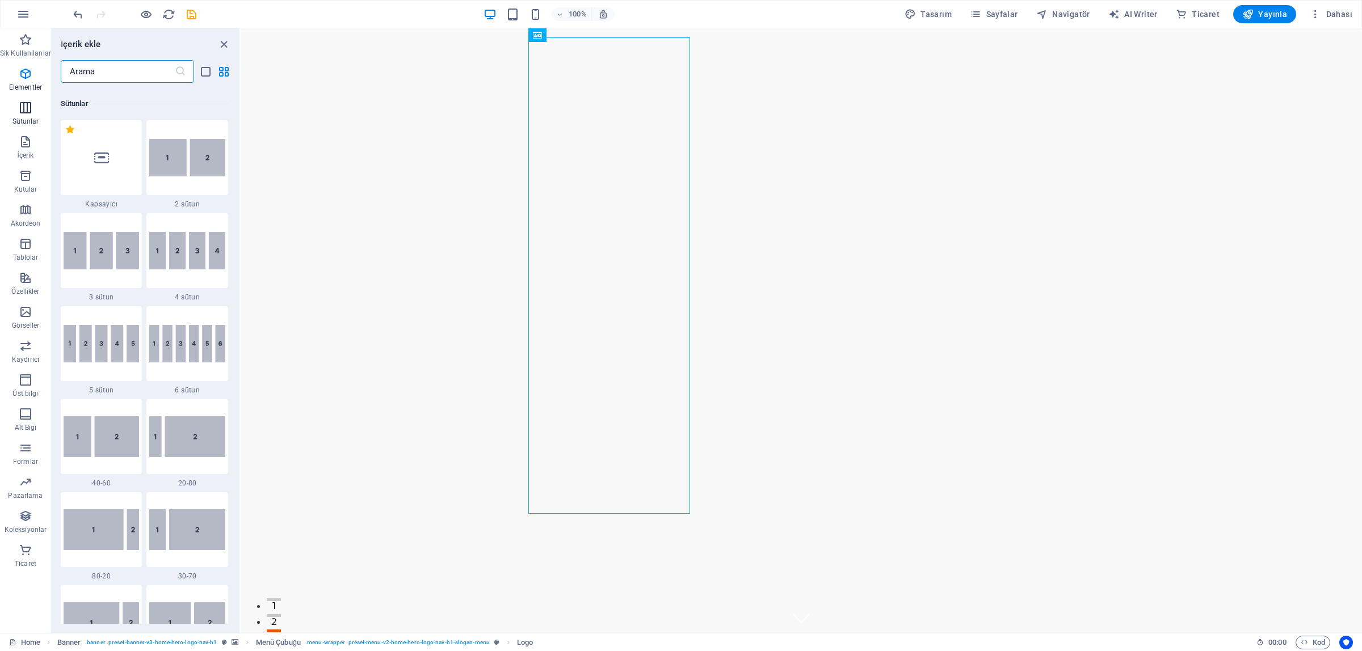
scroll to position [562, 0]
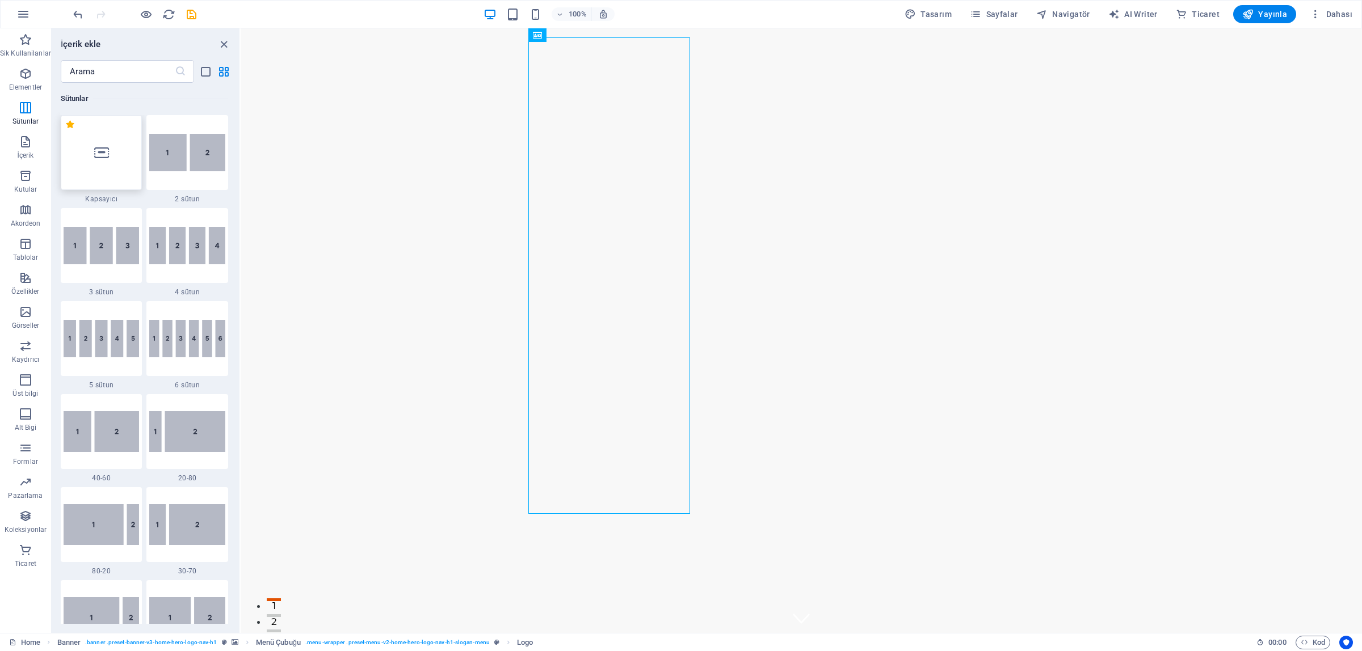
click at [103, 165] on div at bounding box center [102, 152] width 82 height 75
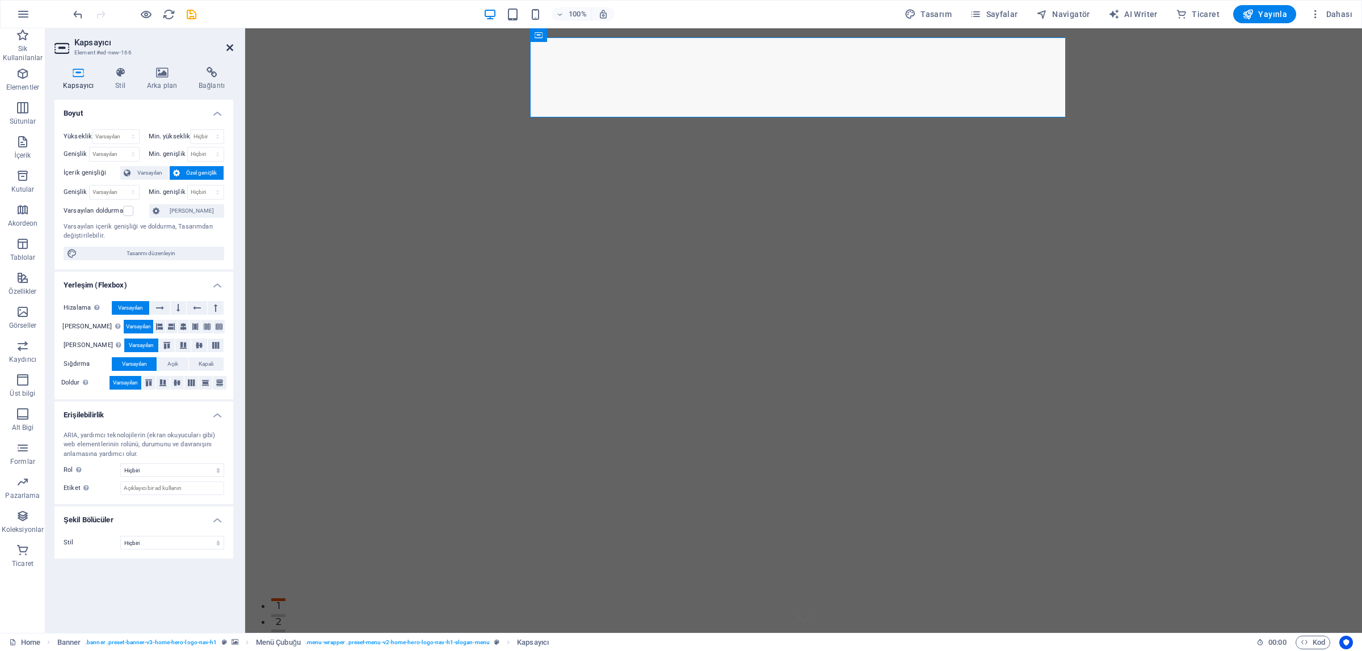
click at [227, 49] on icon at bounding box center [229, 47] width 7 height 9
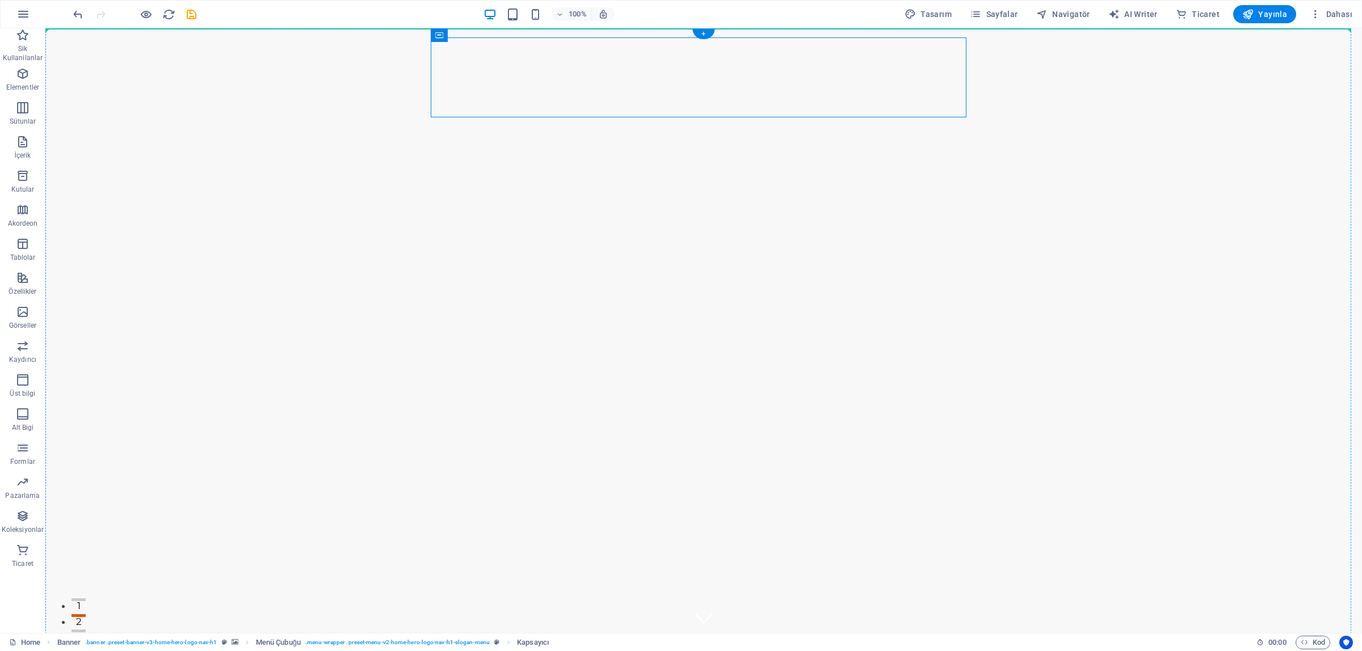
drag, startPoint x: 633, startPoint y: 75, endPoint x: 649, endPoint y: 126, distance: 53.3
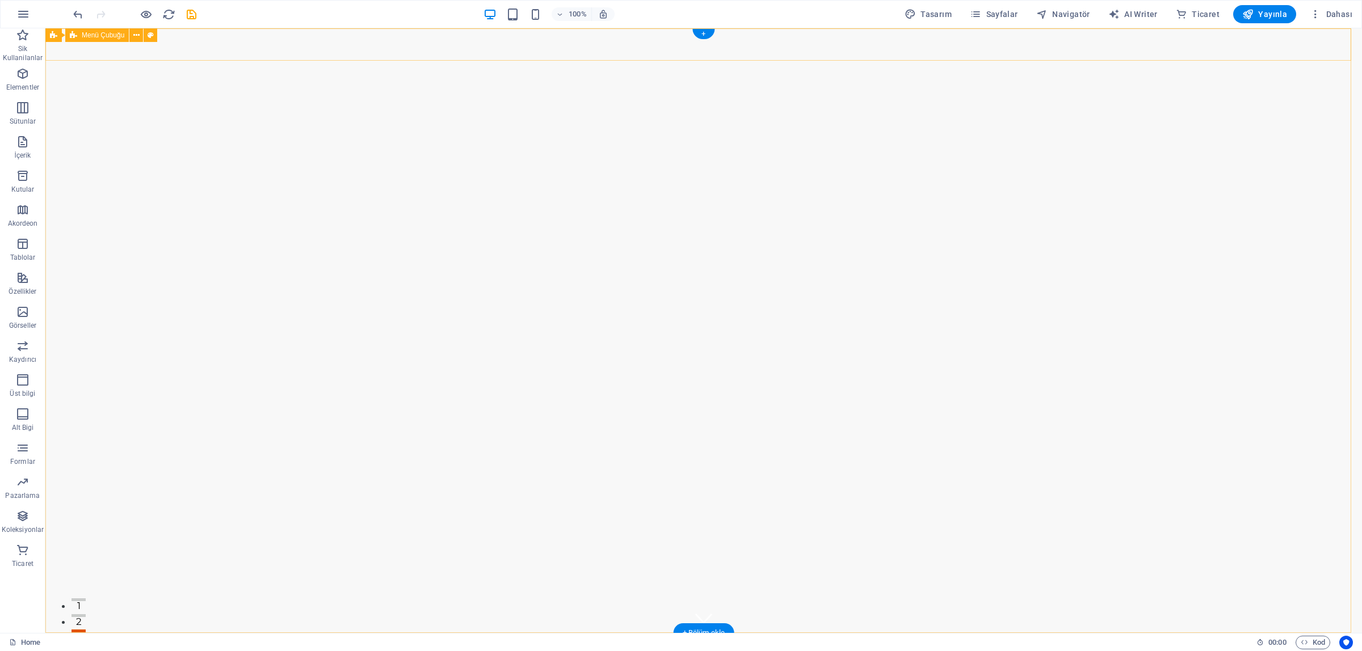
click at [217, 633] on div "Anasayfa Hakkımızda Hizmetler SSS İletişim" at bounding box center [703, 649] width 1317 height 32
click at [24, 151] on span "İçerik" at bounding box center [22, 148] width 45 height 27
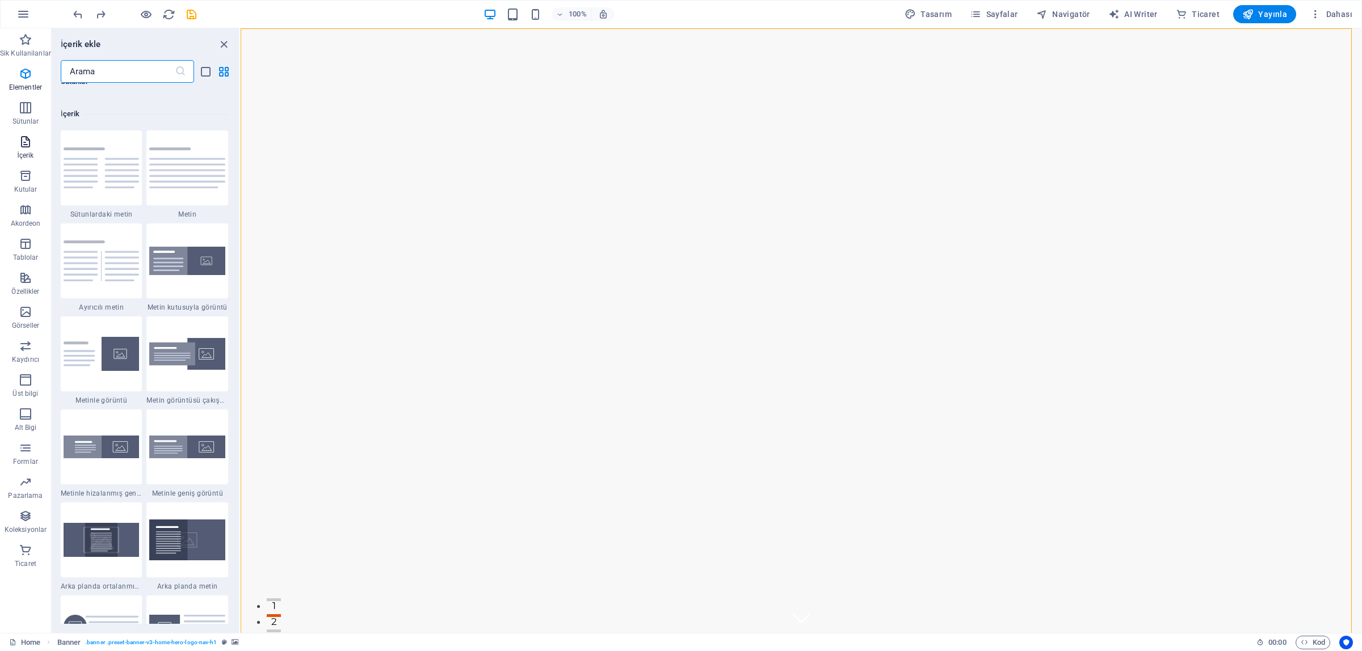
scroll to position [1985, 0]
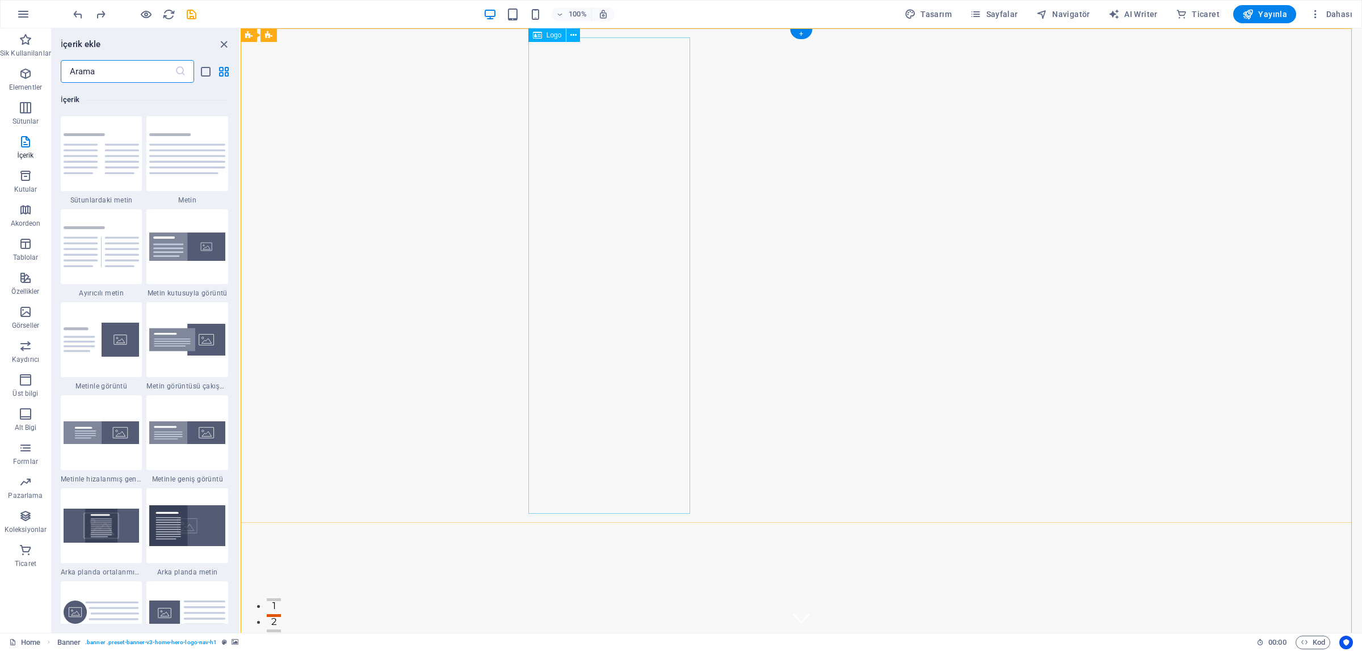
drag, startPoint x: 586, startPoint y: 293, endPoint x: 592, endPoint y: 299, distance: 8.4
drag, startPoint x: 594, startPoint y: 300, endPoint x: 611, endPoint y: 103, distance: 197.7
click at [802, 33] on div "+" at bounding box center [801, 34] width 22 height 10
